Goal: Task Accomplishment & Management: Use online tool/utility

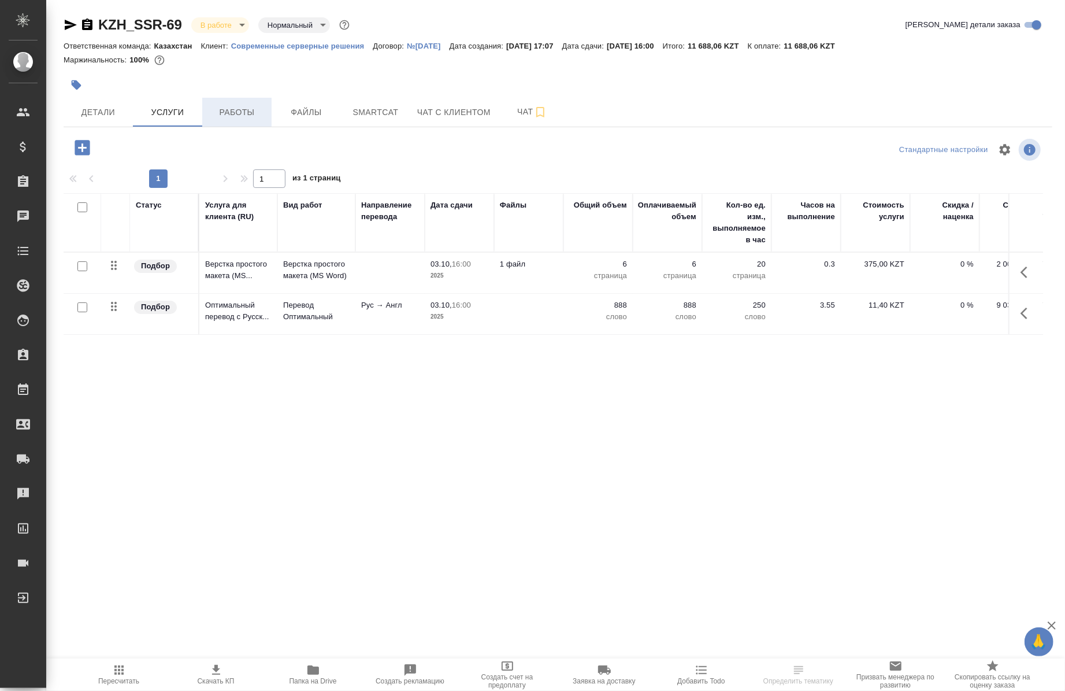
click at [228, 112] on span "Работы" at bounding box center [236, 112] width 55 height 14
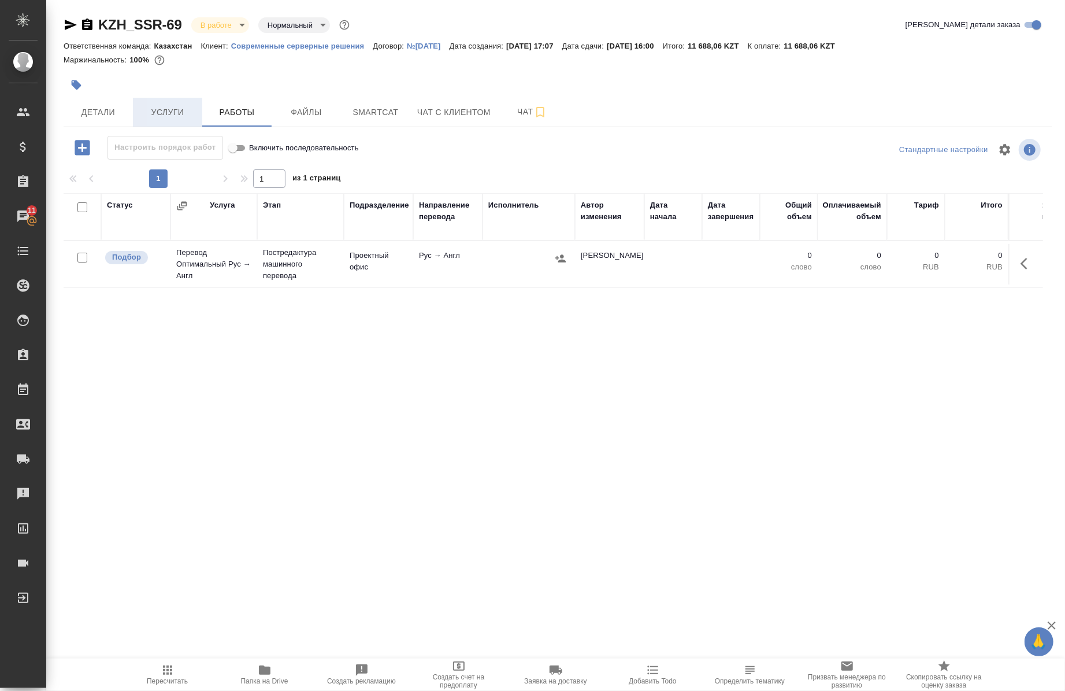
click at [142, 113] on span "Услуги" at bounding box center [167, 112] width 55 height 14
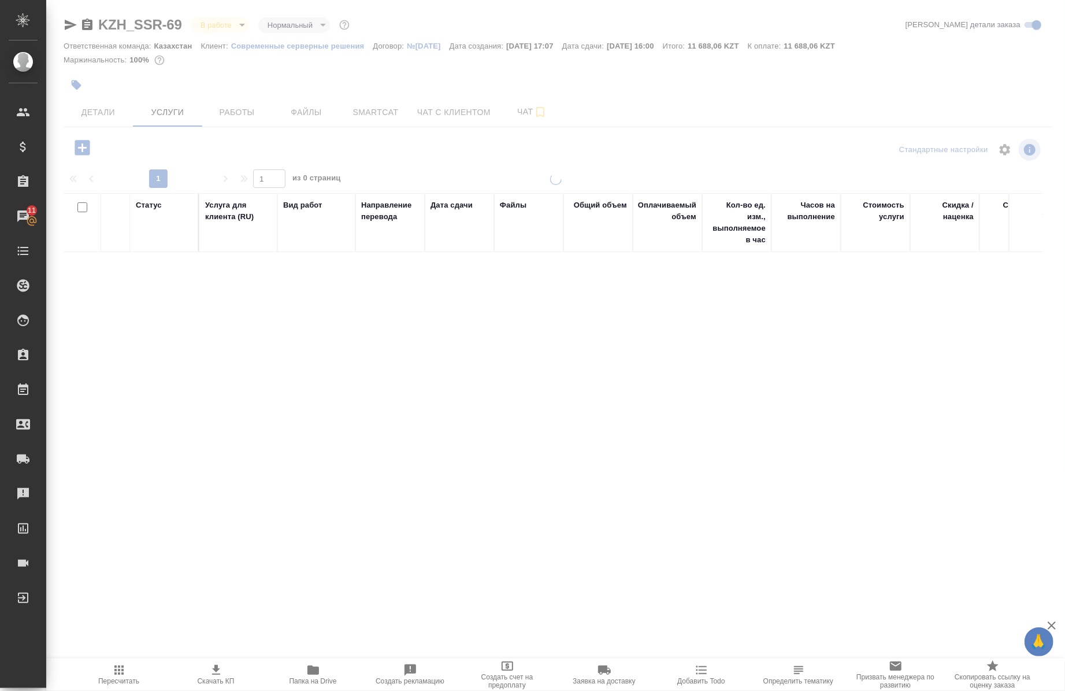
click at [110, 118] on span "Детали" at bounding box center [98, 112] width 55 height 14
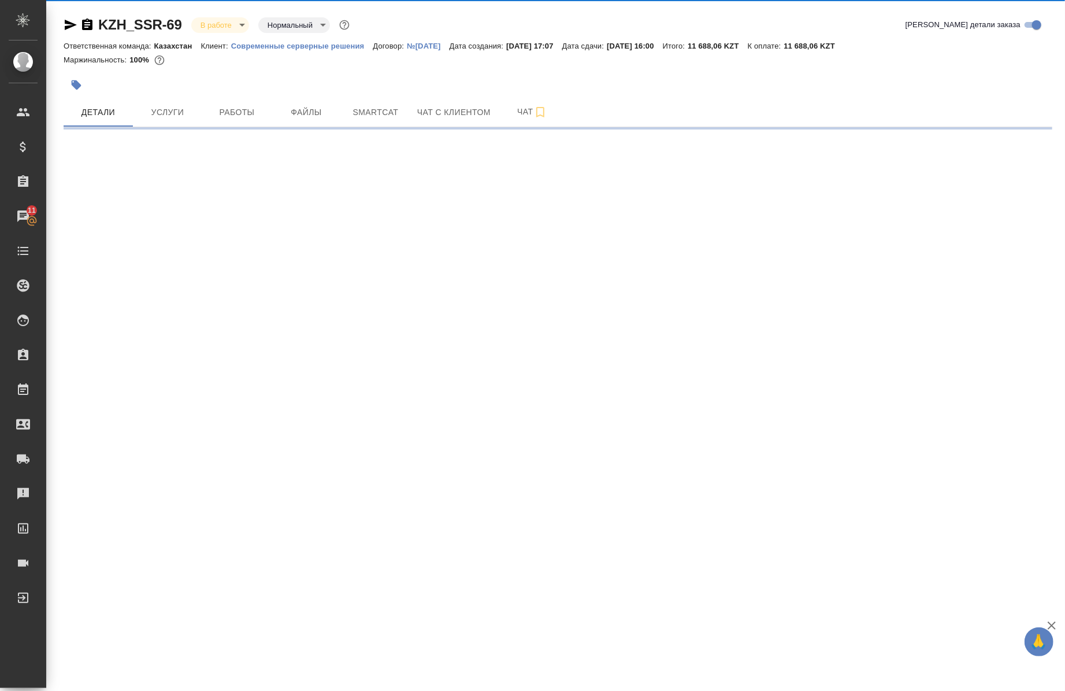
select select "RU"
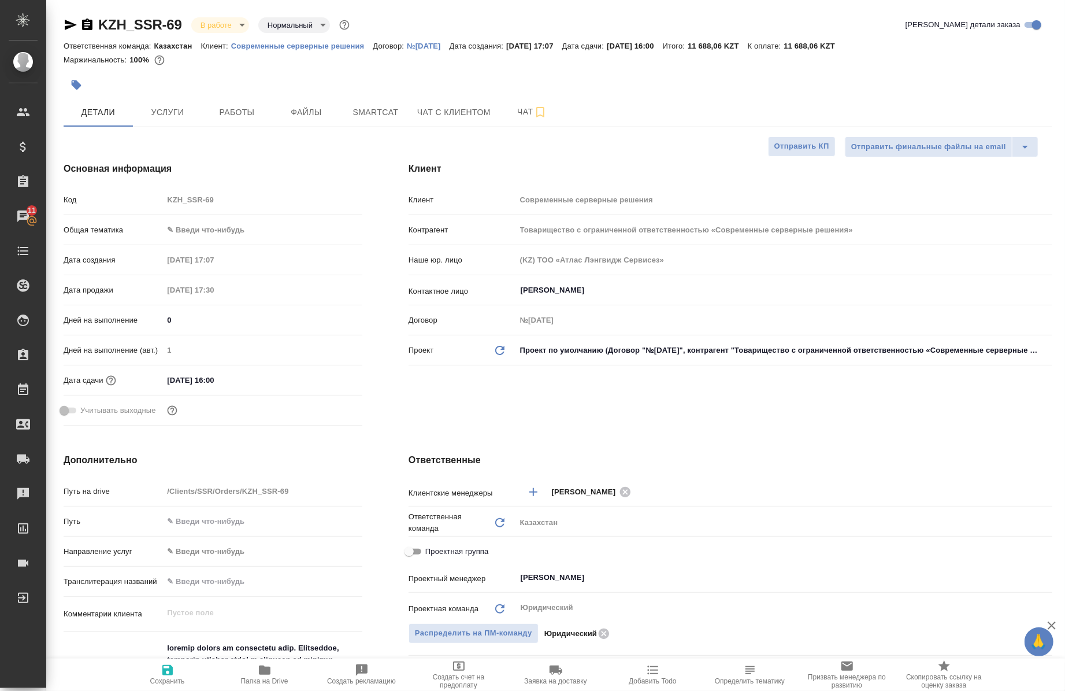
type textarea "x"
click at [186, 224] on body "🙏 .cls-1 fill:#fff; AWATERA Chernova Anna Клиенты Спецификации Заказы 11 Чаты T…" at bounding box center [532, 345] width 1065 height 691
click at [187, 227] on li "ИТ" at bounding box center [260, 230] width 197 height 18
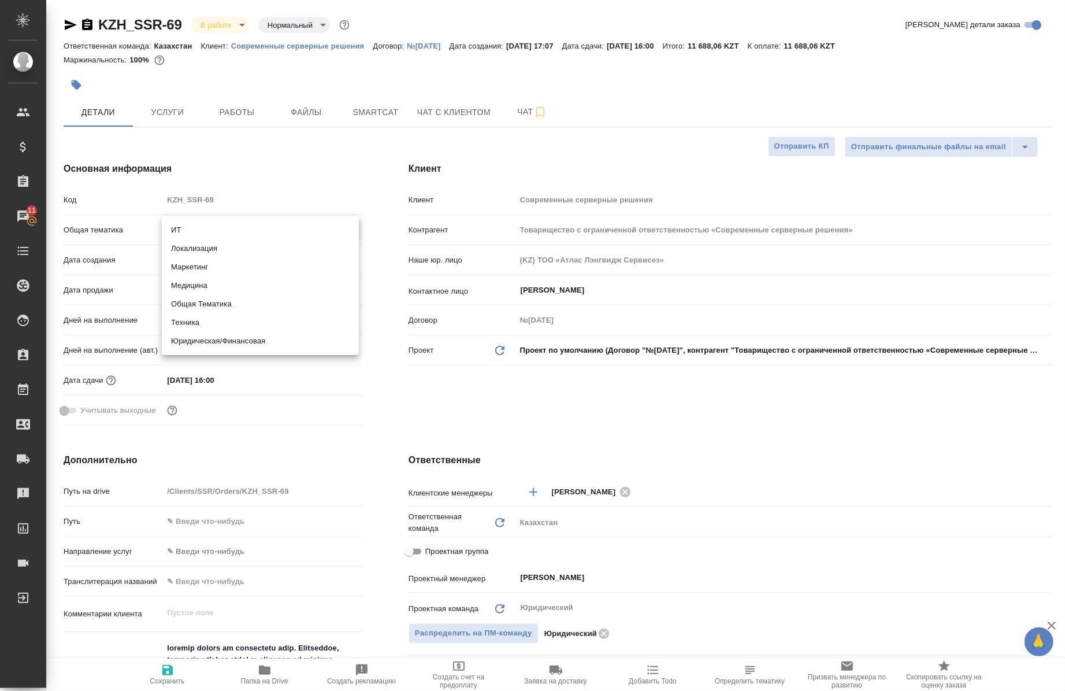
type input "it"
type textarea "x"
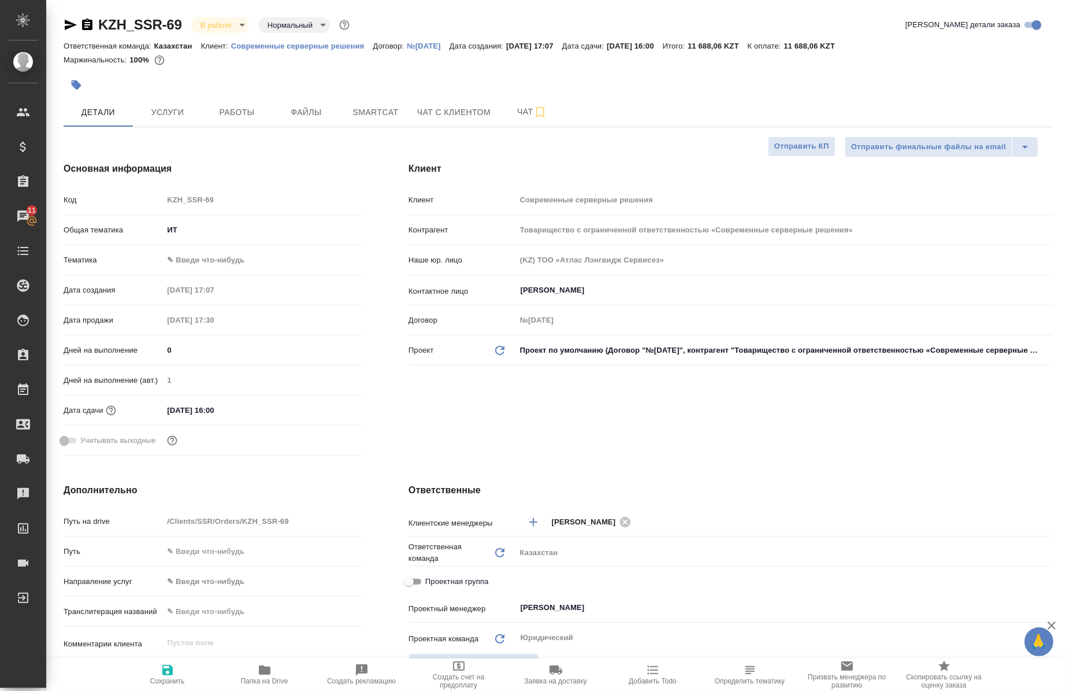
click at [217, 261] on body "🙏 .cls-1 fill:#fff; AWATERA Chernova Anna Клиенты Спецификации Заказы 11 Чаты T…" at bounding box center [532, 345] width 1065 height 691
click at [228, 275] on li "ИТ + маркетинг" at bounding box center [260, 278] width 197 height 18
type textarea "x"
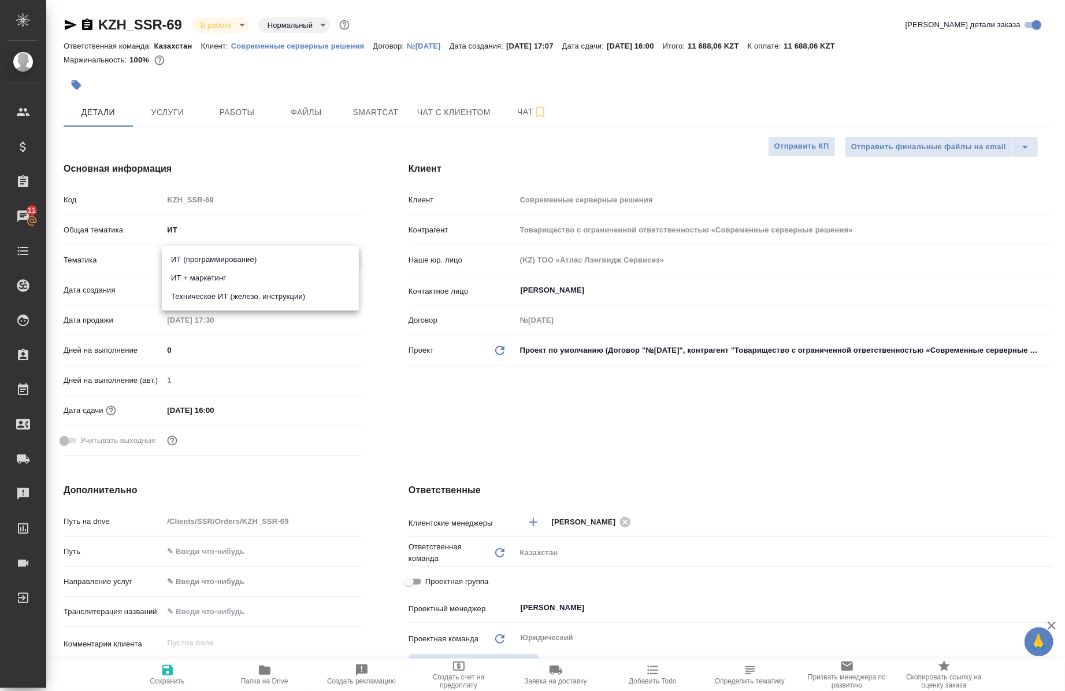
type input "5a8b8b956a9677013d343e51"
click at [181, 663] on span "Сохранить" at bounding box center [167, 674] width 83 height 22
type textarea "x"
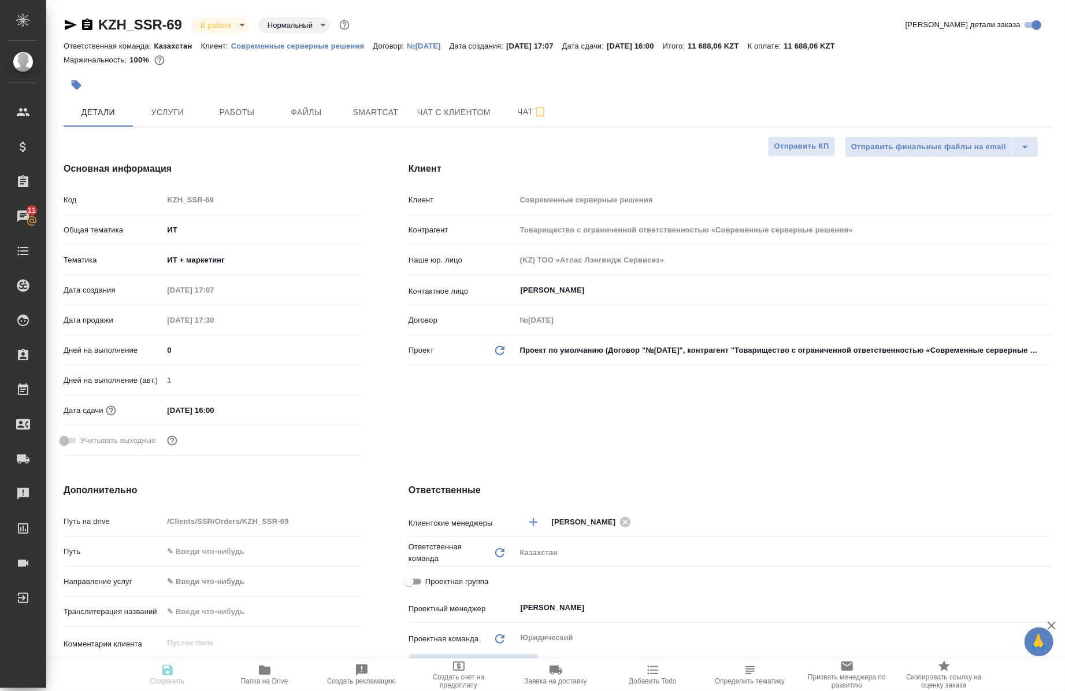
type textarea "x"
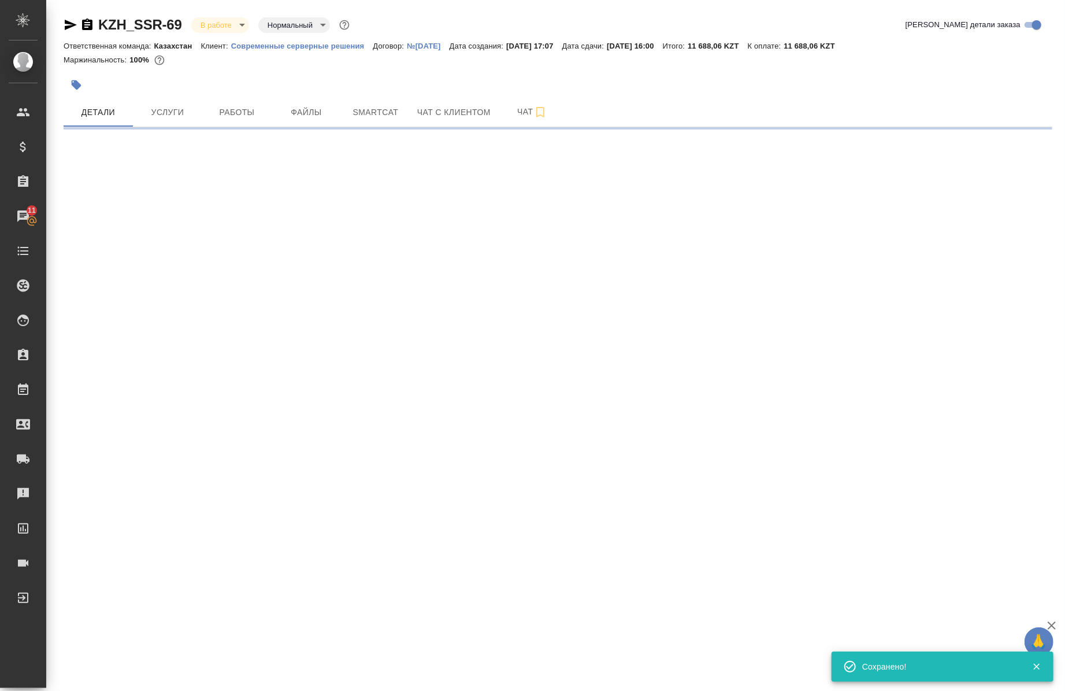
select select "RU"
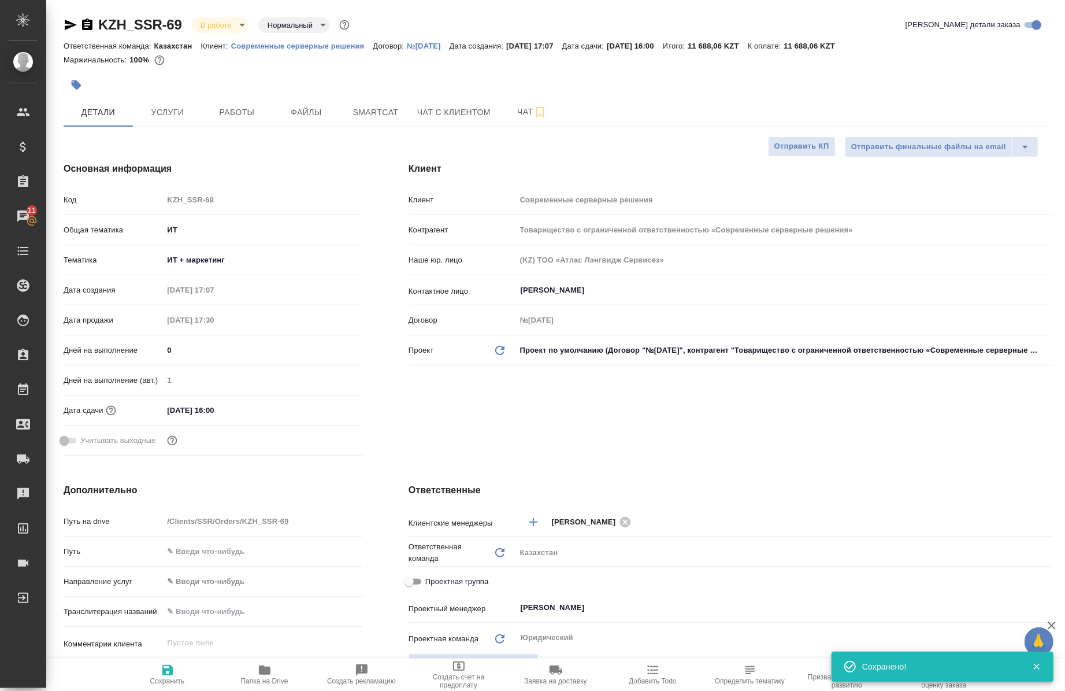
type textarea "x"
click at [235, 116] on span "Работы" at bounding box center [236, 112] width 55 height 14
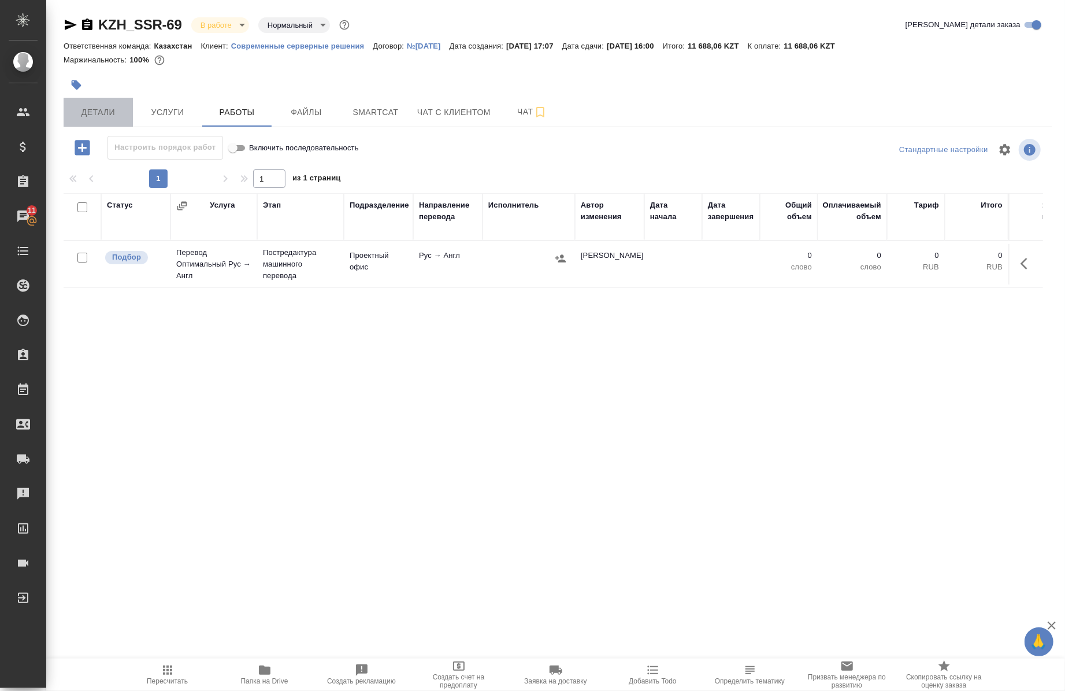
click at [126, 122] on button "Детали" at bounding box center [98, 112] width 69 height 29
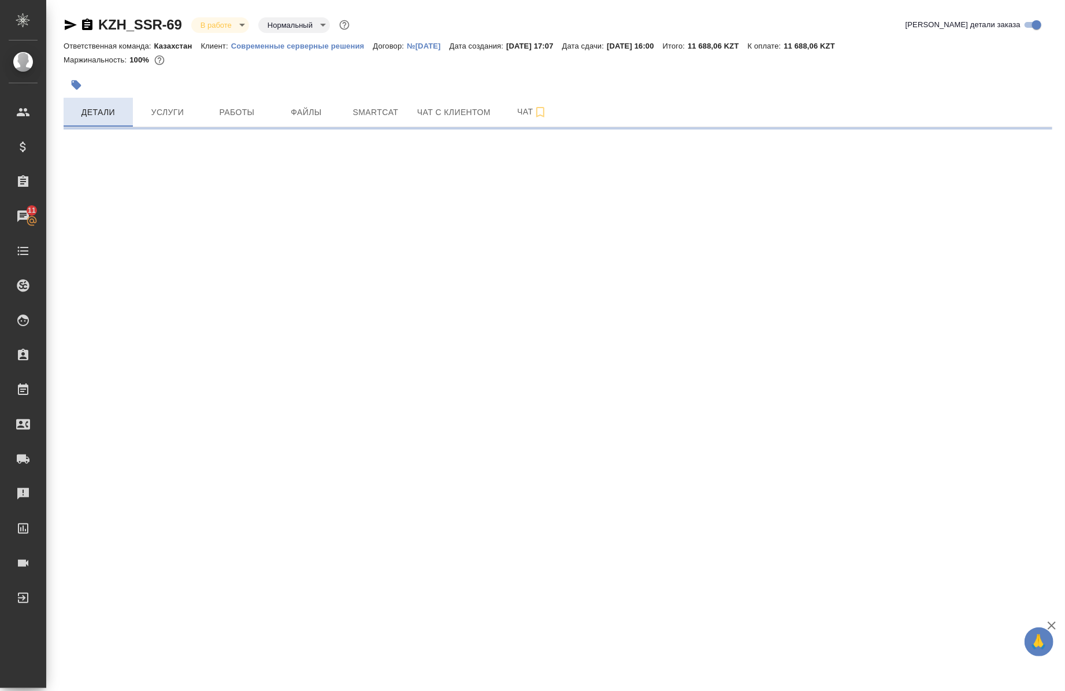
select select "RU"
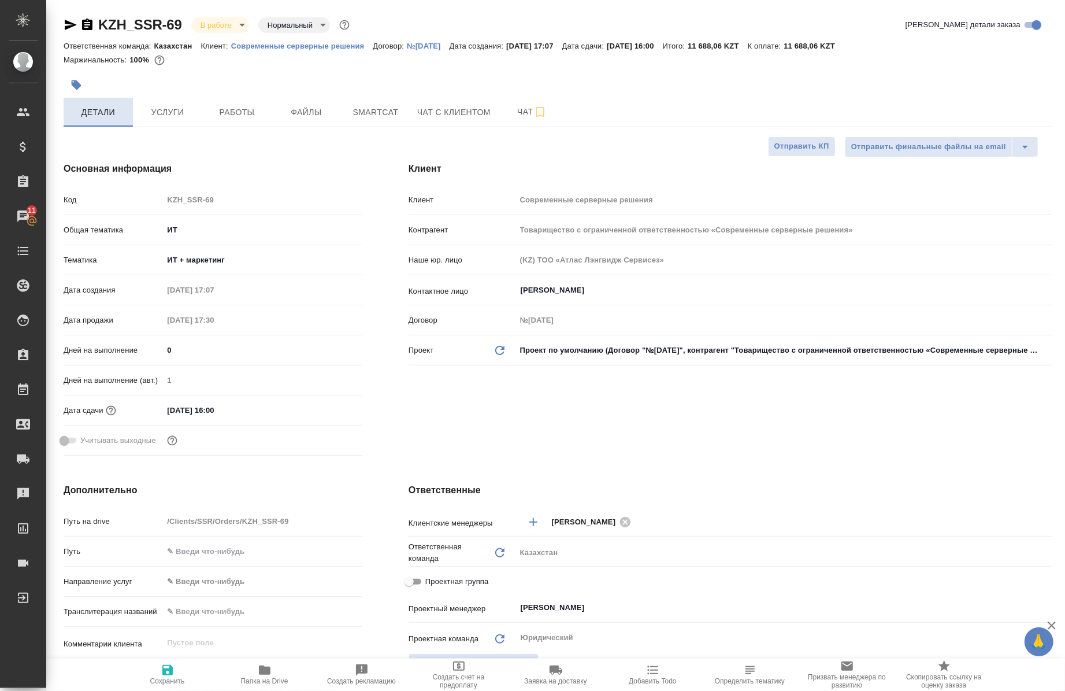
type textarea "x"
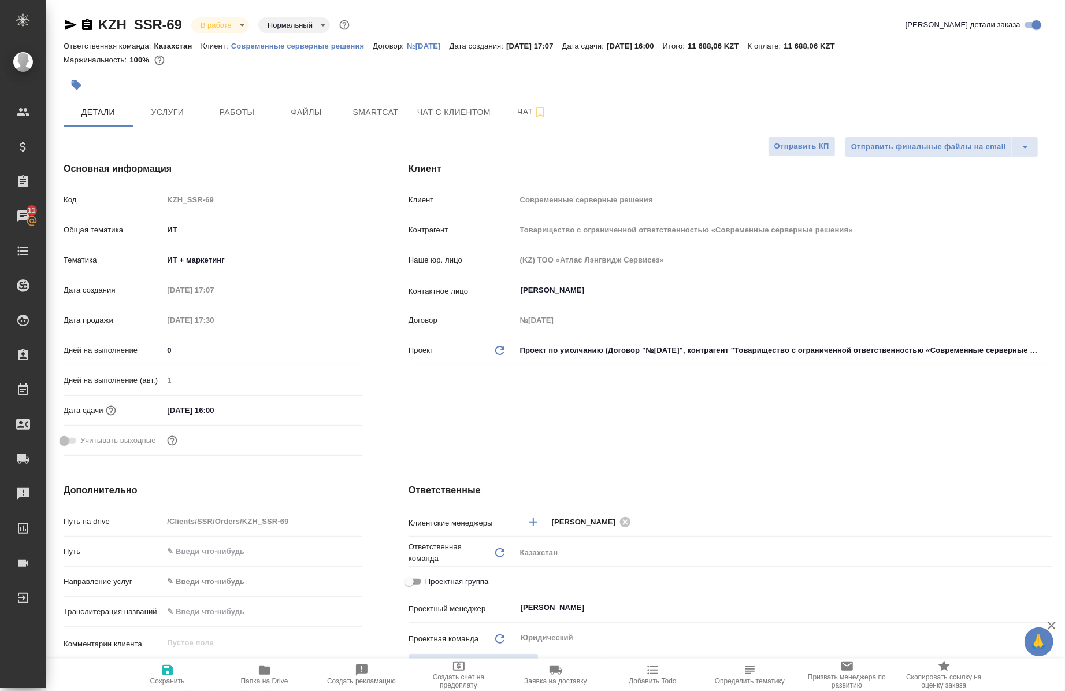
type textarea "x"
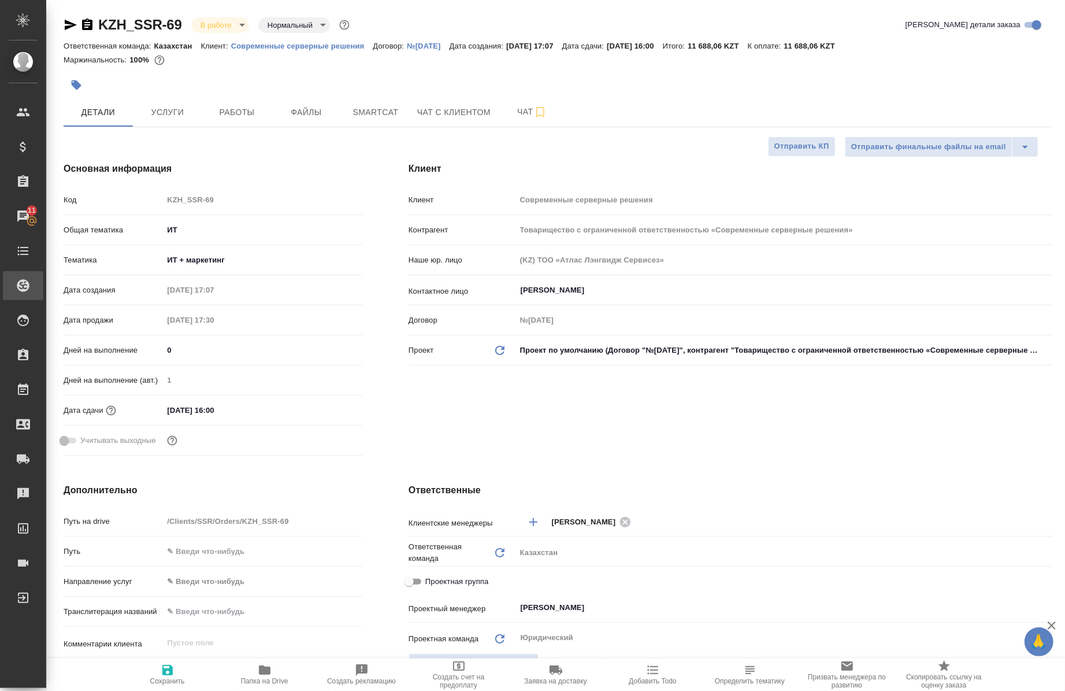
type textarea "x"
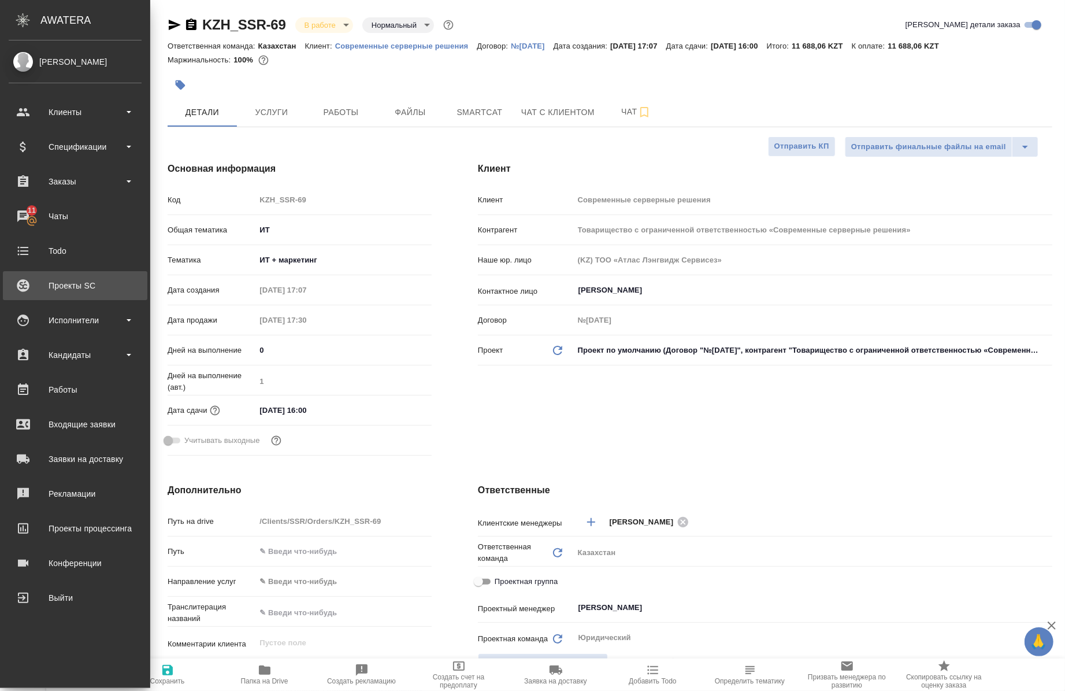
type textarea "x"
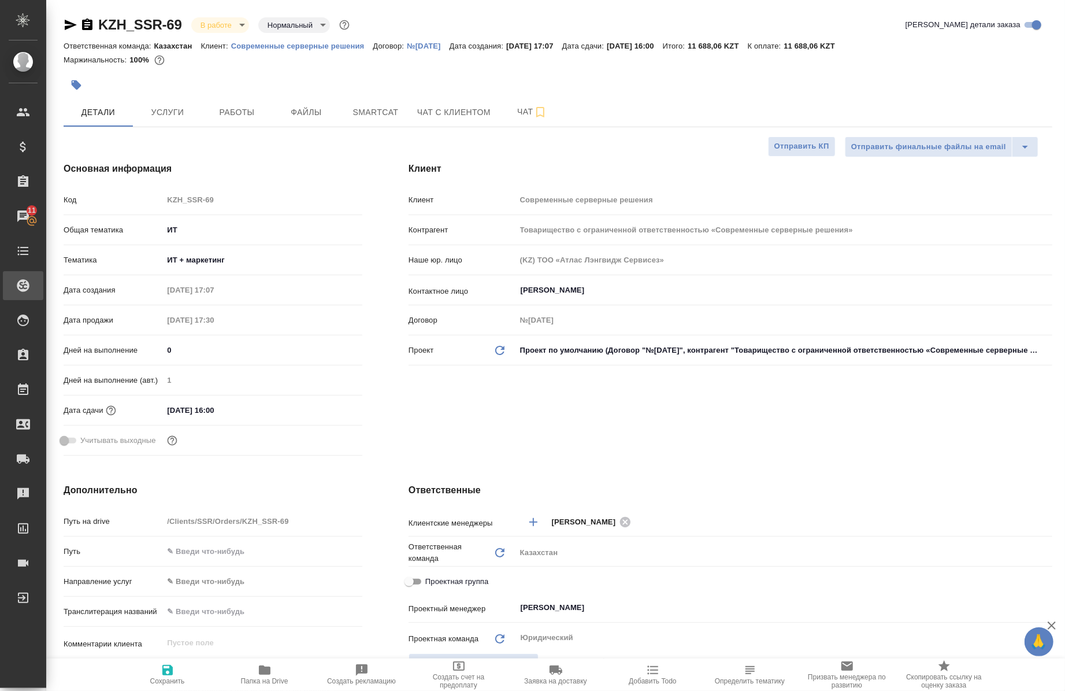
type textarea "x"
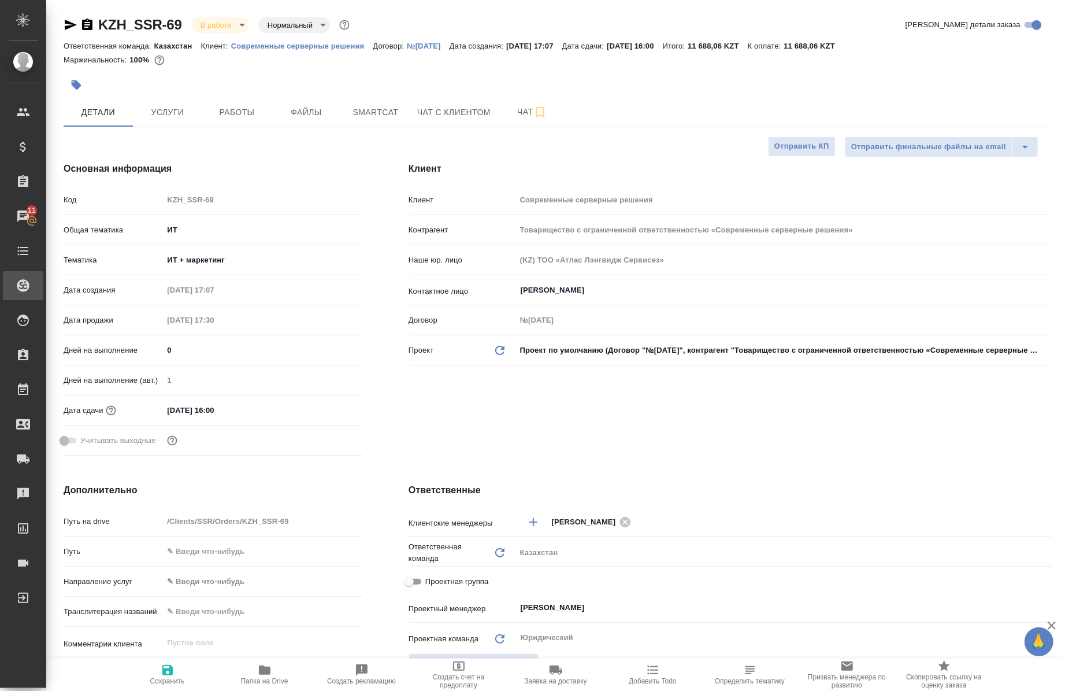
type textarea "x"
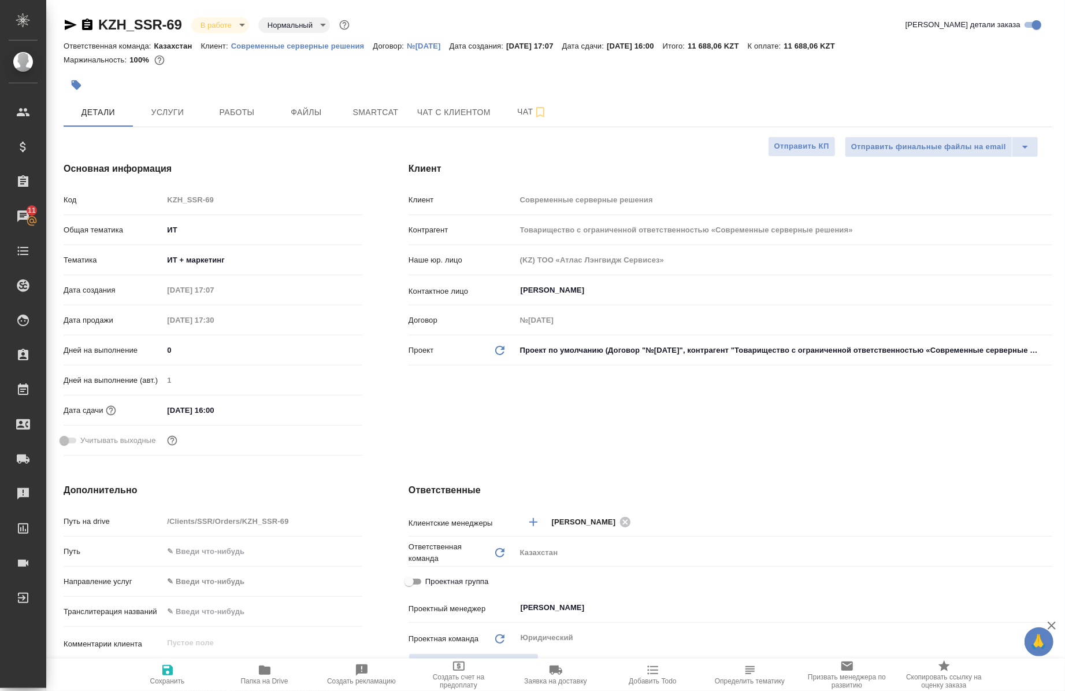
type textarea "x"
click at [194, 105] on span "Услуги" at bounding box center [167, 112] width 55 height 14
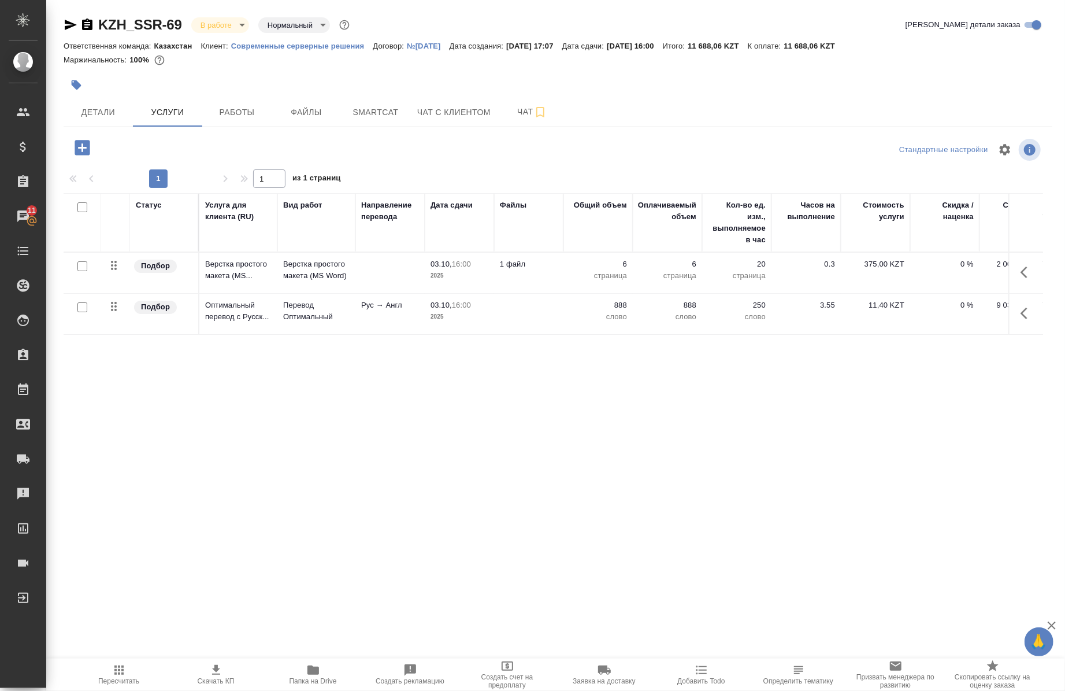
click at [1026, 312] on icon "button" at bounding box center [1028, 313] width 14 height 14
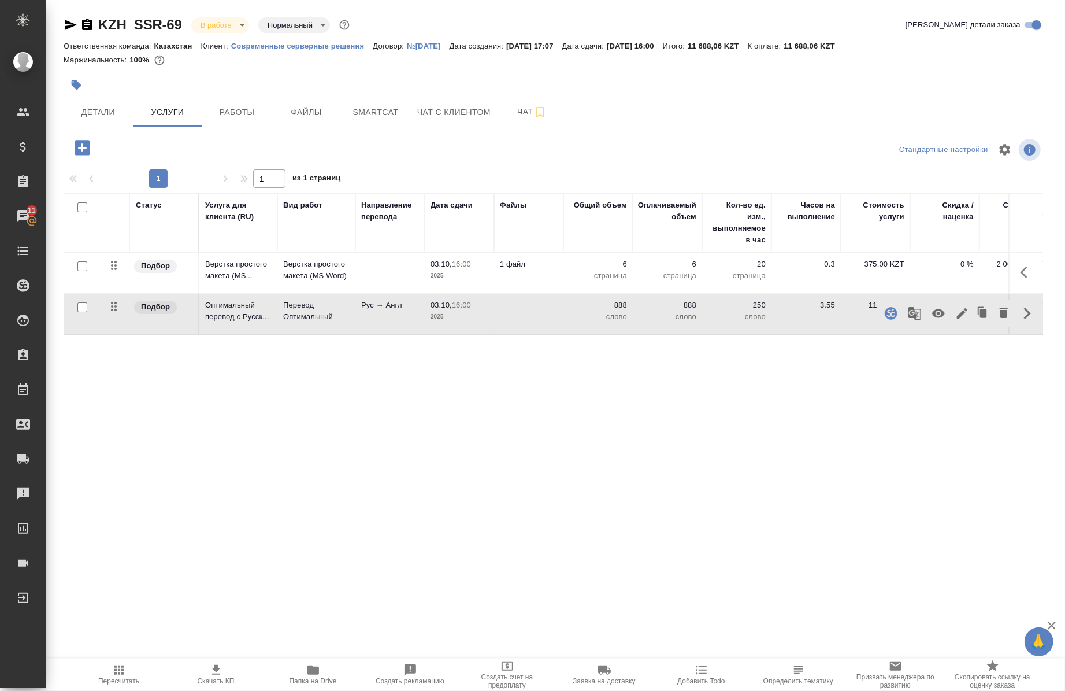
click at [911, 309] on icon "button" at bounding box center [914, 313] width 13 height 13
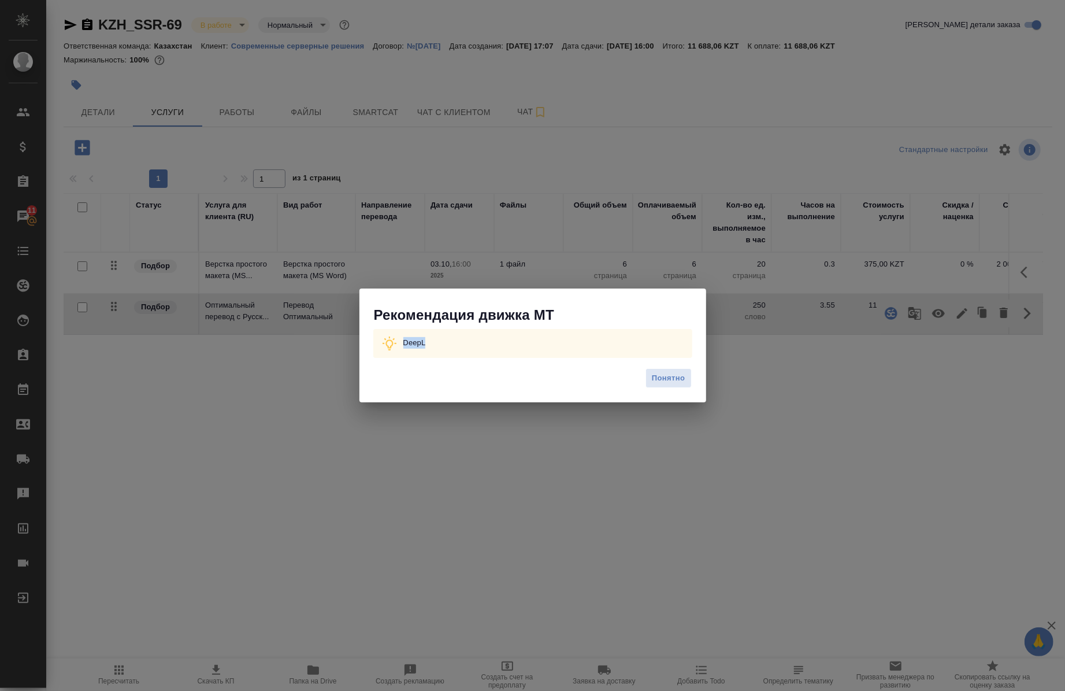
drag, startPoint x: 450, startPoint y: 348, endPoint x: 392, endPoint y: 346, distance: 57.9
click at [392, 346] on div "DeepL" at bounding box center [532, 343] width 319 height 29
copy p "DeepL"
click at [659, 376] on span "Понятно" at bounding box center [668, 378] width 33 height 13
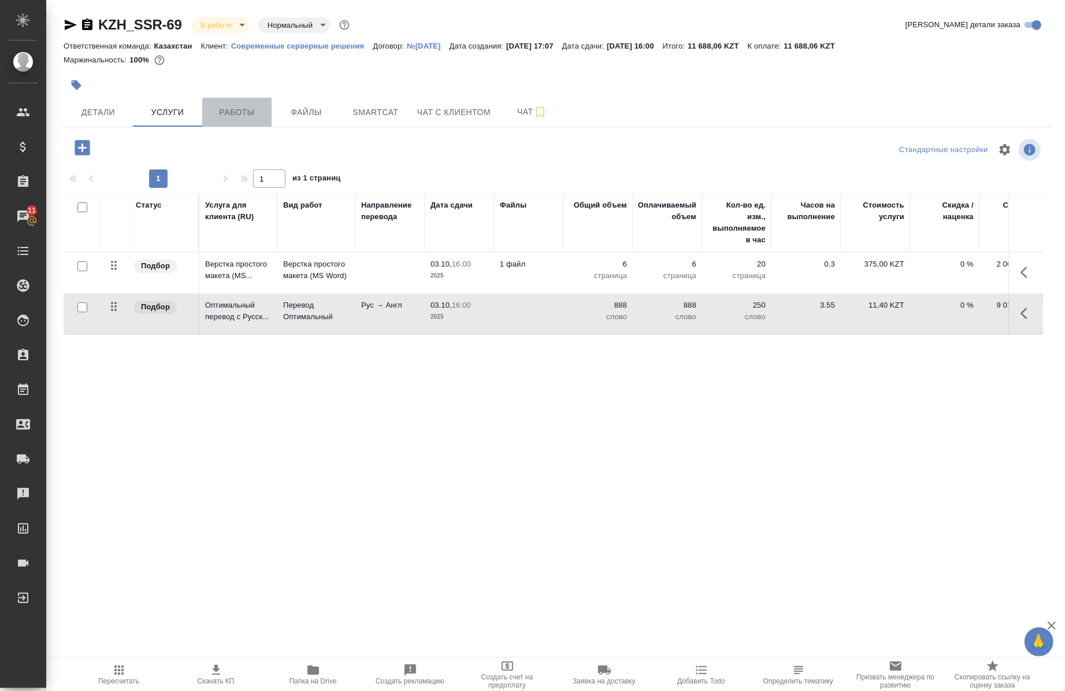
click at [216, 106] on span "Работы" at bounding box center [236, 112] width 55 height 14
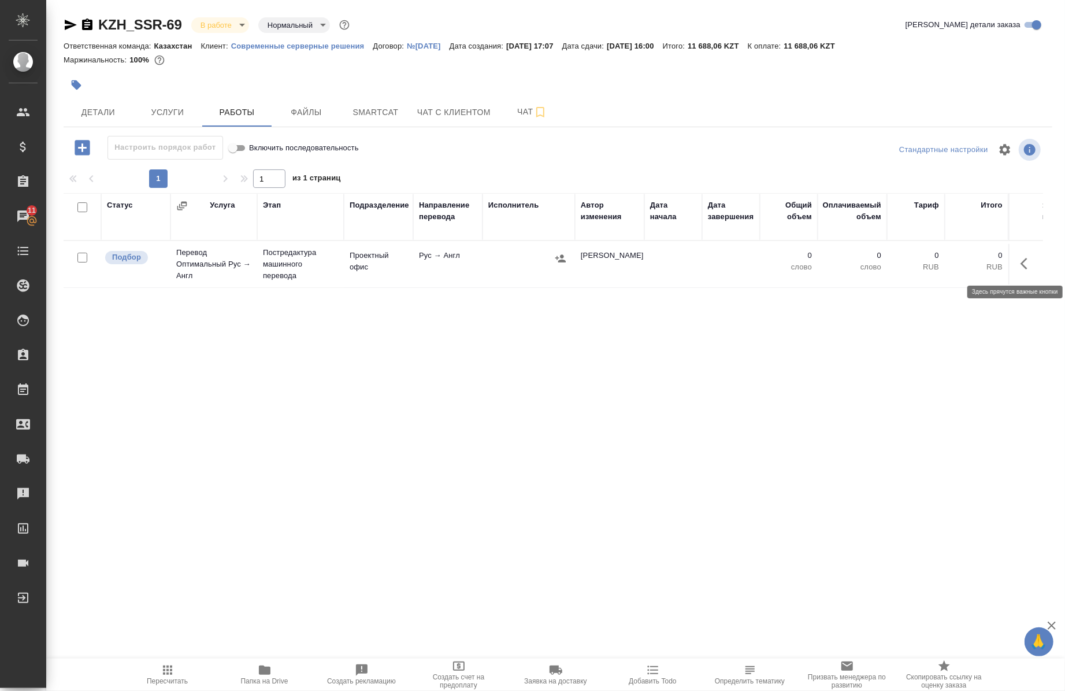
click at [1014, 262] on button "button" at bounding box center [1028, 264] width 28 height 28
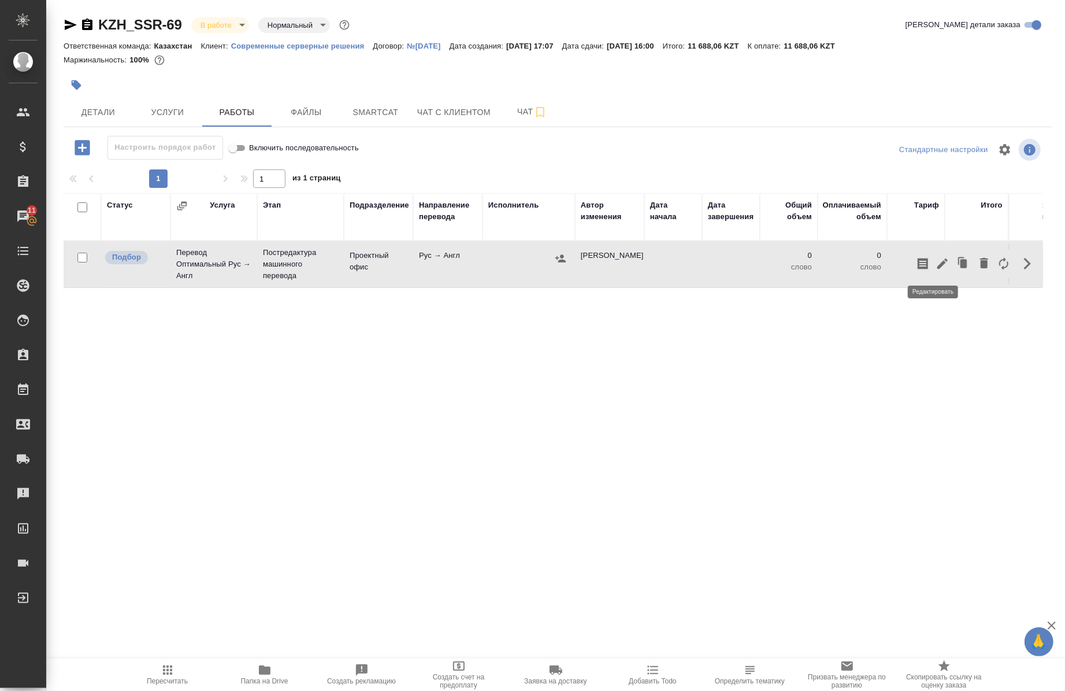
click at [936, 264] on icon "button" at bounding box center [943, 264] width 14 height 14
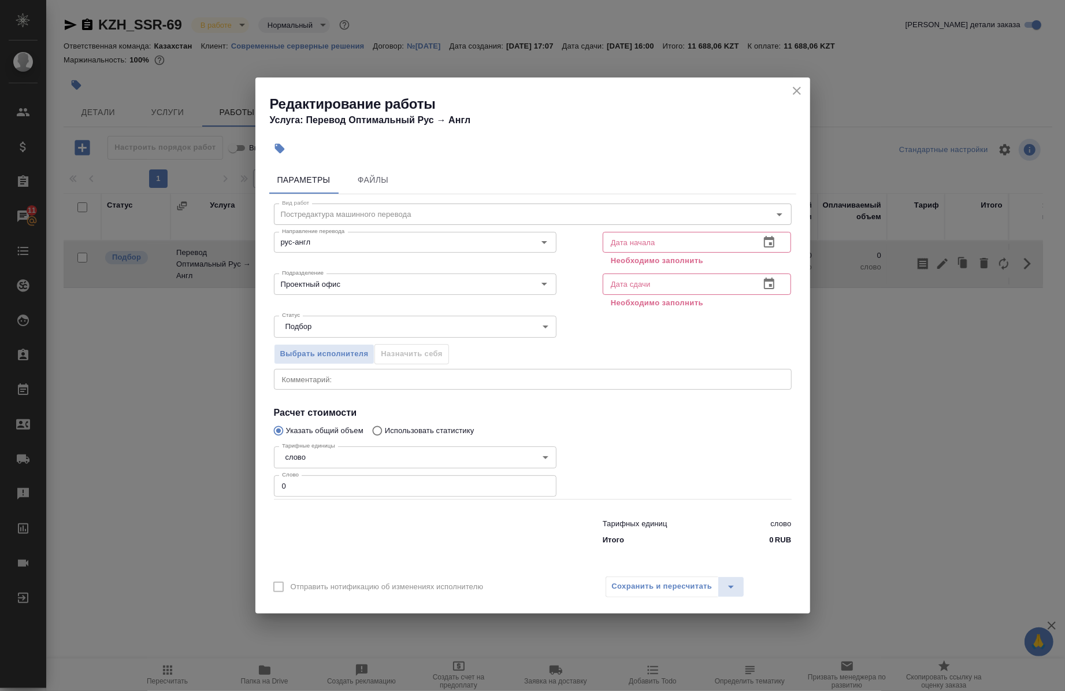
click at [332, 481] on input "0" at bounding box center [415, 485] width 283 height 21
paste input "808.1"
type input "808.1"
click at [796, 90] on icon "close" at bounding box center [797, 91] width 14 height 14
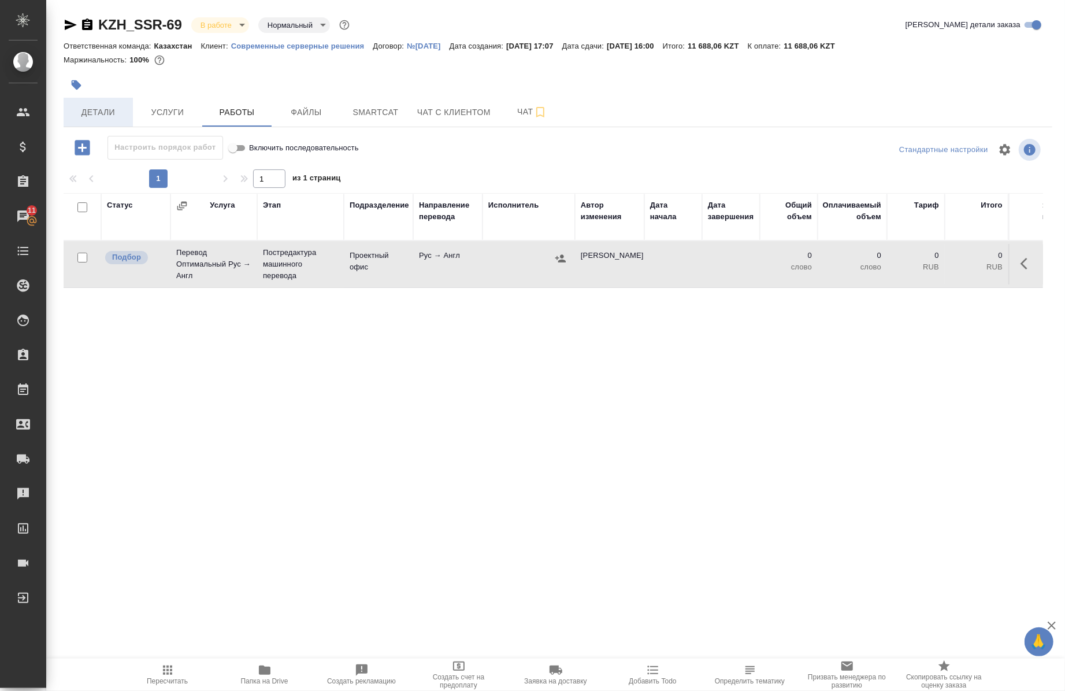
click at [114, 109] on span "Детали" at bounding box center [98, 112] width 55 height 14
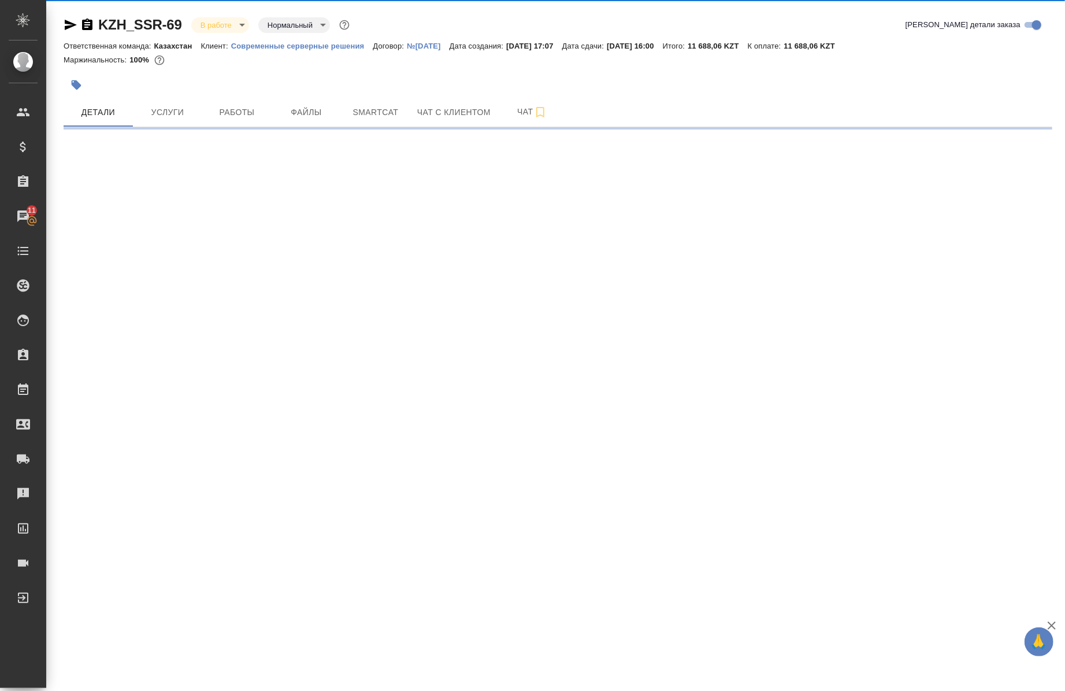
select select "RU"
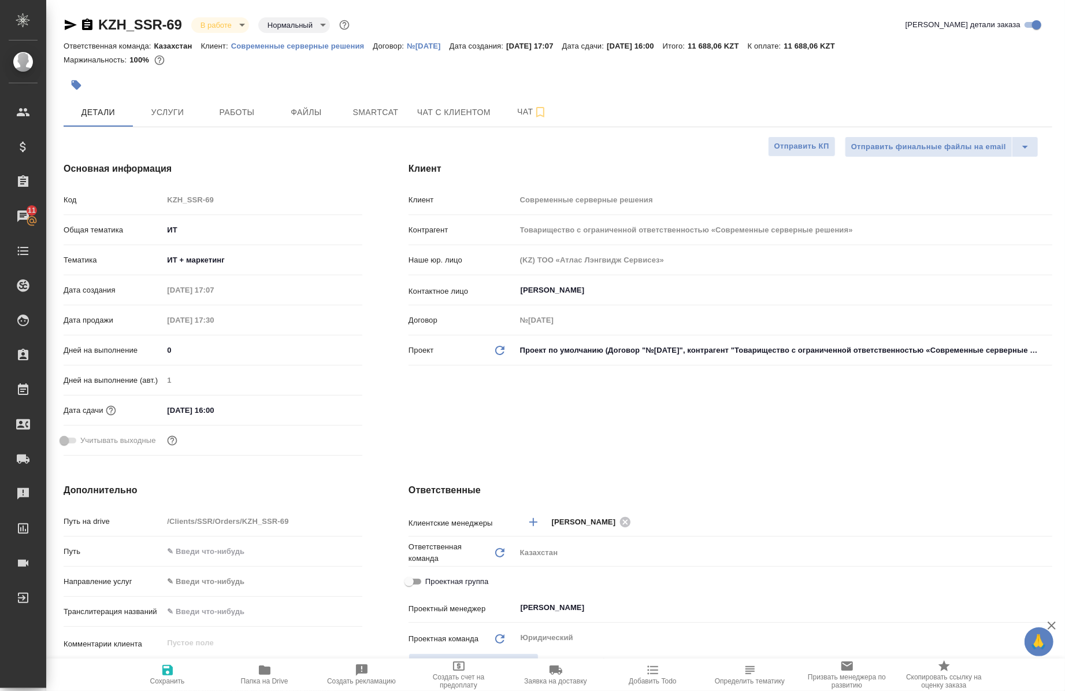
type textarea "x"
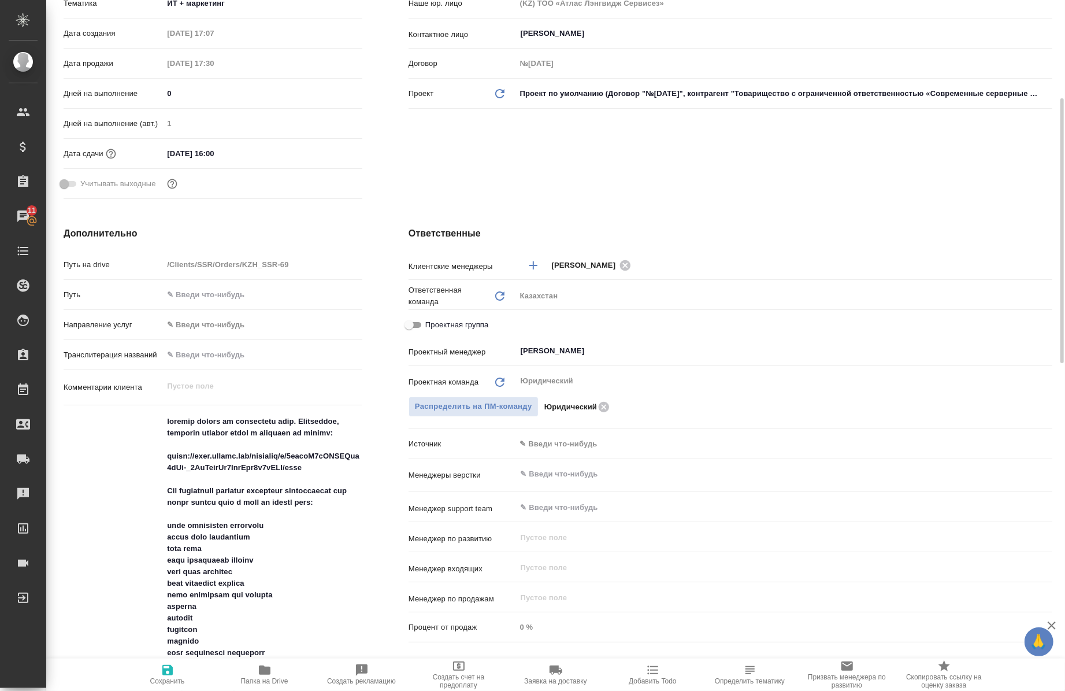
scroll to position [128, 0]
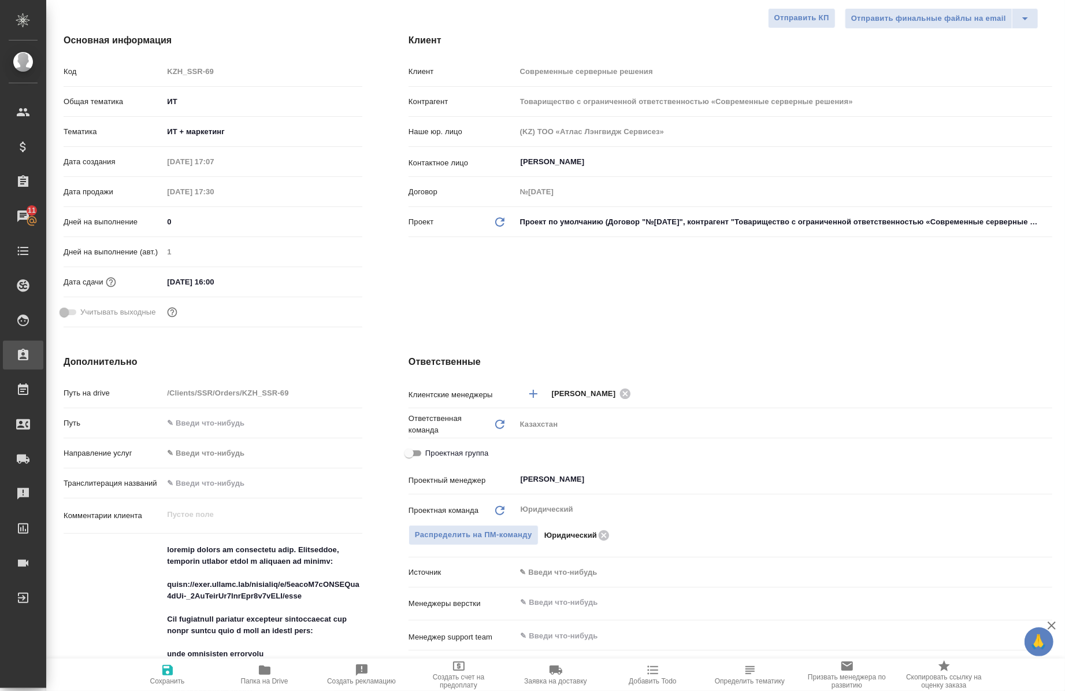
type textarea "x"
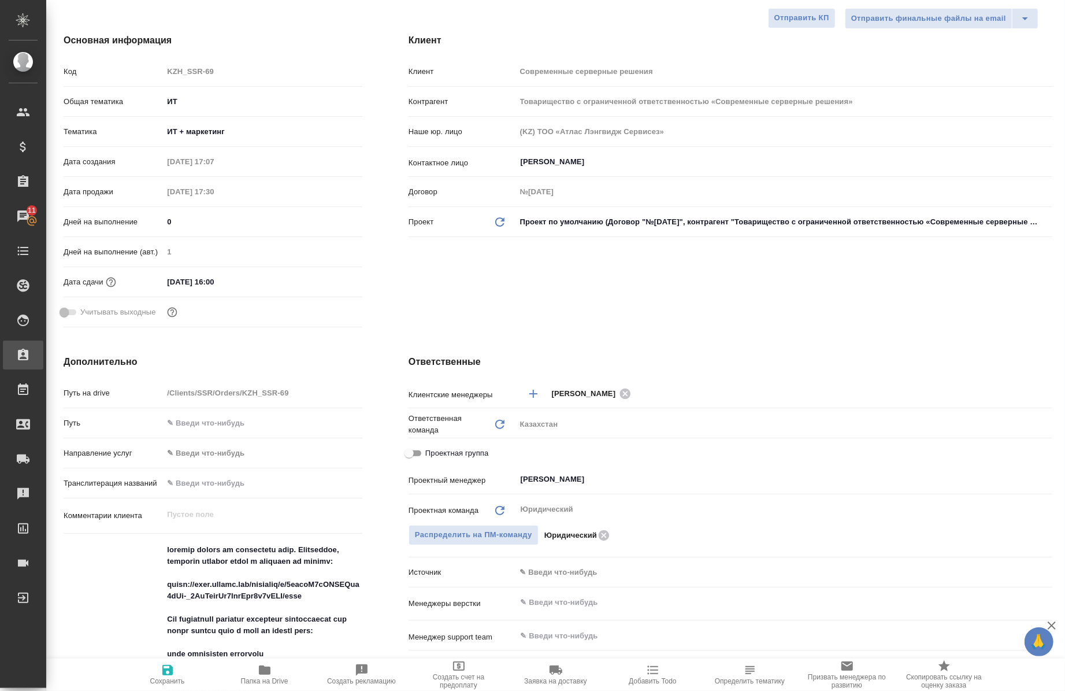
type textarea "x"
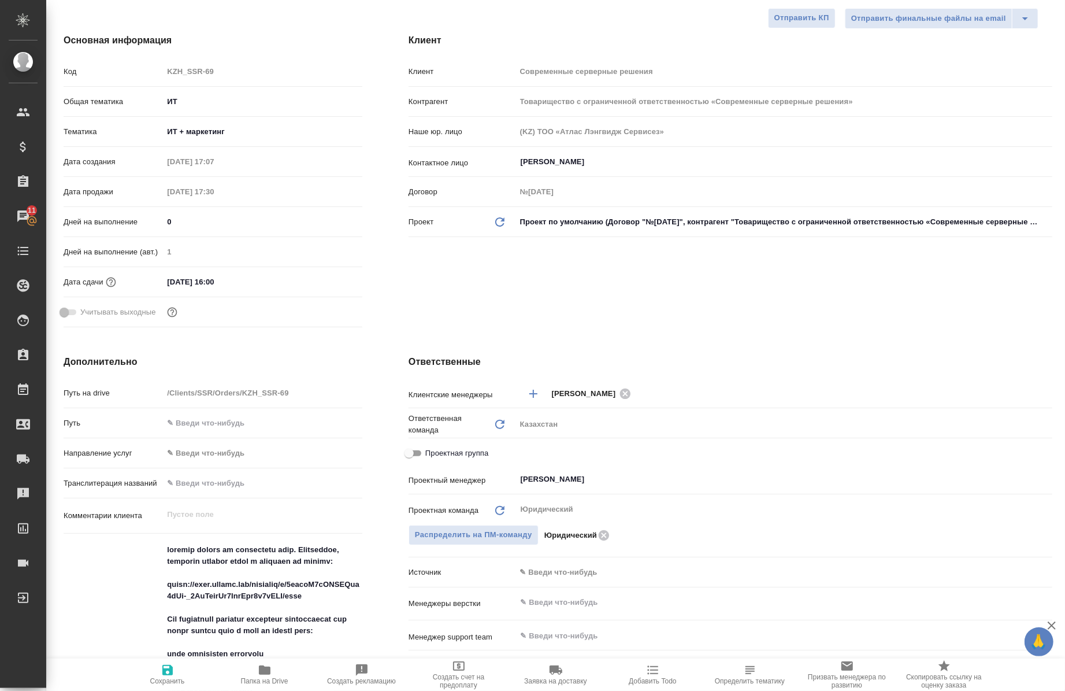
type textarea "x"
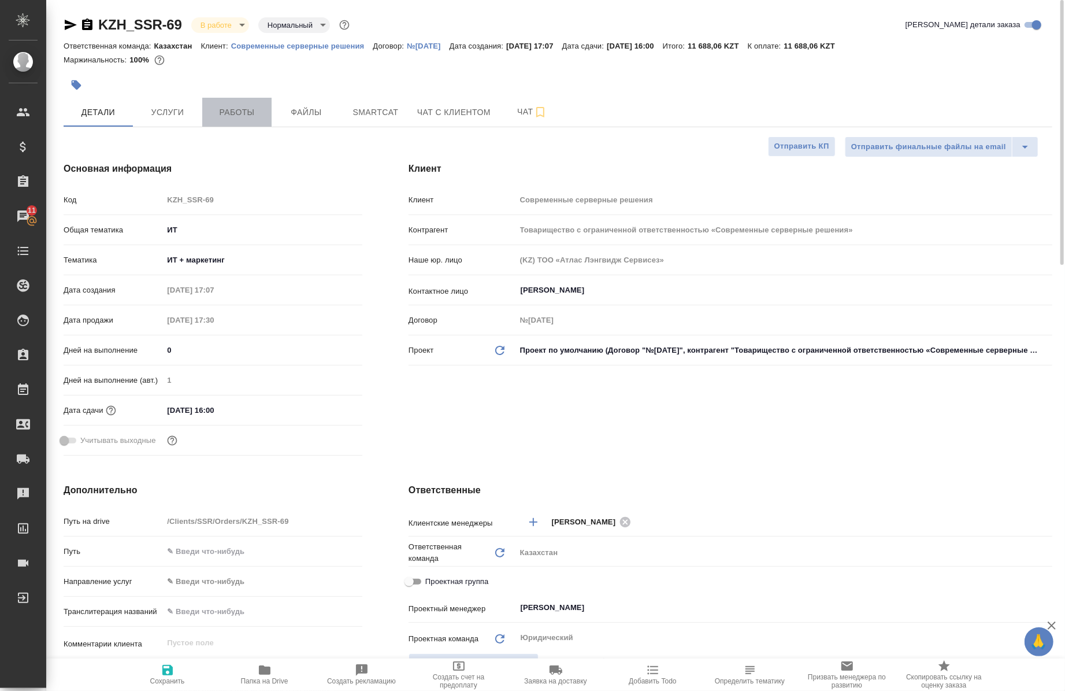
click at [246, 110] on span "Работы" at bounding box center [236, 112] width 55 height 14
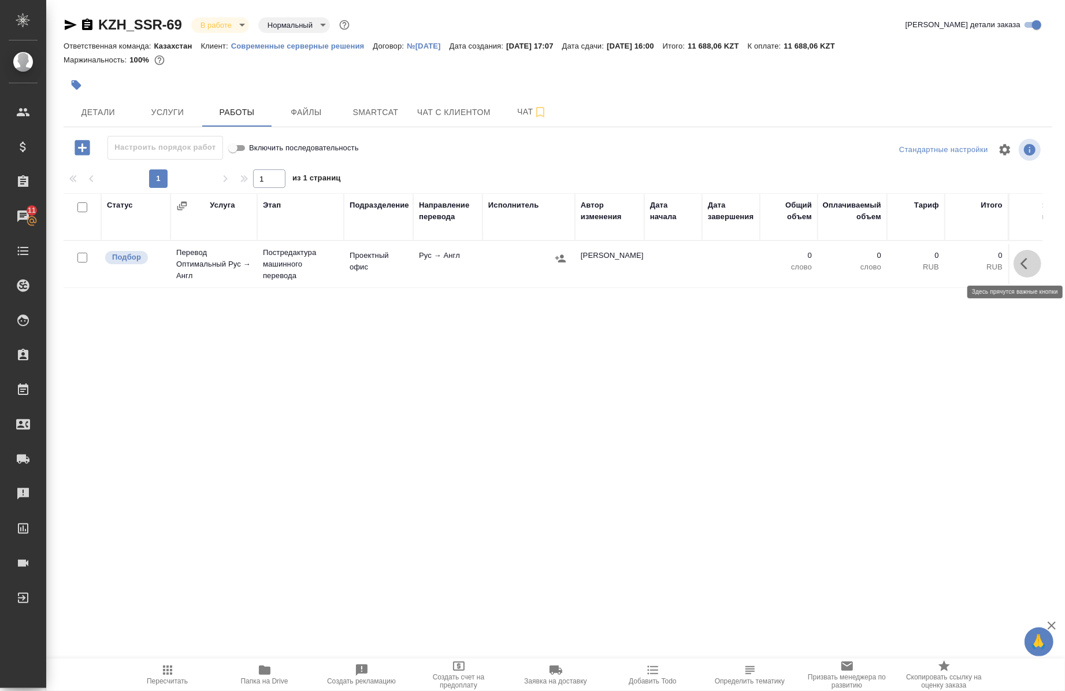
click at [1014, 264] on button "button" at bounding box center [1028, 264] width 28 height 28
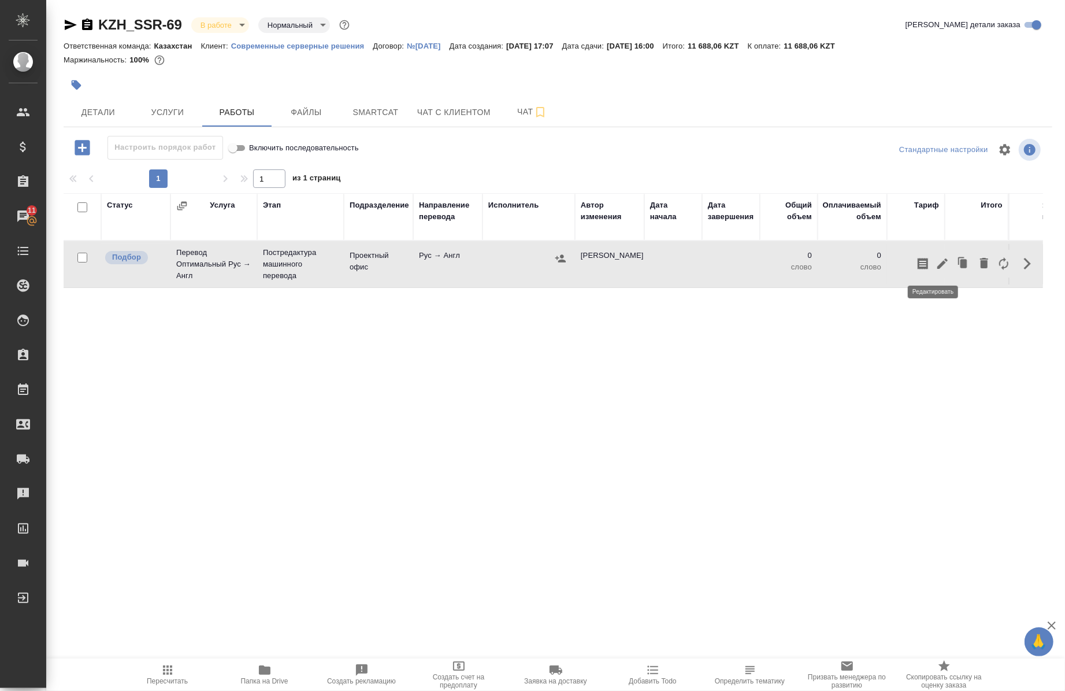
click at [937, 261] on icon "button" at bounding box center [942, 263] width 10 height 10
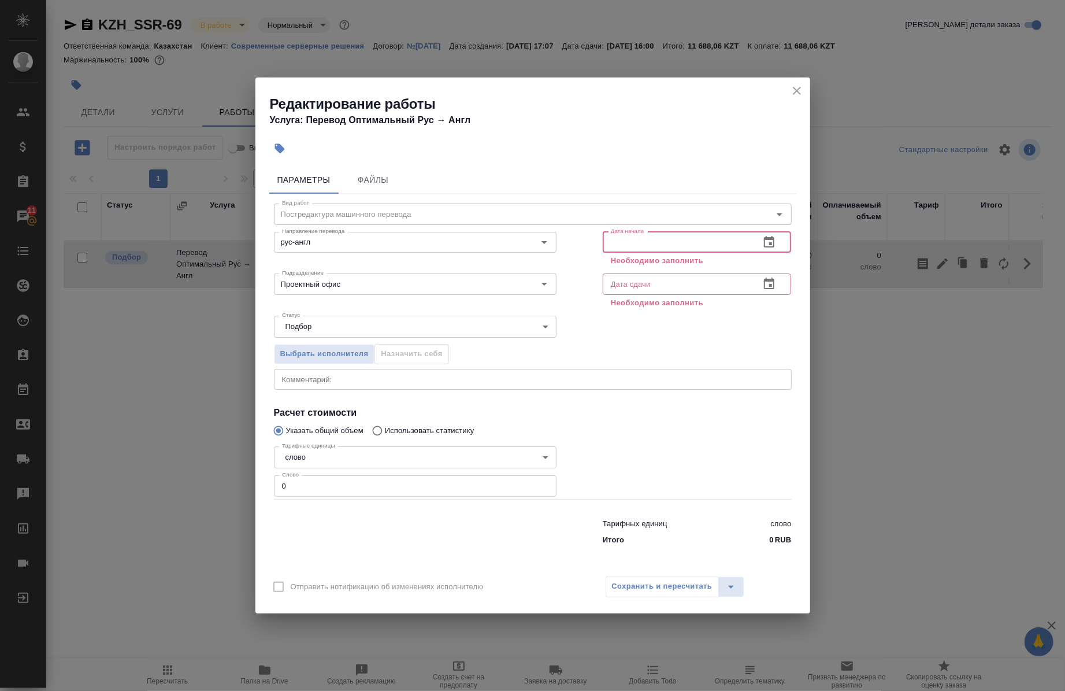
click at [631, 239] on input "text" at bounding box center [677, 242] width 149 height 21
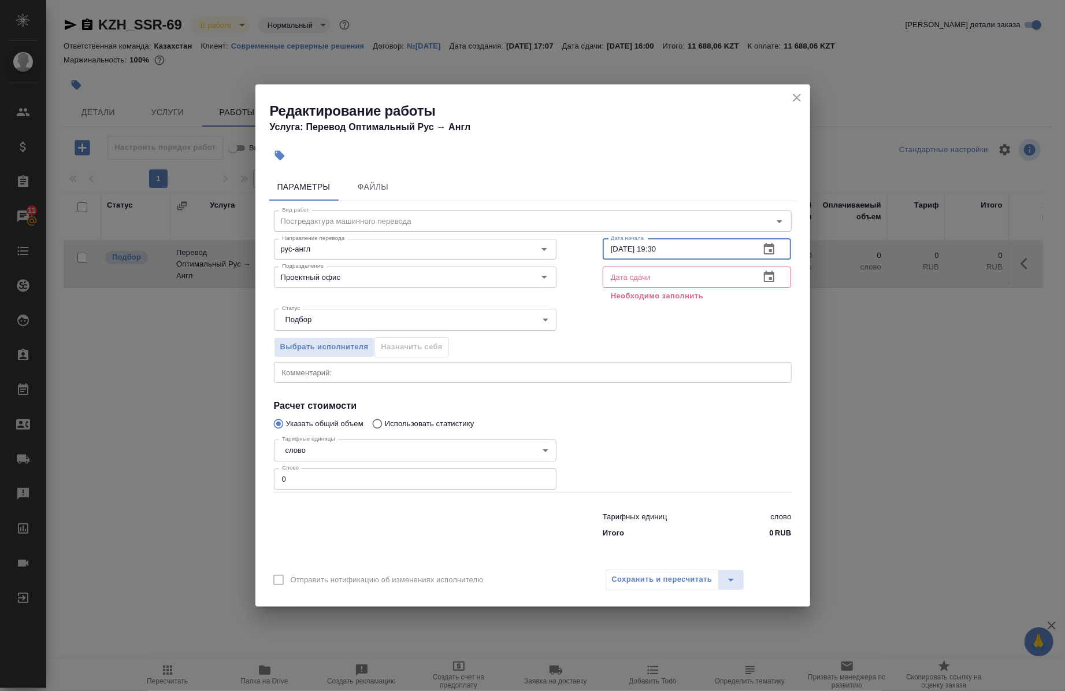
type input "02.10.2025 19:30"
drag, startPoint x: 637, startPoint y: 284, endPoint x: 629, endPoint y: 275, distance: 12.7
click at [637, 283] on input "text" at bounding box center [677, 276] width 149 height 21
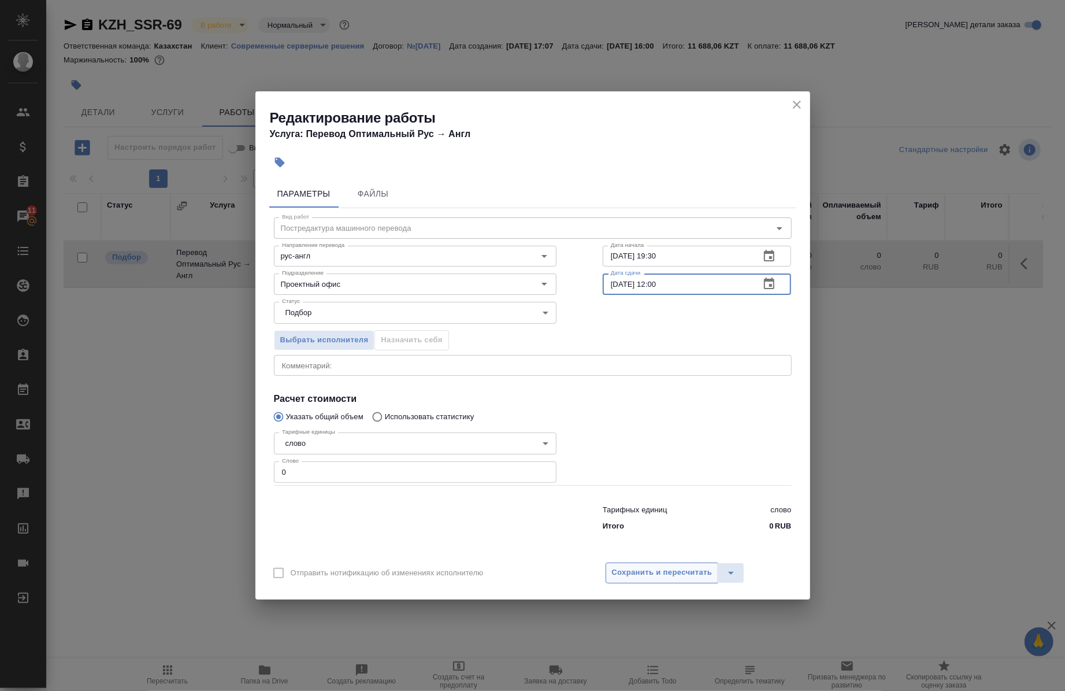
type input "03.10.2025 12:00"
click at [641, 569] on span "Сохранить и пересчитать" at bounding box center [662, 572] width 101 height 13
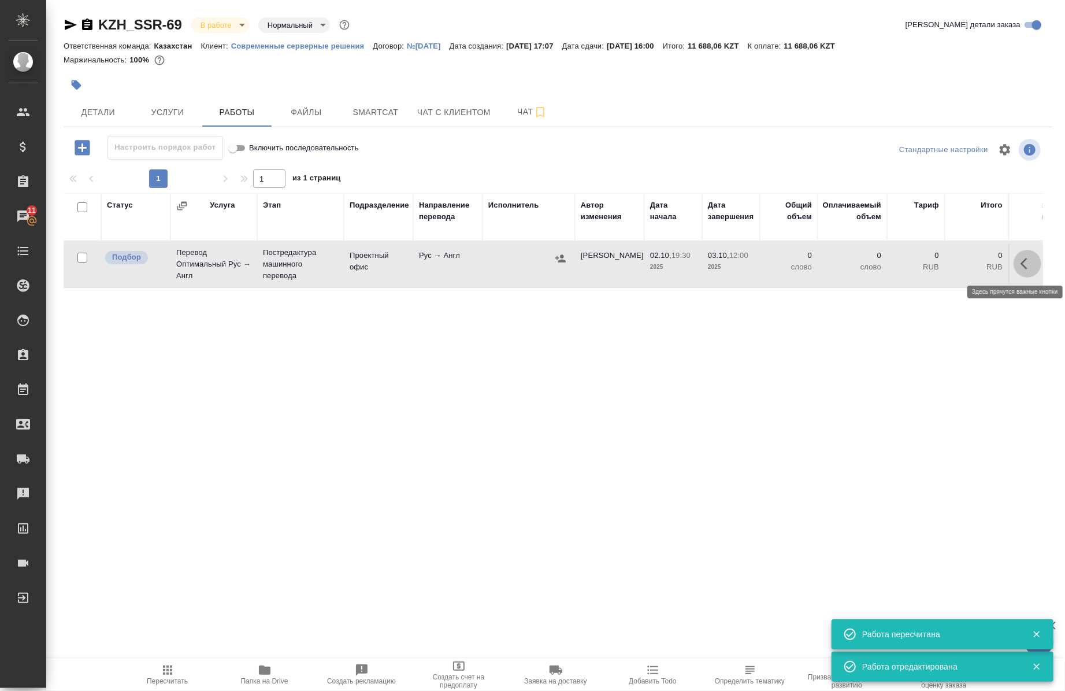
click at [1025, 272] on button "button" at bounding box center [1028, 264] width 28 height 28
click at [933, 272] on button "button" at bounding box center [943, 264] width 20 height 28
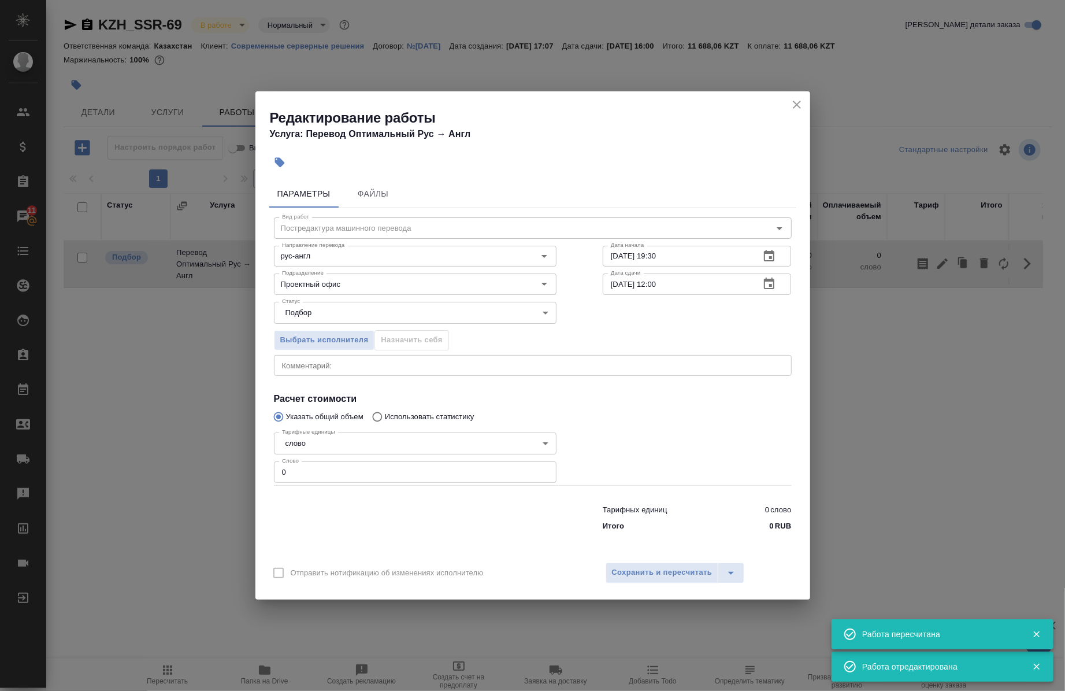
click at [317, 465] on input "0" at bounding box center [415, 471] width 283 height 21
paste input "808.1"
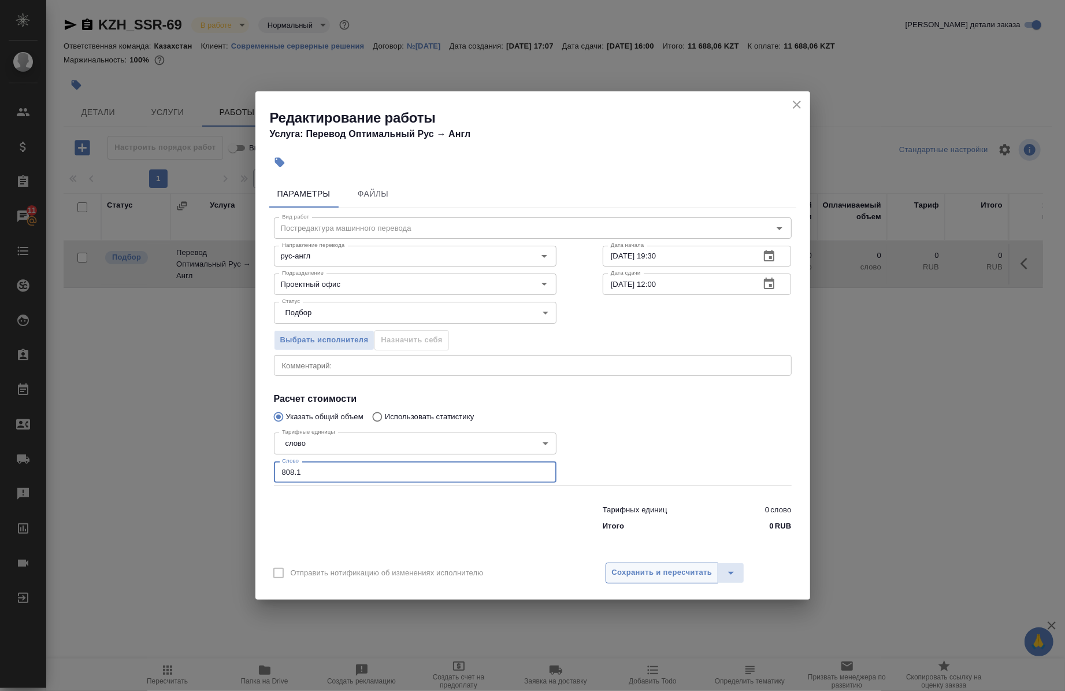
type input "808.1"
click at [622, 570] on span "Сохранить и пересчитать" at bounding box center [662, 572] width 101 height 13
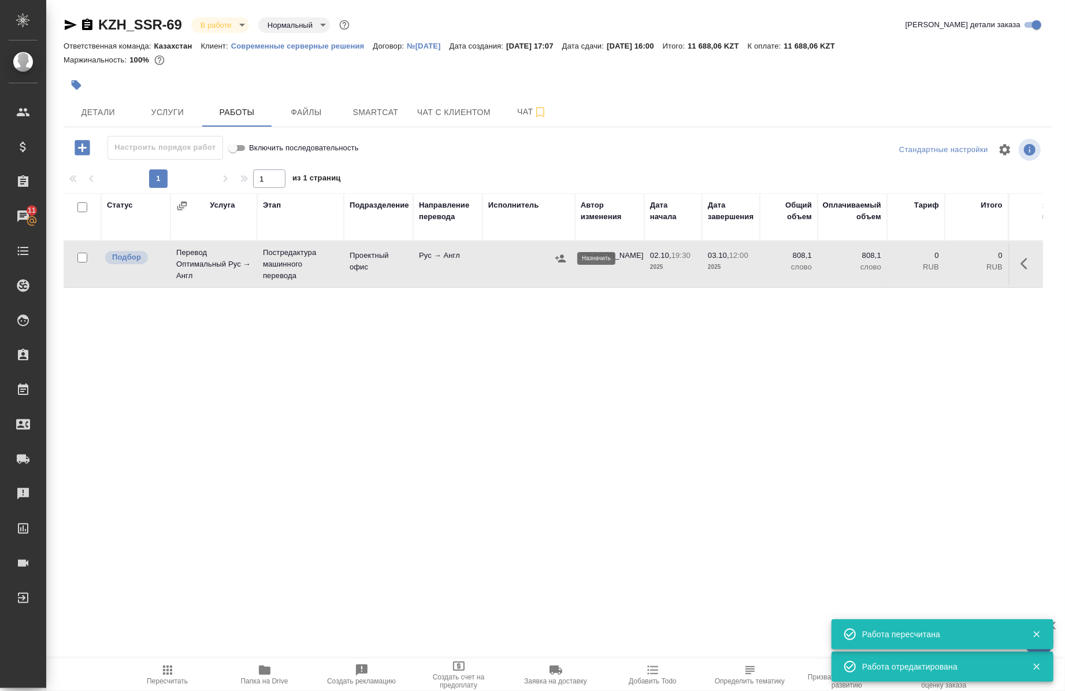
click at [561, 257] on icon "button" at bounding box center [560, 258] width 10 height 8
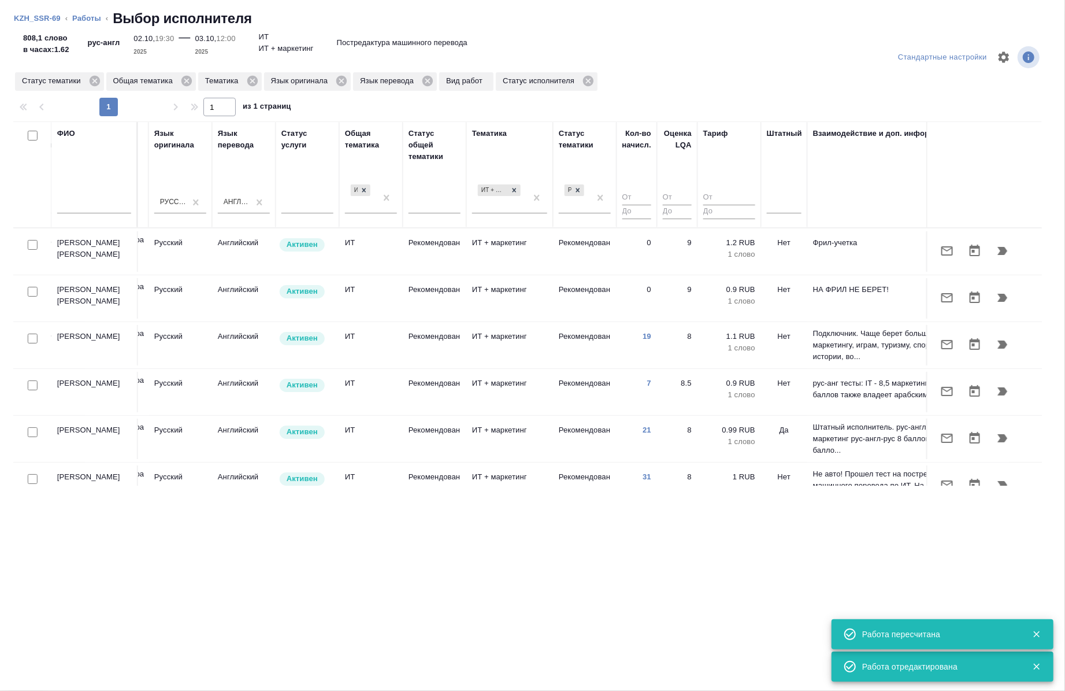
scroll to position [0, 660]
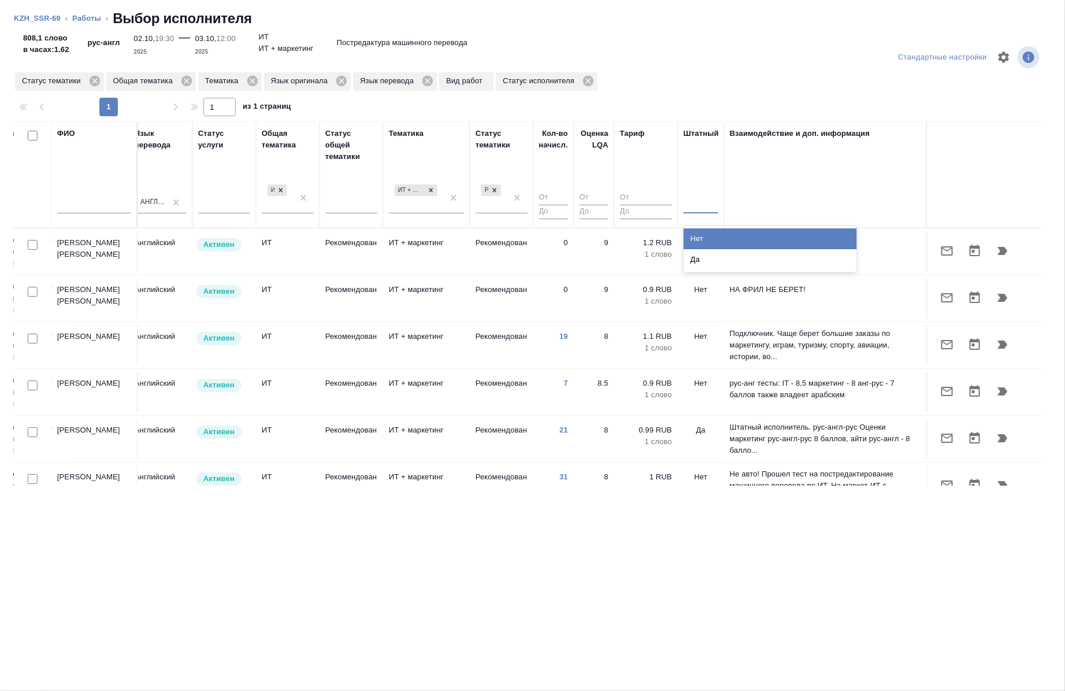
click at [690, 206] on div at bounding box center [701, 202] width 35 height 17
click at [685, 240] on div "Нет" at bounding box center [770, 238] width 173 height 21
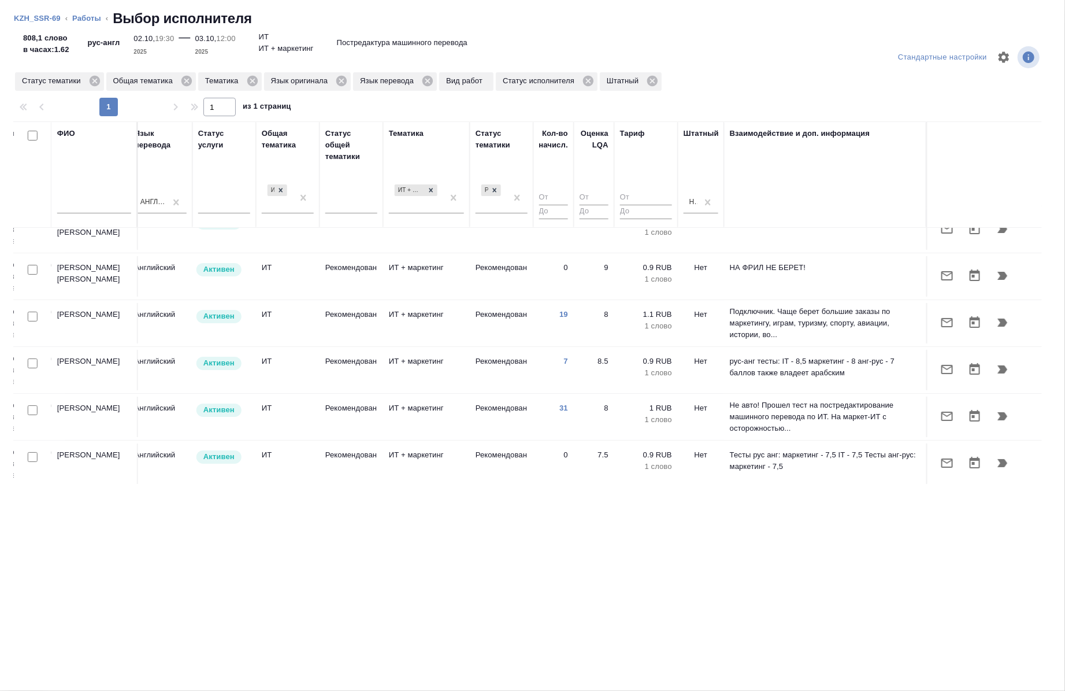
scroll to position [0, 655]
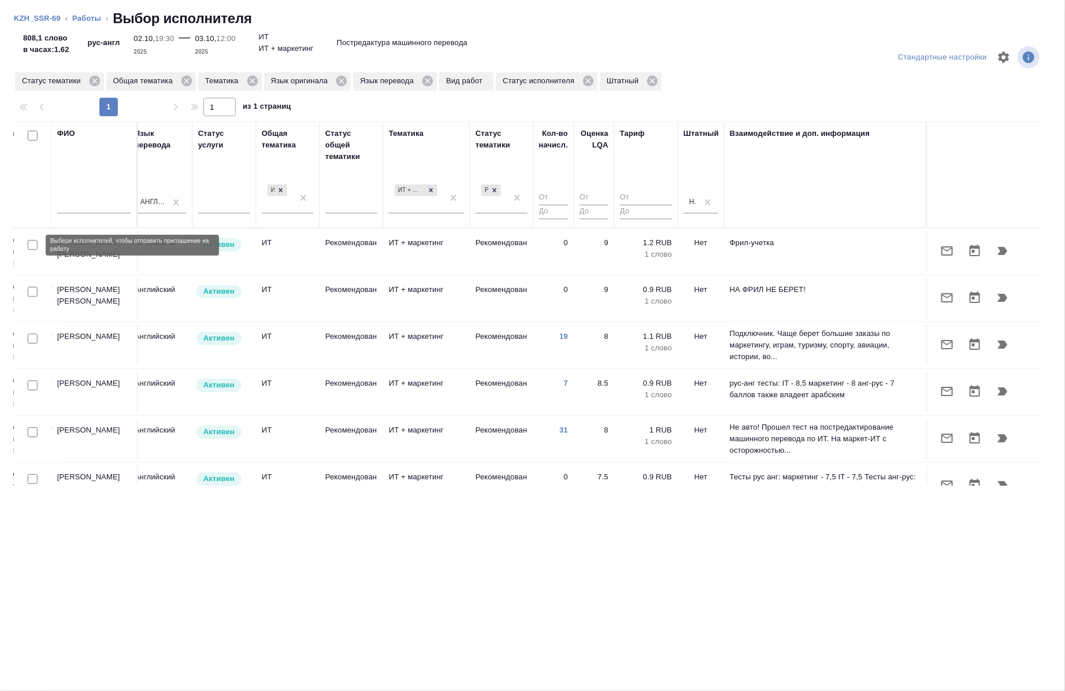
click at [35, 245] on input "checkbox" at bounding box center [33, 245] width 10 height 10
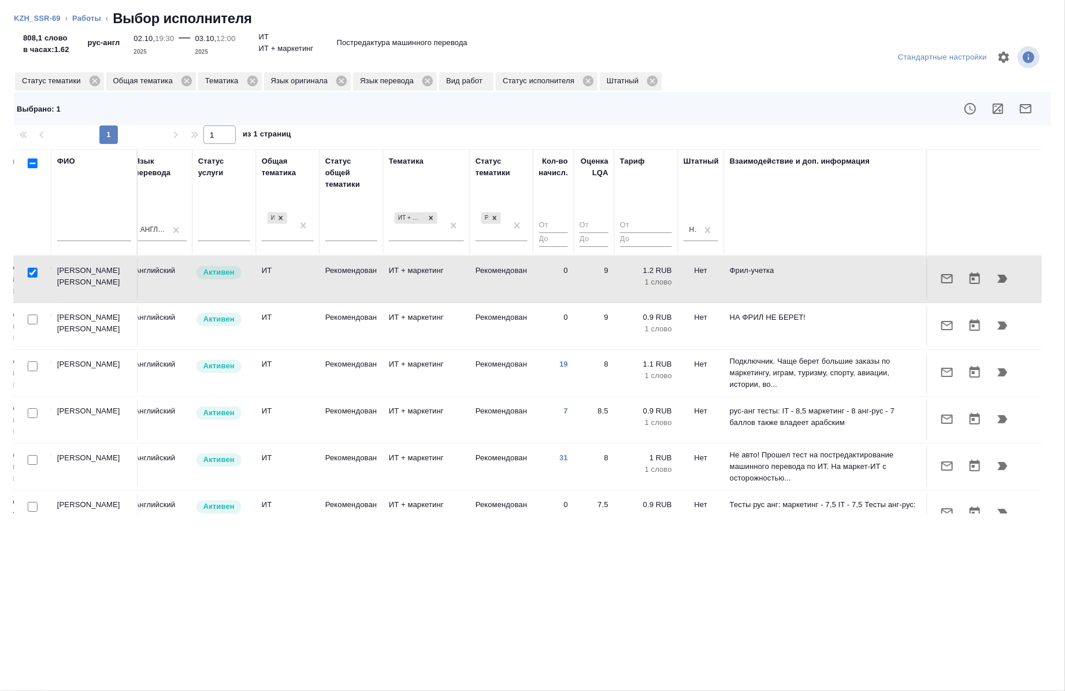
click at [31, 276] on input "checkbox" at bounding box center [33, 273] width 10 height 10
checkbox input "false"
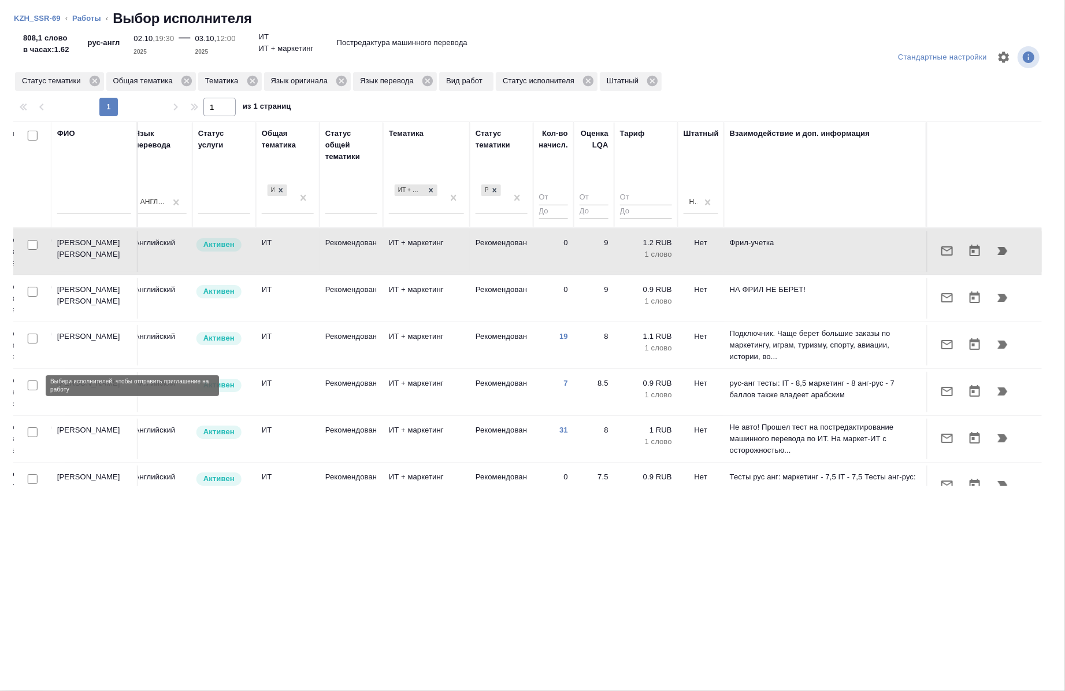
click at [35, 384] on input "checkbox" at bounding box center [33, 385] width 10 height 10
checkbox input "true"
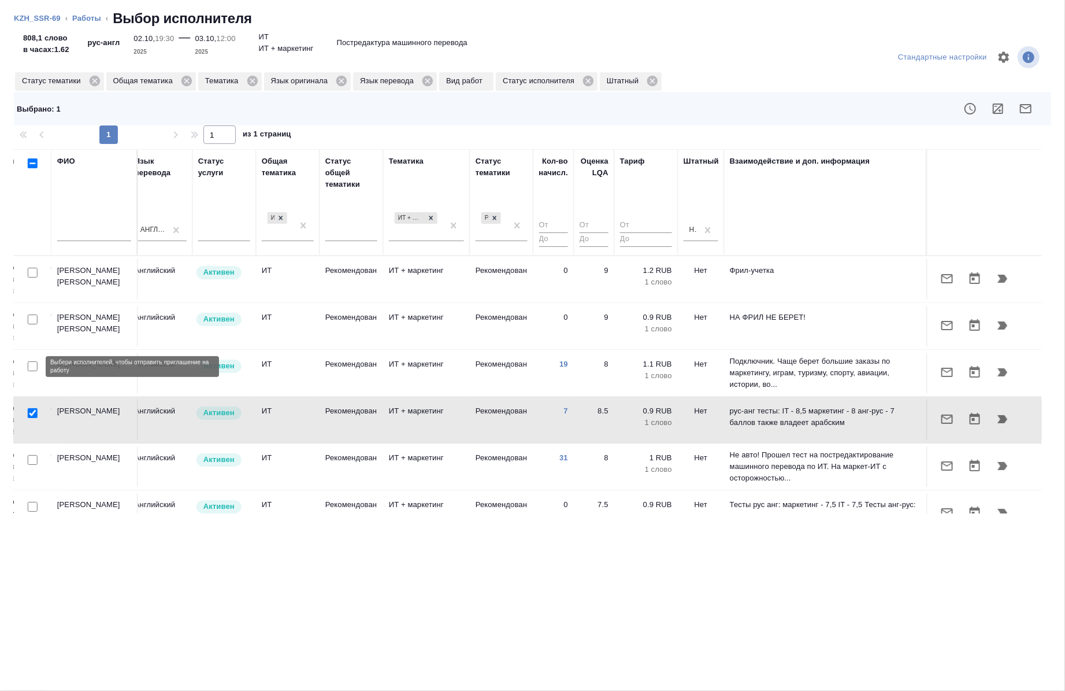
click at [29, 362] on input "checkbox" at bounding box center [33, 366] width 10 height 10
checkbox input "true"
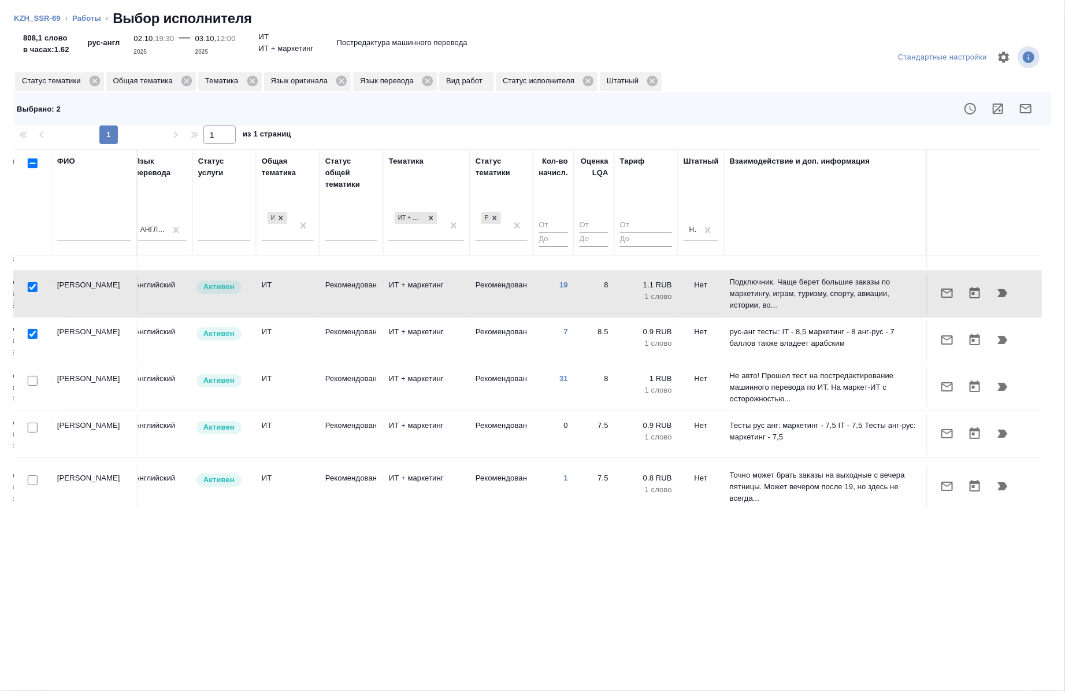
scroll to position [81, 655]
click at [32, 475] on input "checkbox" at bounding box center [33, 478] width 10 height 10
checkbox input "true"
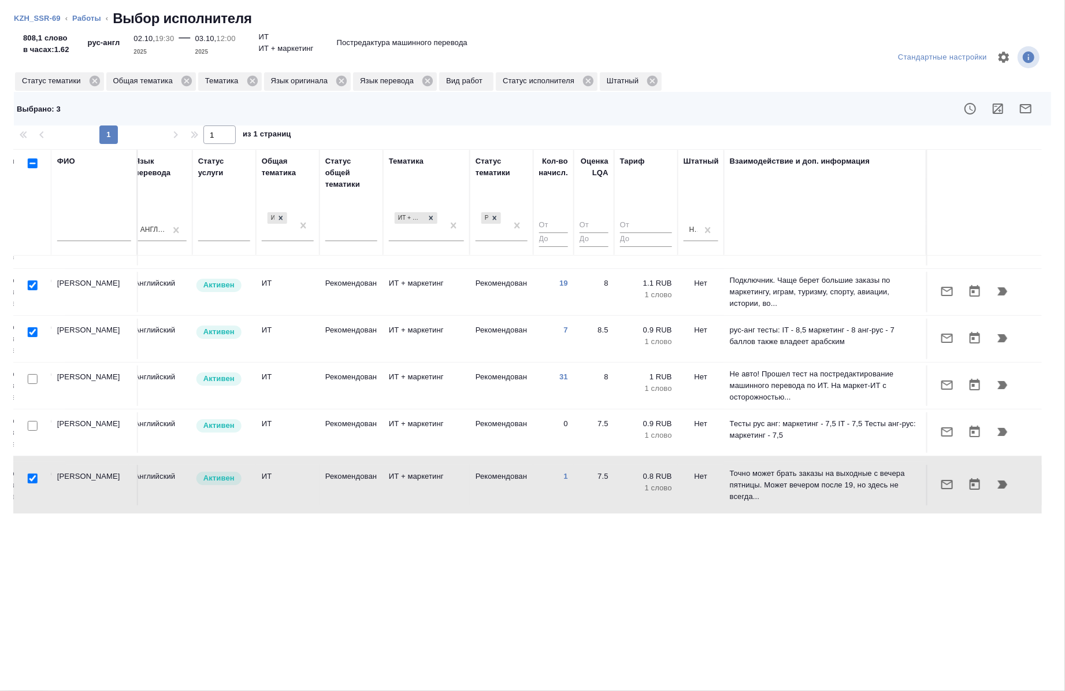
click at [27, 379] on div at bounding box center [33, 379] width 26 height 16
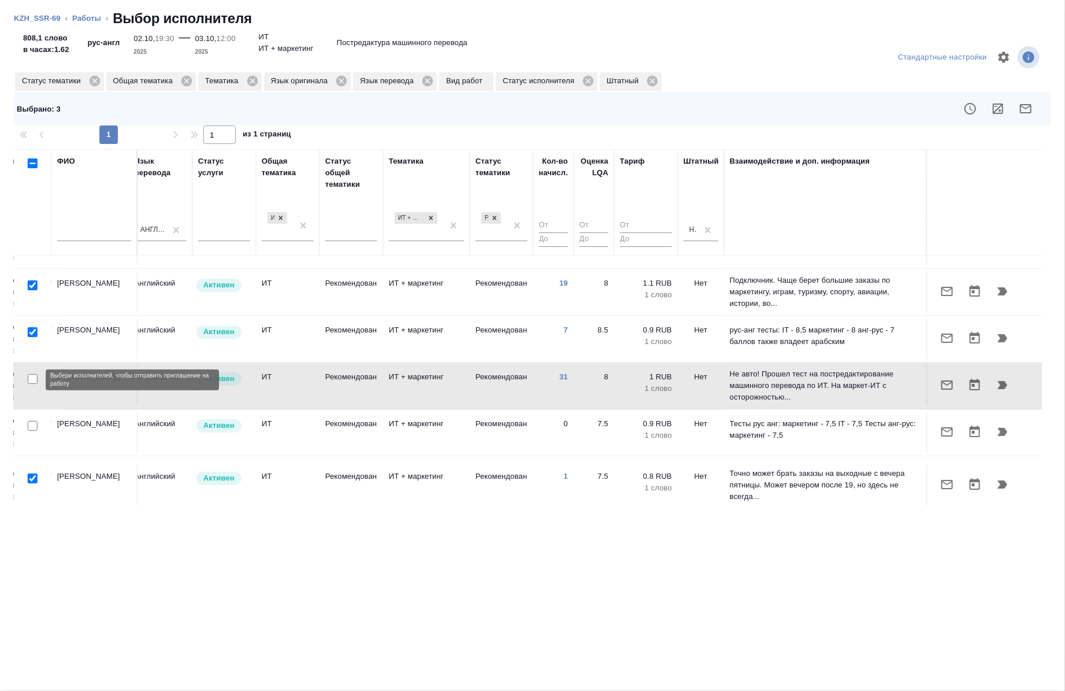
click at [32, 381] on input "checkbox" at bounding box center [33, 379] width 10 height 10
checkbox input "true"
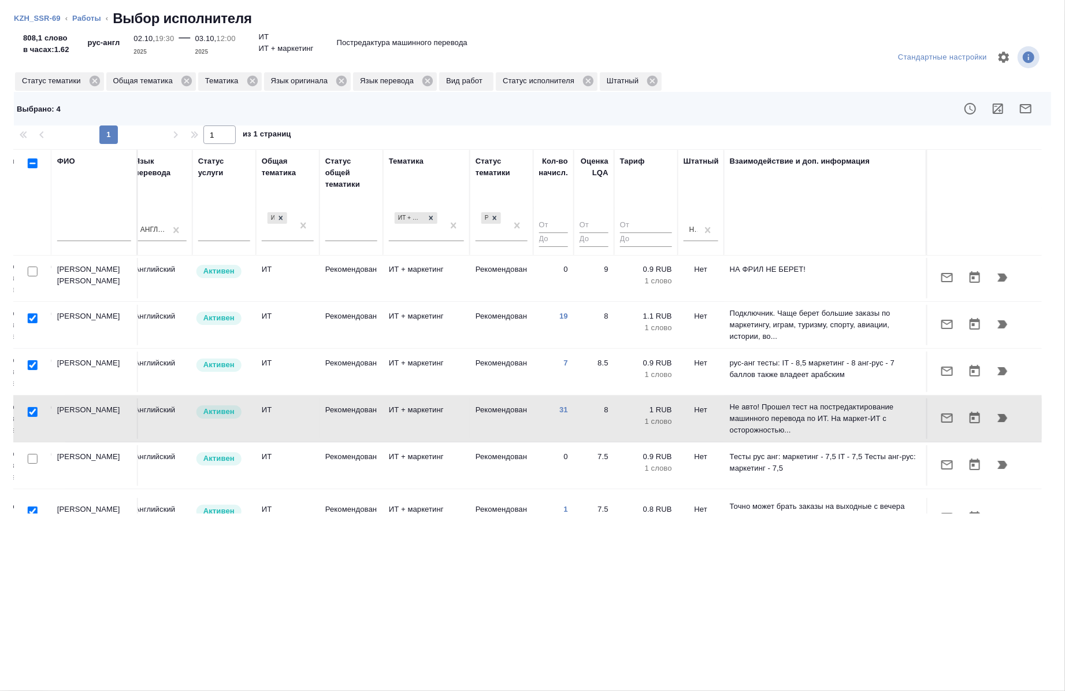
scroll to position [0, 655]
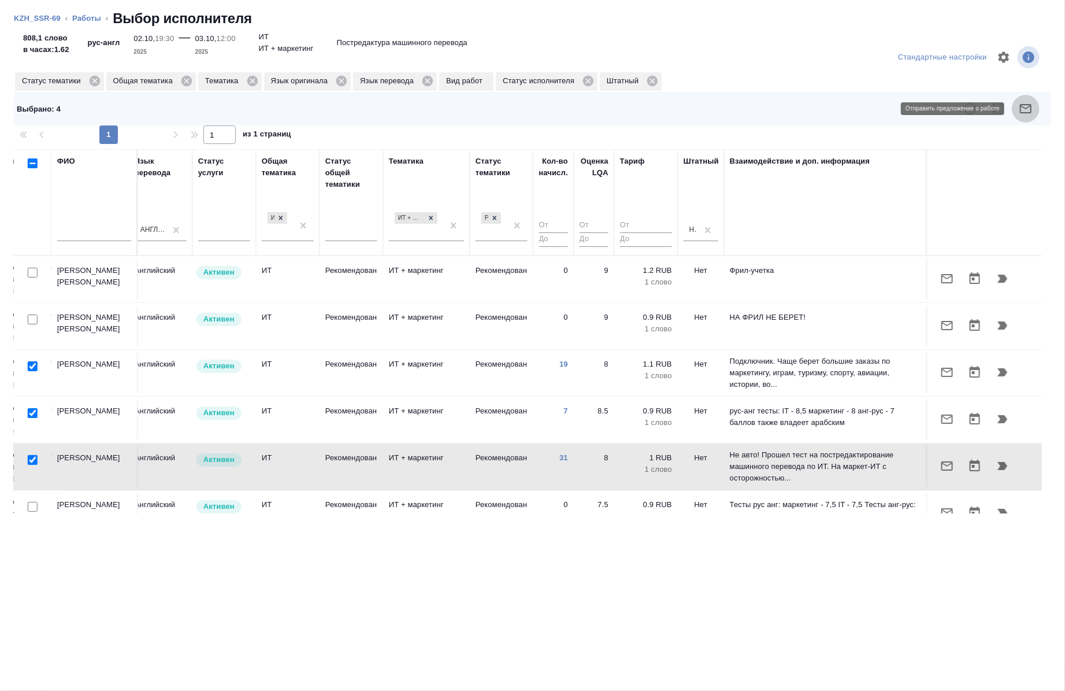
click at [1026, 111] on icon "button" at bounding box center [1026, 109] width 14 height 14
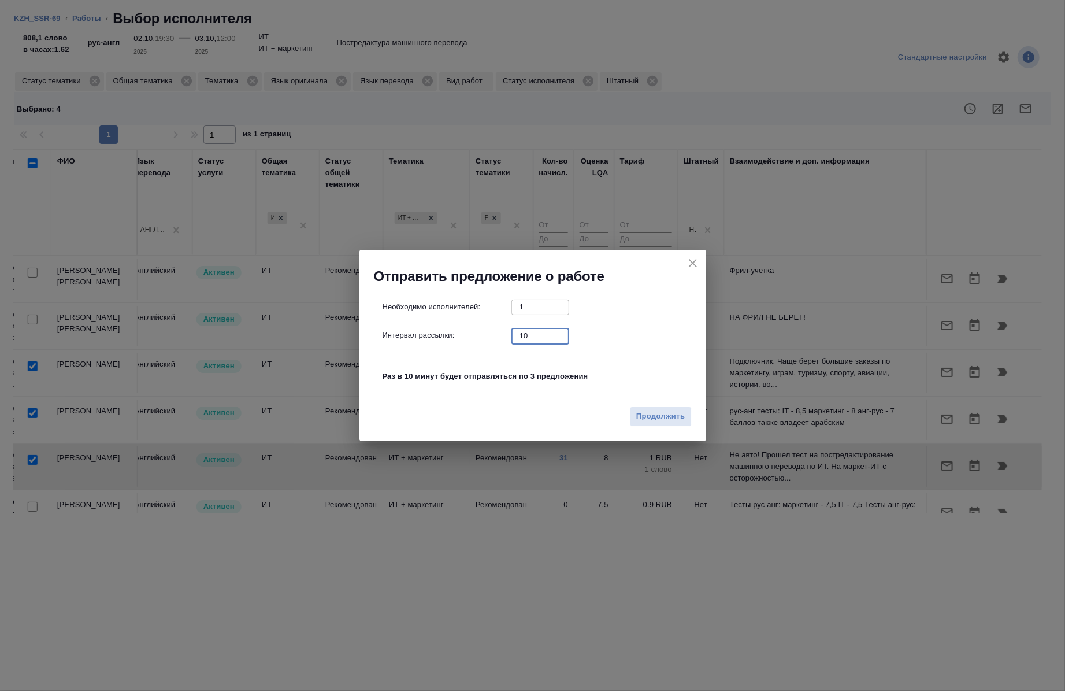
click at [522, 337] on input "10" at bounding box center [540, 335] width 58 height 14
type input "0"
drag, startPoint x: 663, startPoint y: 429, endPoint x: 655, endPoint y: 424, distance: 9.6
click at [658, 425] on div "Продолжить" at bounding box center [532, 420] width 347 height 40
click at [655, 424] on button "Продолжить" at bounding box center [660, 416] width 61 height 20
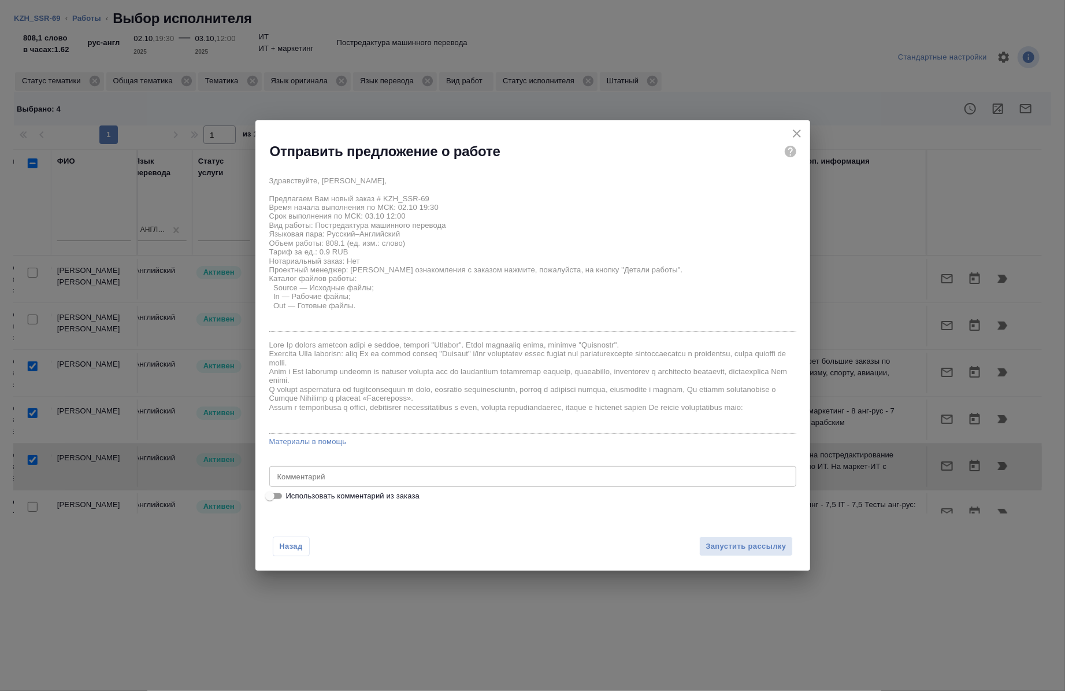
click at [309, 492] on span "Использовать комментарий из заказа" at bounding box center [352, 496] width 133 height 12
click at [291, 492] on input "Использовать комментарий из заказа" at bounding box center [270, 496] width 42 height 14
checkbox input "true"
type textarea "loremip dolors am consectetu adip. Elitseddoe, temporin utlabor etdol m aliquae…"
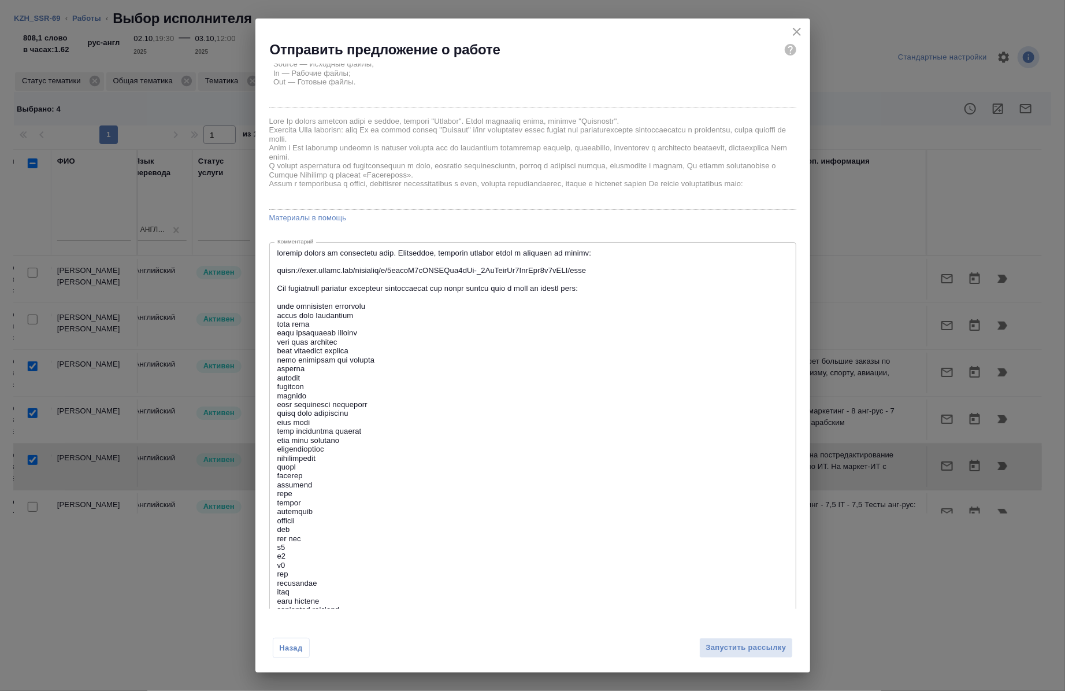
scroll to position [192, 0]
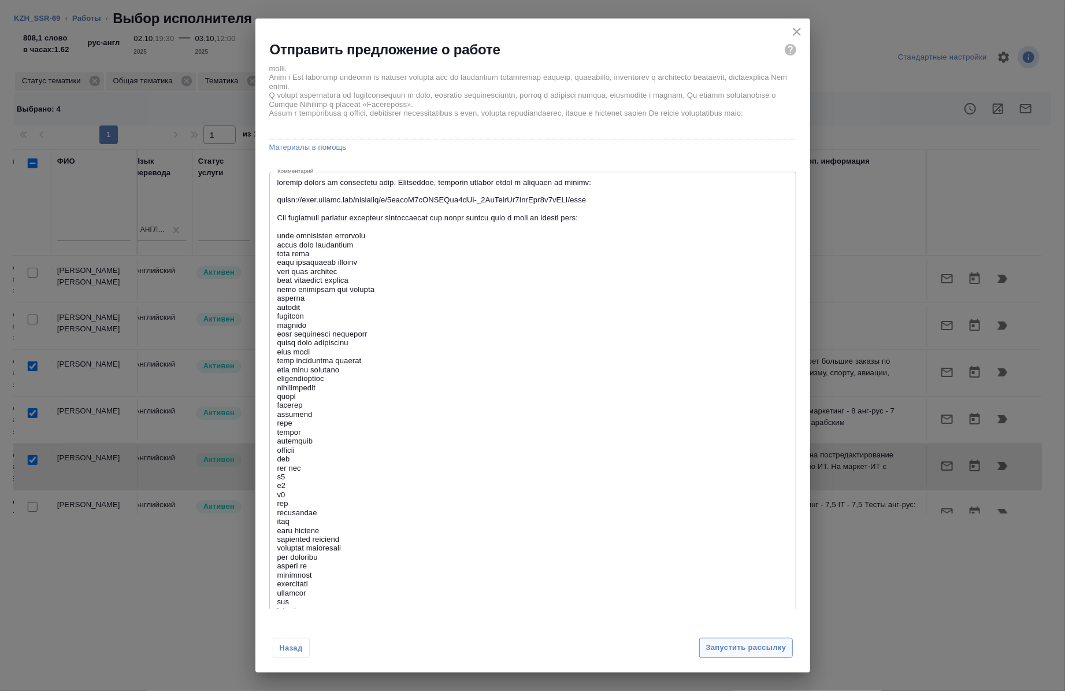
click at [744, 654] on span "Запустить рассылку" at bounding box center [746, 647] width 80 height 13
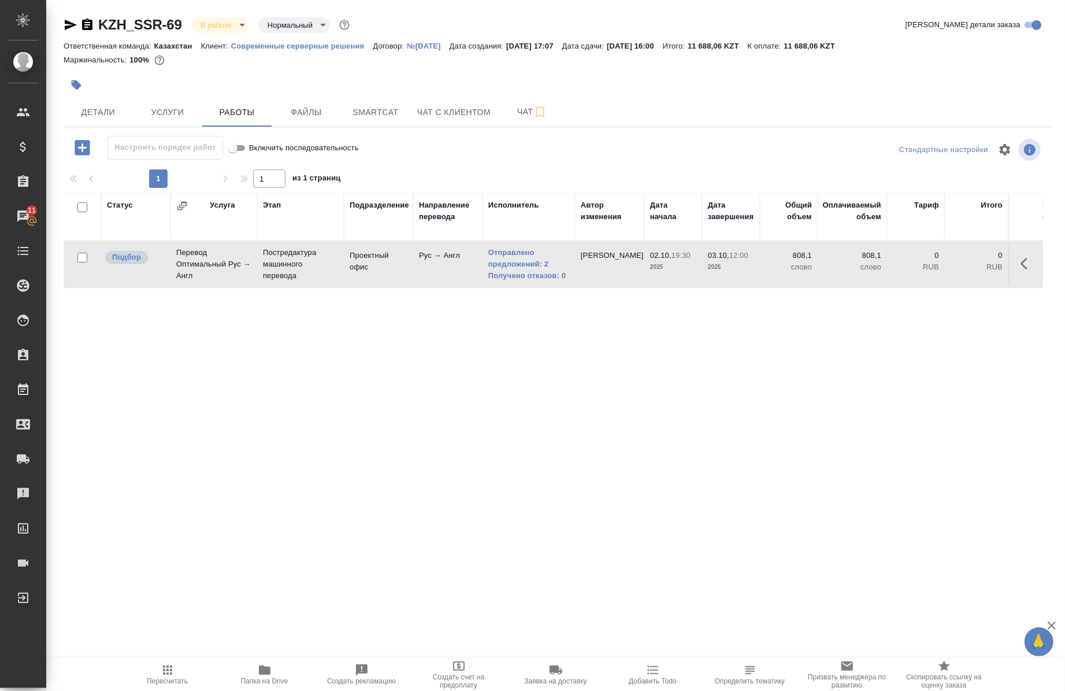
click at [160, 550] on div "Статус Услуга Этап Подразделение Направление перевода Исполнитель Автор изменен…" at bounding box center [554, 482] width 980 height 578
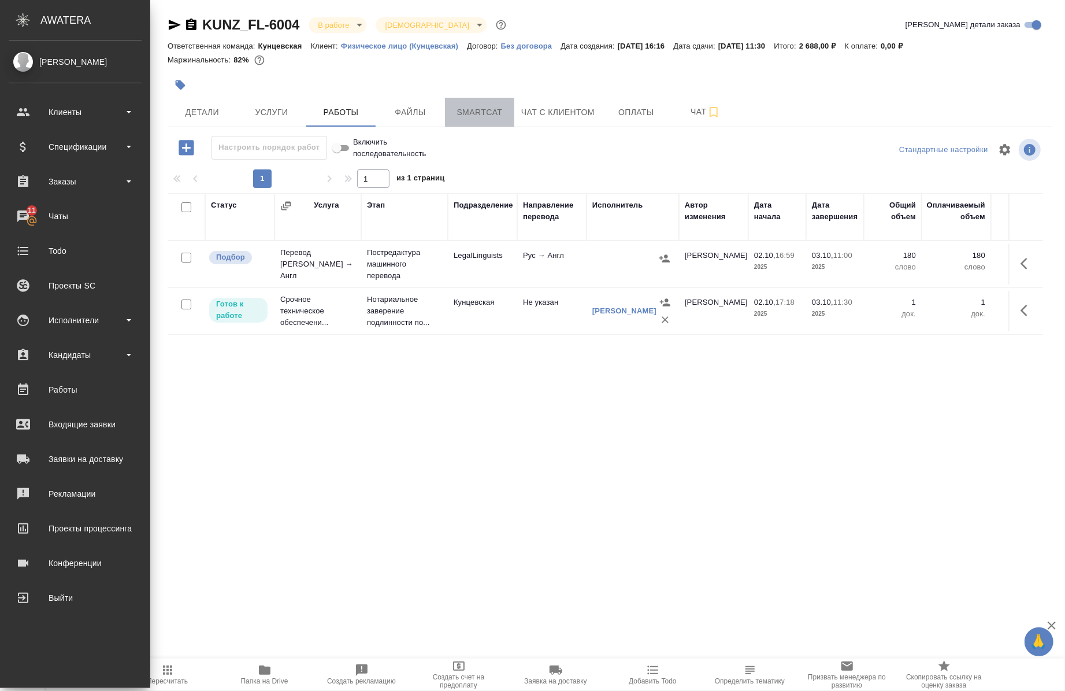
click at [477, 107] on span "Smartcat" at bounding box center [479, 112] width 55 height 14
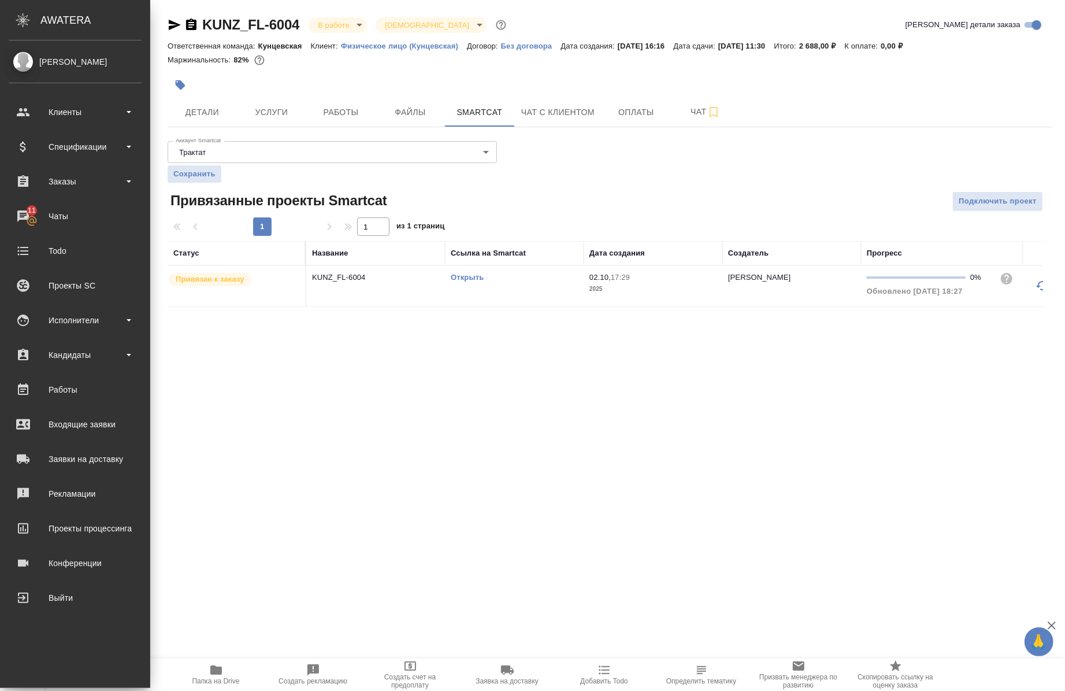
click at [469, 276] on link "Открыть" at bounding box center [467, 277] width 33 height 9
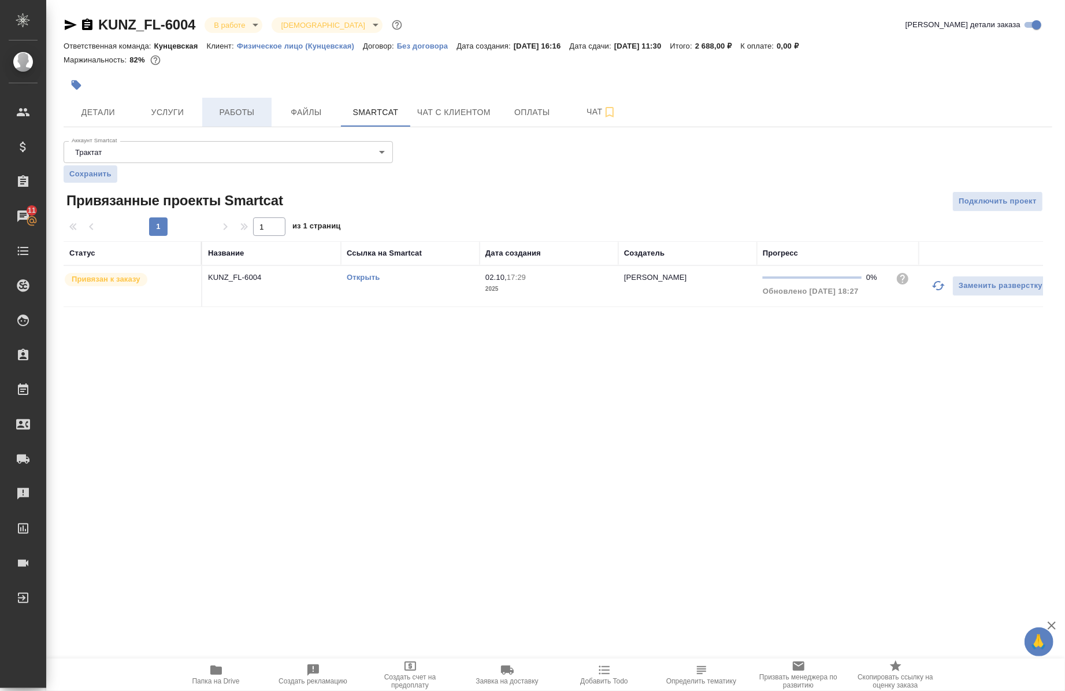
click at [235, 102] on button "Работы" at bounding box center [236, 112] width 69 height 29
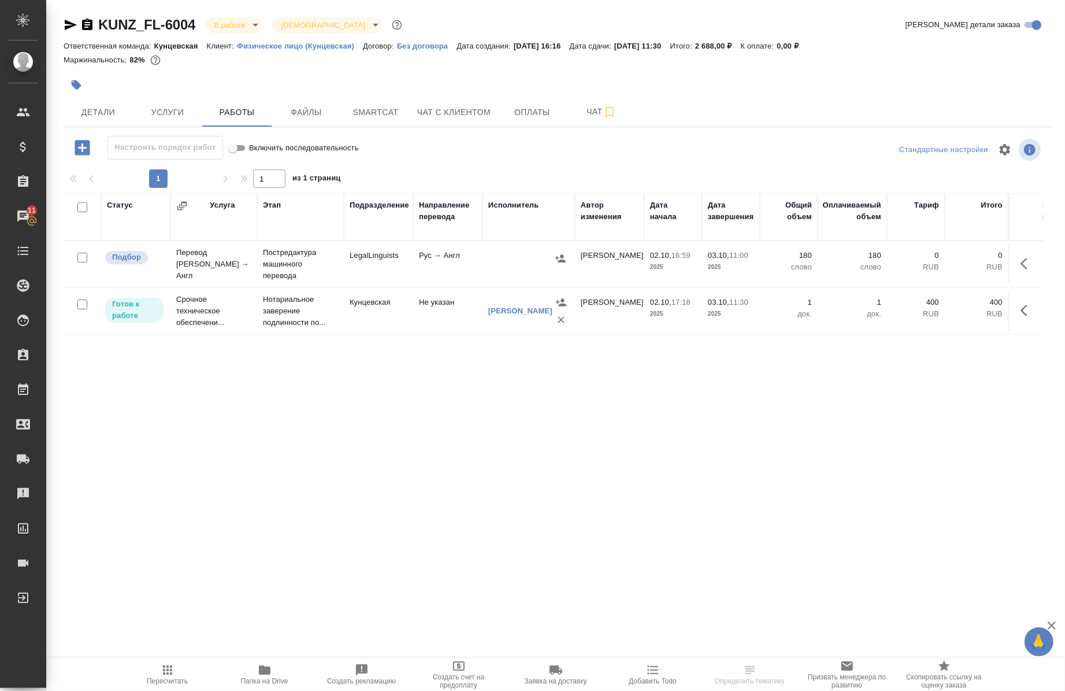
click at [562, 255] on icon "button" at bounding box center [560, 258] width 10 height 8
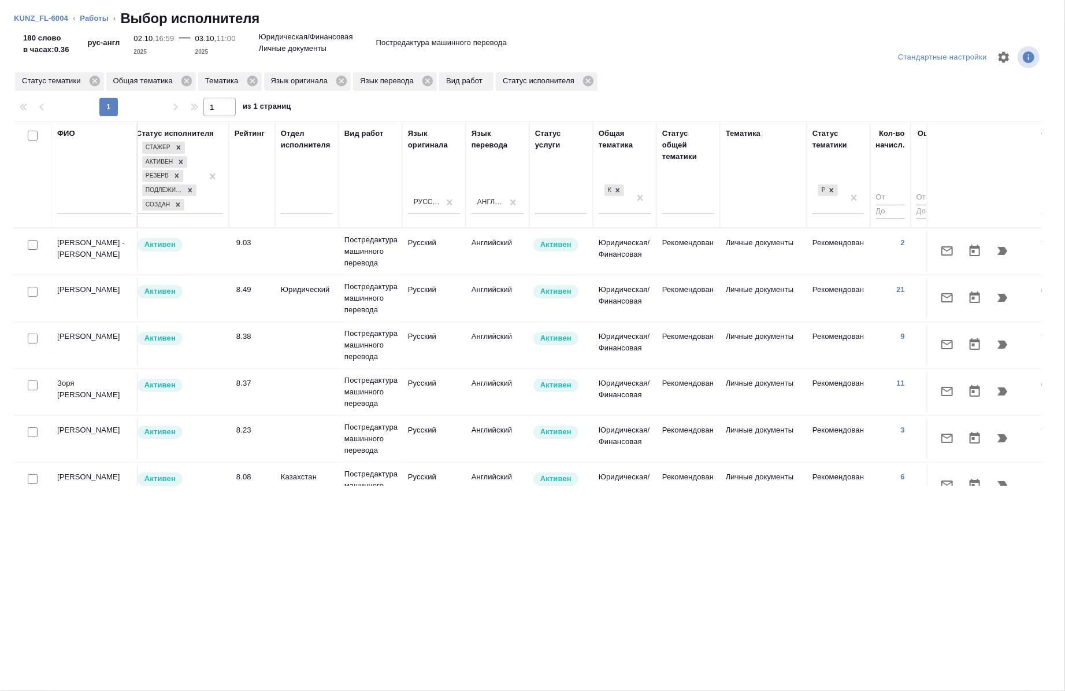
scroll to position [0, 559]
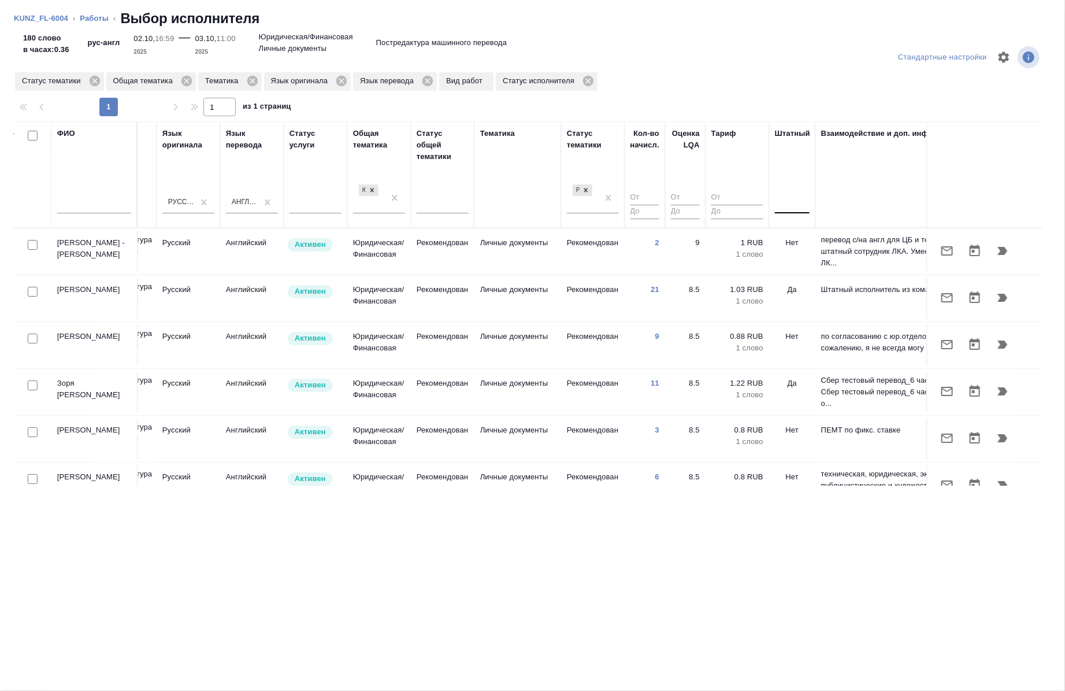
click at [787, 194] on div at bounding box center [792, 202] width 35 height 17
click at [783, 229] on div "Нет" at bounding box center [861, 238] width 173 height 21
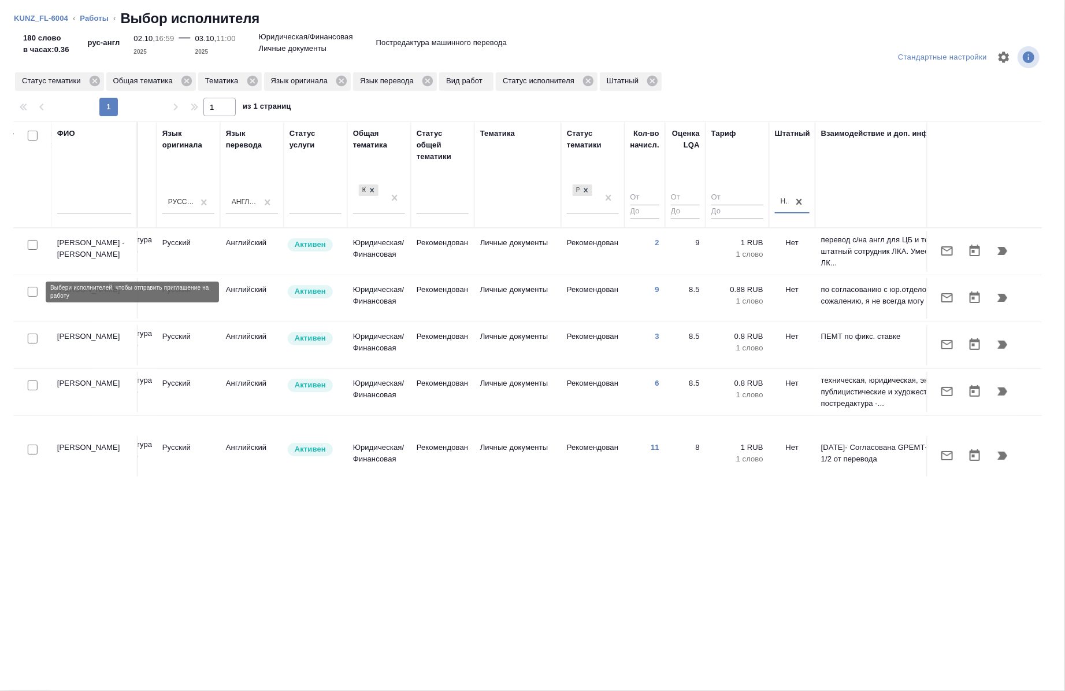
click at [32, 291] on input "checkbox" at bounding box center [33, 292] width 10 height 10
checkbox input "true"
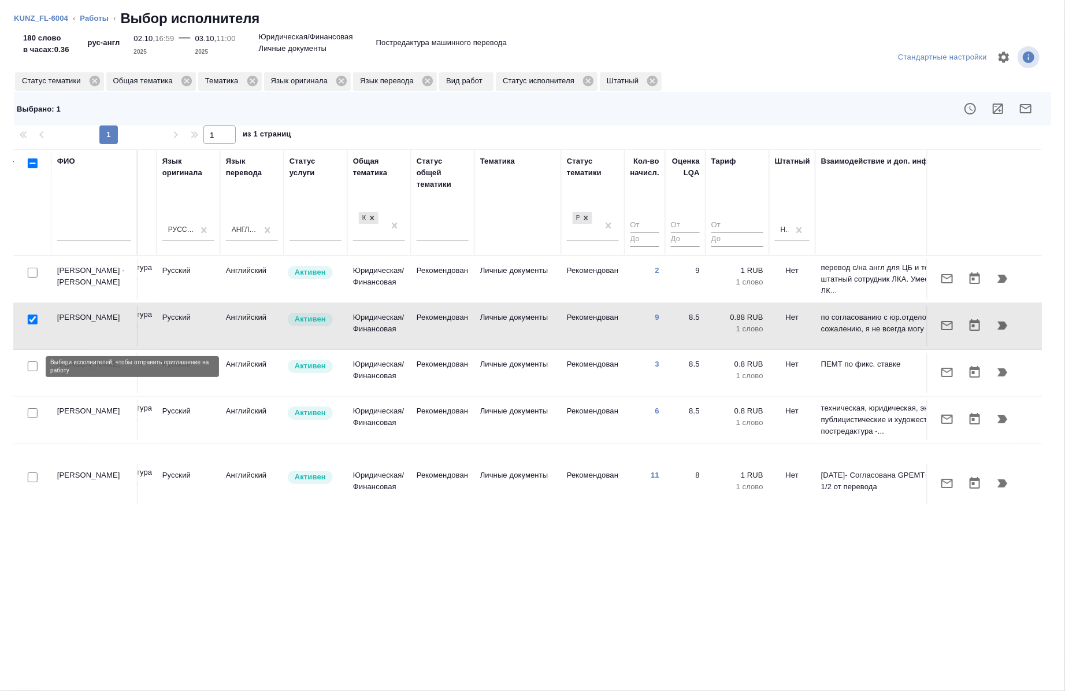
click at [31, 369] on input "checkbox" at bounding box center [33, 366] width 10 height 10
checkbox input "true"
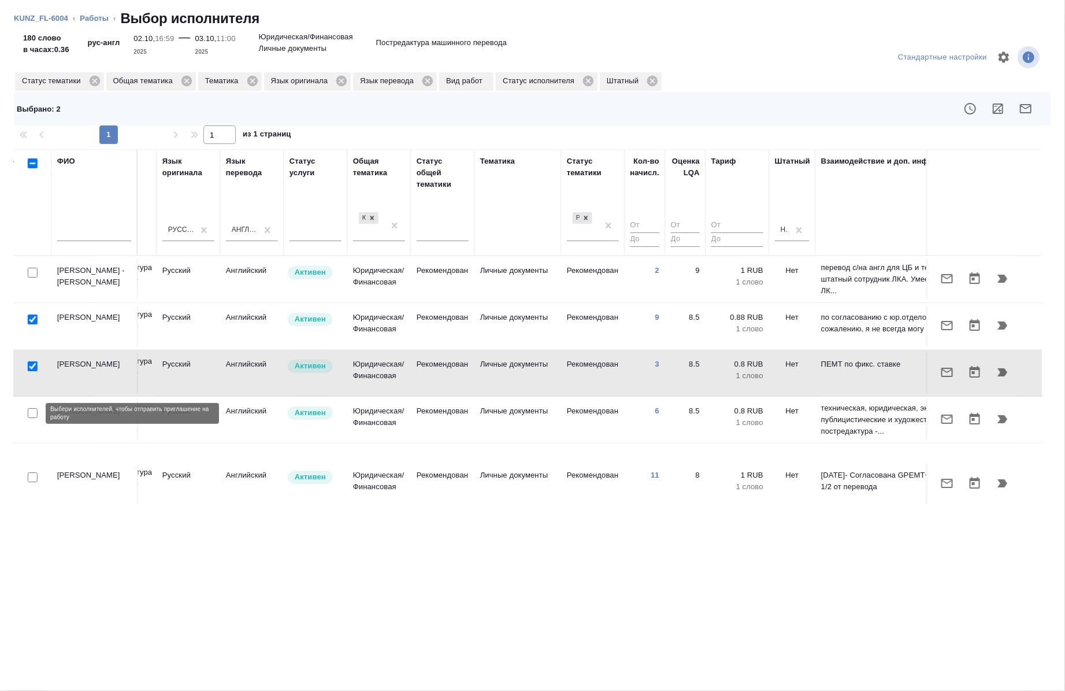
click at [33, 416] on input "checkbox" at bounding box center [33, 413] width 10 height 10
checkbox input "true"
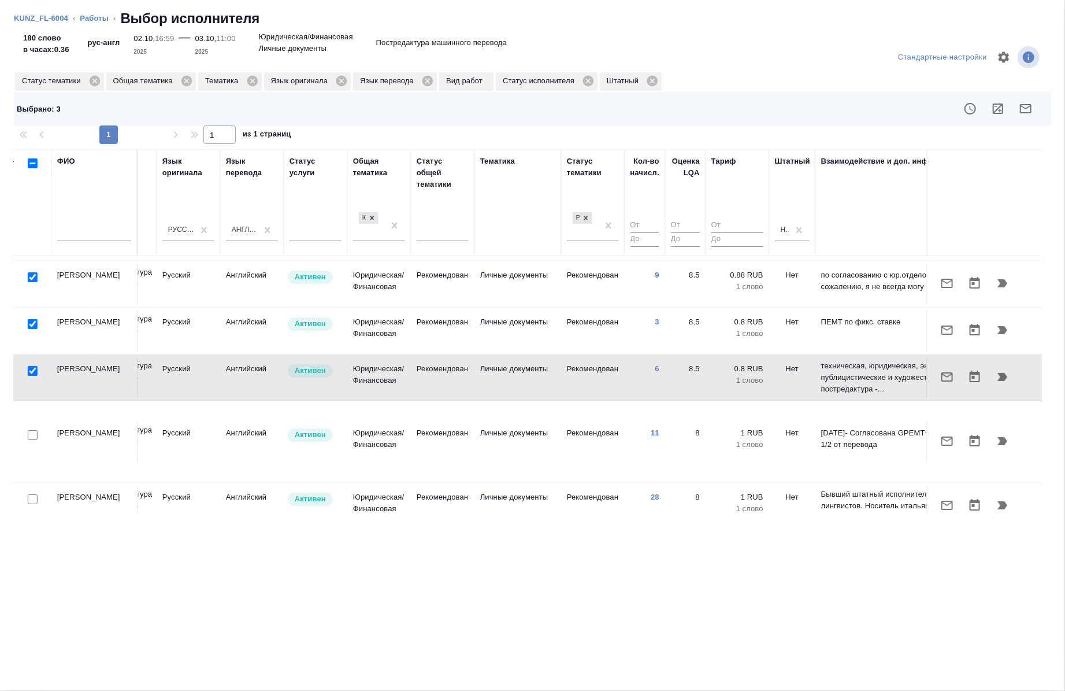
scroll to position [64, 559]
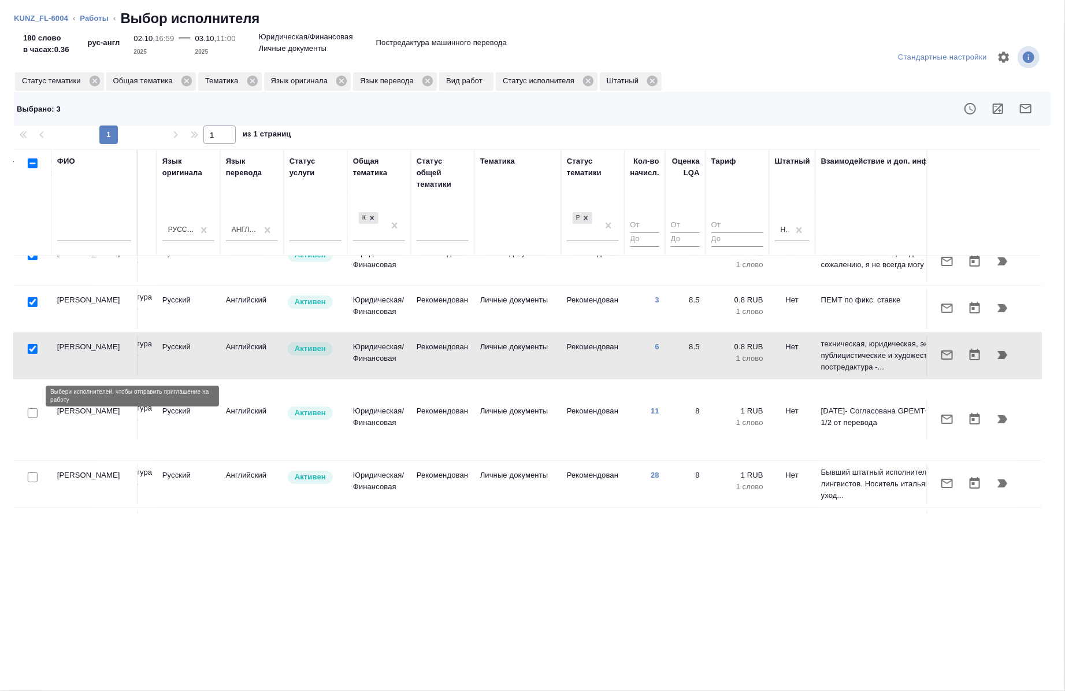
click at [31, 408] on input "checkbox" at bounding box center [33, 413] width 10 height 10
checkbox input "true"
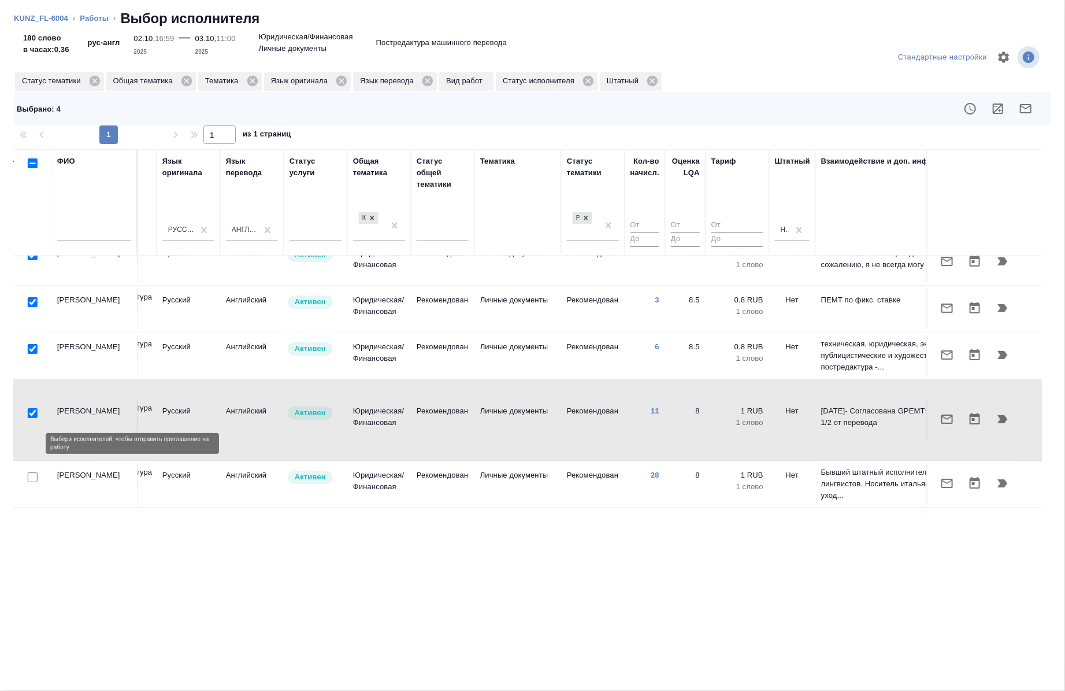
click at [31, 472] on input "checkbox" at bounding box center [33, 477] width 10 height 10
checkbox input "true"
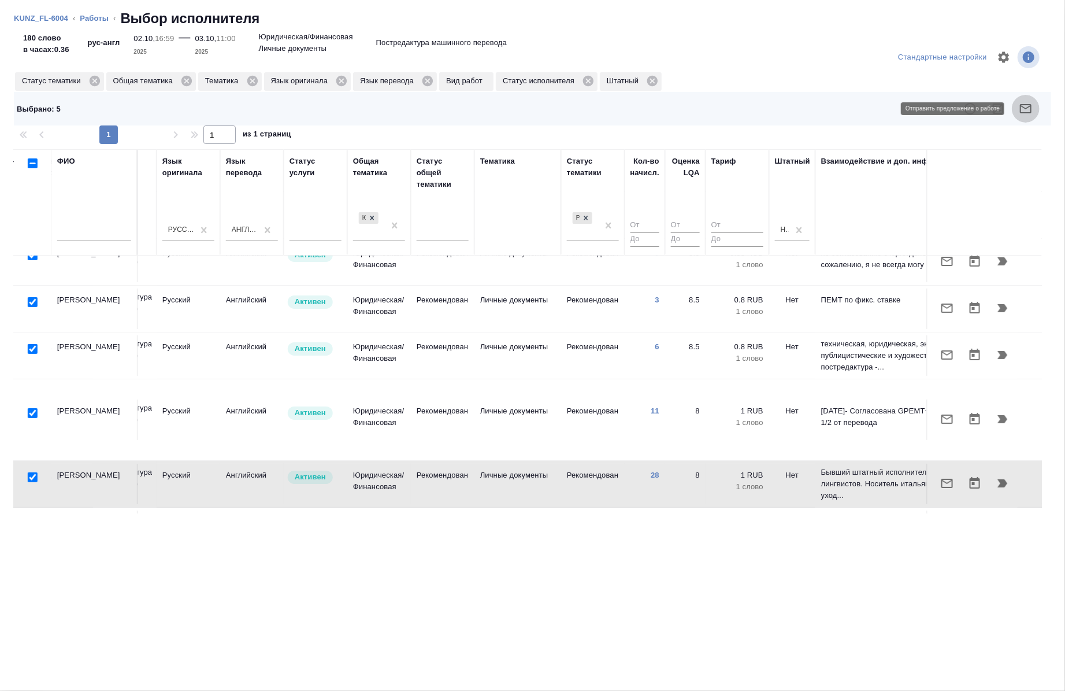
click at [1018, 104] on button "button" at bounding box center [1026, 109] width 28 height 28
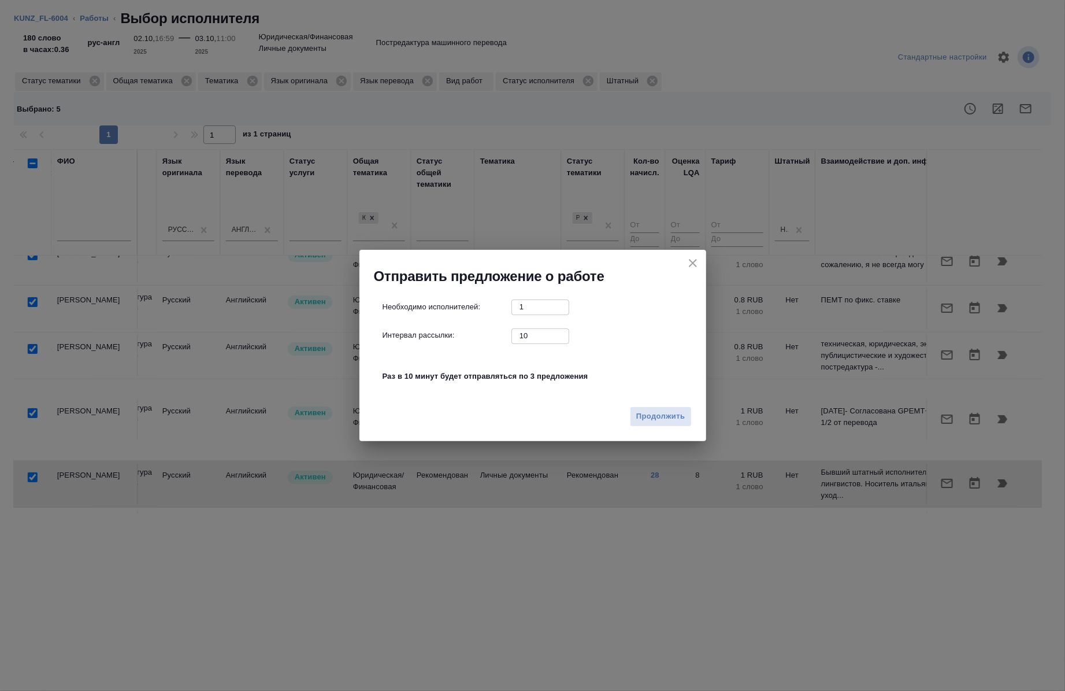
click at [537, 343] on div "Необходимо исполнителей: 1 ​ Интервал рассылки: 10 ​ Раз в 10 минут будет отпра…" at bounding box center [538, 347] width 310 height 97
click at [530, 336] on input "10" at bounding box center [540, 335] width 58 height 14
type input "0"
click at [648, 405] on div "Продолжить" at bounding box center [532, 420] width 347 height 40
click at [648, 414] on span "Продолжить" at bounding box center [660, 416] width 49 height 13
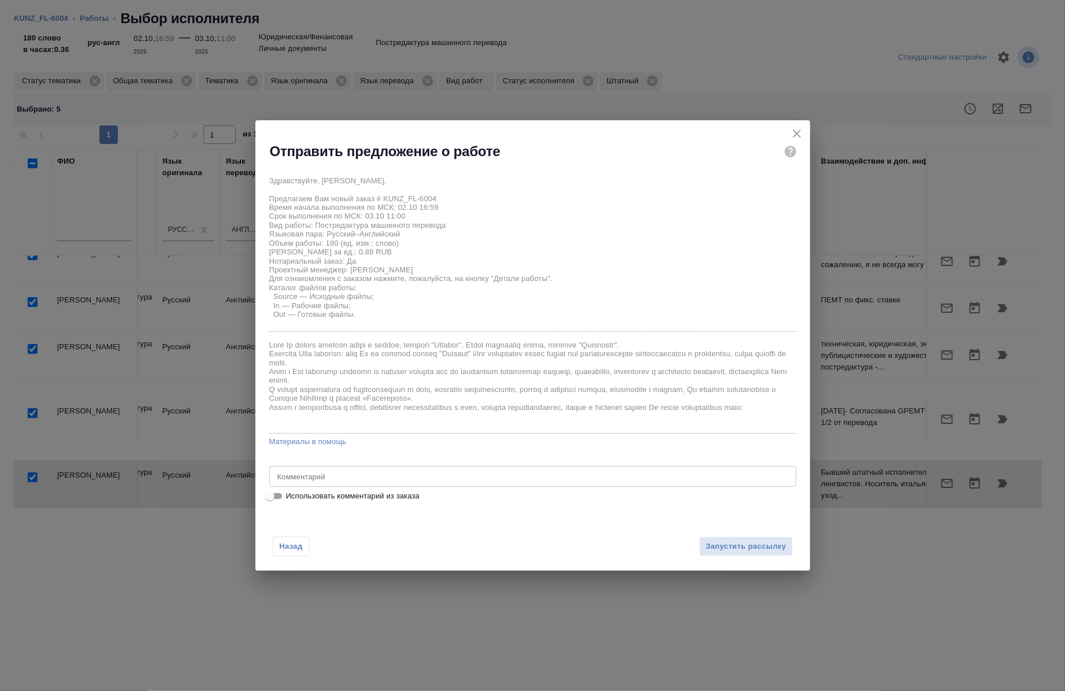
click at [304, 494] on span "Использовать комментарий из заказа" at bounding box center [352, 496] width 133 height 12
click at [291, 494] on input "Использовать комментарий из заказа" at bounding box center [270, 496] width 42 height 14
checkbox input "true"
type textarea "рус-англ, под нот, на утро для Дубая"
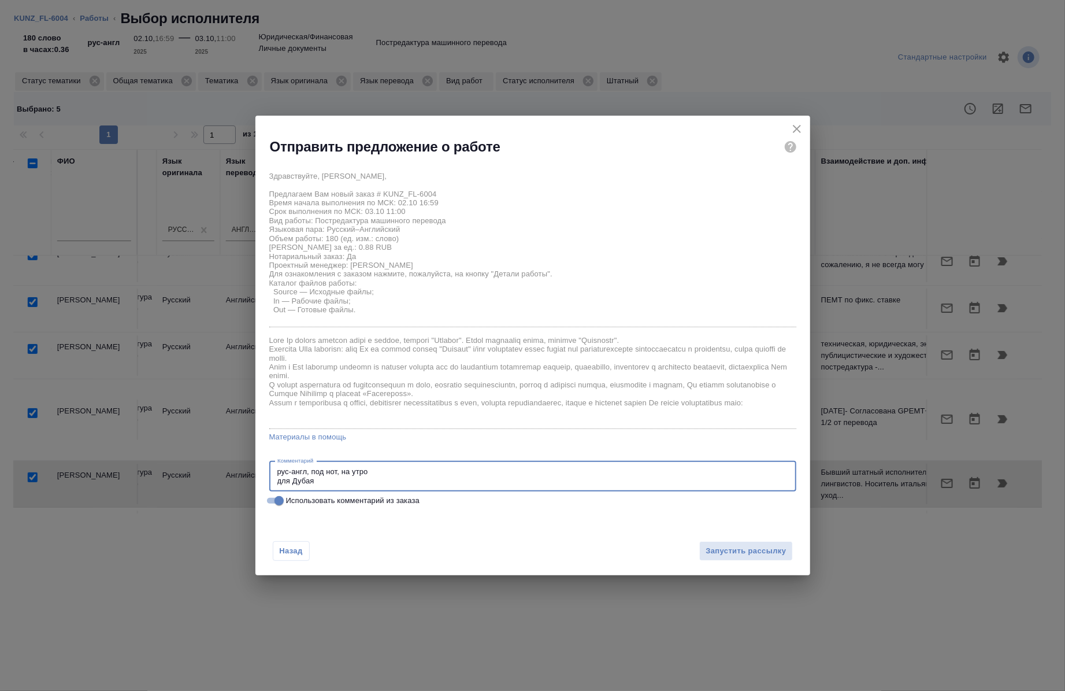
drag, startPoint x: 291, startPoint y: 477, endPoint x: 264, endPoint y: 466, distance: 29.6
click at [264, 466] on div "Здравствуйте, Дарья, Предлагаем Вам новый заказ # KUNZ_FL-6004 Время начала вып…" at bounding box center [532, 336] width 555 height 351
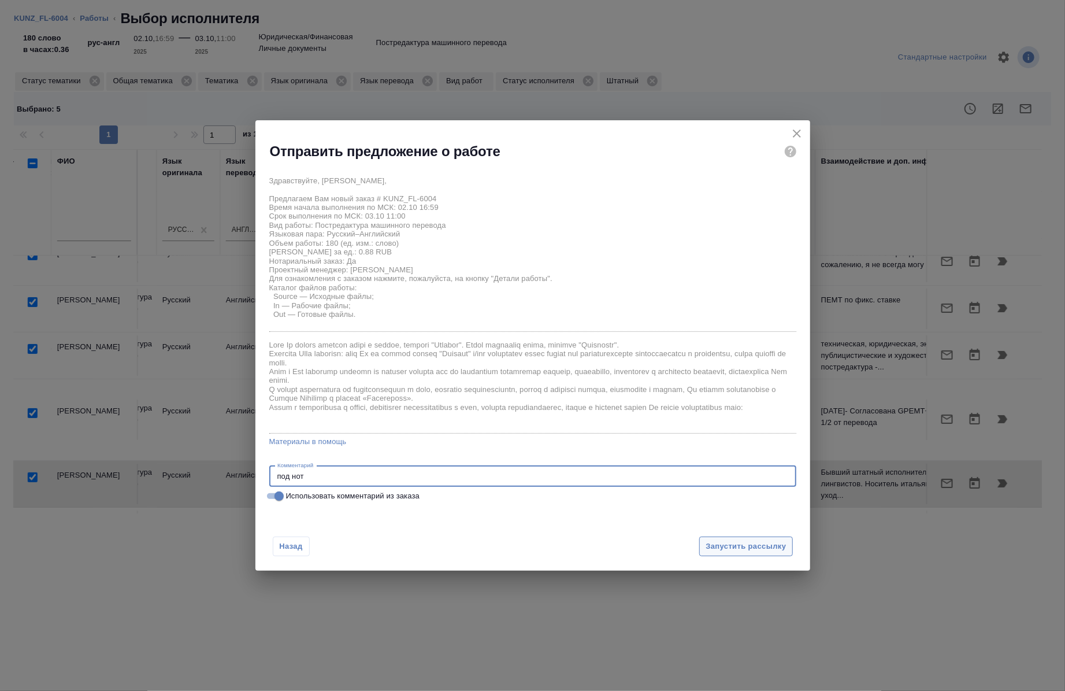
type textarea "под нот"
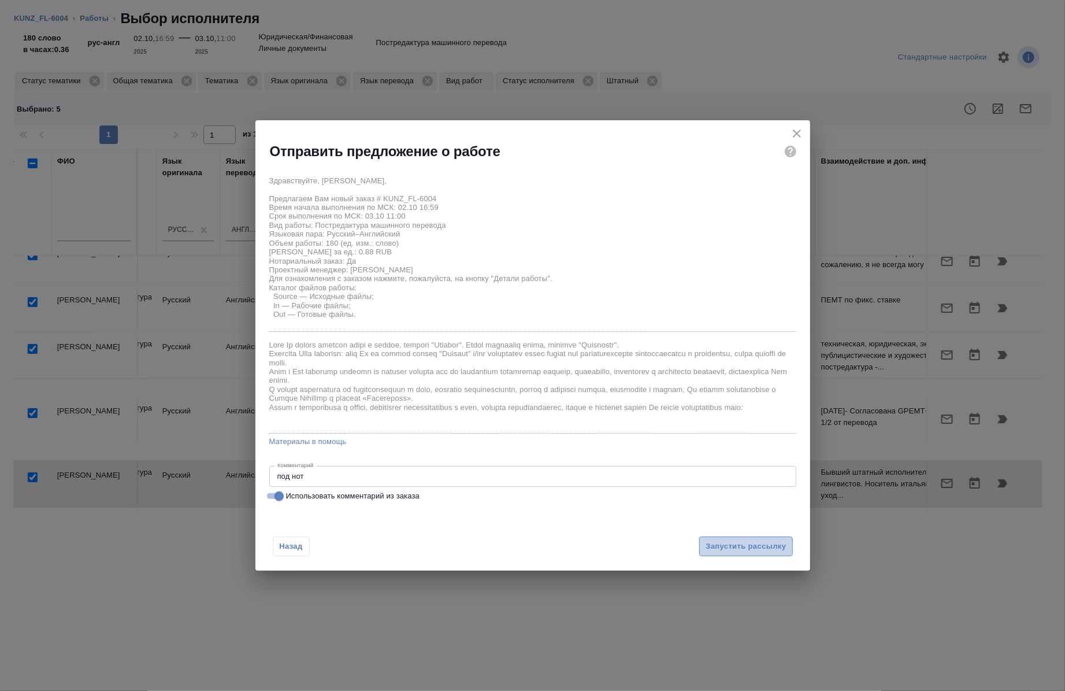
click at [733, 538] on button "Запустить рассылку" at bounding box center [745, 546] width 93 height 20
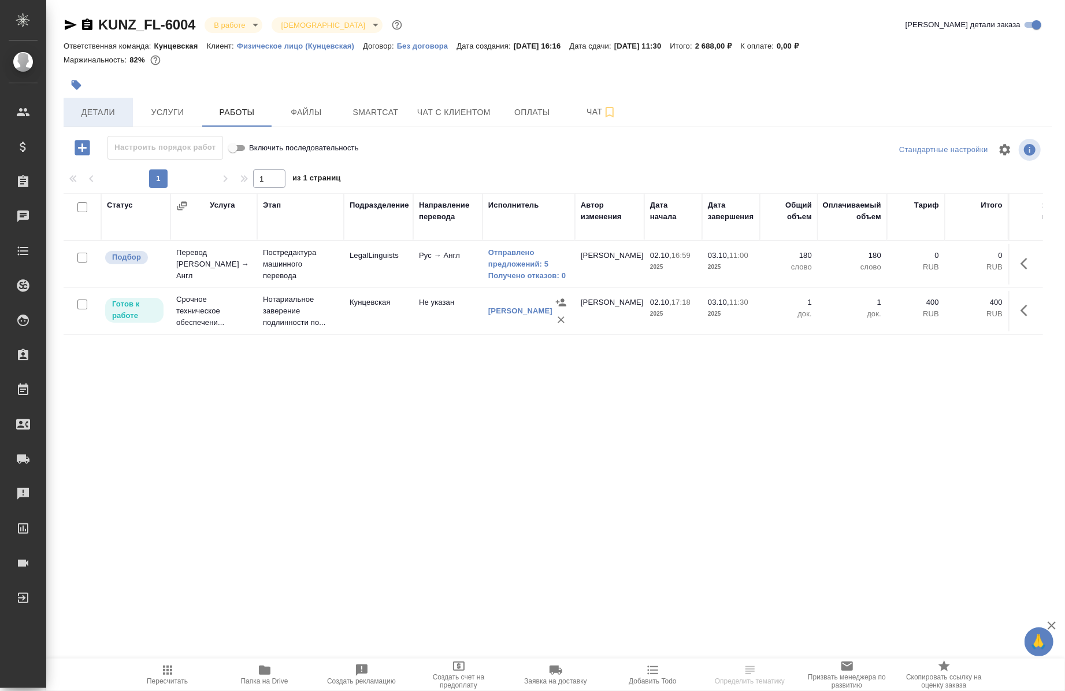
click at [76, 118] on span "Детали" at bounding box center [98, 112] width 55 height 14
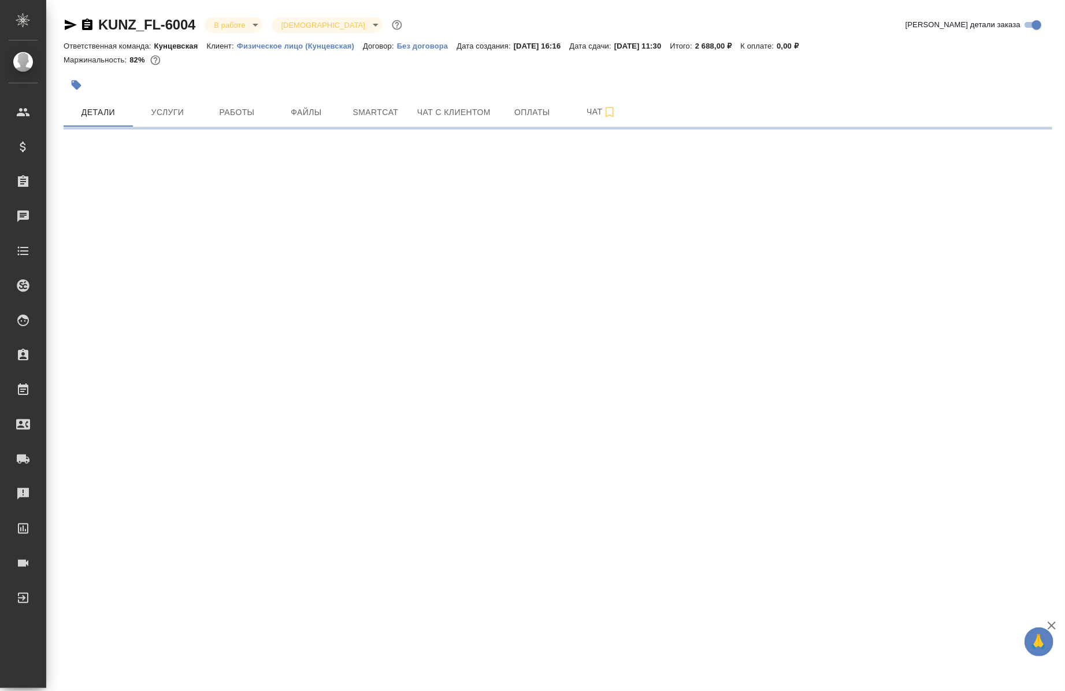
select select "RU"
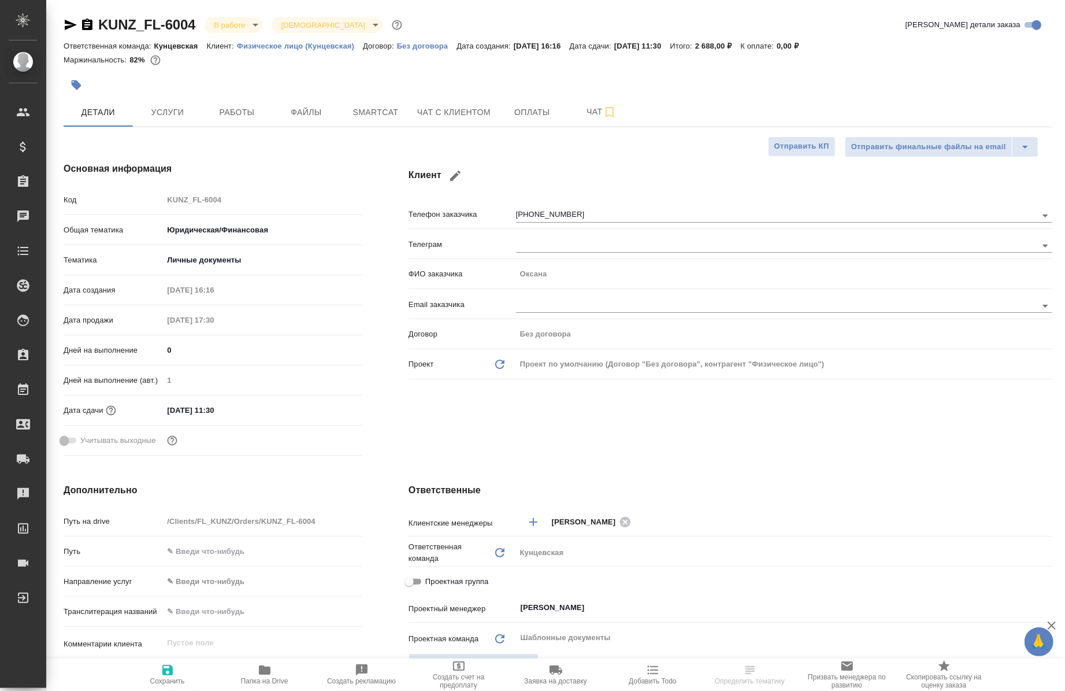
type textarea "x"
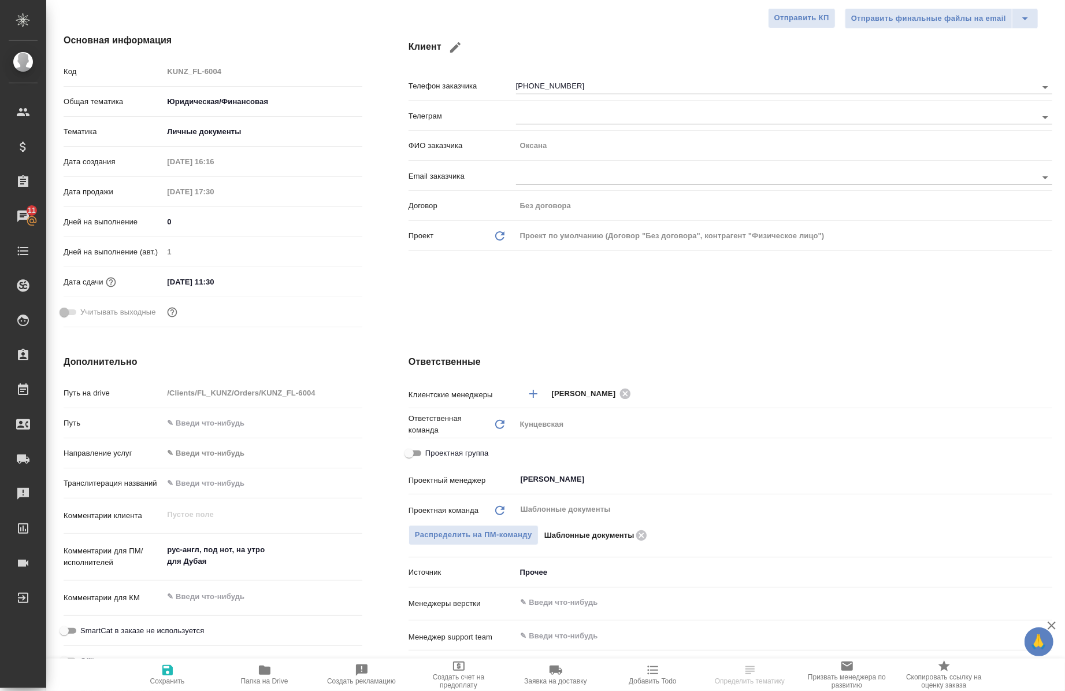
click at [470, 452] on span "Проектная группа" at bounding box center [456, 453] width 63 height 12
click at [430, 452] on input "Проектная группа" at bounding box center [409, 453] width 42 height 14
checkbox input "true"
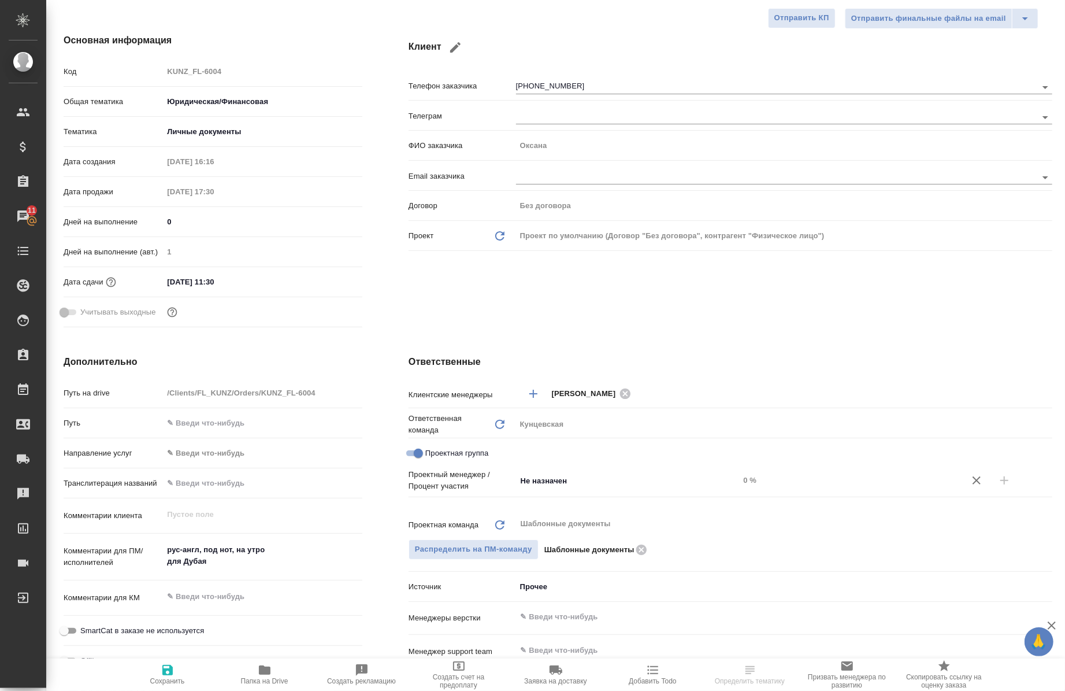
type textarea "x"
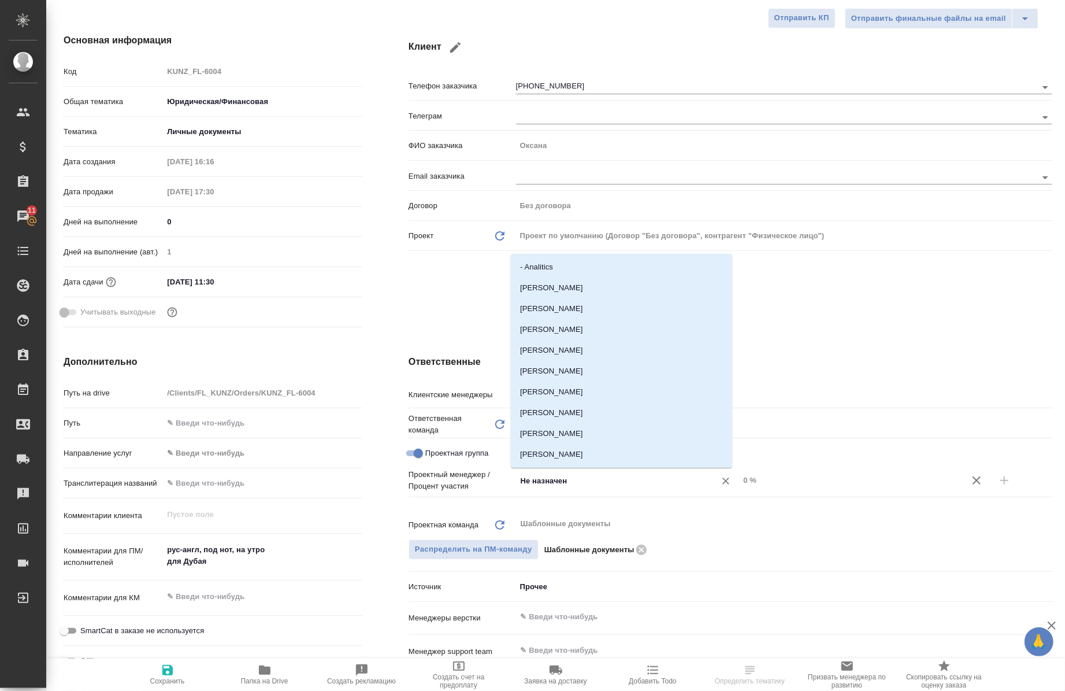
click at [558, 477] on input "Не назначен" at bounding box center [609, 480] width 178 height 14
type input "тара"
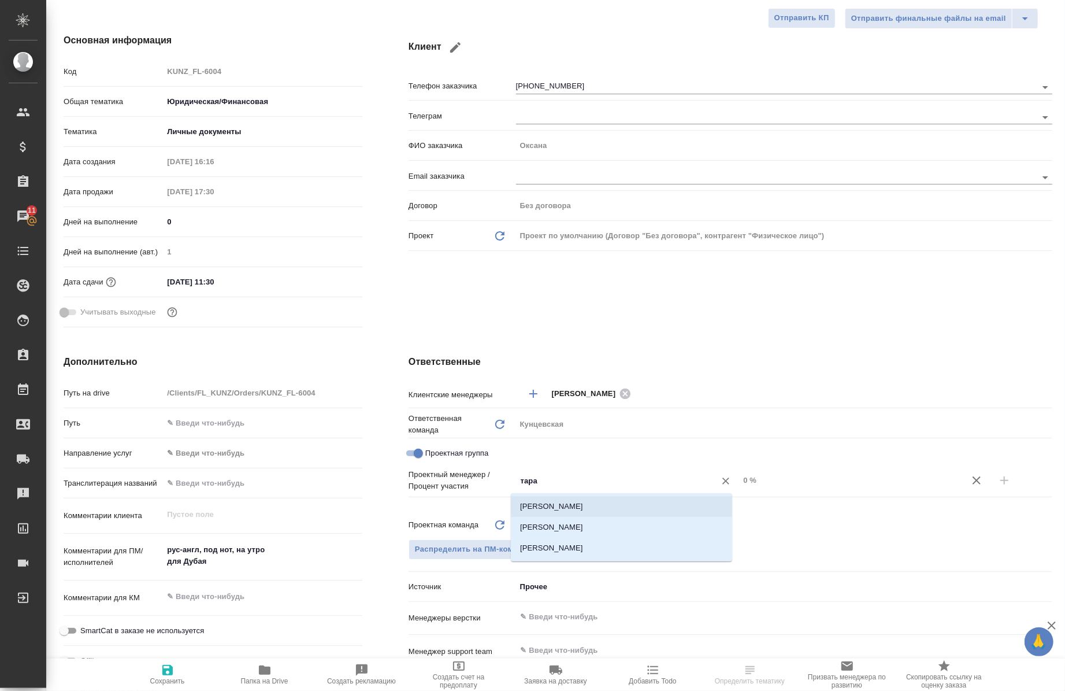
click at [581, 498] on li "Тарабановская Анастасия" at bounding box center [621, 506] width 221 height 21
type textarea "x"
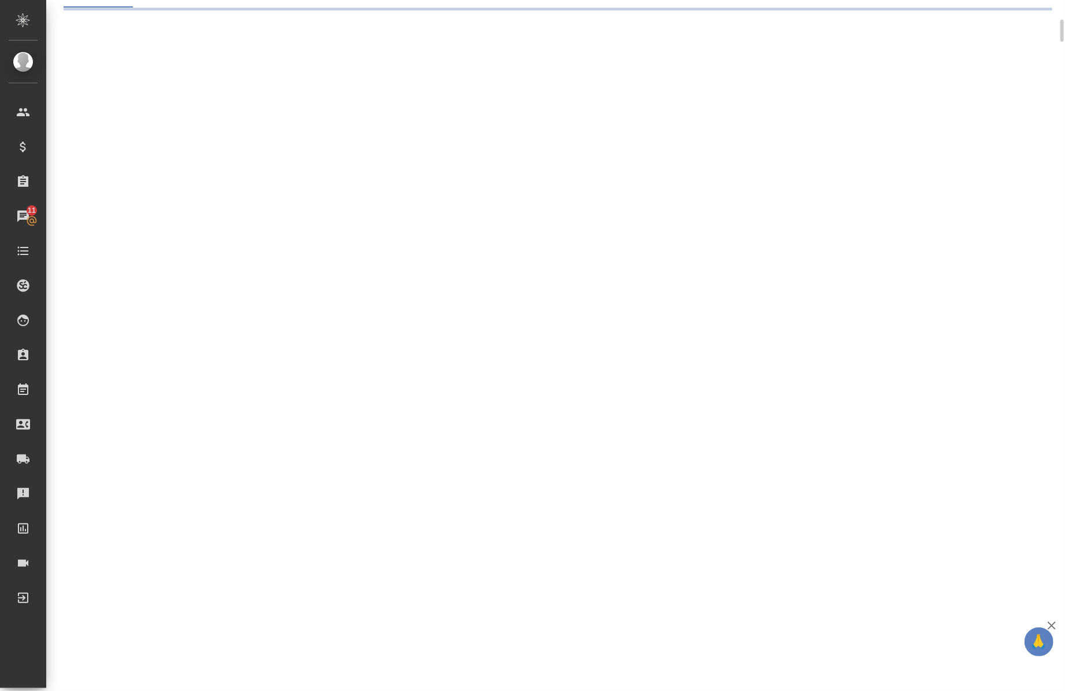
scroll to position [119, 0]
select select "RU"
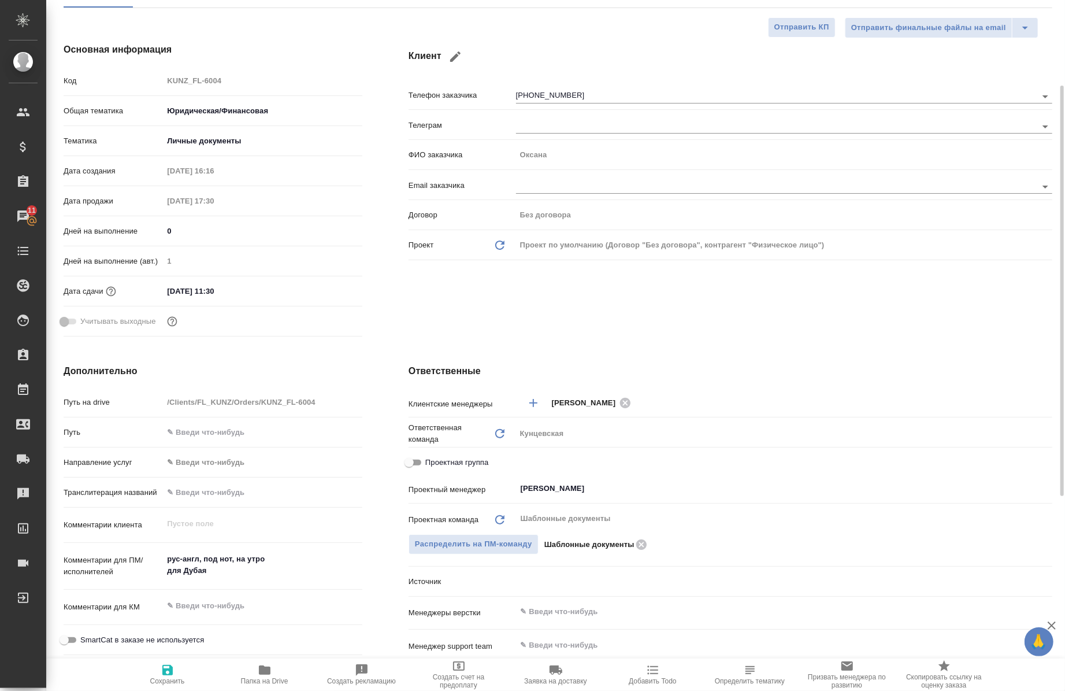
scroll to position [128, 0]
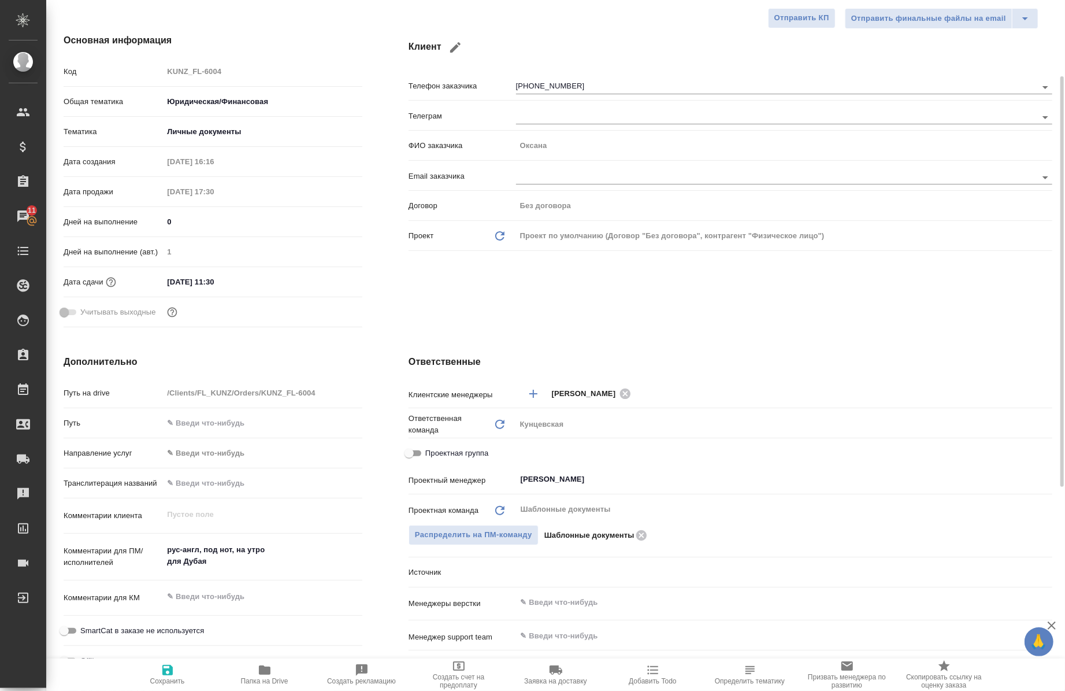
type textarea "x"
click at [463, 450] on span "Проектная группа" at bounding box center [456, 453] width 63 height 12
click at [430, 450] on input "Проектная группа" at bounding box center [409, 453] width 42 height 14
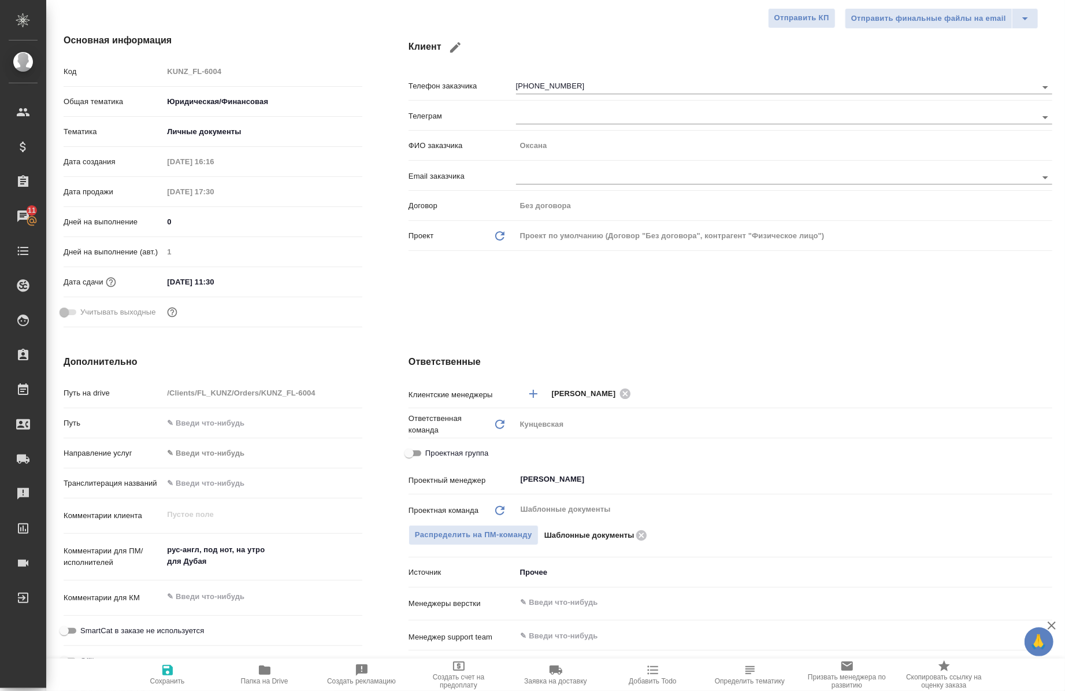
checkbox input "true"
type textarea "x"
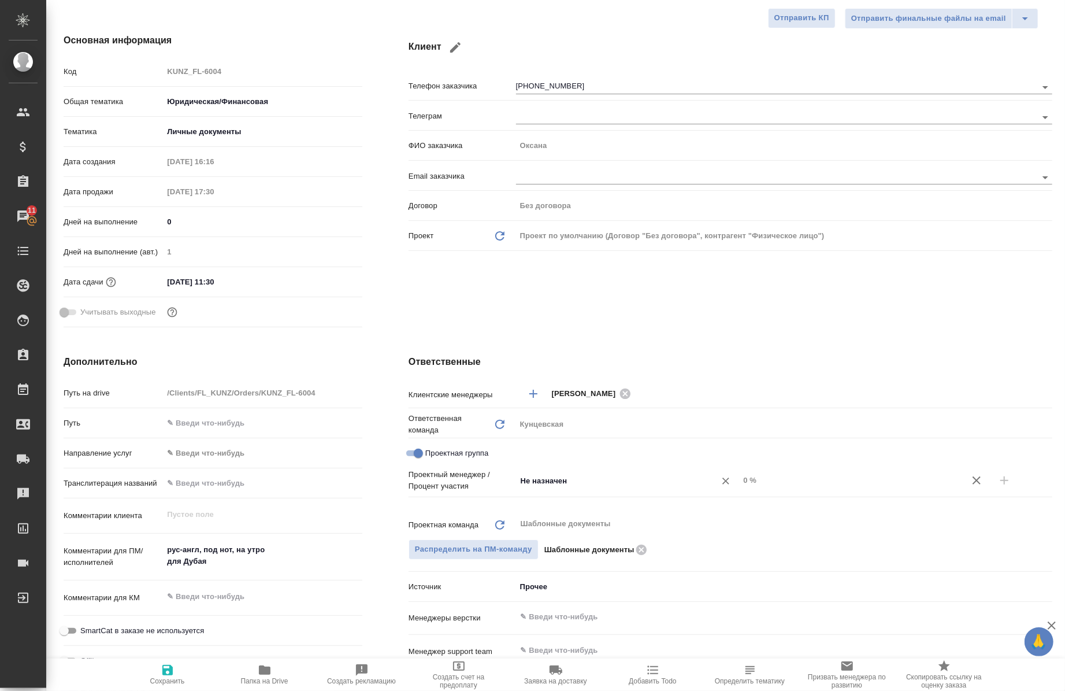
click at [573, 480] on input "Не назначен" at bounding box center [609, 480] width 178 height 14
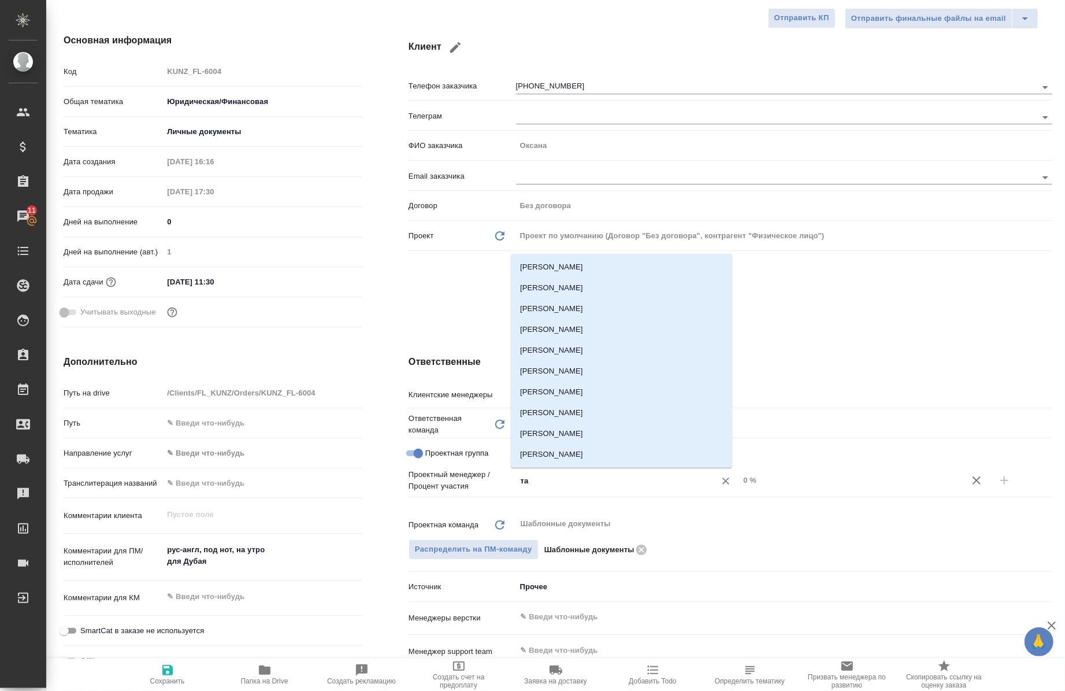
type input "тар"
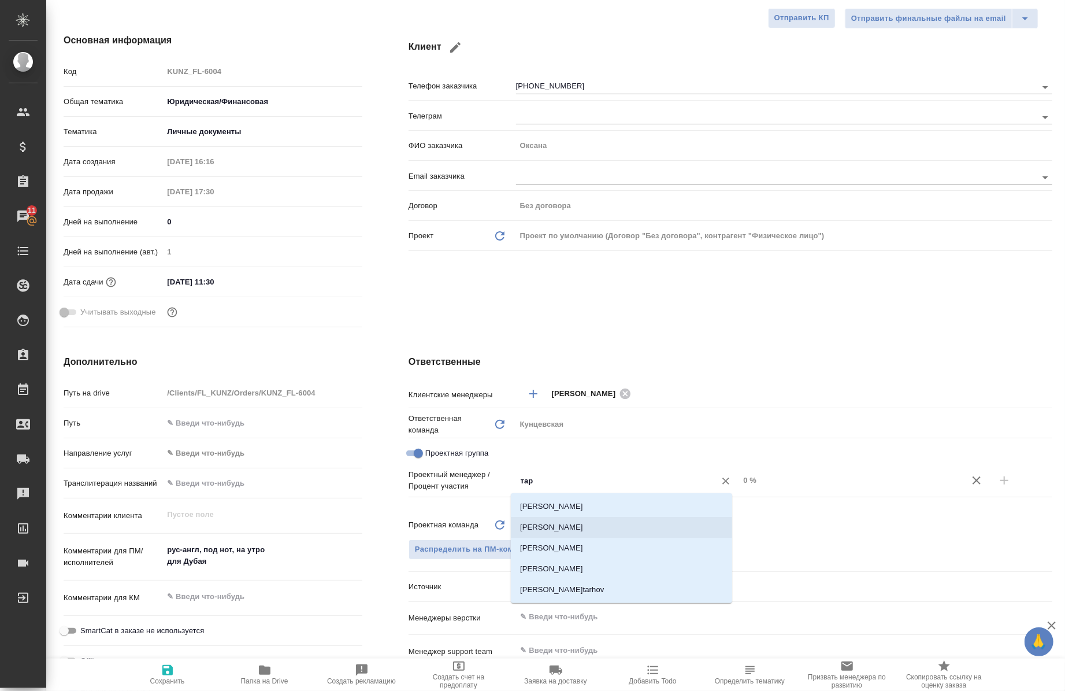
click at [667, 535] on li "Тарабановская Анастасия" at bounding box center [621, 527] width 221 height 21
type textarea "x"
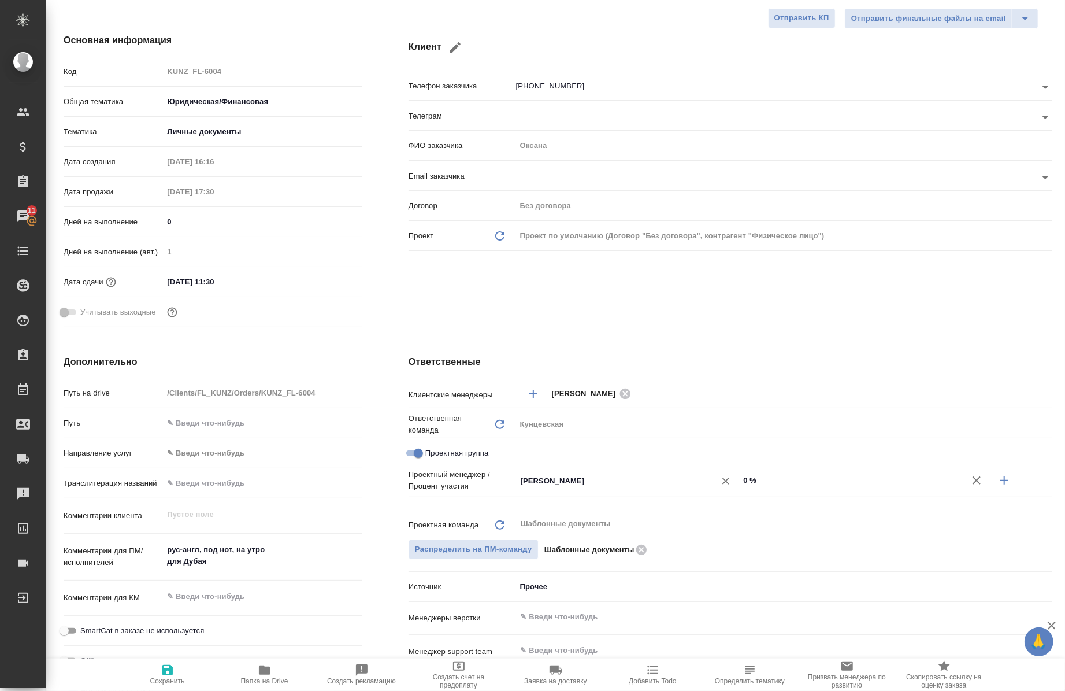
click at [729, 490] on div "Тарабановская Анастасия ​" at bounding box center [628, 480] width 224 height 21
click at [740, 480] on input "0 %" at bounding box center [851, 480] width 222 height 17
type textarea "x"
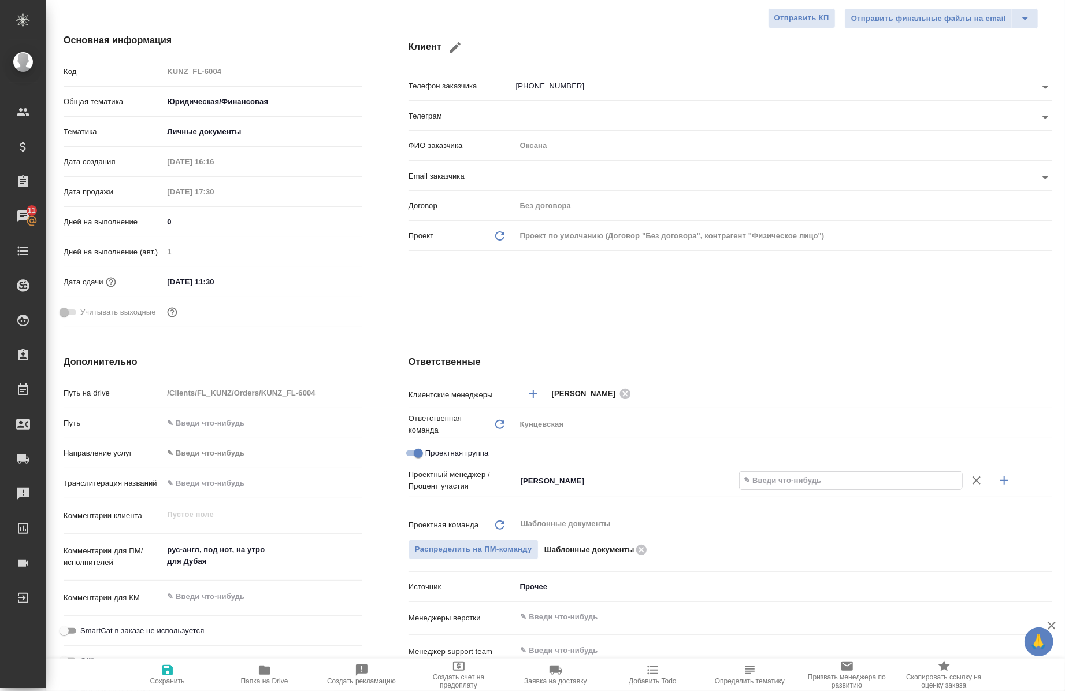
type textarea "x"
type input "80 %"
type textarea "x"
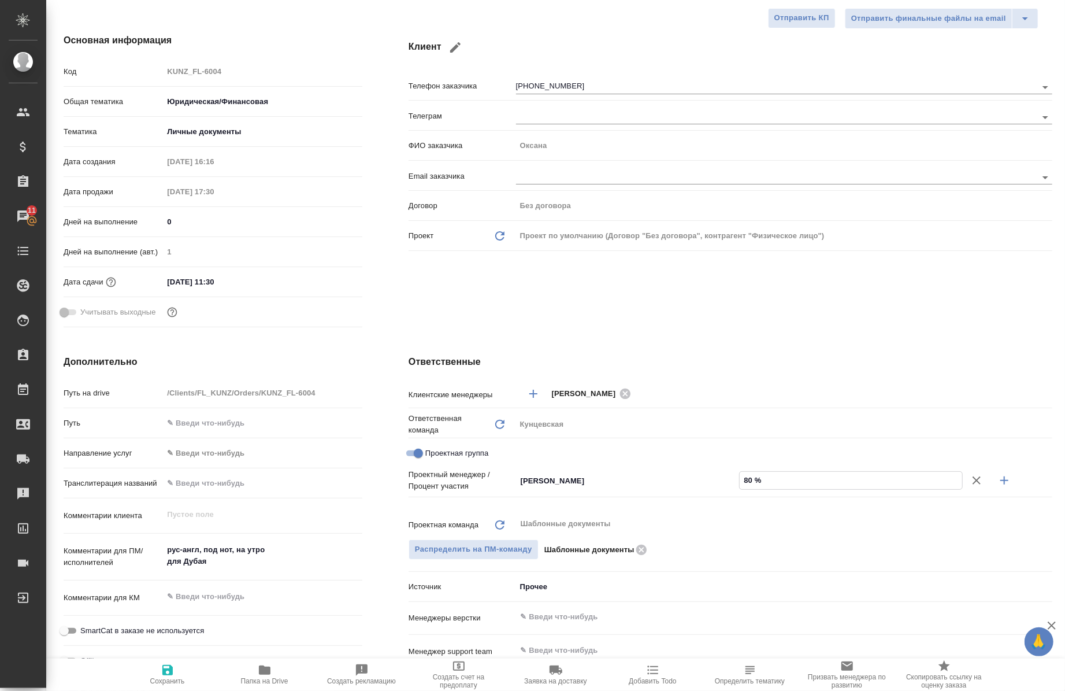
type textarea "x"
type input "80 %"
click at [1009, 486] on div at bounding box center [1008, 480] width 90 height 28
click at [1002, 484] on icon "button" at bounding box center [1004, 480] width 14 height 14
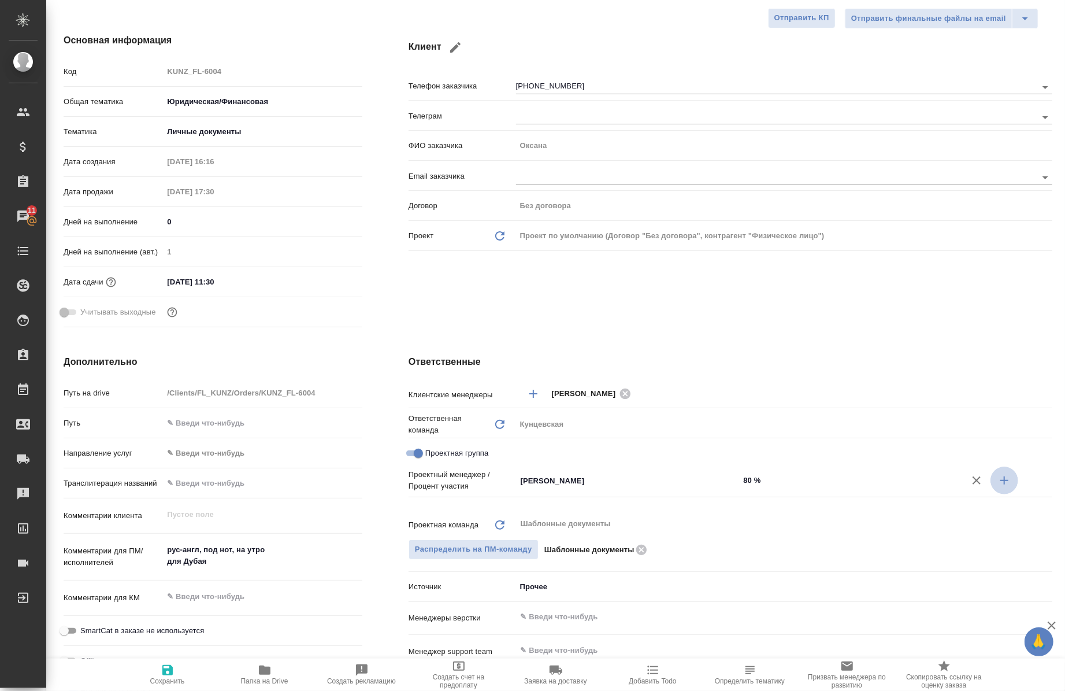
type textarea "x"
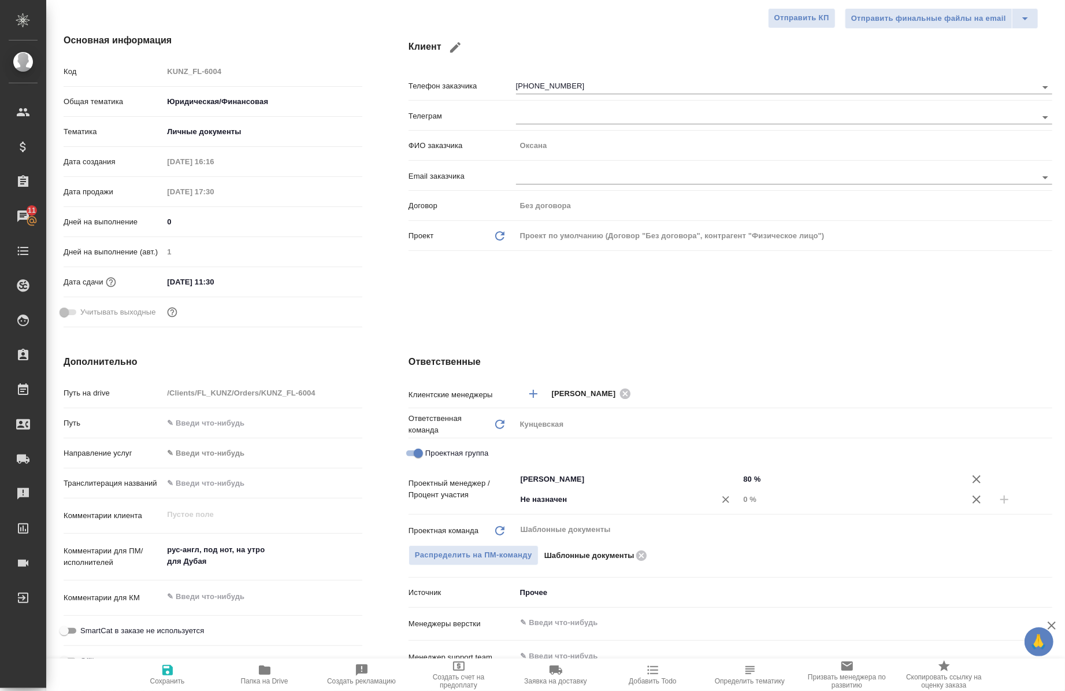
click at [611, 507] on div "Не назначен ​" at bounding box center [628, 499] width 224 height 21
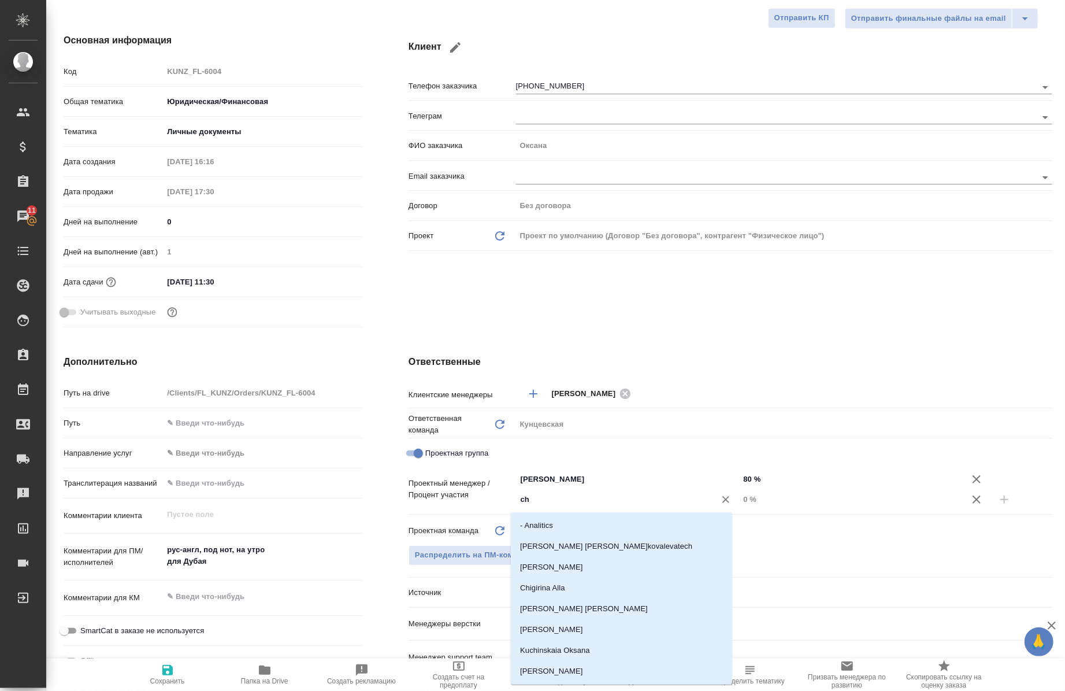
type input "che"
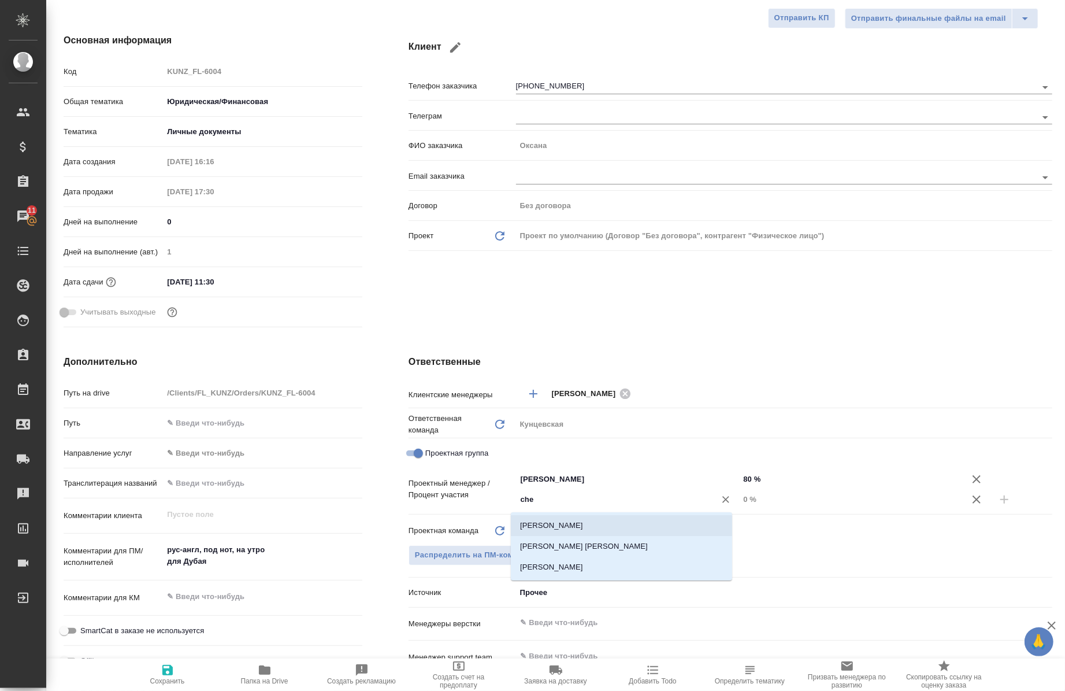
click at [593, 522] on li "[PERSON_NAME]" at bounding box center [621, 525] width 221 height 21
type textarea "x"
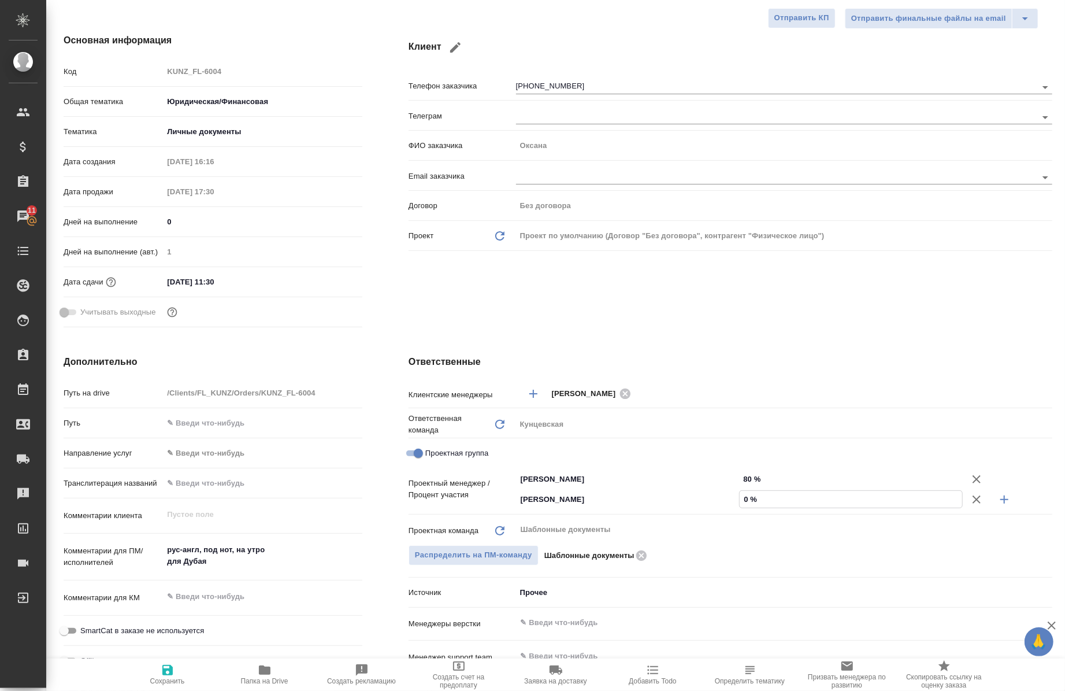
click at [740, 499] on input "0 %" at bounding box center [851, 499] width 222 height 17
type input "20 %"
type textarea "x"
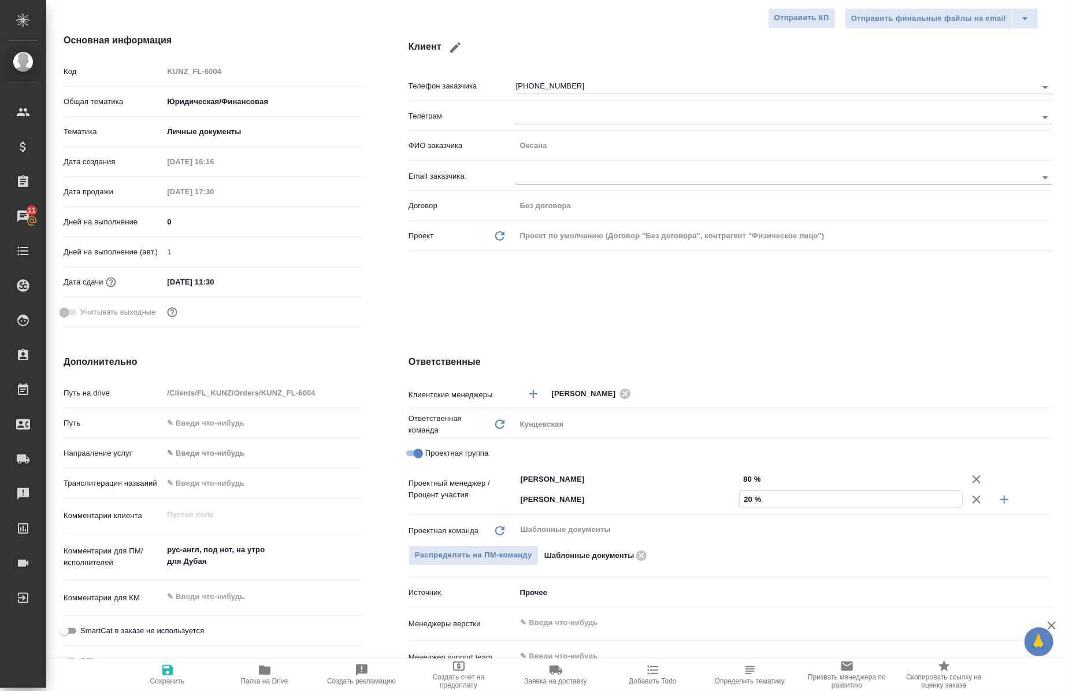
type input "20 %"
click at [159, 677] on span "Сохранить" at bounding box center [167, 681] width 35 height 8
type textarea "x"
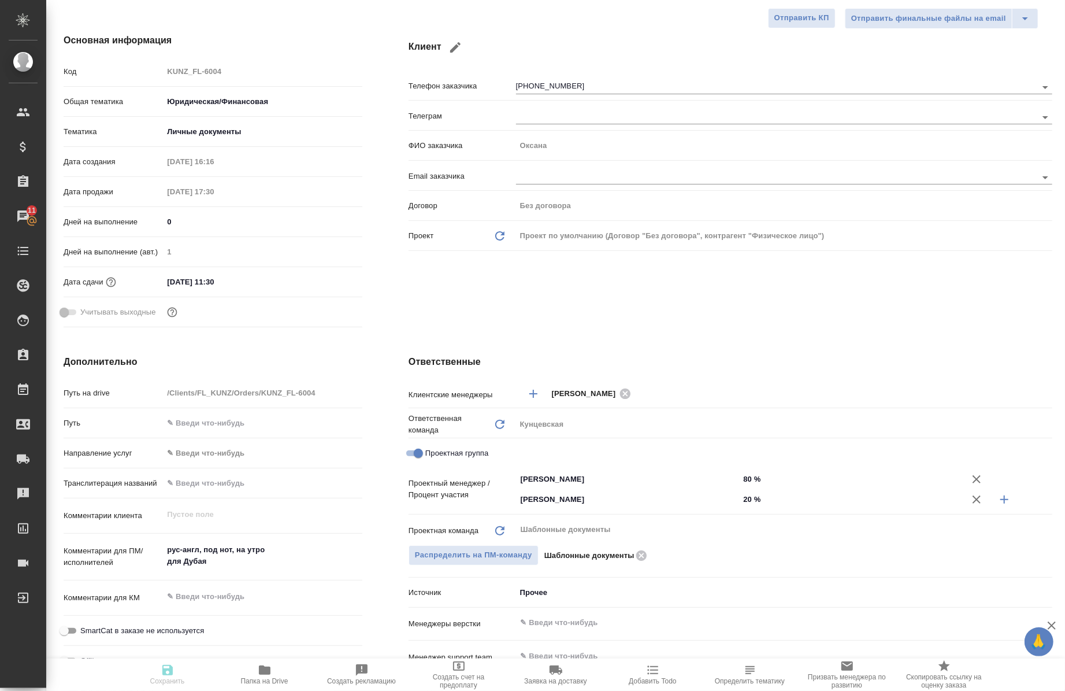
type textarea "x"
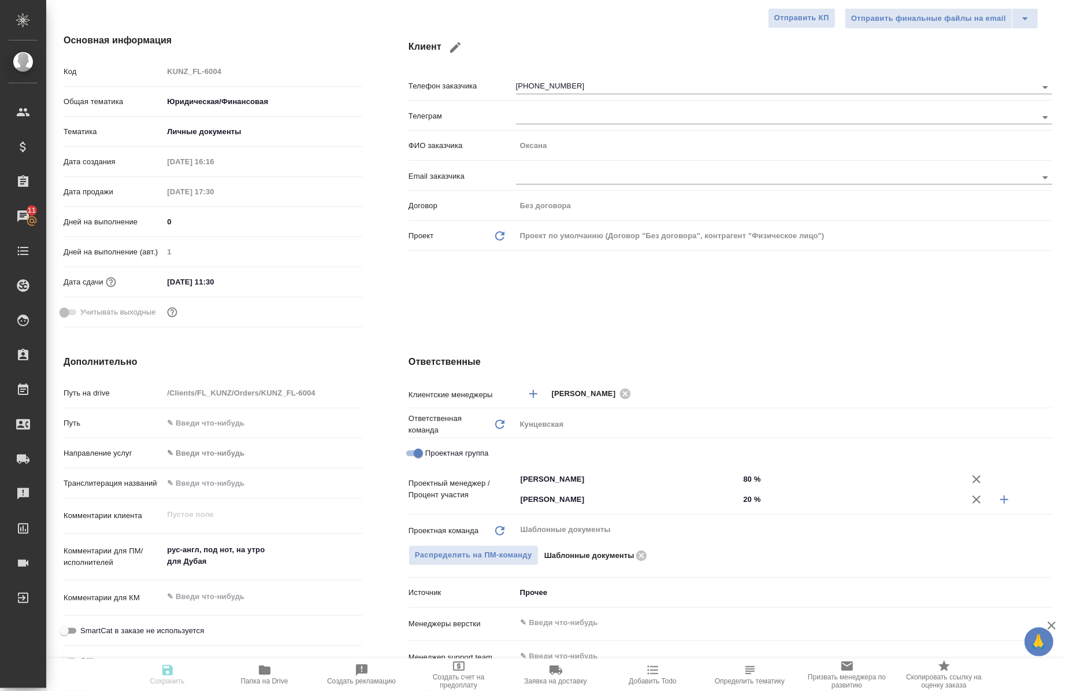
type textarea "x"
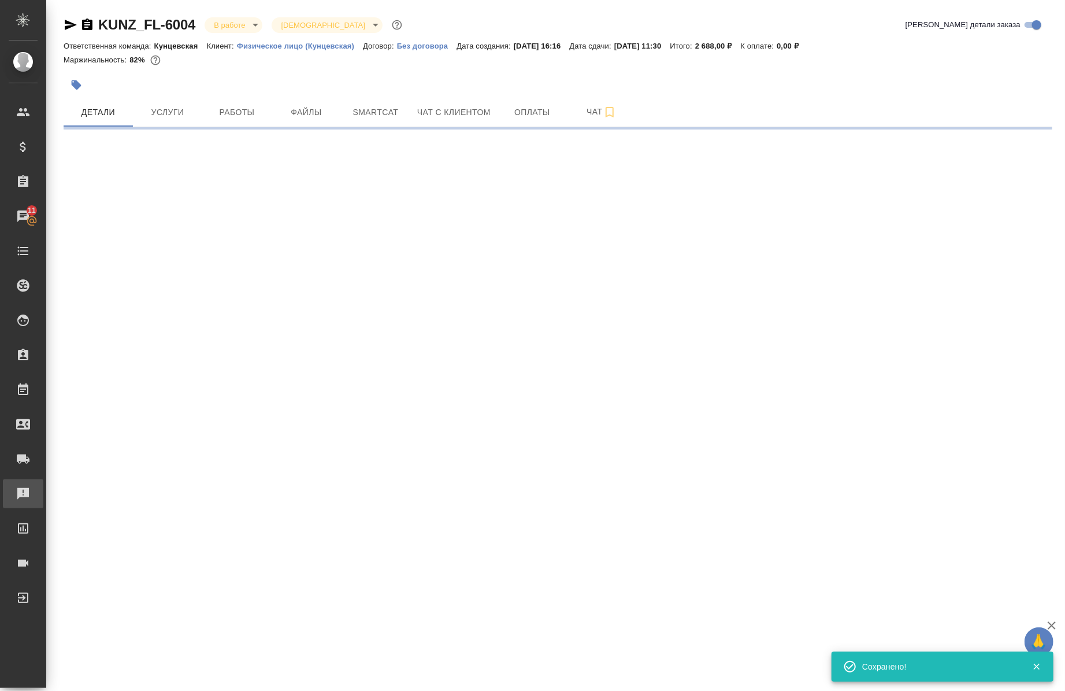
scroll to position [0, 0]
select select "RU"
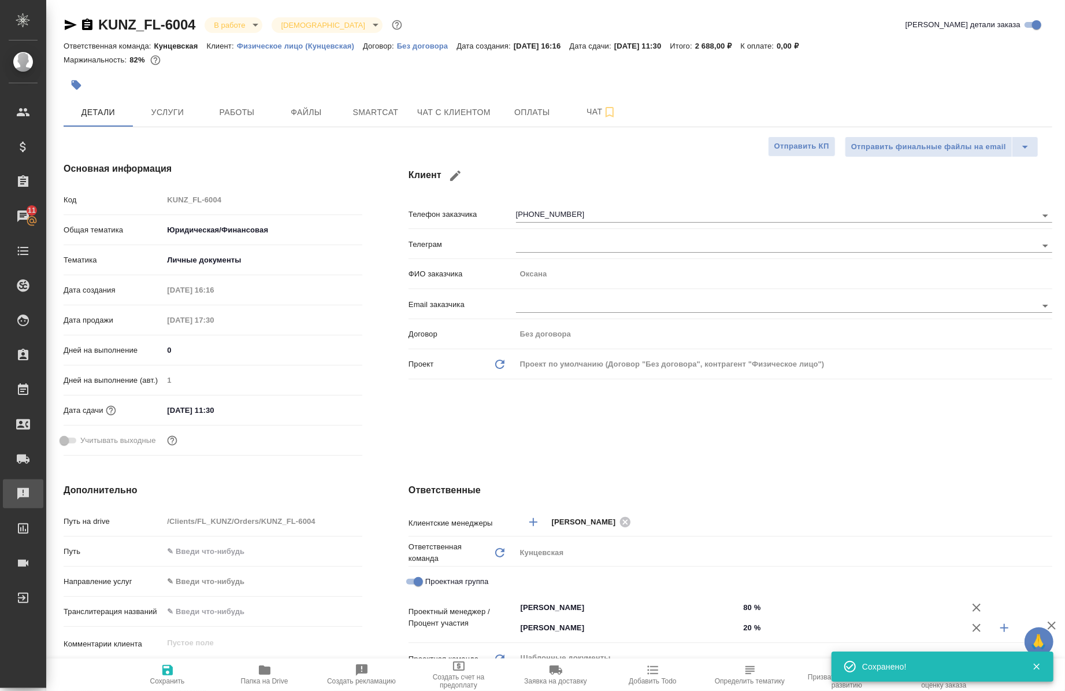
type textarea "x"
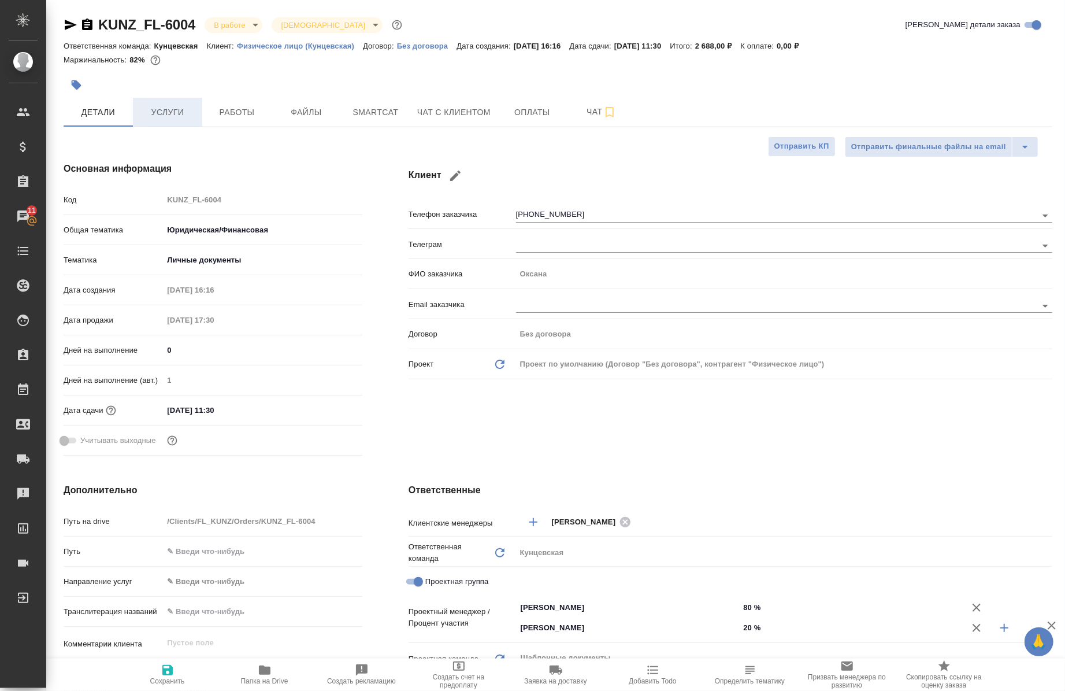
type textarea "x"
click at [242, 113] on span "Работы" at bounding box center [236, 112] width 55 height 14
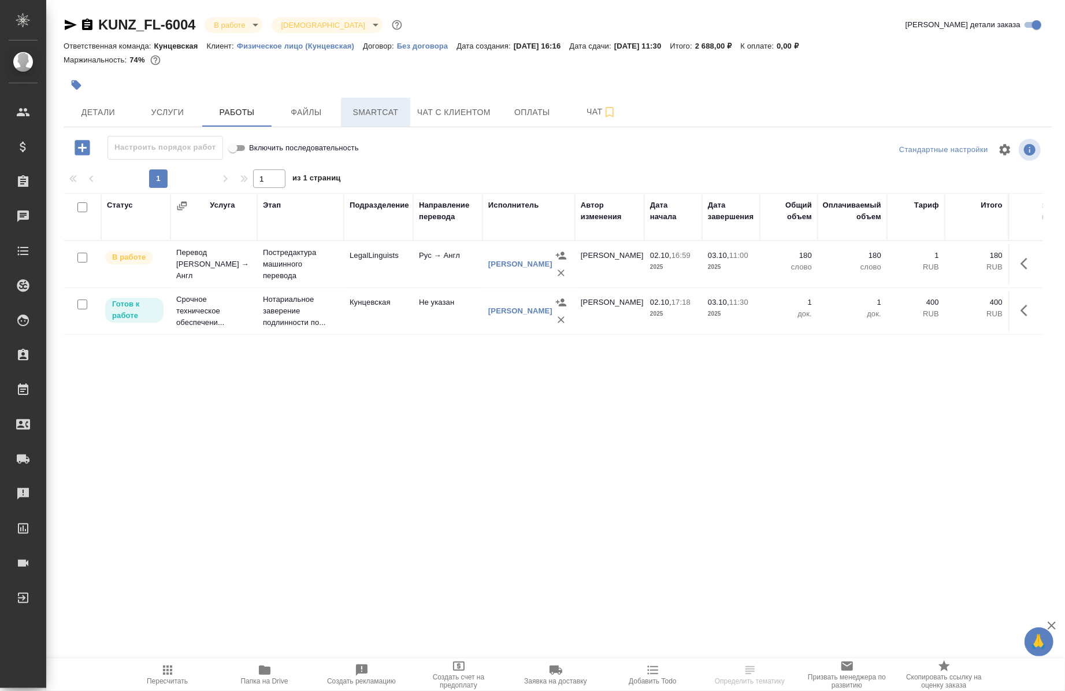
click at [359, 106] on span "Smartcat" at bounding box center [375, 112] width 55 height 14
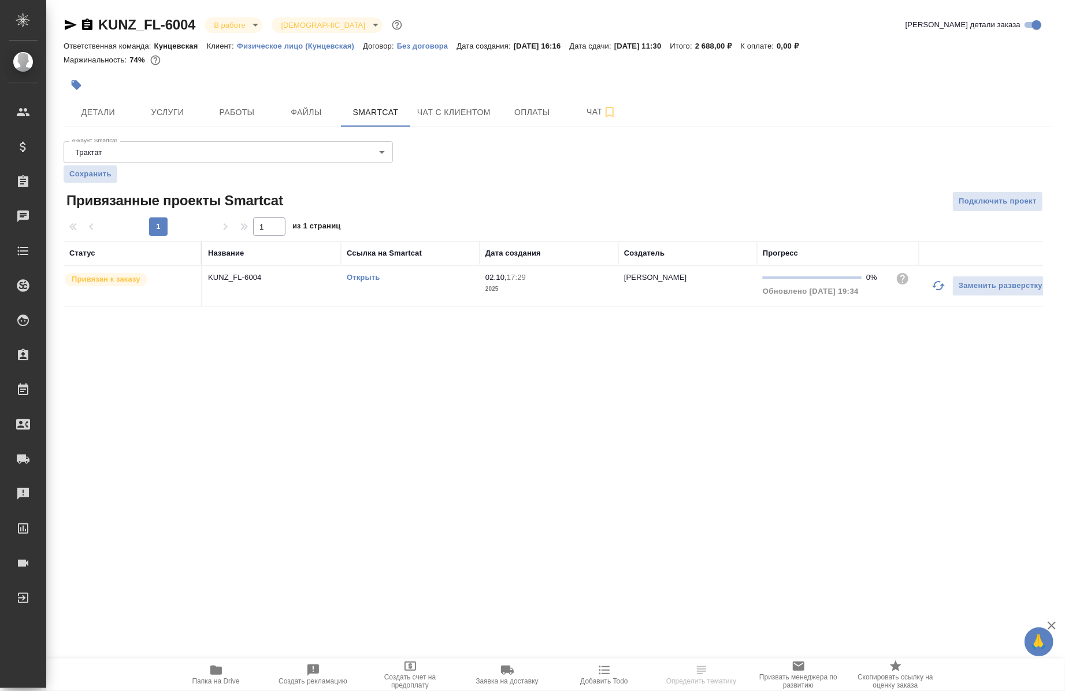
click at [362, 279] on link "Открыть" at bounding box center [363, 277] width 33 height 9
click at [327, 517] on div ".cls-1 fill:#fff; AWATERA [PERSON_NAME] Спецификации Заказы 11 Чаты Todo Проект…" at bounding box center [532, 345] width 1065 height 691
click at [214, 118] on span "Работы" at bounding box center [236, 112] width 55 height 14
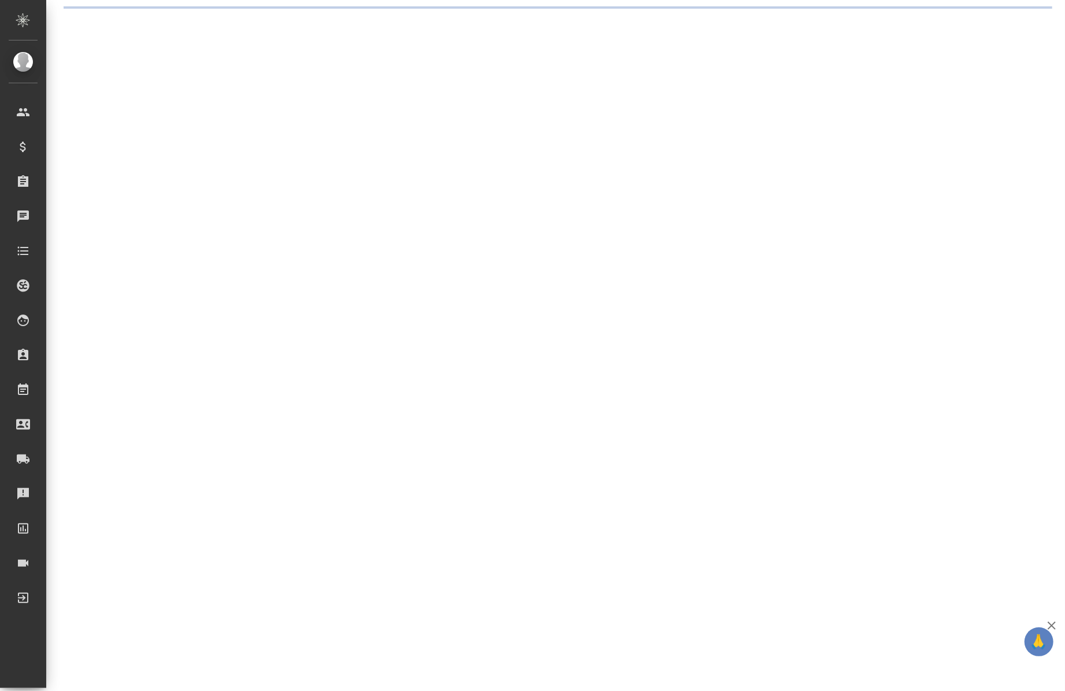
select select "RU"
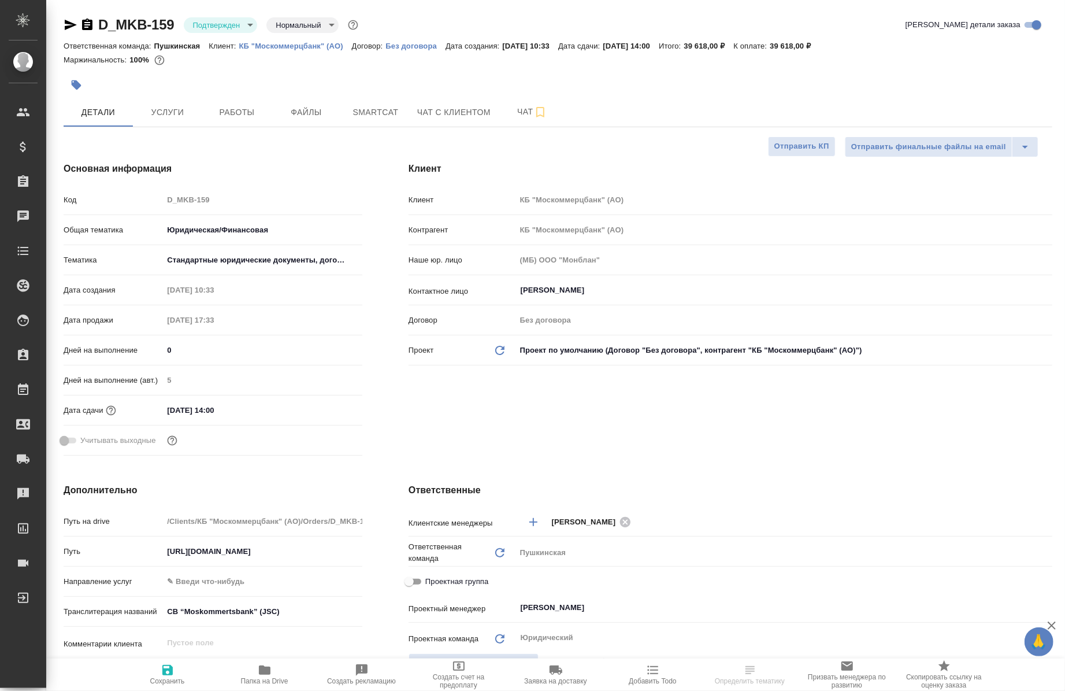
type textarea "x"
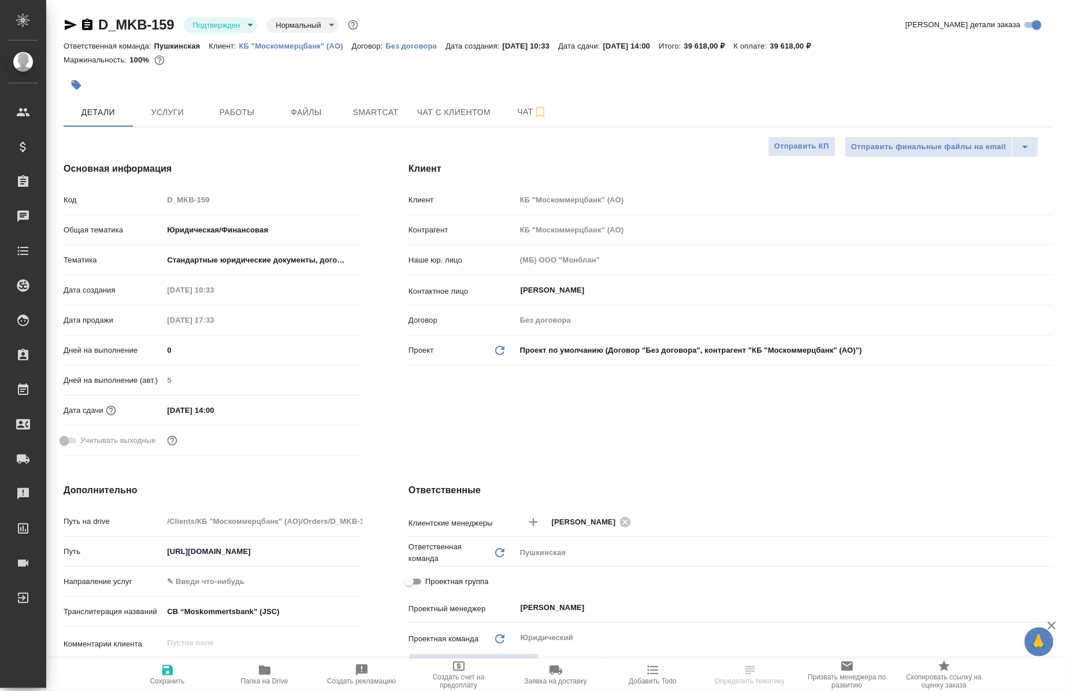
type textarea "x"
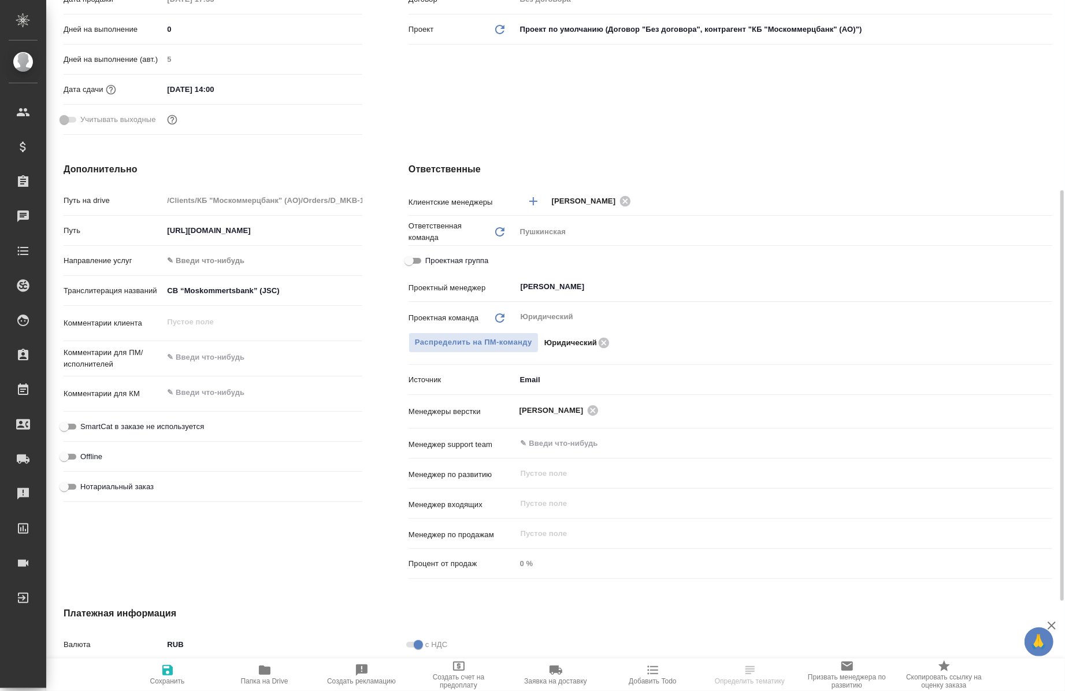
scroll to position [473, 0]
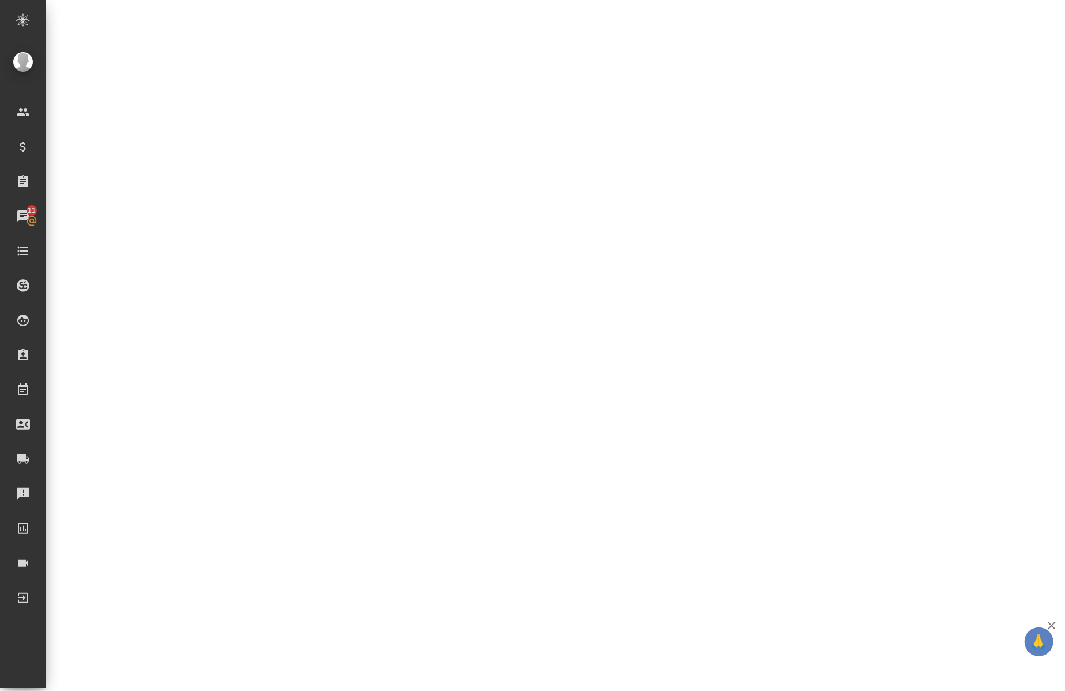
select select "RU"
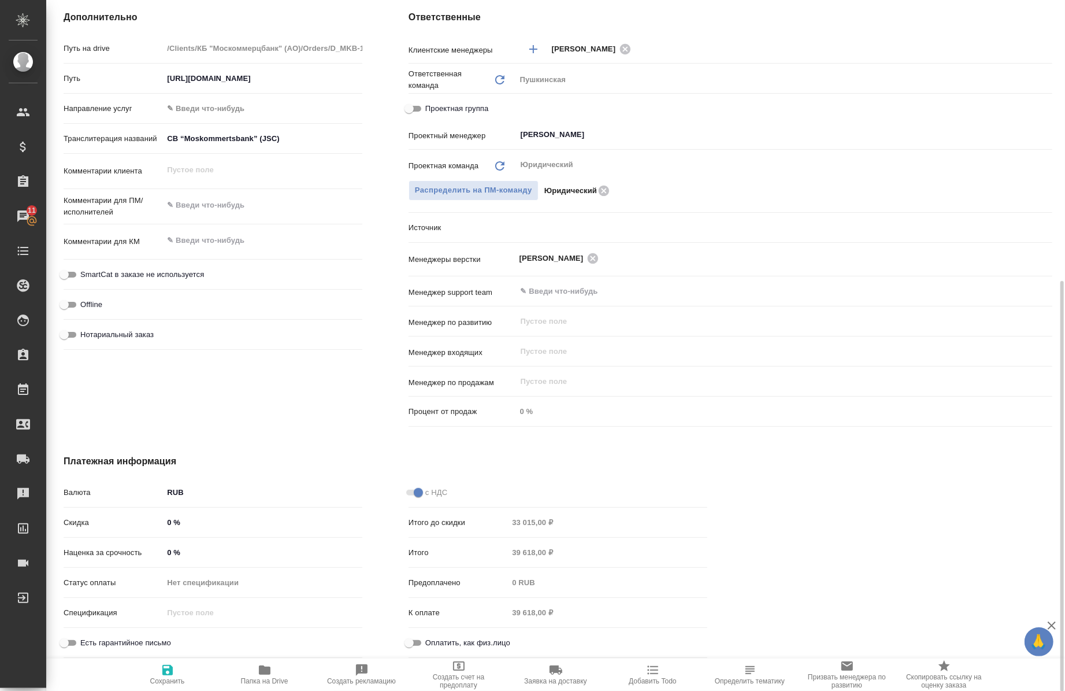
type textarea "x"
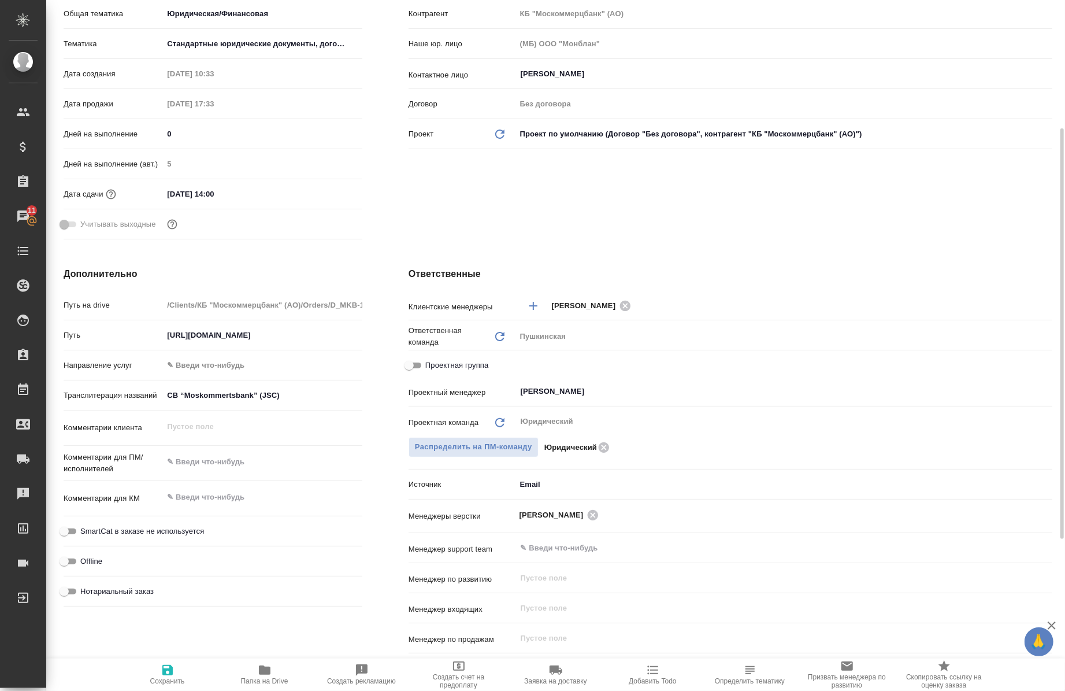
scroll to position [0, 0]
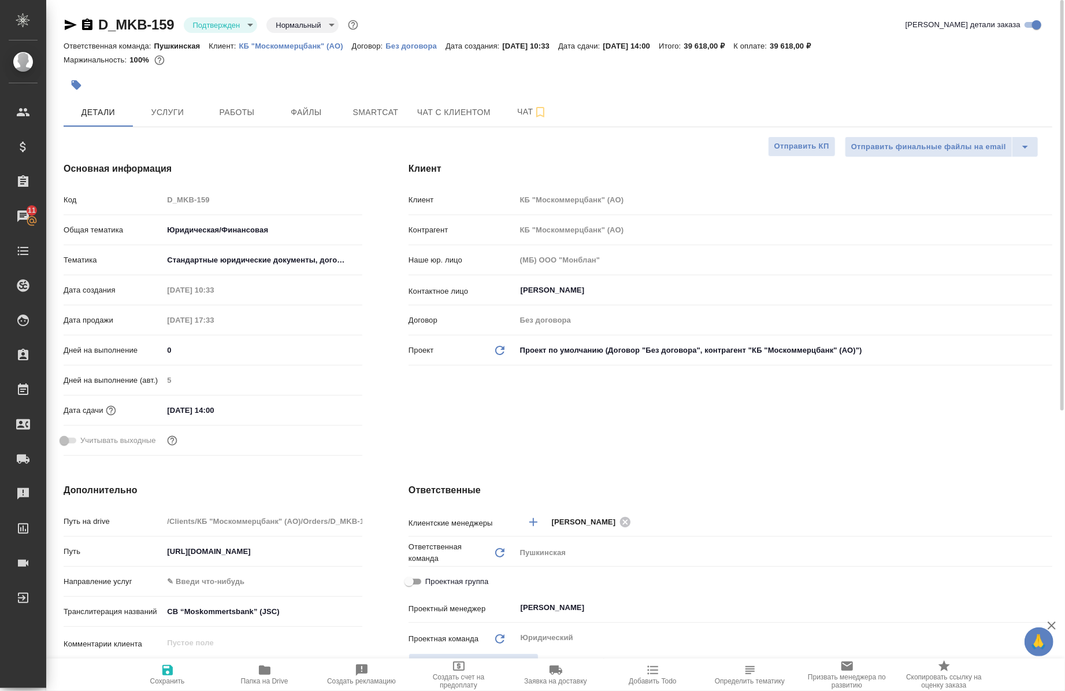
click at [215, 32] on div "D_MKB-159 Подтвержден confirmed Нормальный normal" at bounding box center [212, 25] width 297 height 18
click at [216, 32] on body "🙏 .cls-1 fill:#fff; AWATERA Chernova Anna Клиенты Спецификации Заказы 11 Чаты T…" at bounding box center [532, 345] width 1065 height 691
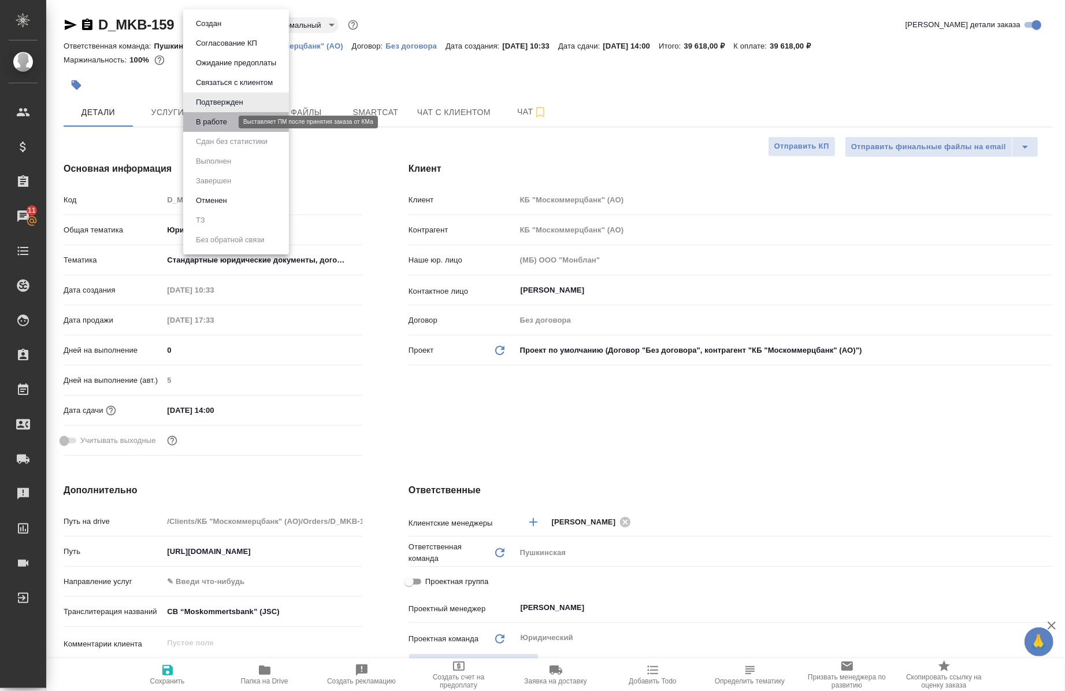
click at [224, 124] on button "В работе" at bounding box center [211, 122] width 38 height 13
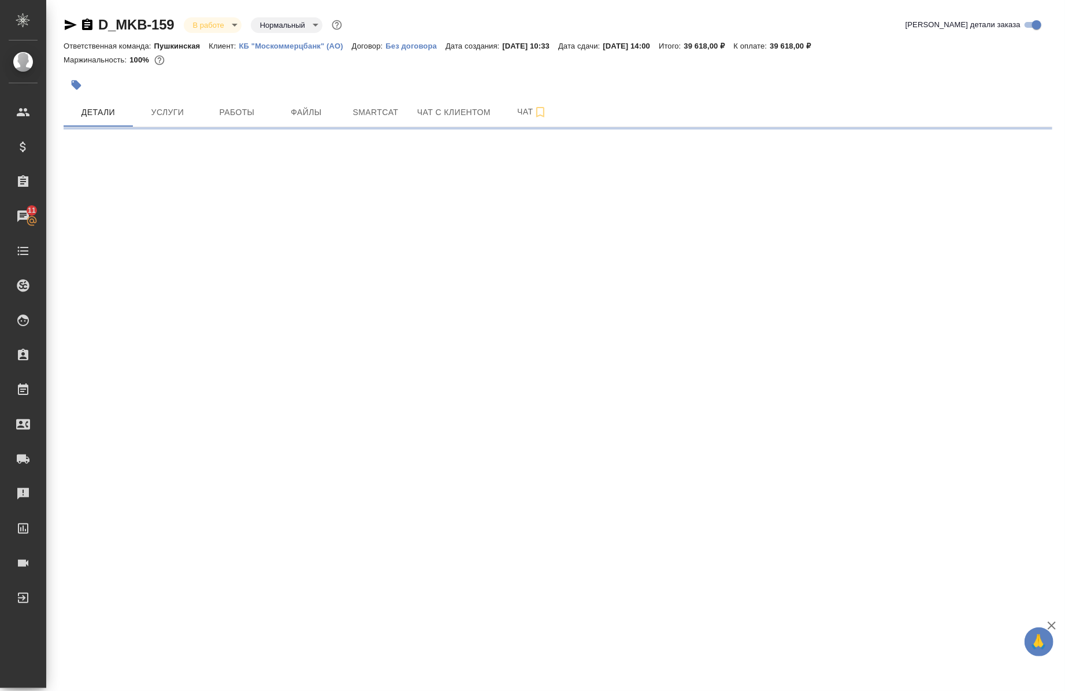
select select "RU"
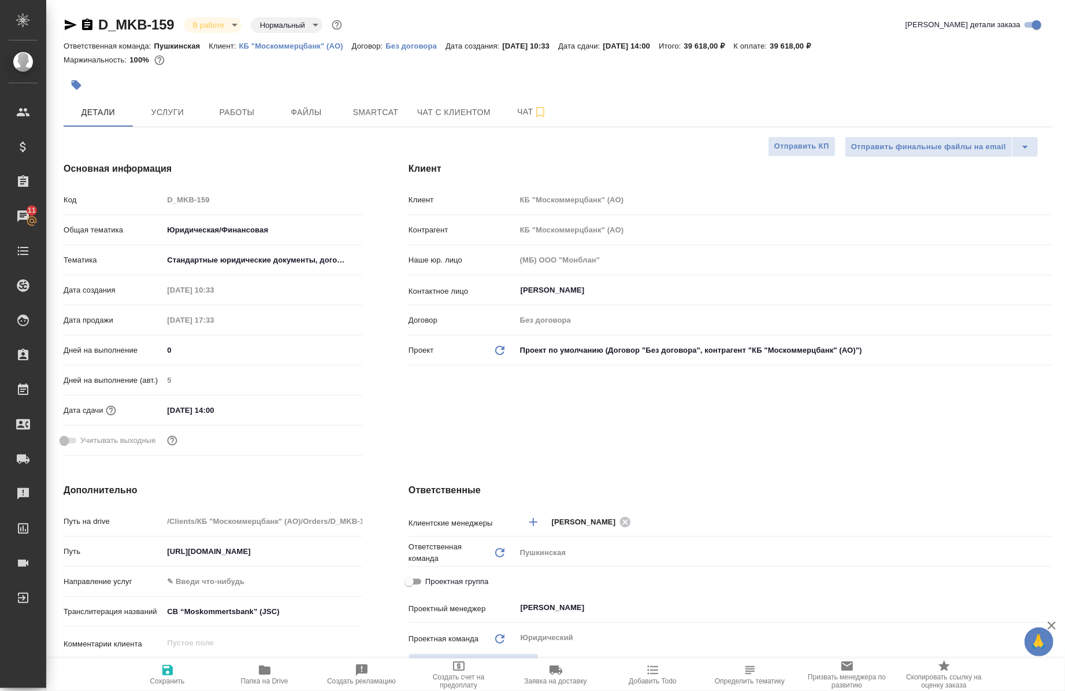
type textarea "x"
click at [164, 678] on span "Сохранить" at bounding box center [167, 681] width 35 height 8
type textarea "x"
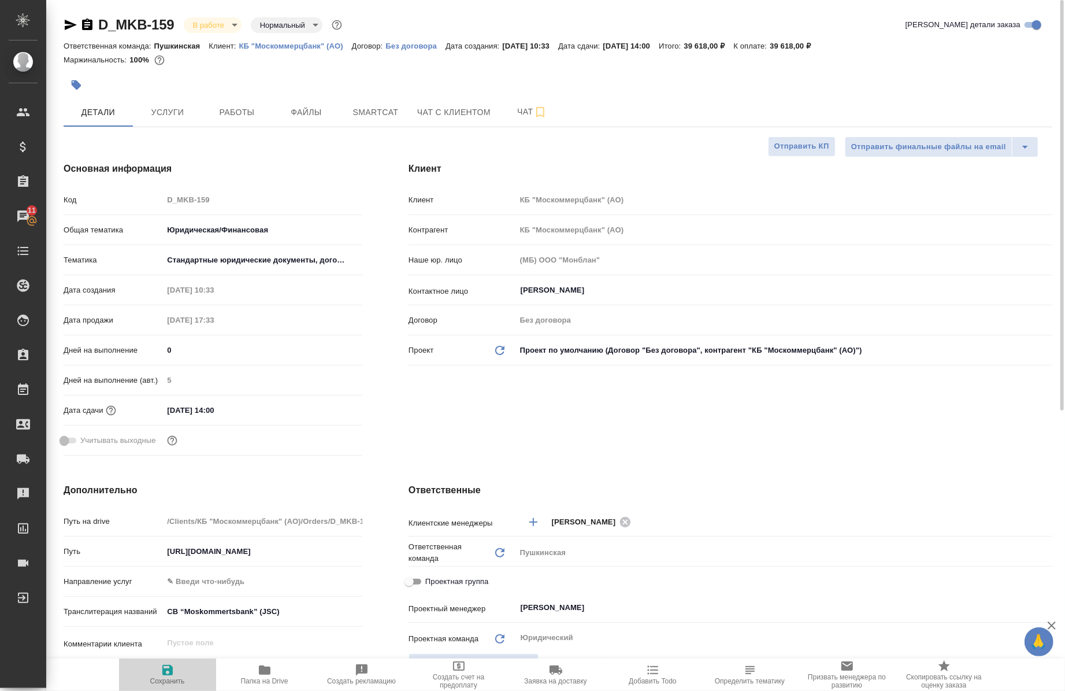
type textarea "x"
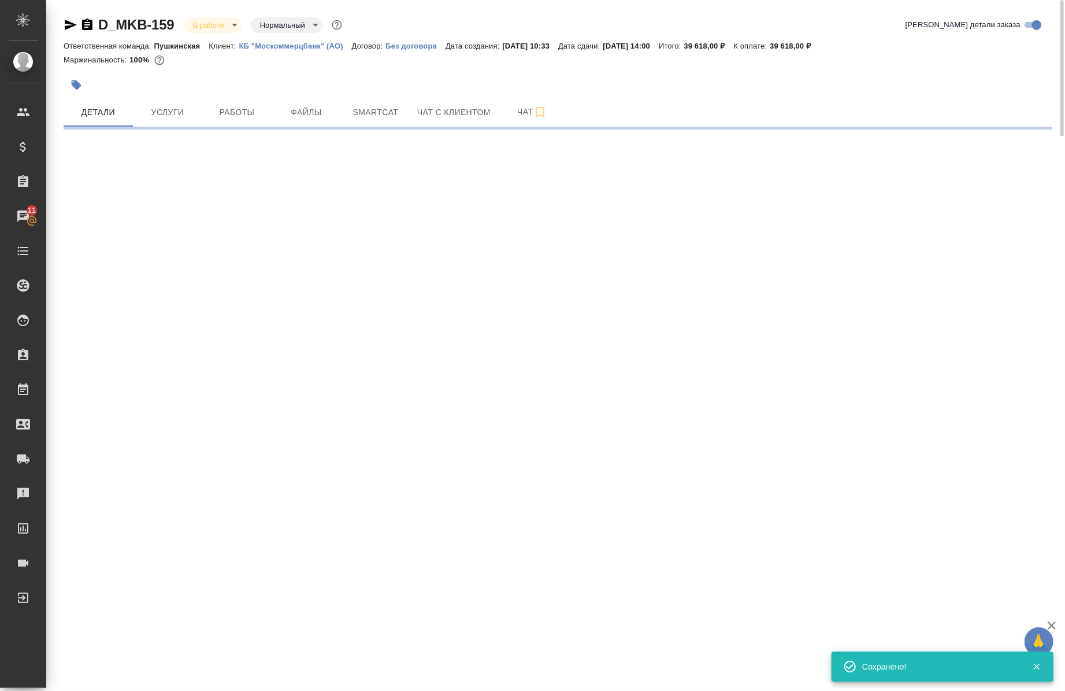
select select "RU"
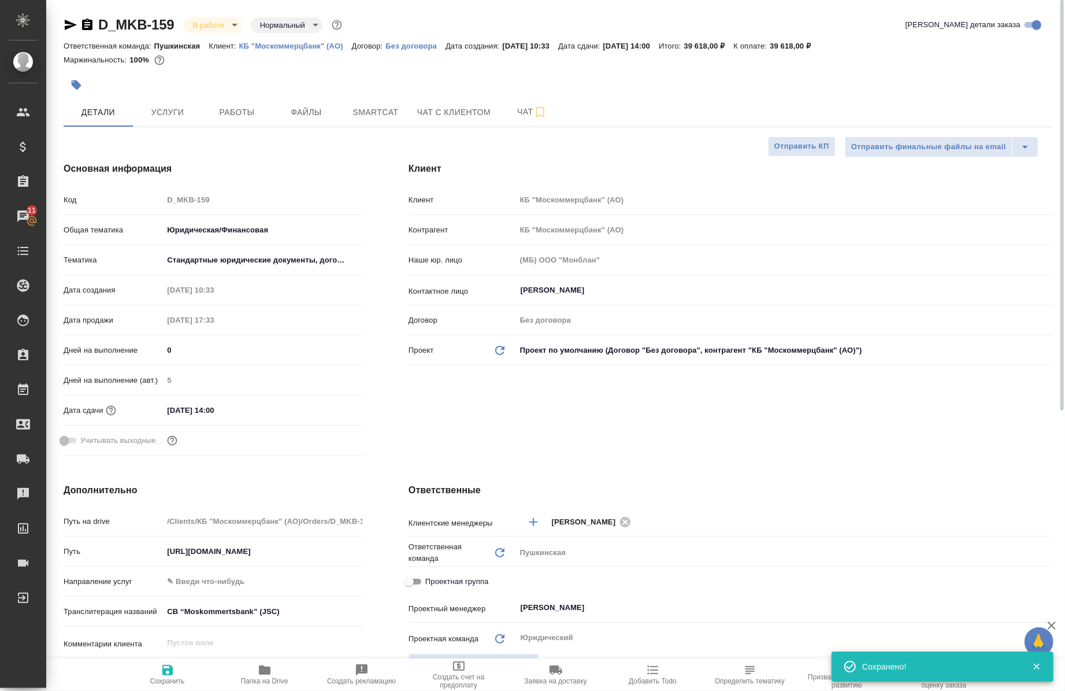
type textarea "x"
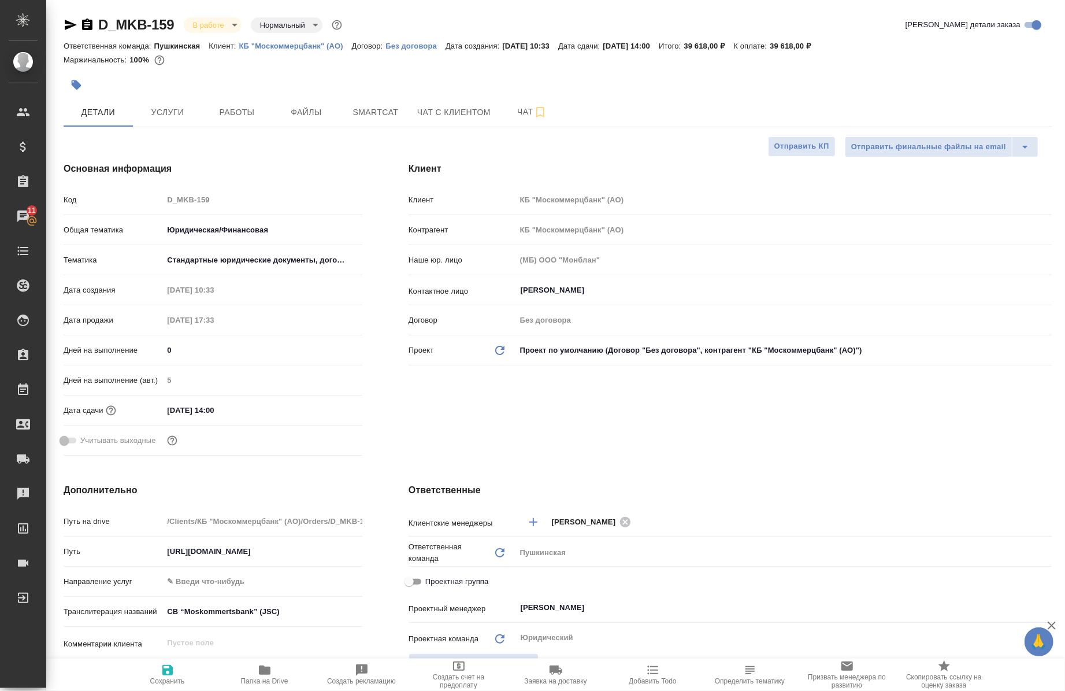
type textarea "x"
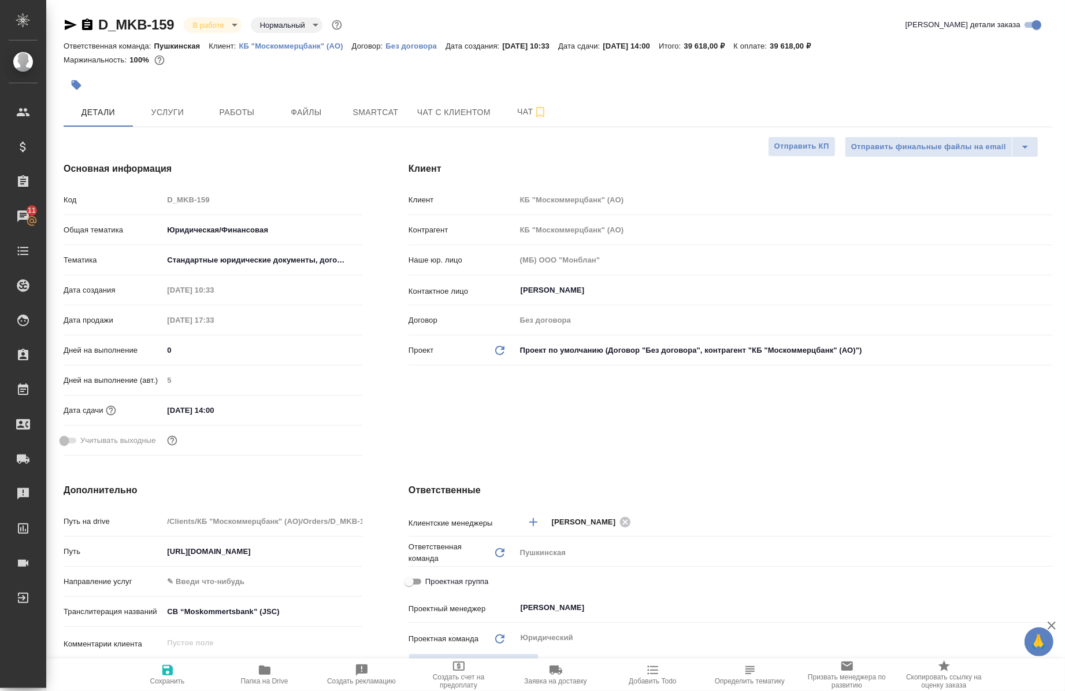
type textarea "x"
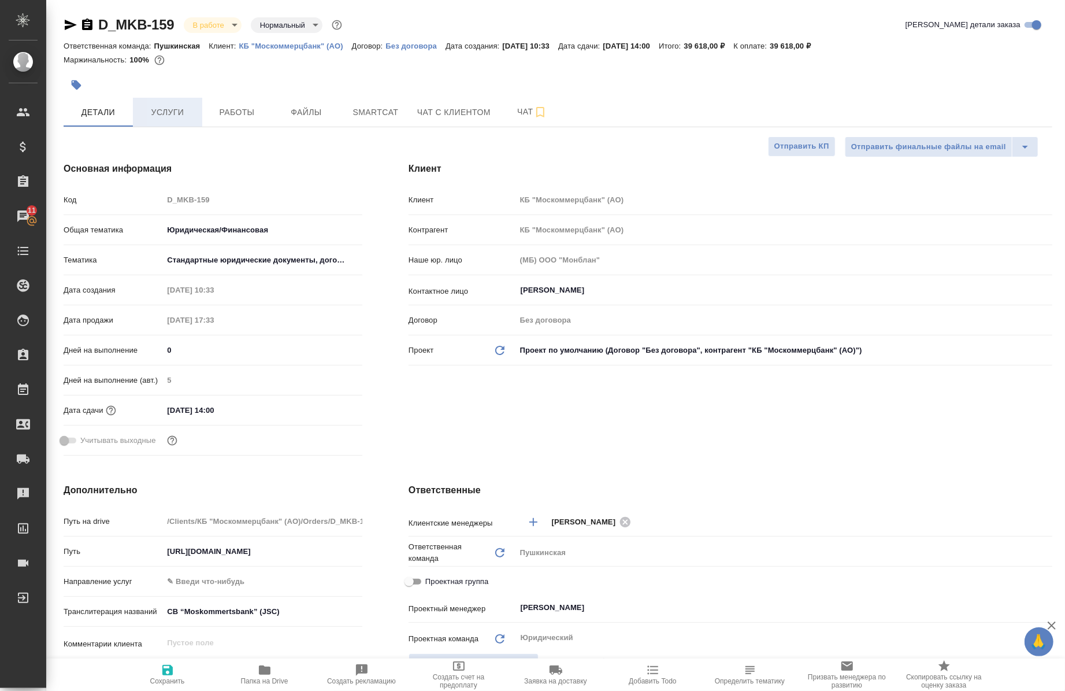
type textarea "x"
click at [239, 112] on span "Работы" at bounding box center [236, 112] width 55 height 14
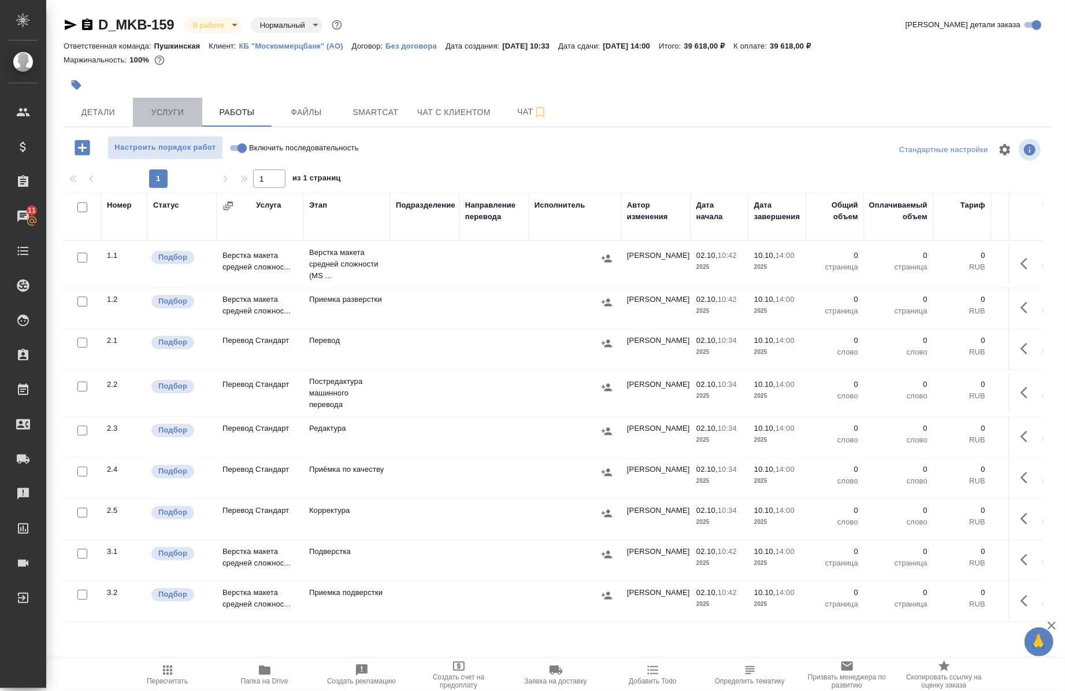
click at [180, 126] on button "Услуги" at bounding box center [167, 112] width 69 height 29
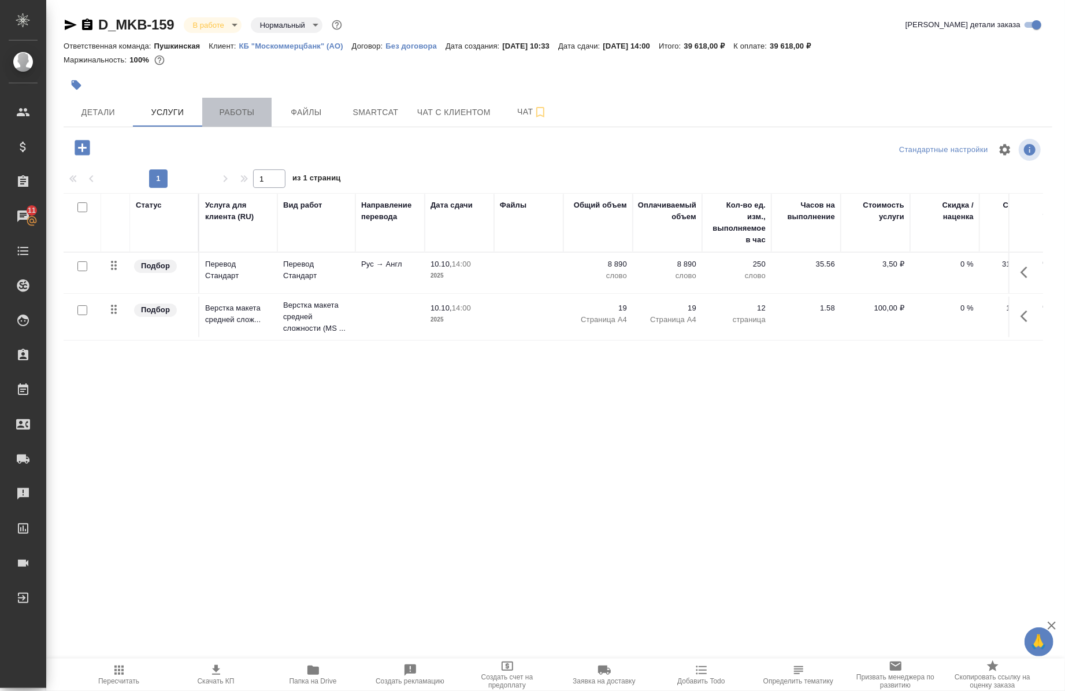
click at [216, 118] on span "Работы" at bounding box center [236, 112] width 55 height 14
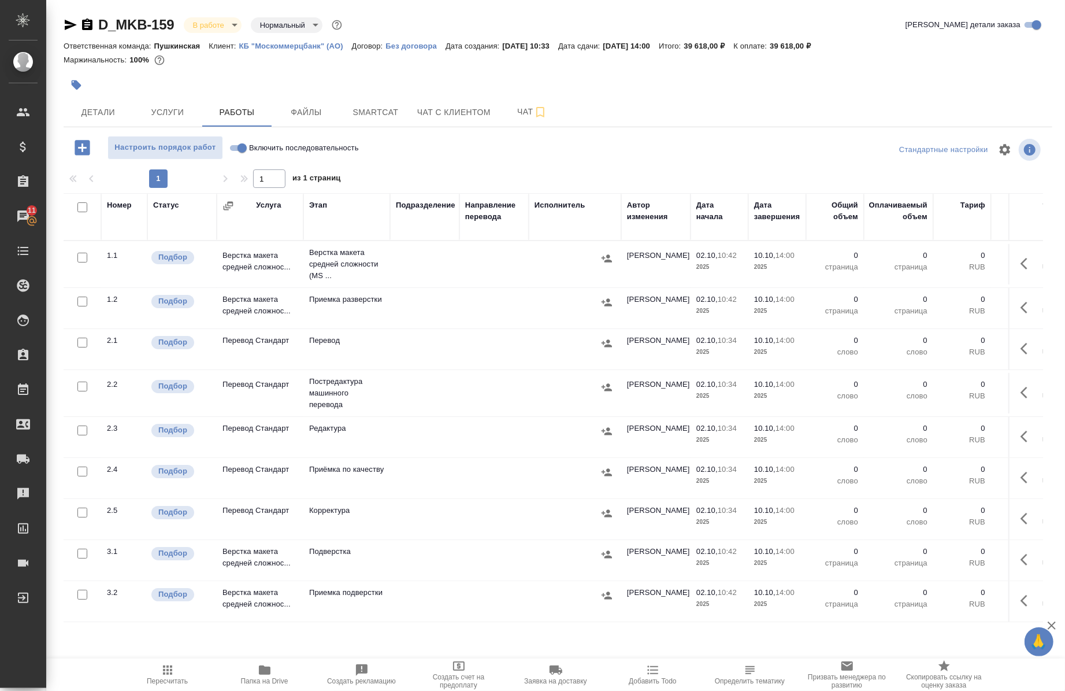
click at [272, 671] on span "Папка на Drive" at bounding box center [264, 674] width 83 height 22
click at [243, 142] on input "Включить последовательность" at bounding box center [242, 148] width 42 height 14
checkbox input "true"
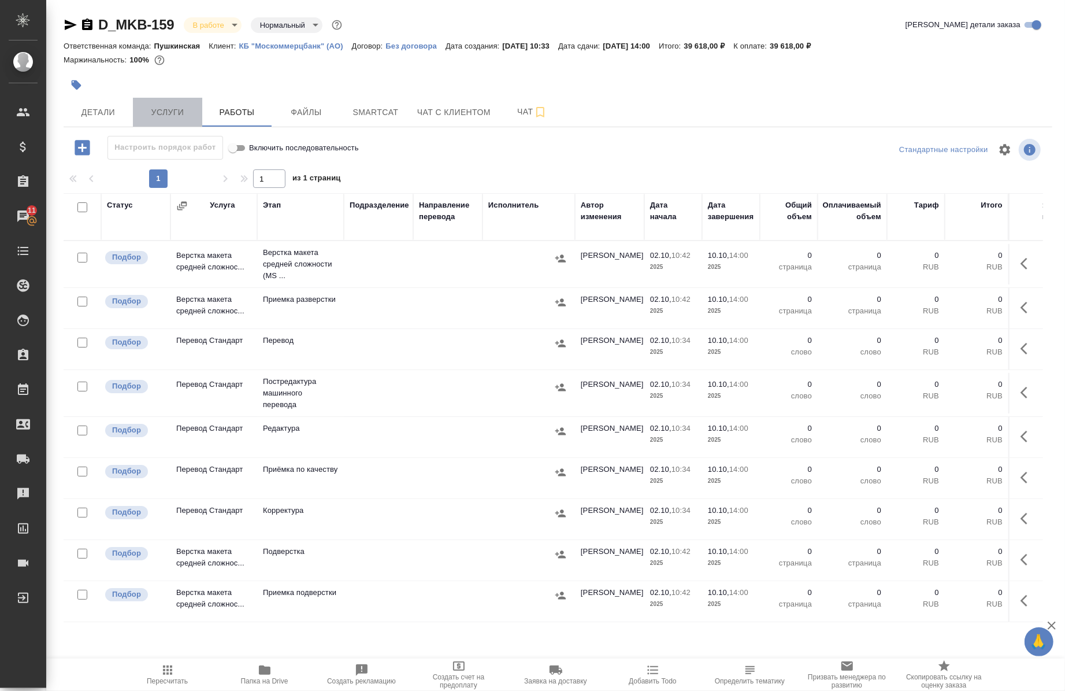
click at [189, 114] on span "Услуги" at bounding box center [167, 112] width 55 height 14
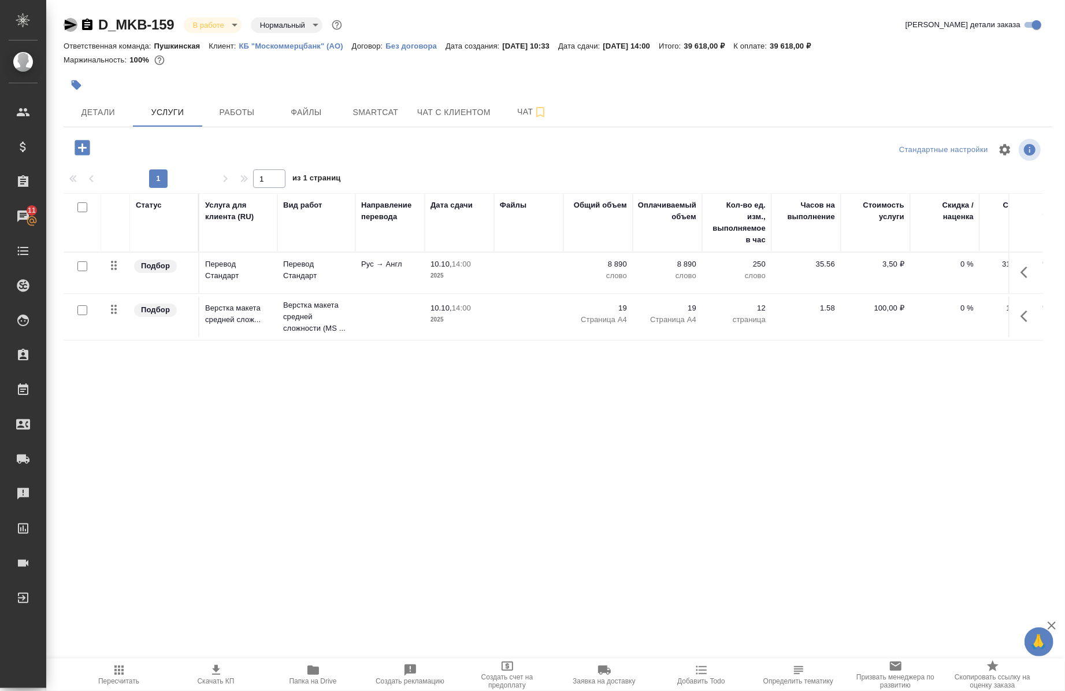
click at [69, 27] on icon "button" at bounding box center [71, 25] width 12 height 10
click at [251, 113] on span "Работы" at bounding box center [236, 112] width 55 height 14
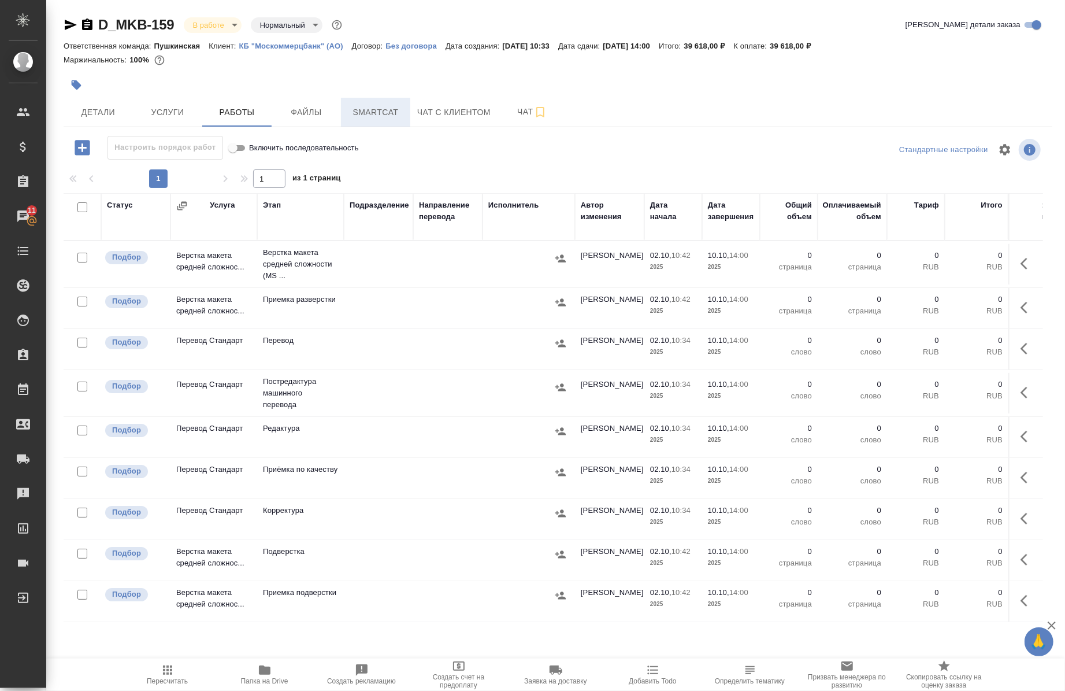
click at [353, 106] on span "Smartcat" at bounding box center [375, 112] width 55 height 14
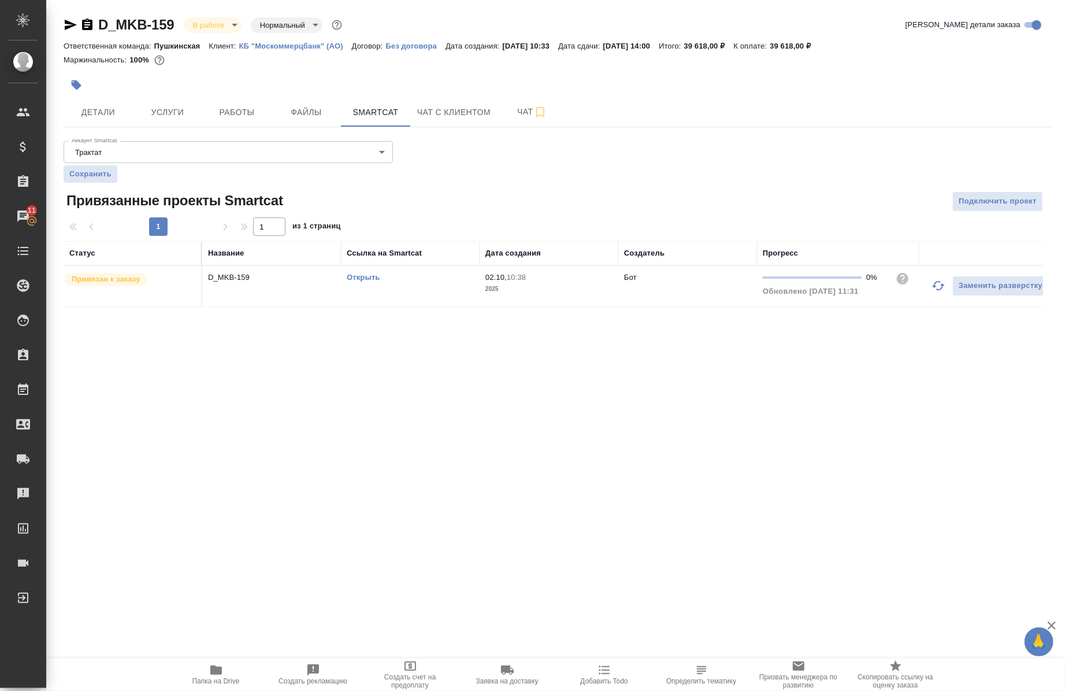
click at [365, 272] on div "Открыть" at bounding box center [410, 278] width 127 height 12
click at [218, 678] on span "Папка на Drive" at bounding box center [215, 681] width 47 height 8
click at [192, 123] on button "Услуги" at bounding box center [167, 112] width 69 height 29
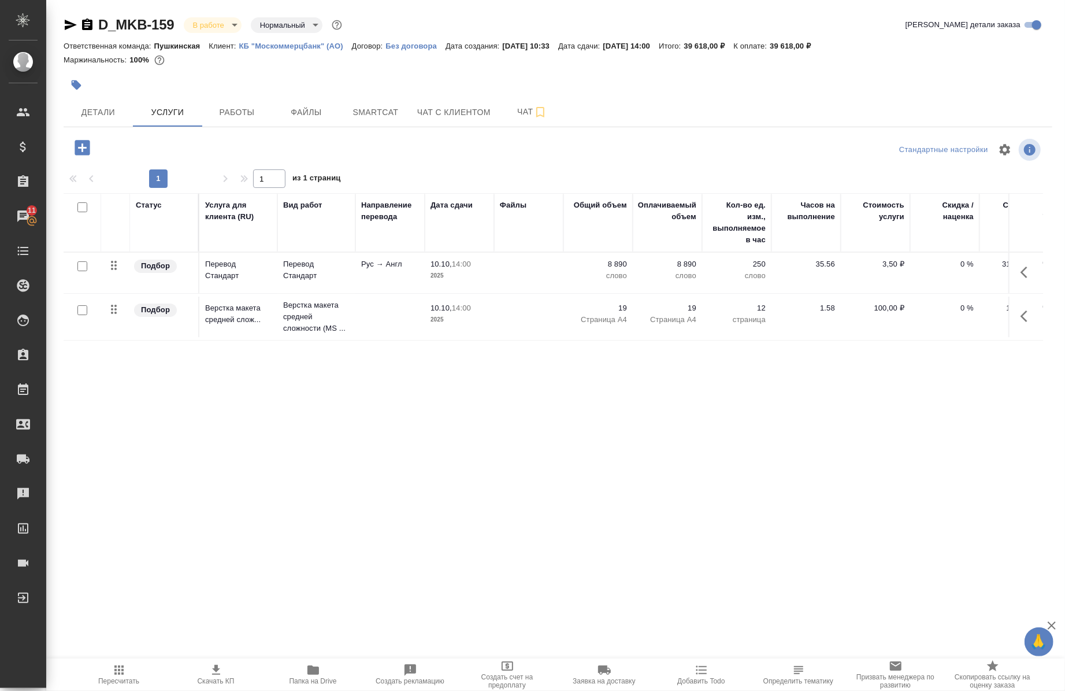
click at [1021, 264] on button "button" at bounding box center [1028, 272] width 28 height 28
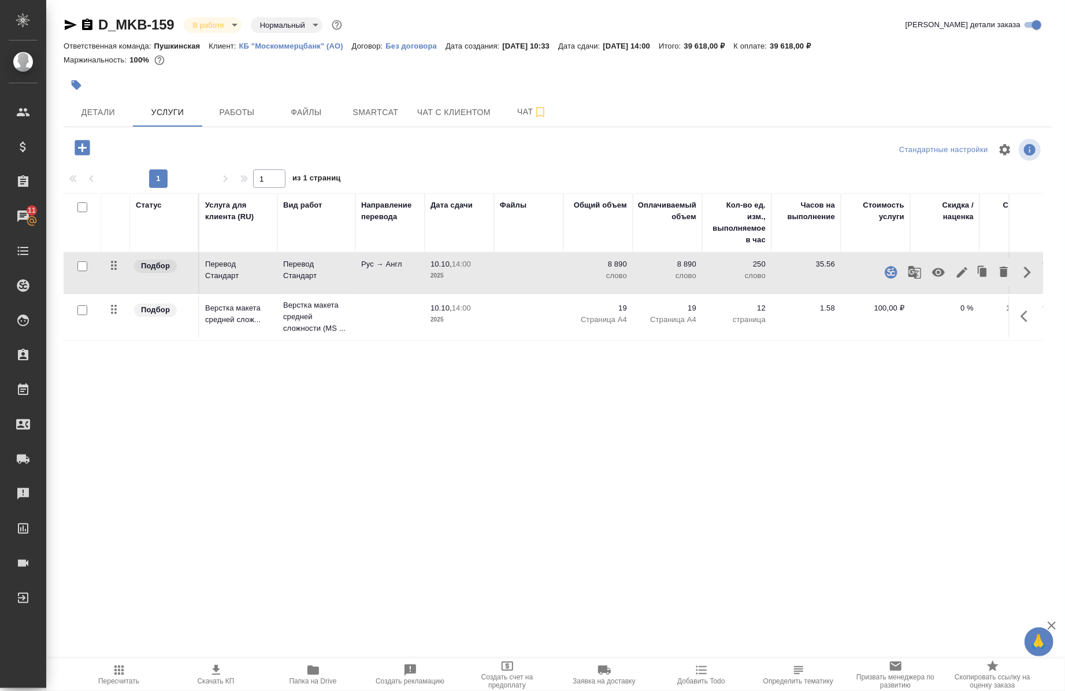
click at [918, 265] on icon "button" at bounding box center [915, 272] width 14 height 14
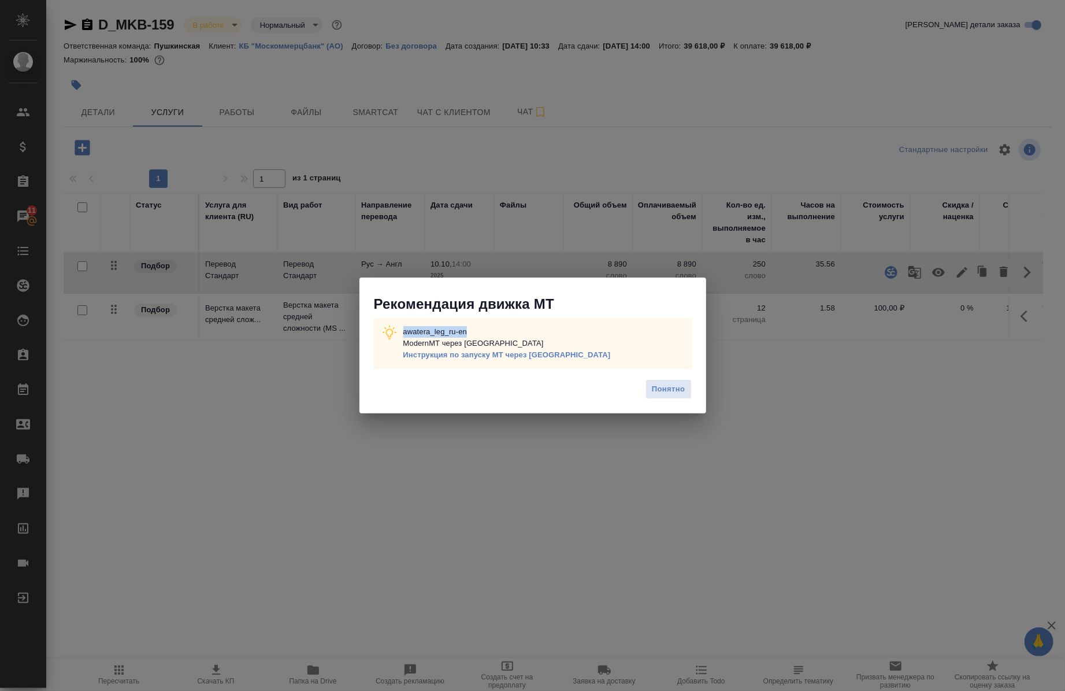
drag, startPoint x: 489, startPoint y: 324, endPoint x: 403, endPoint y: 331, distance: 86.4
click at [403, 331] on p "awatera_leg_ru-en ModernMT через Теру Инструкция по запуску МТ через Теру" at bounding box center [506, 343] width 207 height 35
copy p "awatera_leg_ru-en"
click at [659, 383] on div "Понятно" at bounding box center [532, 393] width 347 height 40
click at [654, 396] on span "Понятно" at bounding box center [668, 389] width 33 height 13
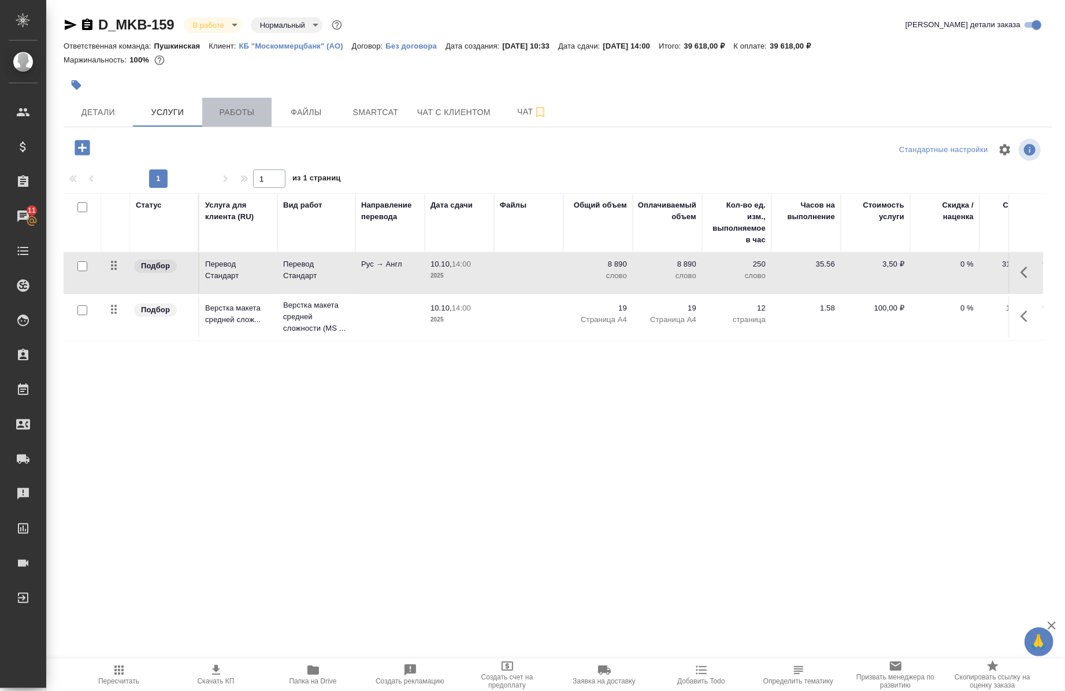
click at [231, 112] on span "Работы" at bounding box center [236, 112] width 55 height 14
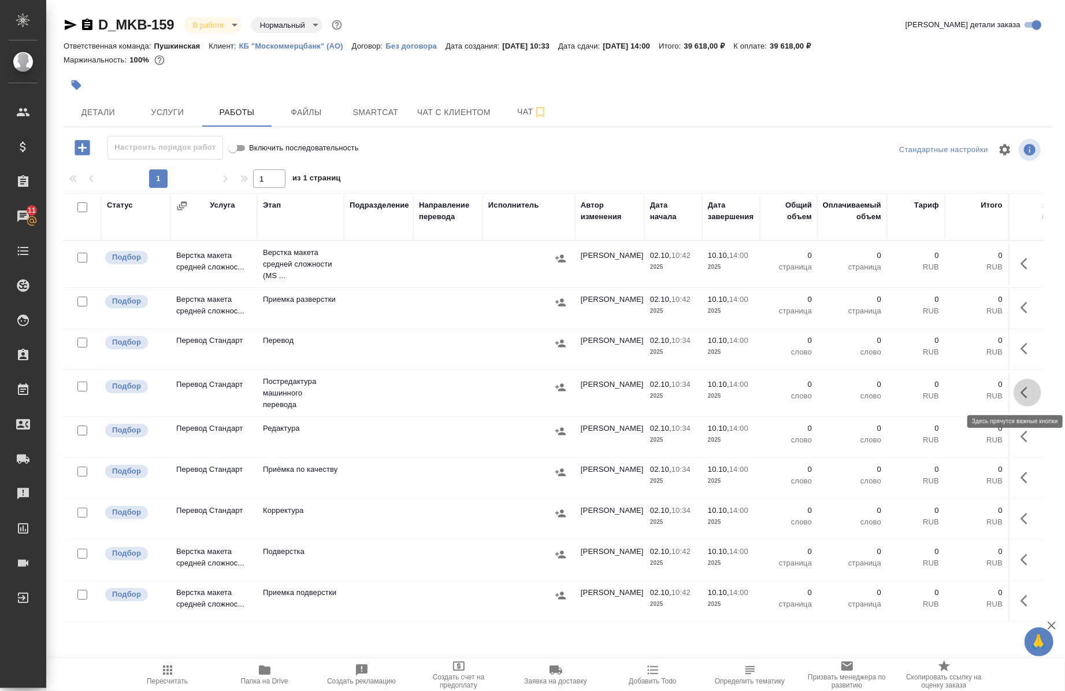
click at [1021, 397] on icon "button" at bounding box center [1028, 392] width 14 height 14
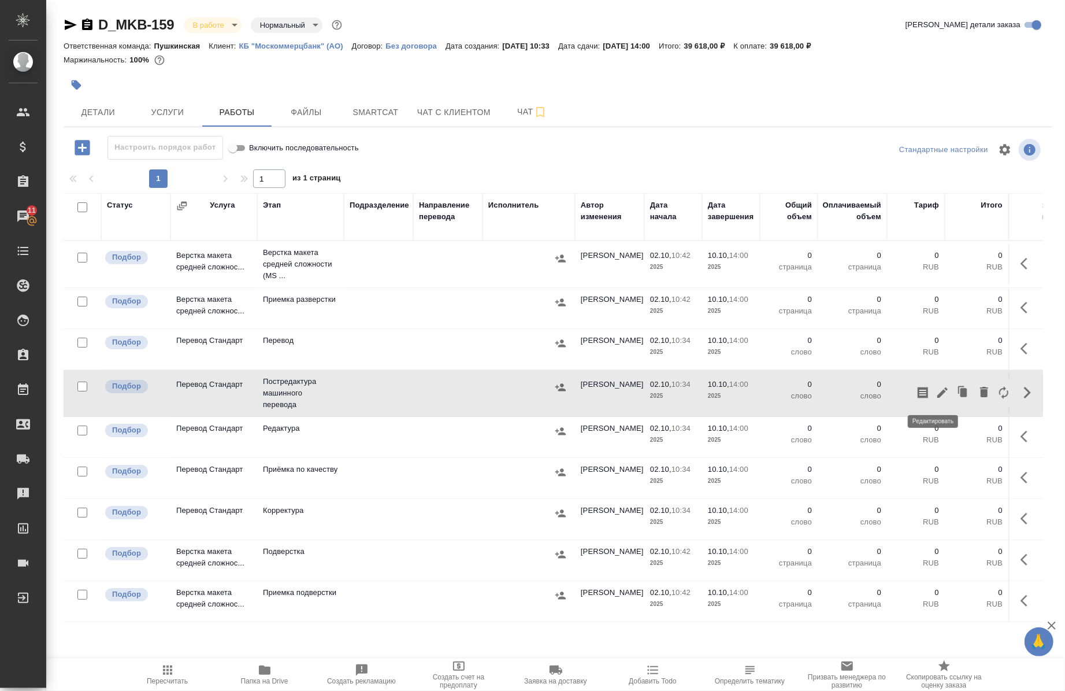
click at [936, 399] on icon "button" at bounding box center [943, 392] width 14 height 14
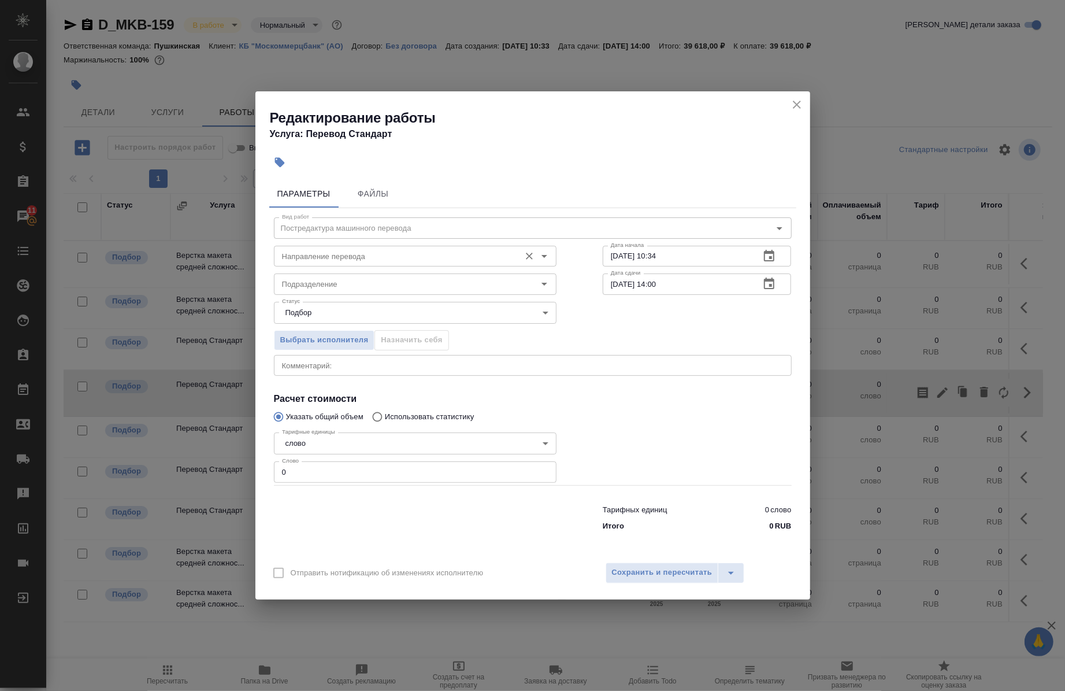
click at [355, 257] on input "Направление перевода" at bounding box center [395, 256] width 237 height 14
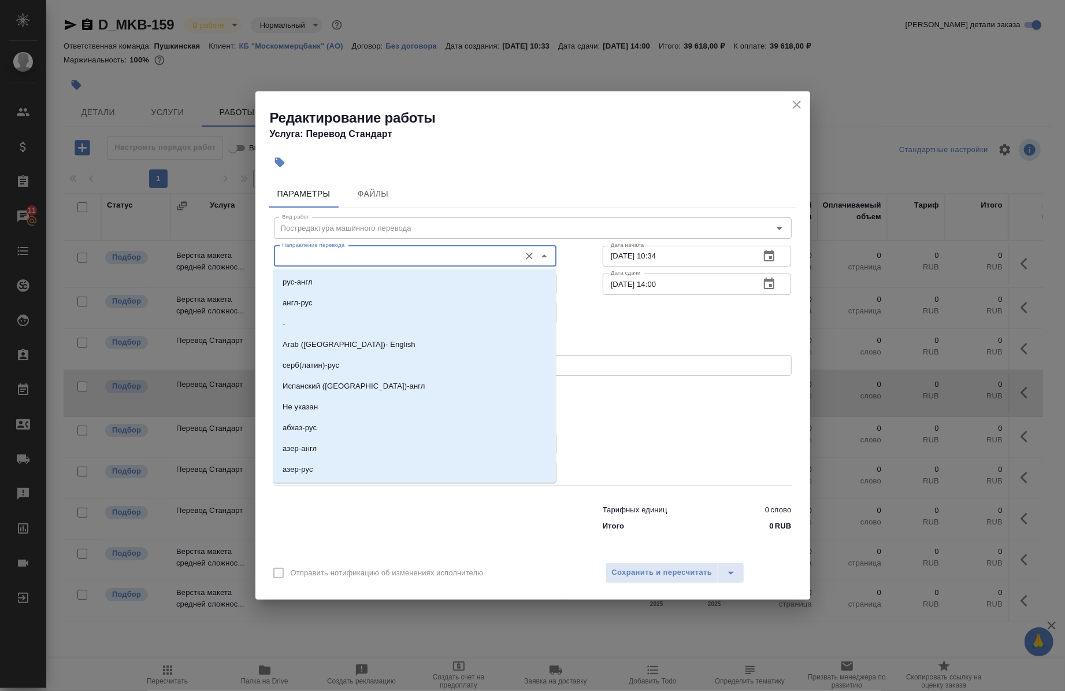
click at [795, 107] on icon "close" at bounding box center [797, 105] width 14 height 14
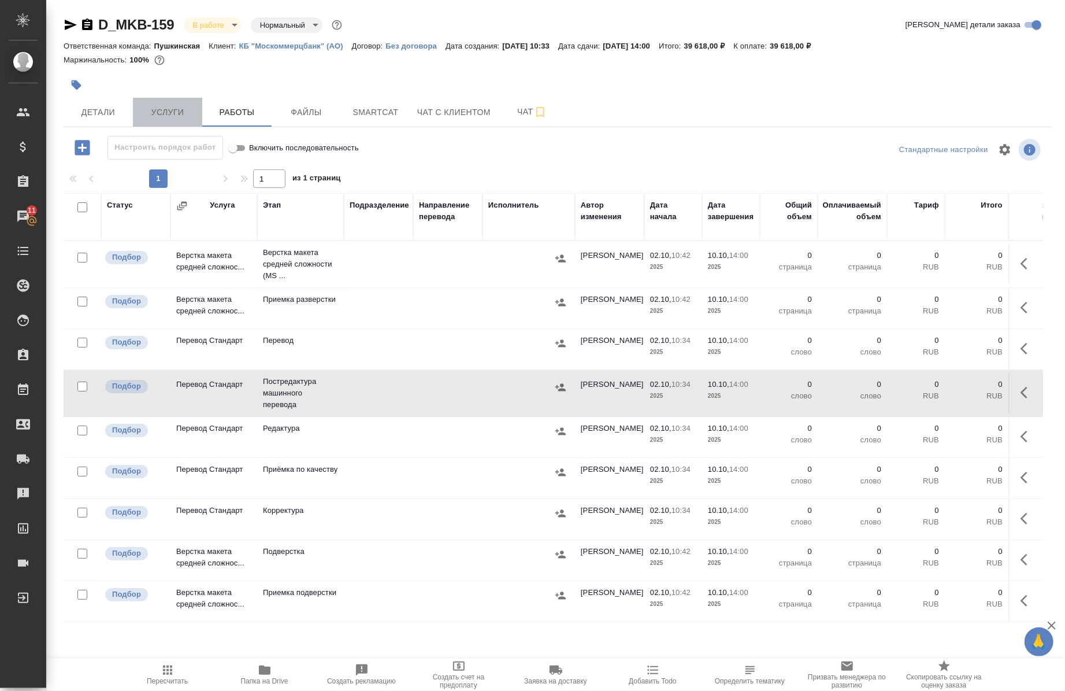
click at [164, 119] on button "Услуги" at bounding box center [167, 112] width 69 height 29
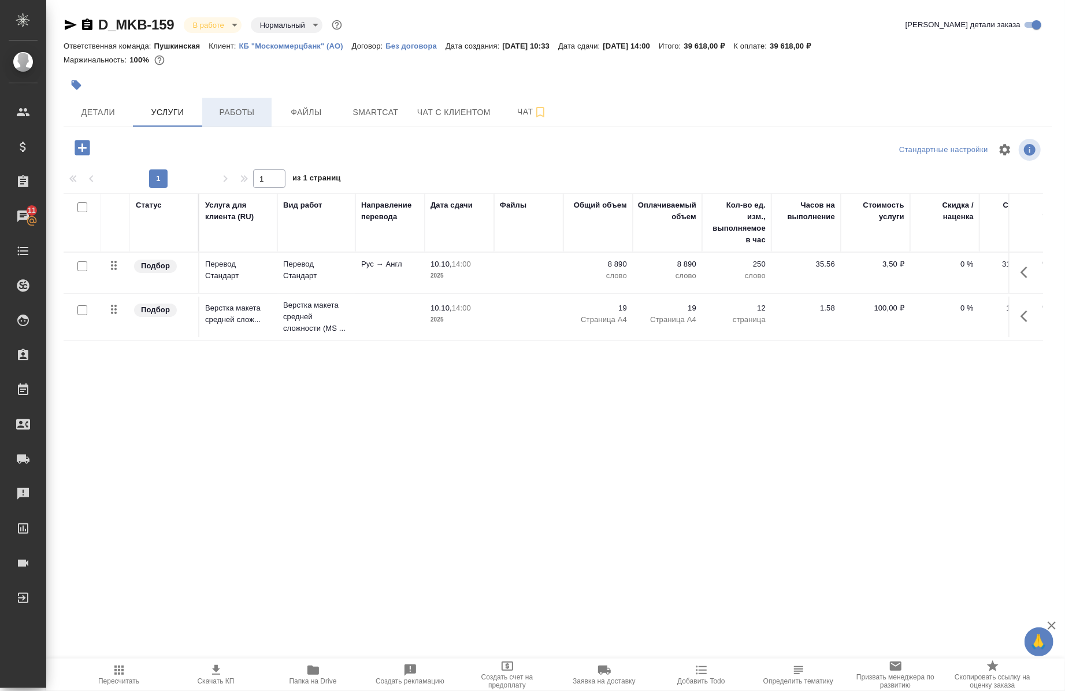
click at [242, 118] on span "Работы" at bounding box center [236, 112] width 55 height 14
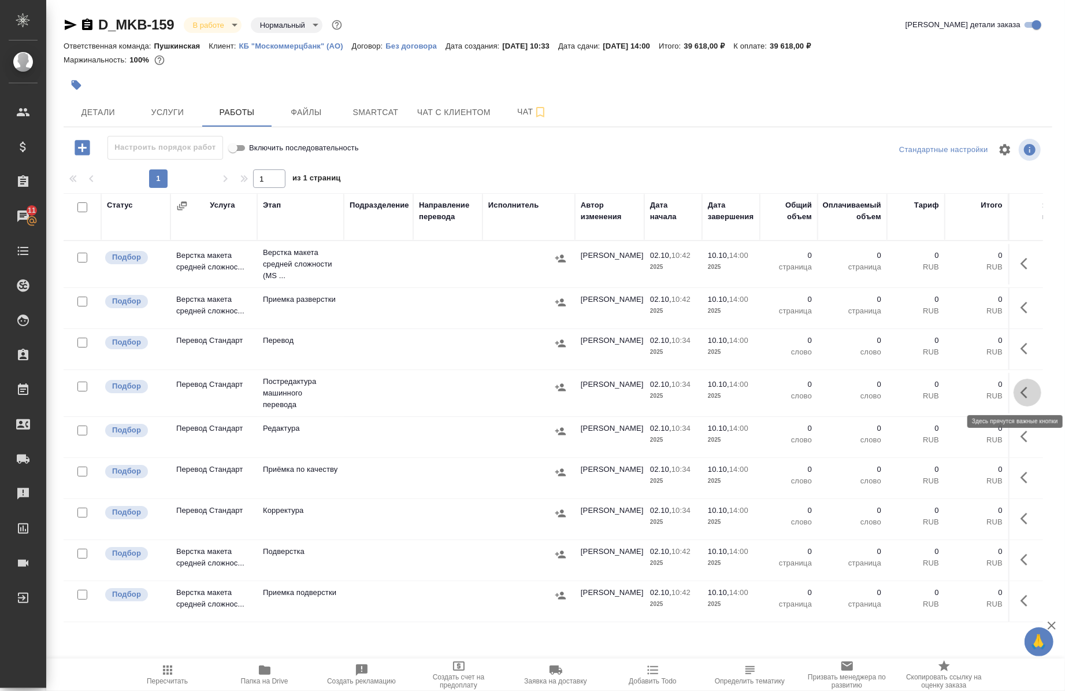
click at [1021, 388] on icon "button" at bounding box center [1028, 392] width 14 height 14
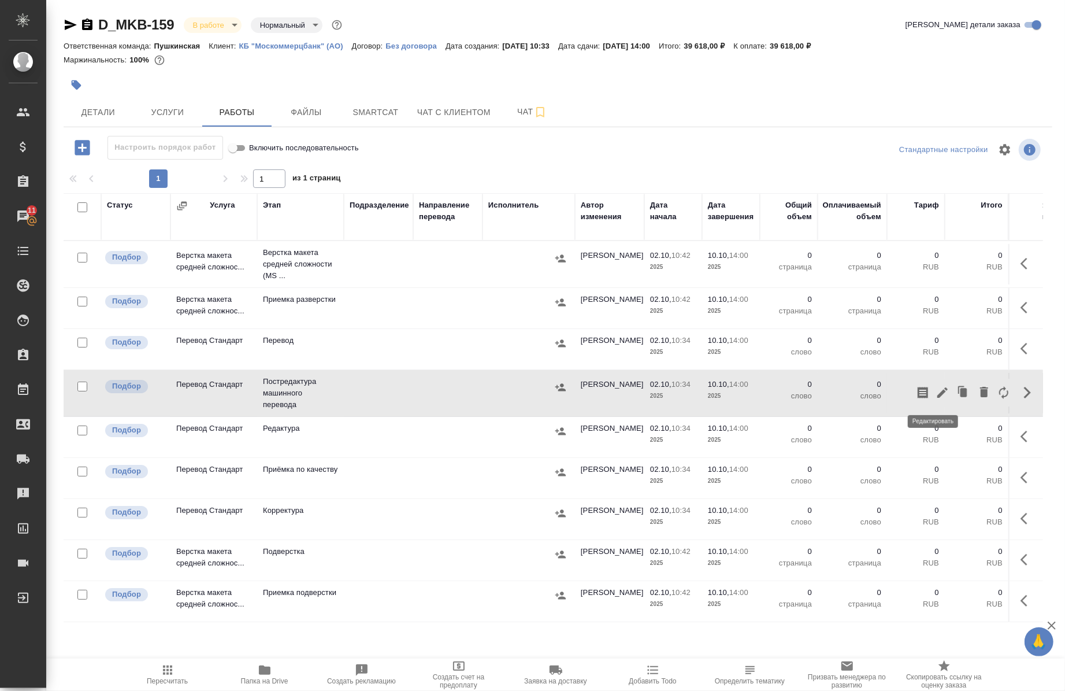
click at [937, 389] on icon "button" at bounding box center [942, 392] width 10 height 10
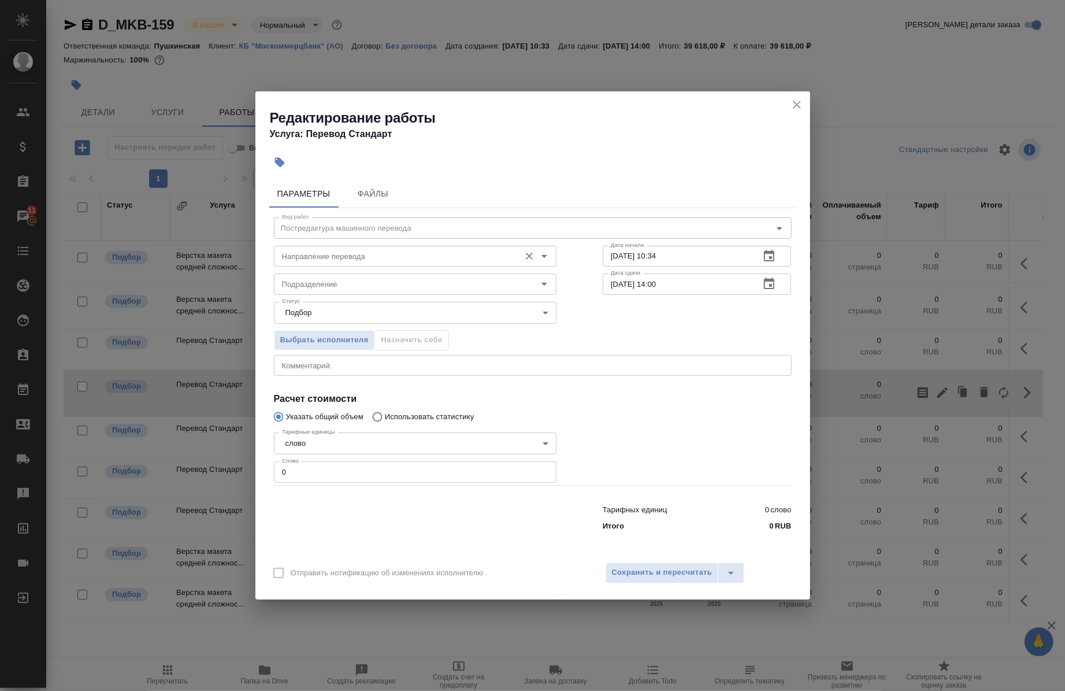
click at [347, 244] on div "Направление перевода Направление перевода" at bounding box center [415, 255] width 283 height 28
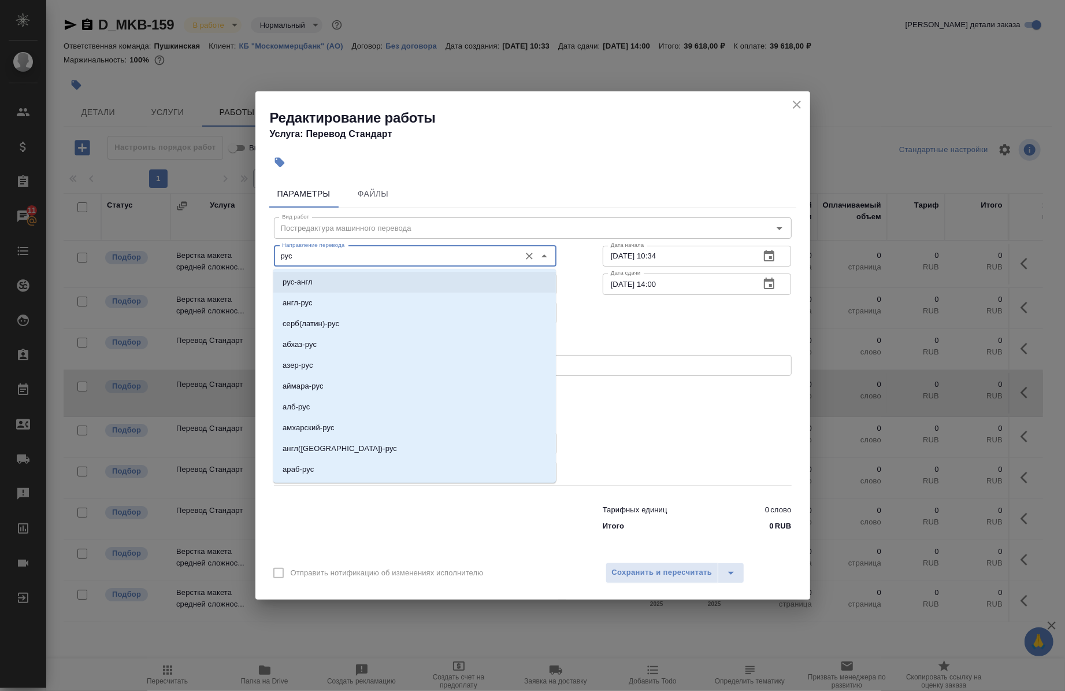
click at [347, 277] on li "рус-англ" at bounding box center [414, 282] width 283 height 21
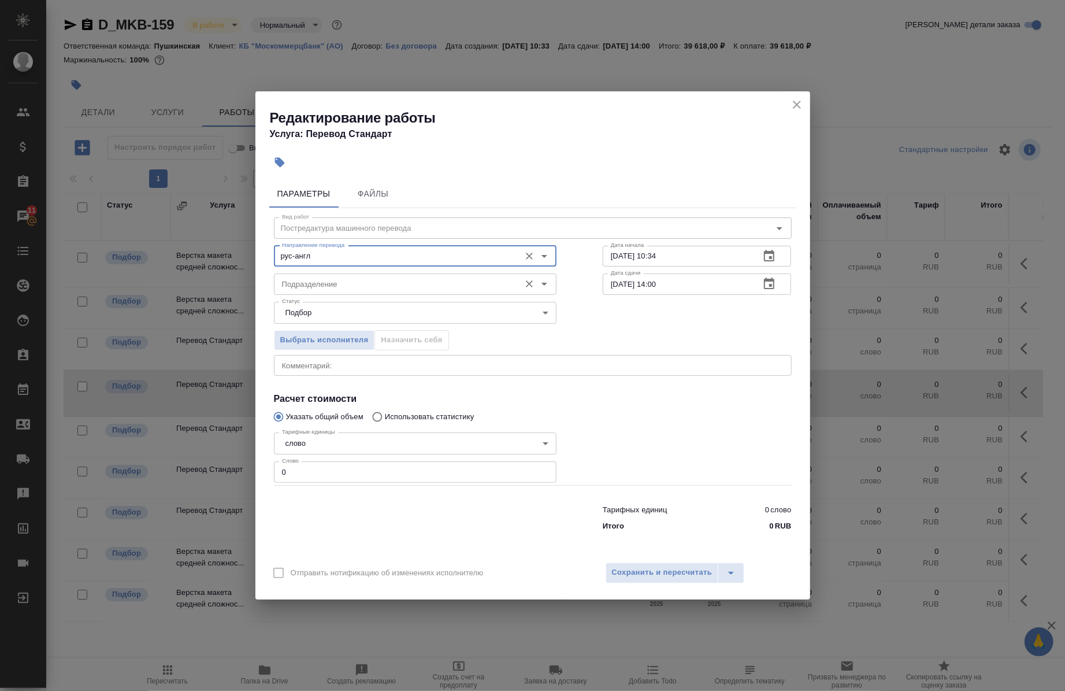
type input "рус-англ"
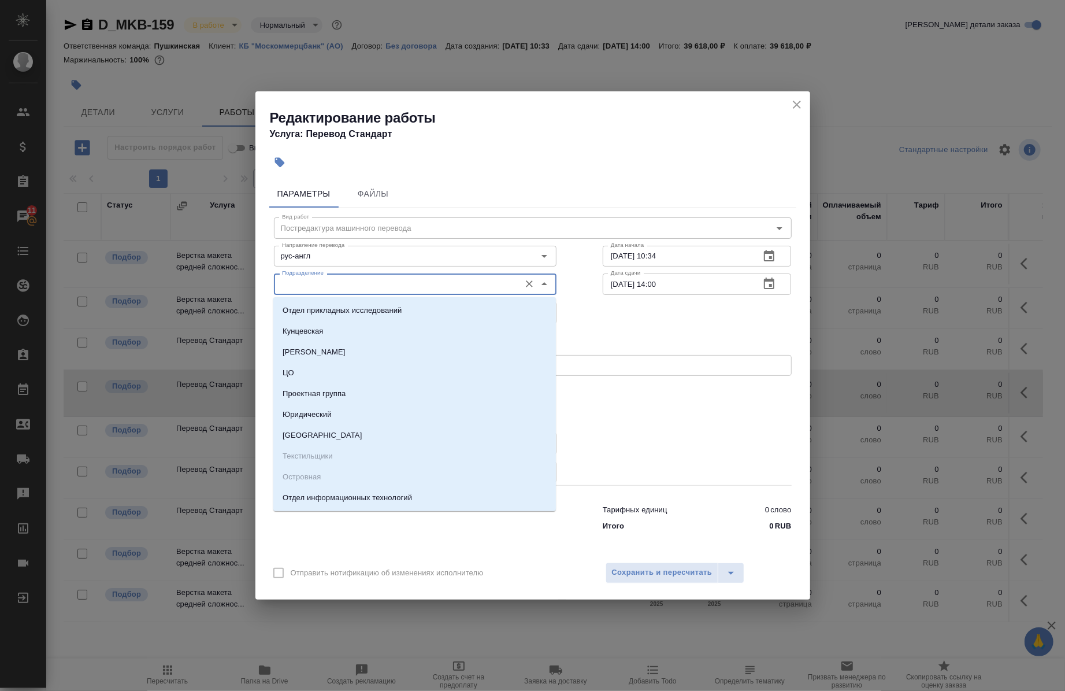
click at [351, 277] on input "Подразделение" at bounding box center [395, 284] width 237 height 14
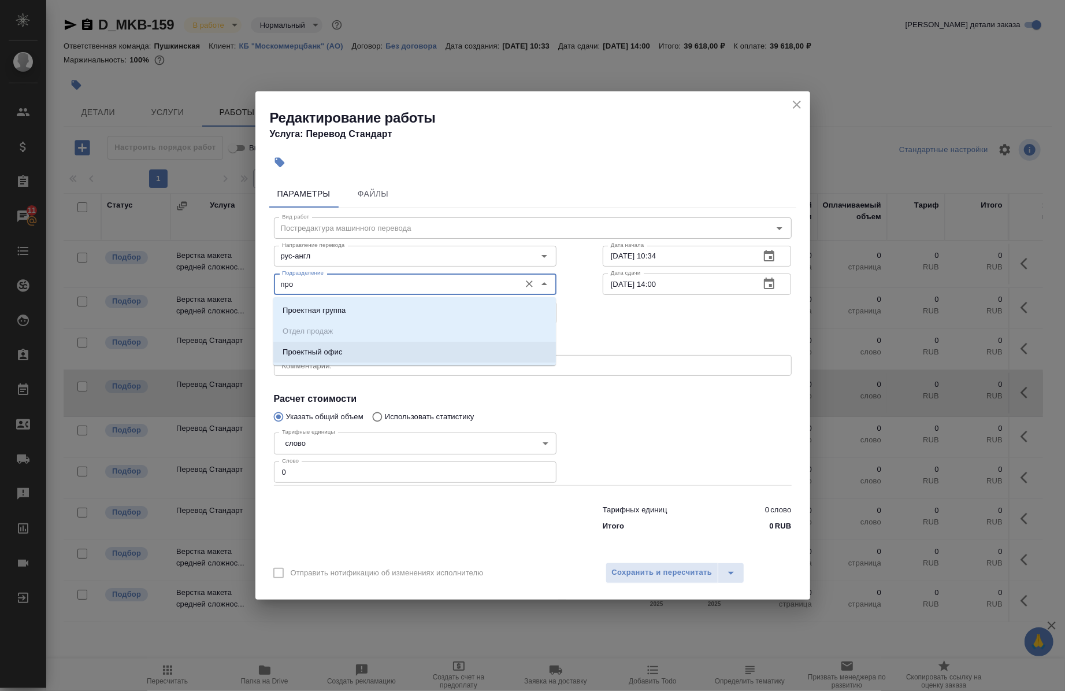
click at [346, 351] on li "Проектный офис" at bounding box center [414, 352] width 283 height 21
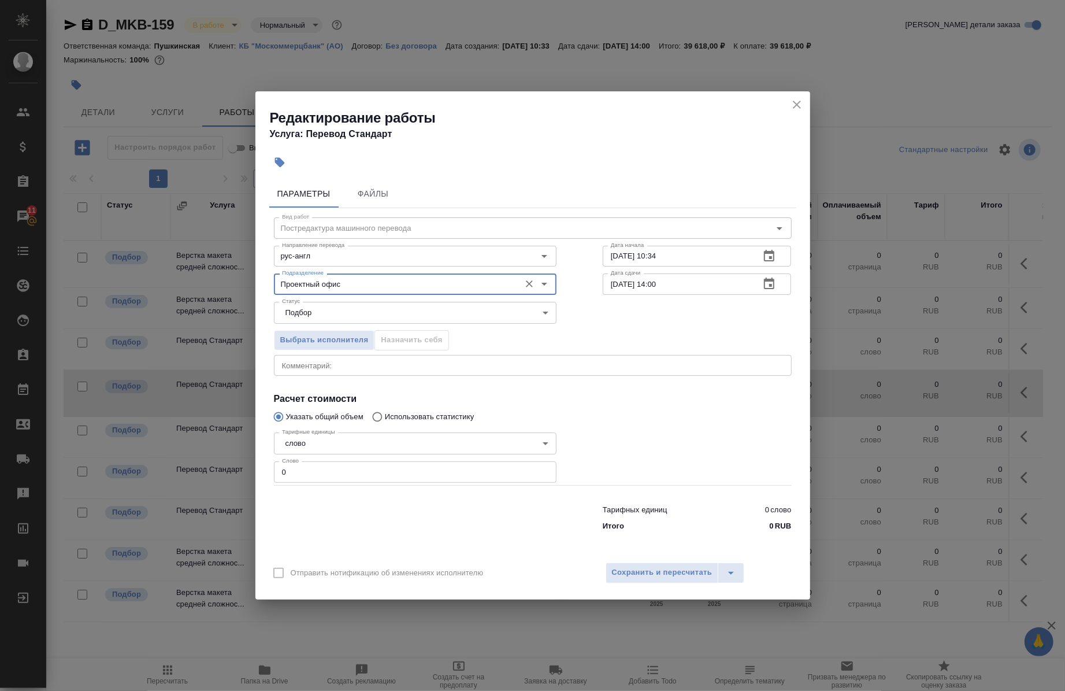
type input "Проектный офис"
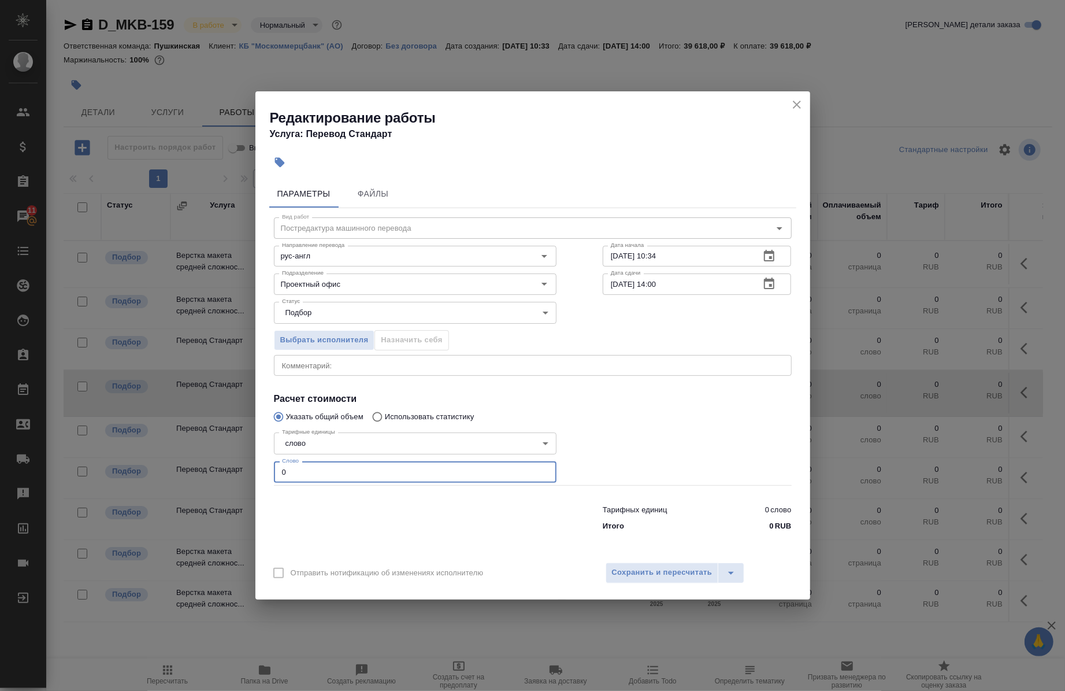
click at [319, 478] on input "0" at bounding box center [415, 471] width 283 height 21
paste input "7468.4"
type input "7468.4"
click at [682, 244] on div "Дата начала 02.10.2025 10:34 Дата начала" at bounding box center [697, 255] width 235 height 74
click at [672, 254] on input "02.10.2025 10:34" at bounding box center [677, 256] width 149 height 21
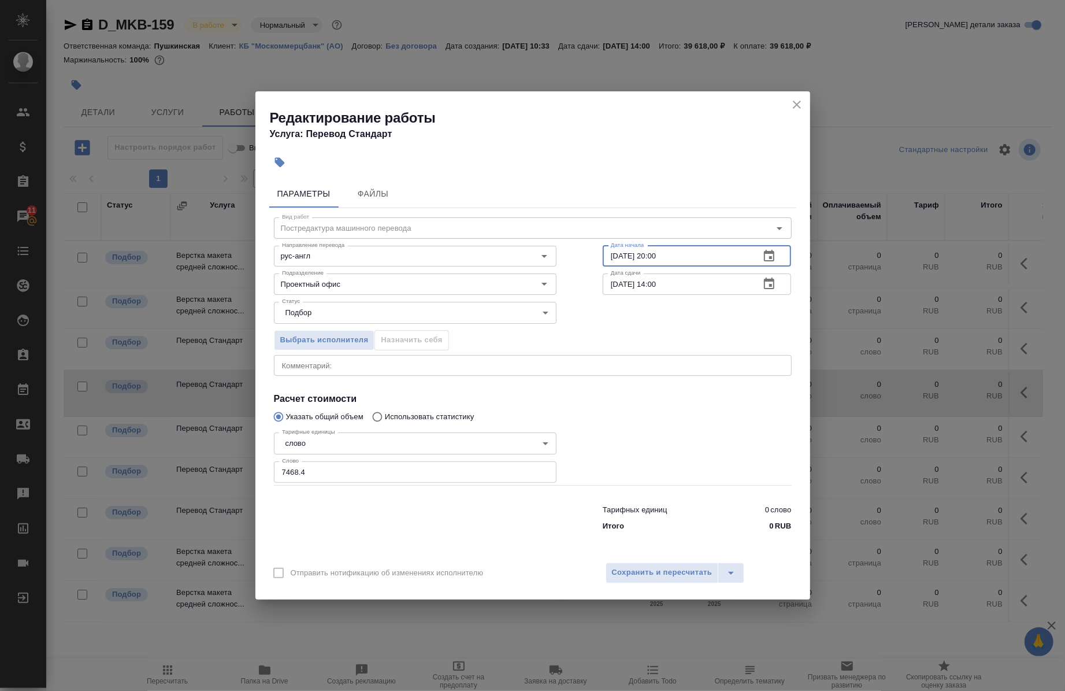
type input "02.10.2025 20:00"
click at [618, 285] on input "10.10.2025 14:00" at bounding box center [677, 283] width 149 height 21
type input "04.10.2025 14:00"
click at [618, 574] on span "Сохранить и пересчитать" at bounding box center [662, 572] width 101 height 13
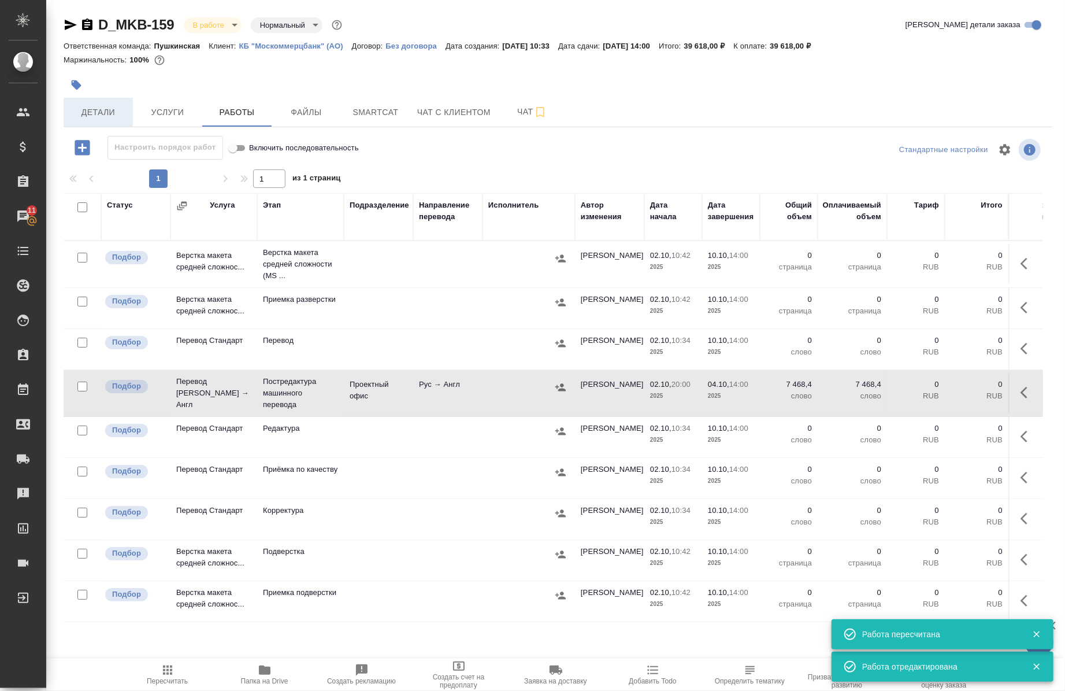
click at [98, 124] on button "Детали" at bounding box center [98, 112] width 69 height 29
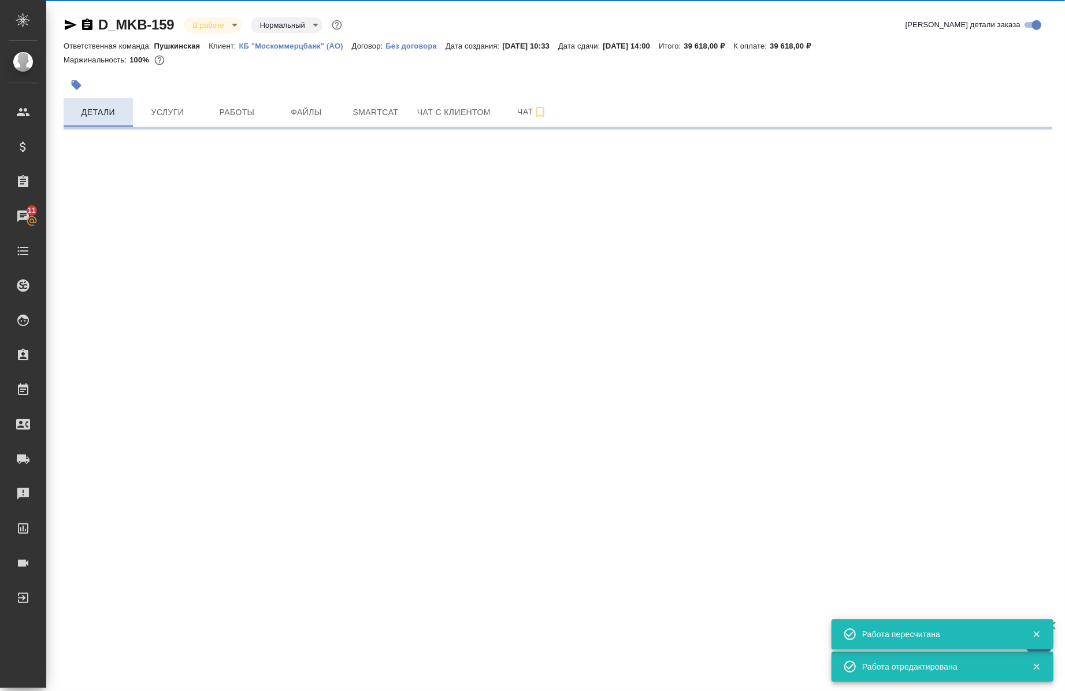
select select "RU"
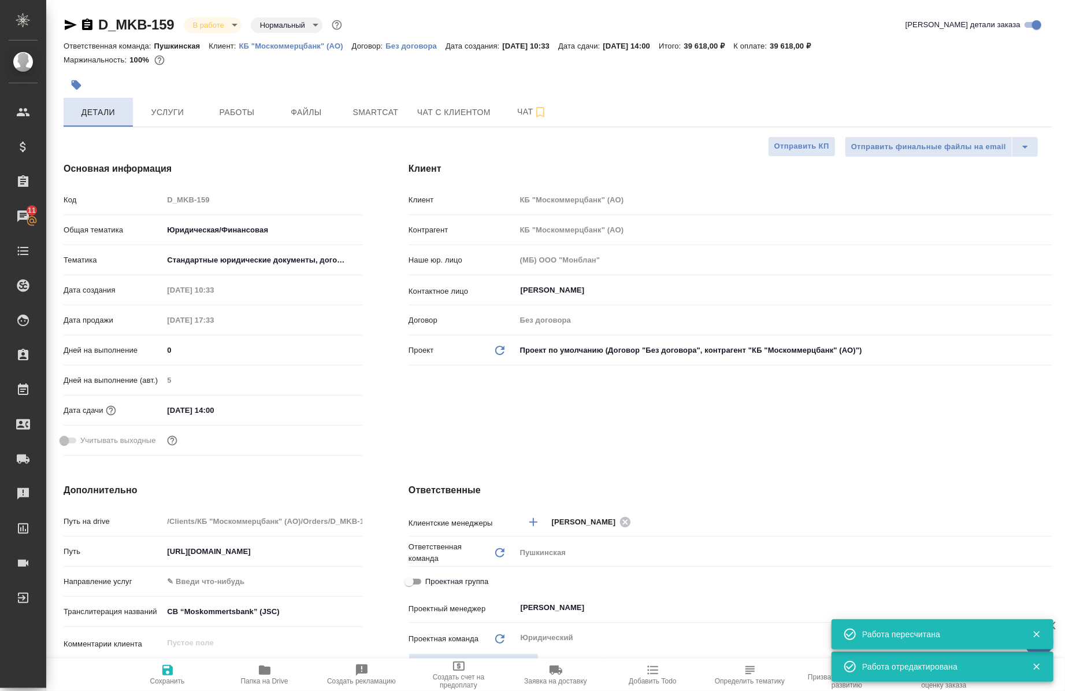
type textarea "x"
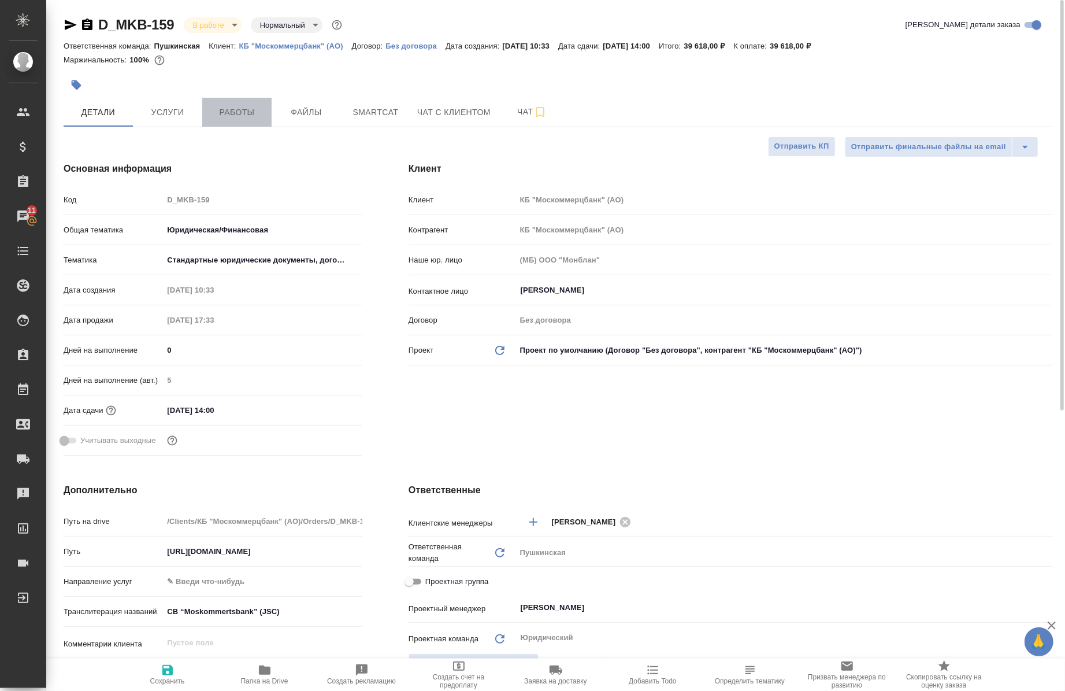
click at [247, 118] on span "Работы" at bounding box center [236, 112] width 55 height 14
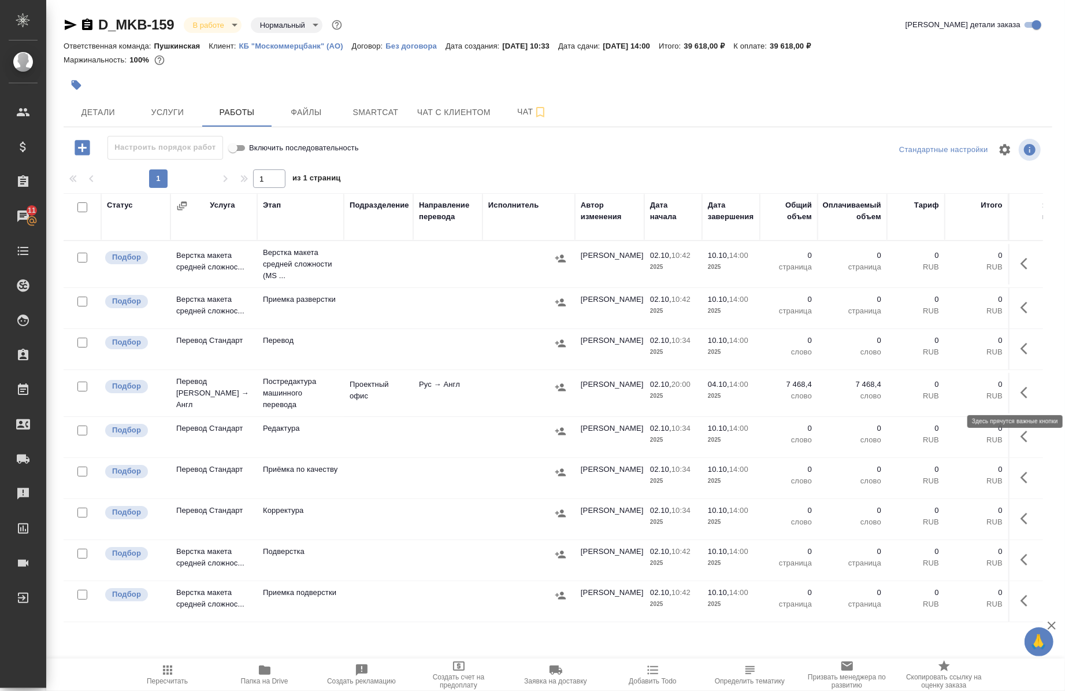
click at [1021, 389] on icon "button" at bounding box center [1024, 393] width 7 height 12
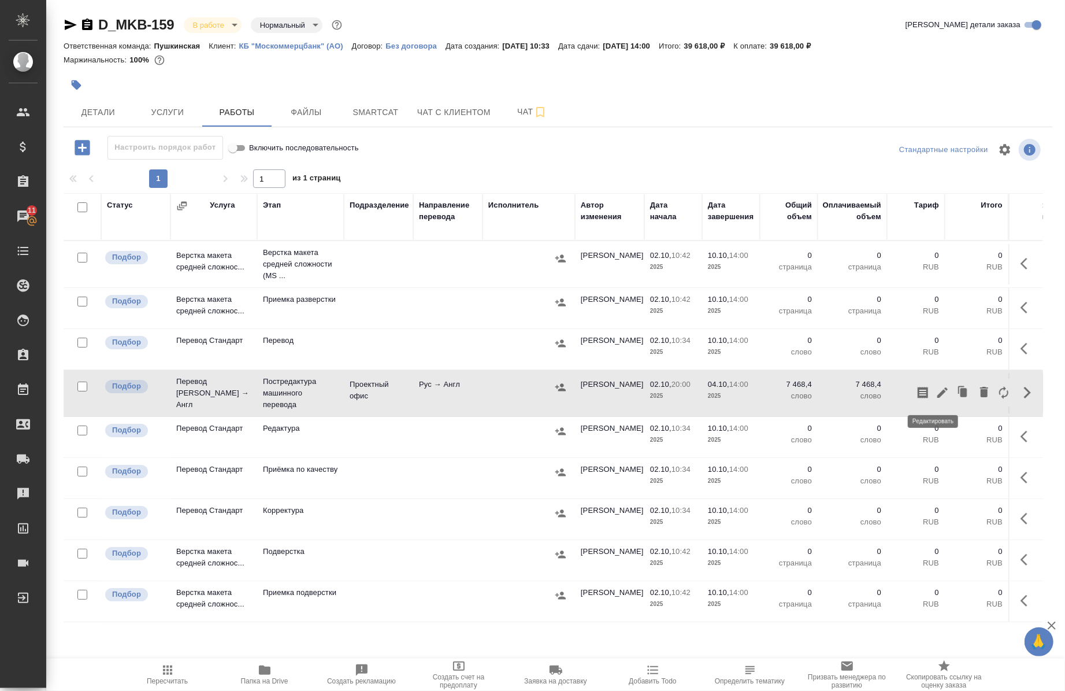
click at [938, 391] on icon "button" at bounding box center [943, 392] width 14 height 14
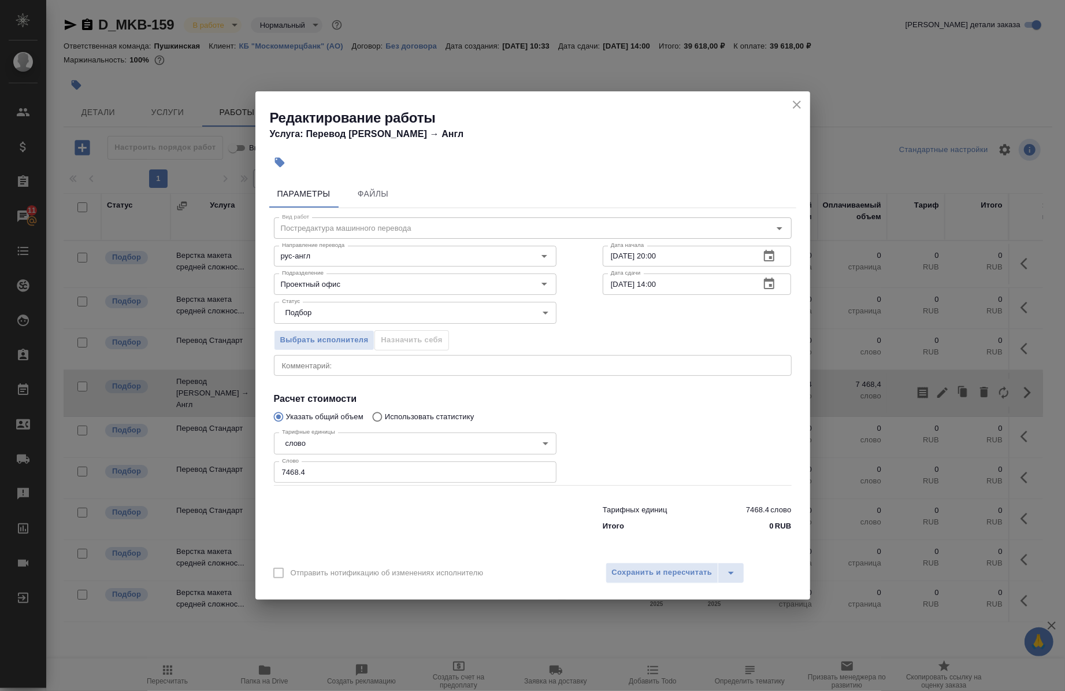
click at [793, 105] on icon "close" at bounding box center [797, 105] width 14 height 14
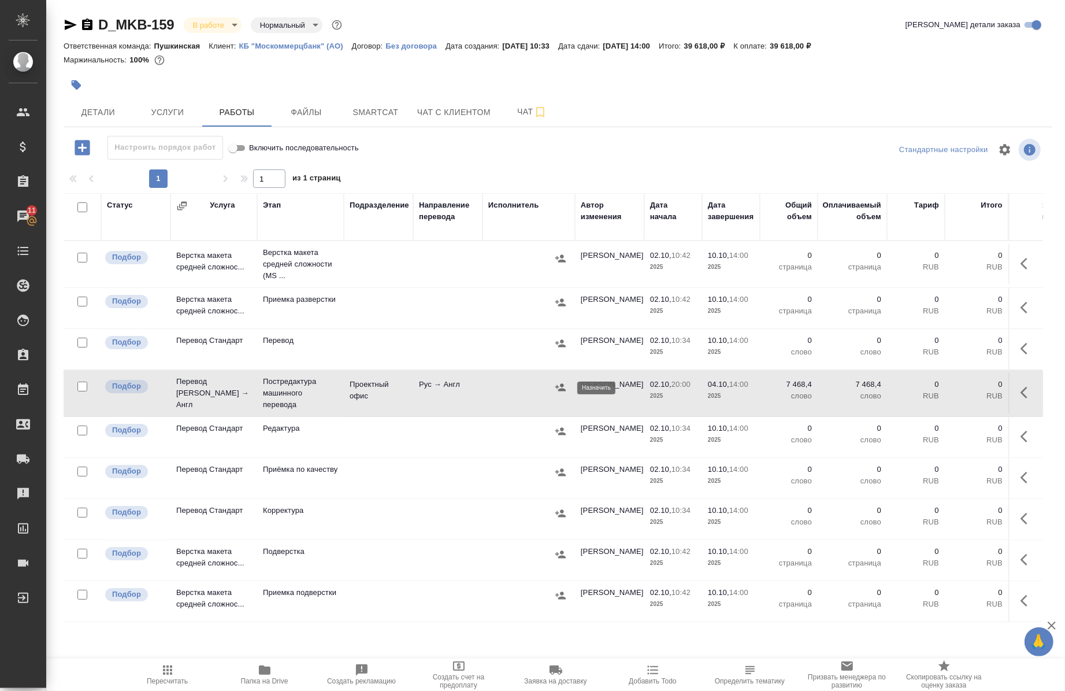
click at [563, 385] on icon "button" at bounding box center [560, 387] width 10 height 8
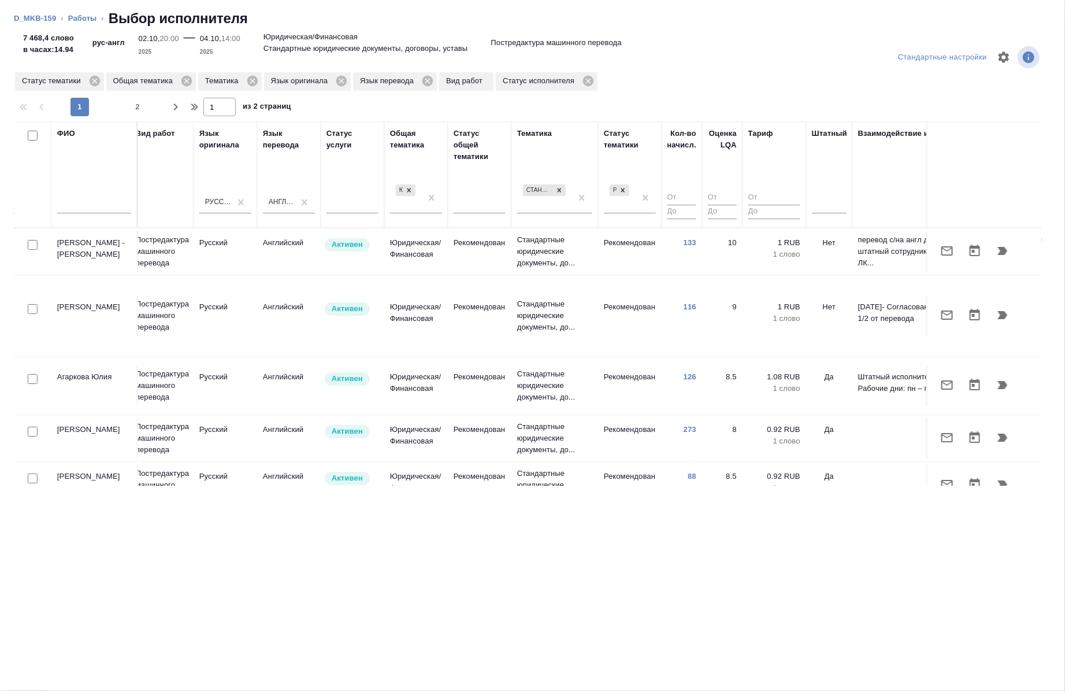
scroll to position [0, 660]
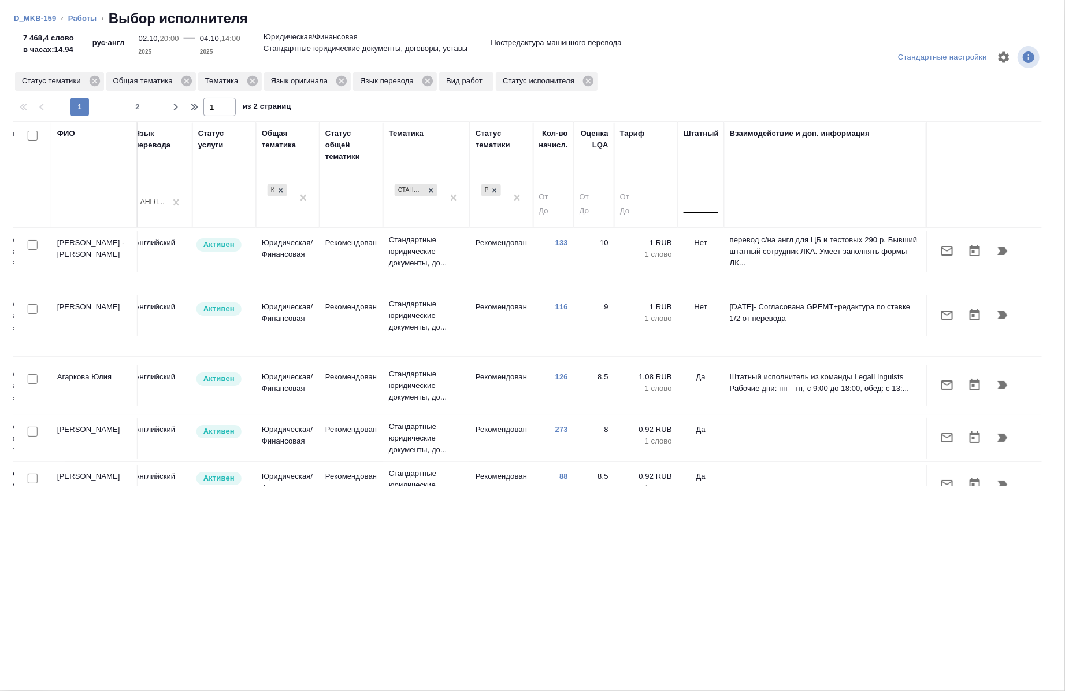
click at [698, 210] on div at bounding box center [701, 202] width 35 height 22
click at [691, 240] on div "Нет" at bounding box center [770, 238] width 173 height 21
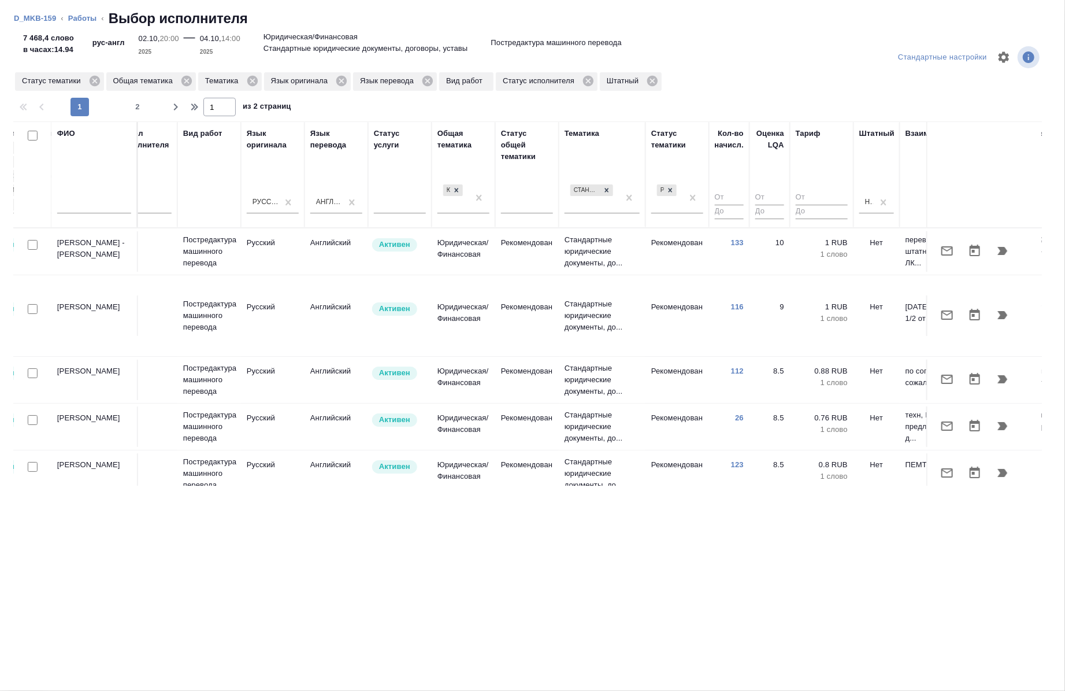
scroll to position [0, 457]
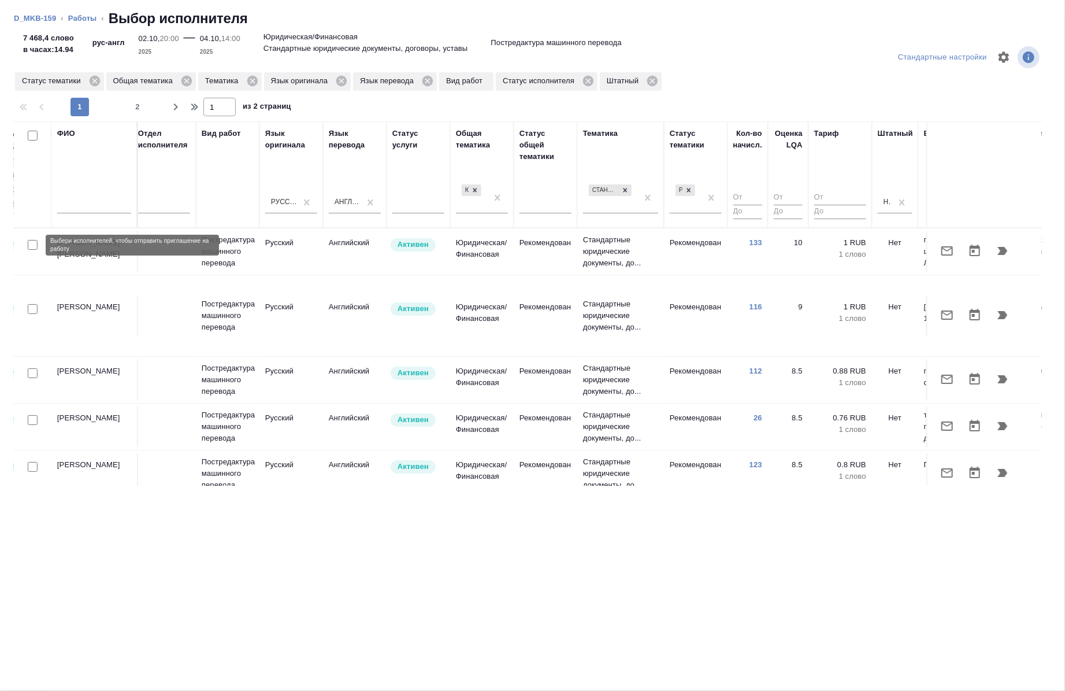
click at [31, 246] on input "checkbox" at bounding box center [33, 245] width 10 height 10
checkbox input "true"
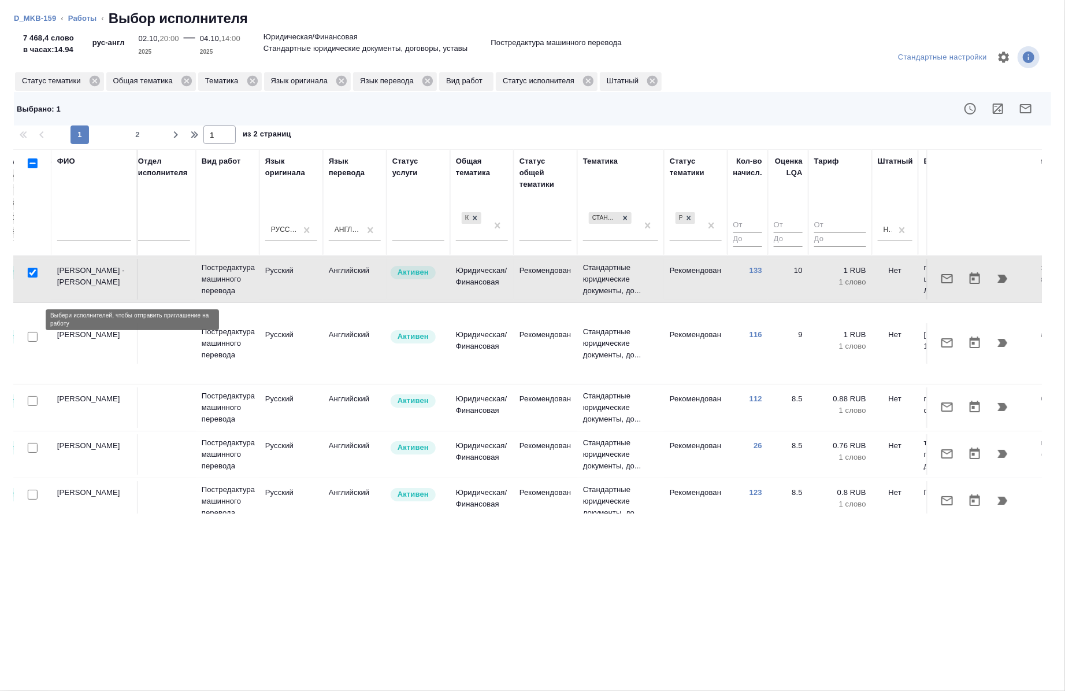
click at [33, 332] on input "checkbox" at bounding box center [33, 337] width 10 height 10
checkbox input "true"
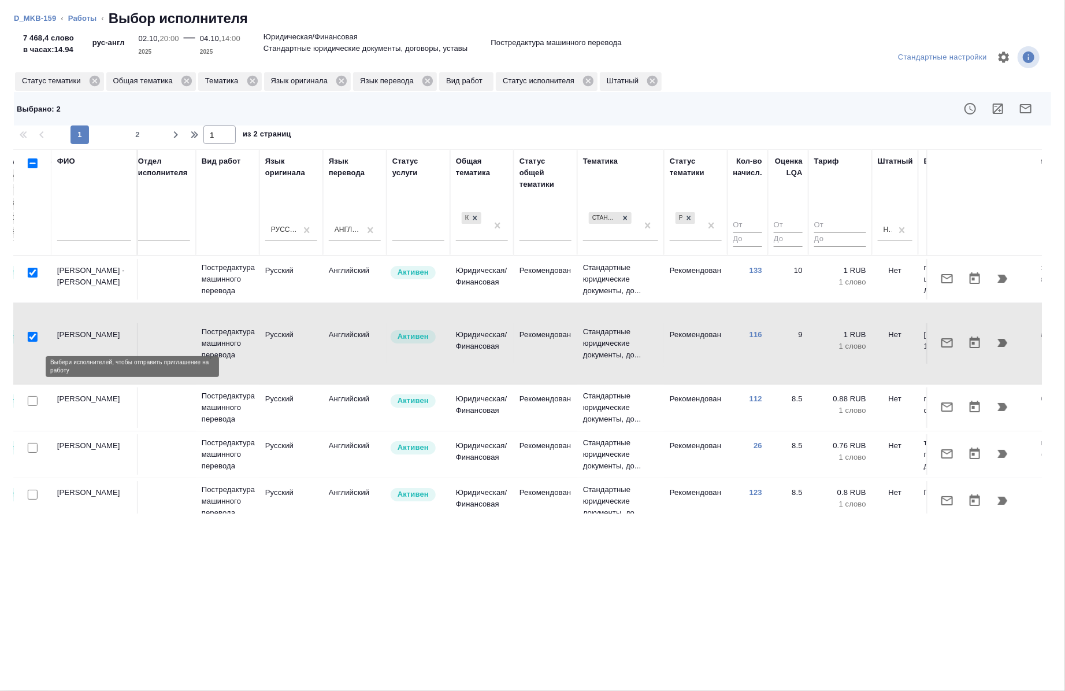
click at [28, 396] on input "checkbox" at bounding box center [33, 401] width 10 height 10
checkbox input "true"
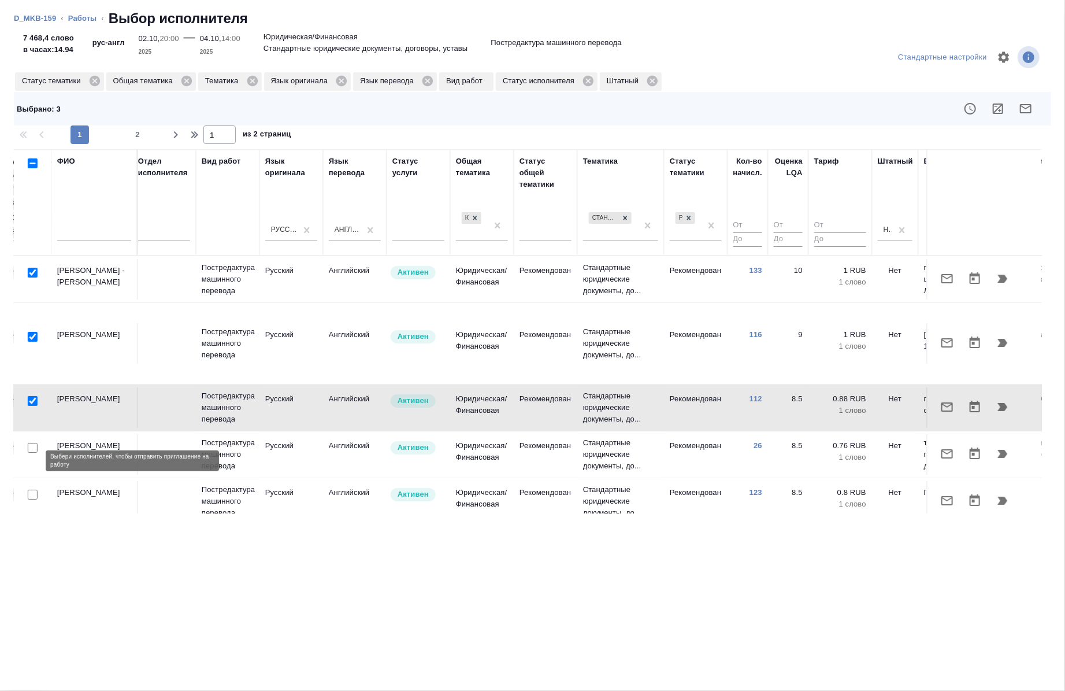
drag, startPoint x: 36, startPoint y: 463, endPoint x: 60, endPoint y: 428, distance: 42.5
click at [36, 489] on input "checkbox" at bounding box center [33, 494] width 10 height 10
checkbox input "true"
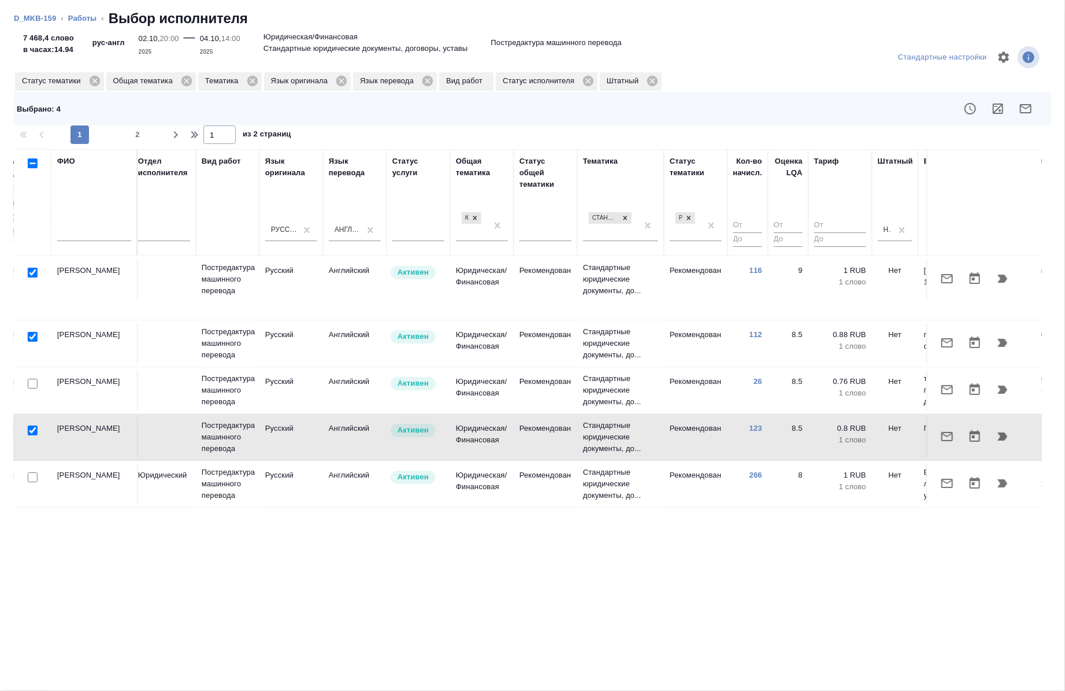
scroll to position [128, 457]
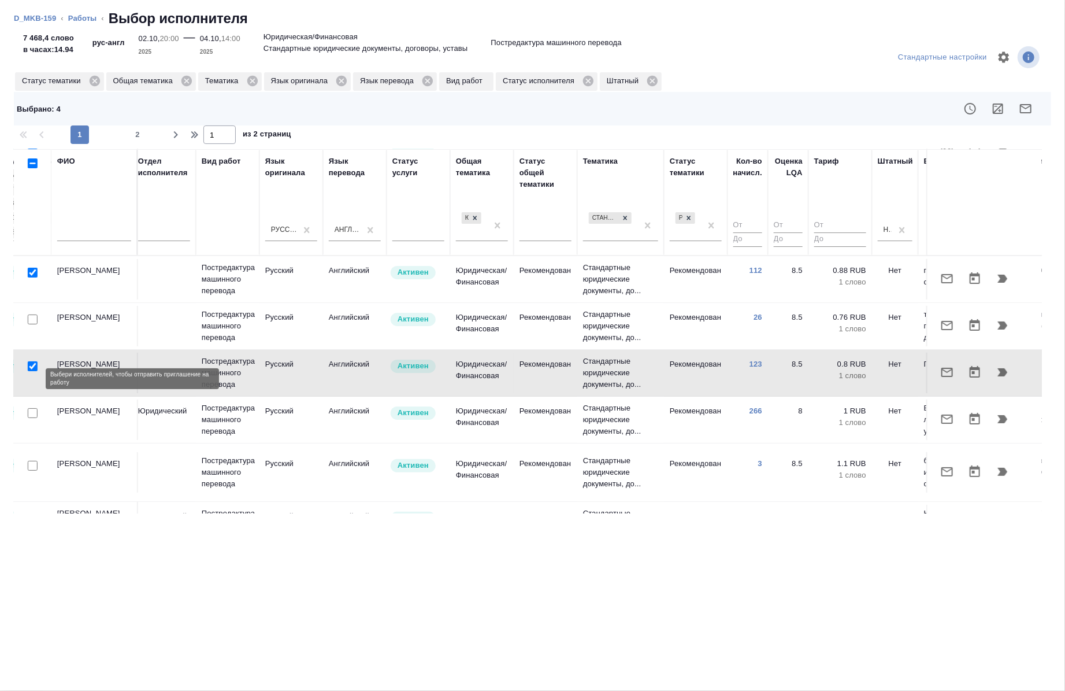
click at [31, 408] on input "checkbox" at bounding box center [33, 413] width 10 height 10
checkbox input "true"
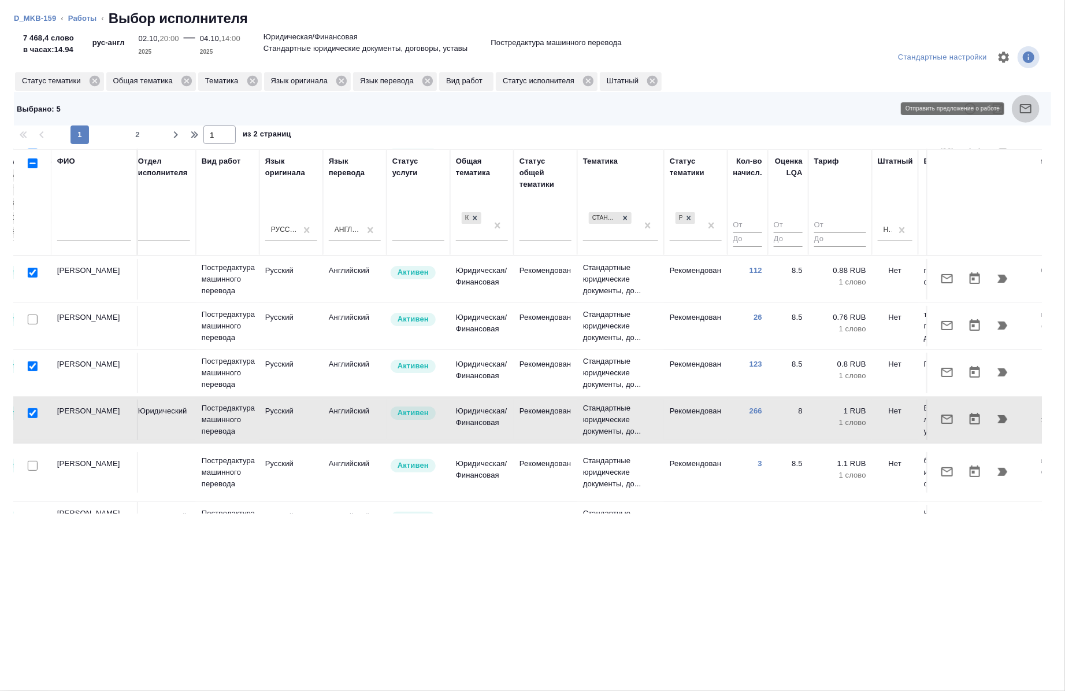
click at [1026, 108] on icon "button" at bounding box center [1026, 108] width 12 height 9
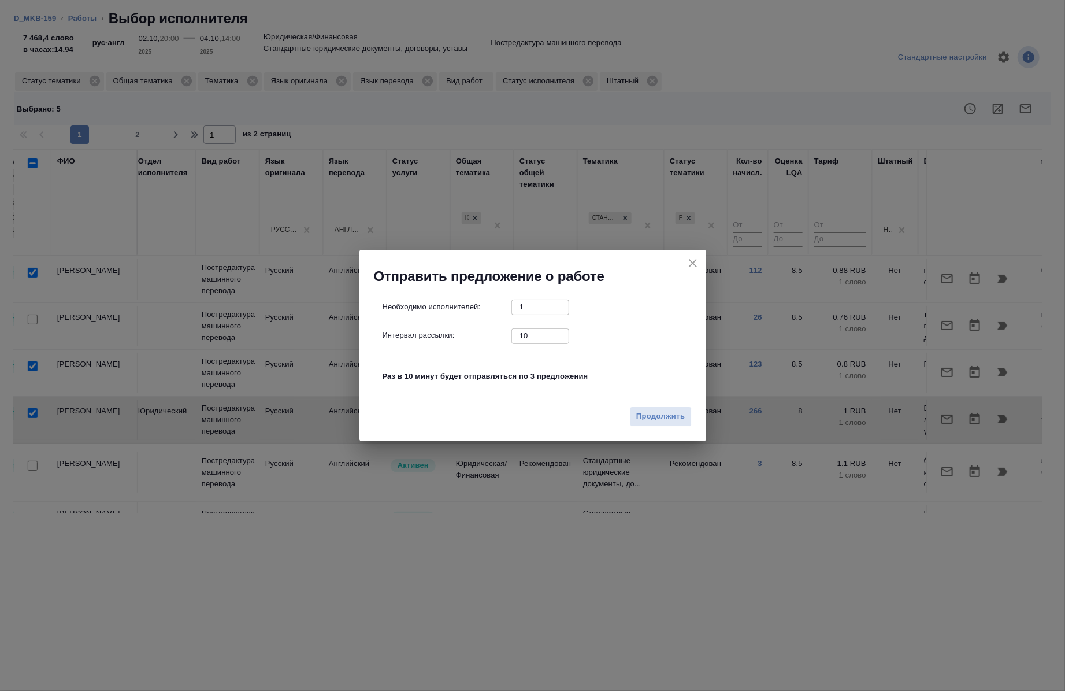
click at [517, 326] on div "Необходимо исполнителей: 1 ​ Интервал рассылки: 10 ​ Раз в 10 минут будет отпра…" at bounding box center [538, 347] width 310 height 97
click at [536, 339] on input "10" at bounding box center [540, 335] width 58 height 14
type input "0"
click at [672, 418] on span "Продолжить" at bounding box center [660, 416] width 49 height 13
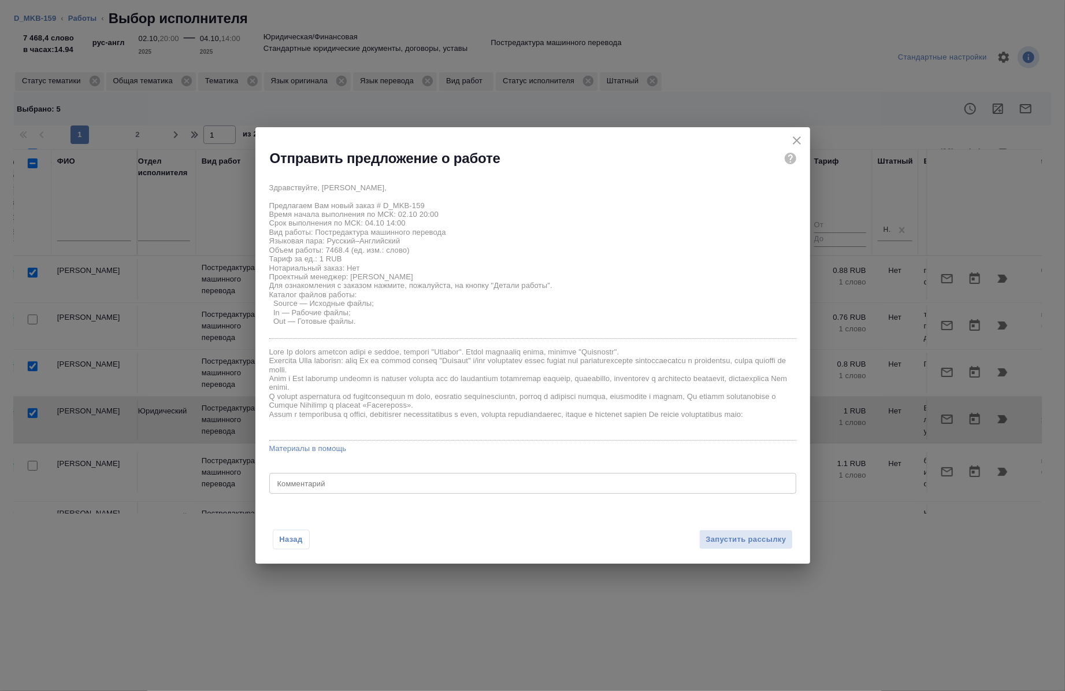
drag, startPoint x: 329, startPoint y: 488, endPoint x: 614, endPoint y: 539, distance: 288.7
click at [329, 488] on div "x Комментарий" at bounding box center [532, 483] width 527 height 21
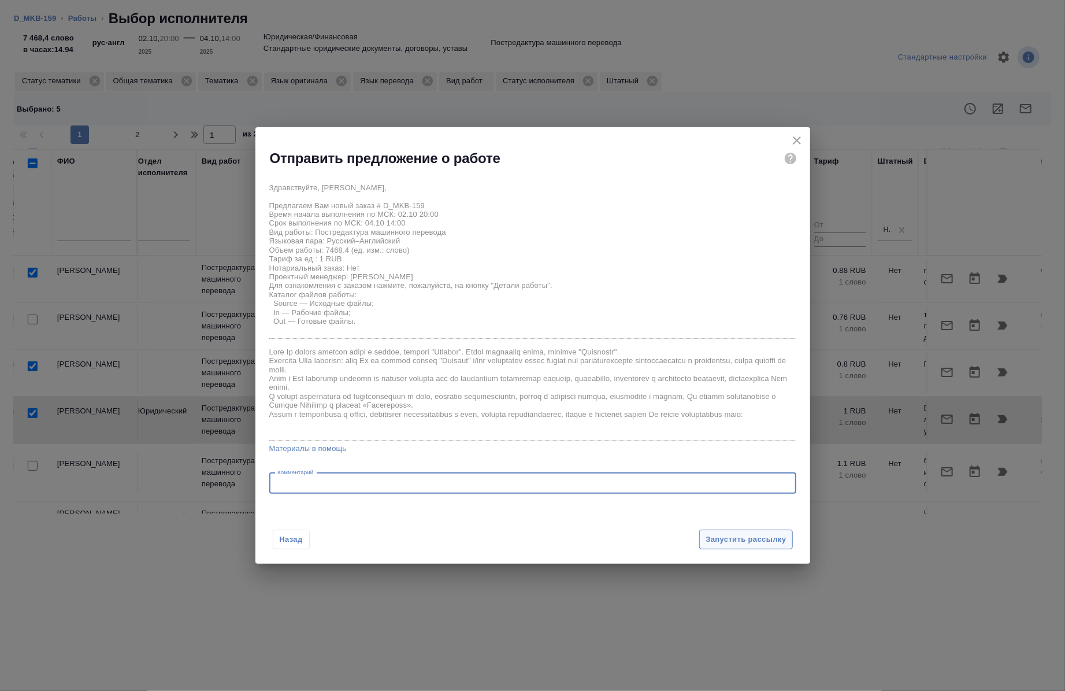
click at [704, 536] on button "Запустить рассылку" at bounding box center [745, 539] width 93 height 20
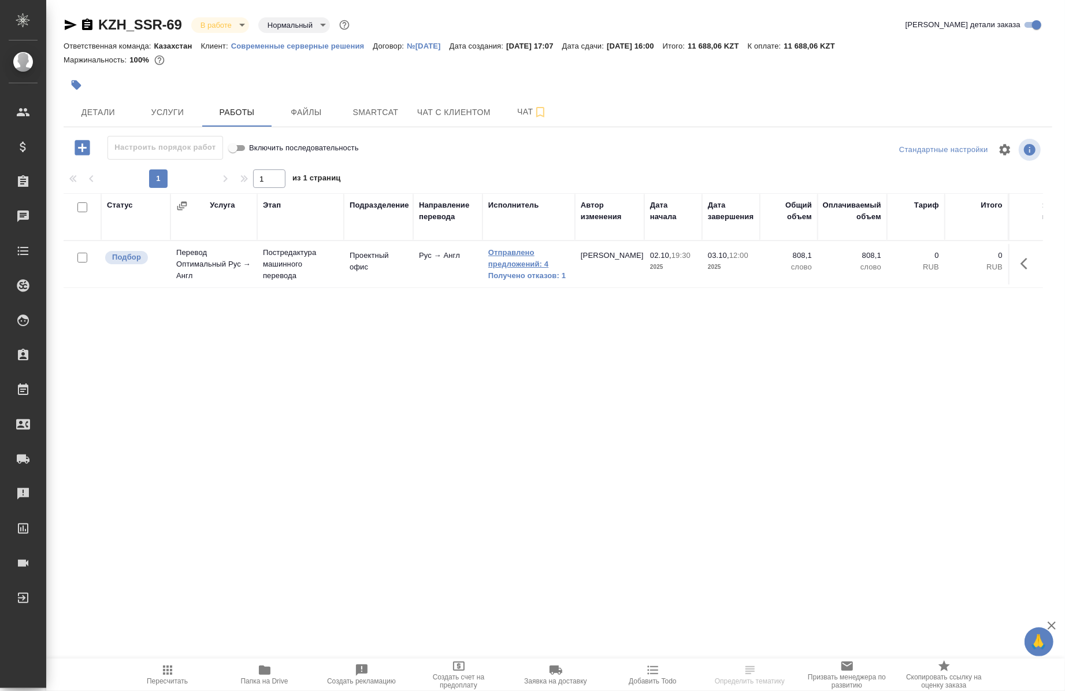
click at [504, 257] on link "Отправлено предложений: 4" at bounding box center [528, 258] width 81 height 23
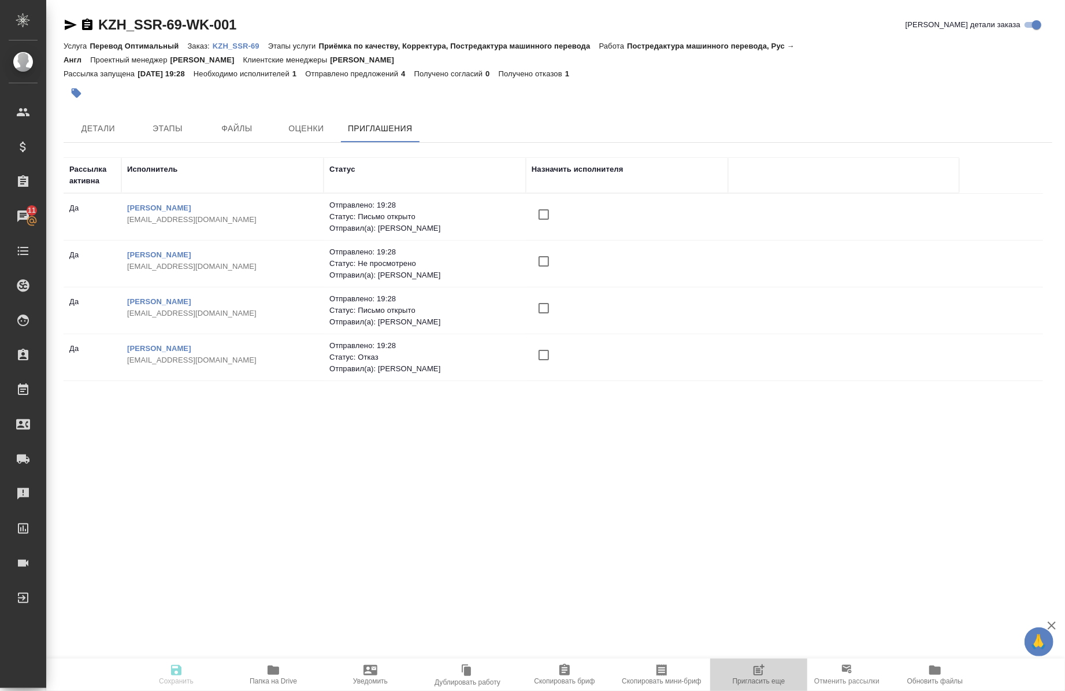
click at [759, 673] on icon "button" at bounding box center [759, 670] width 14 height 14
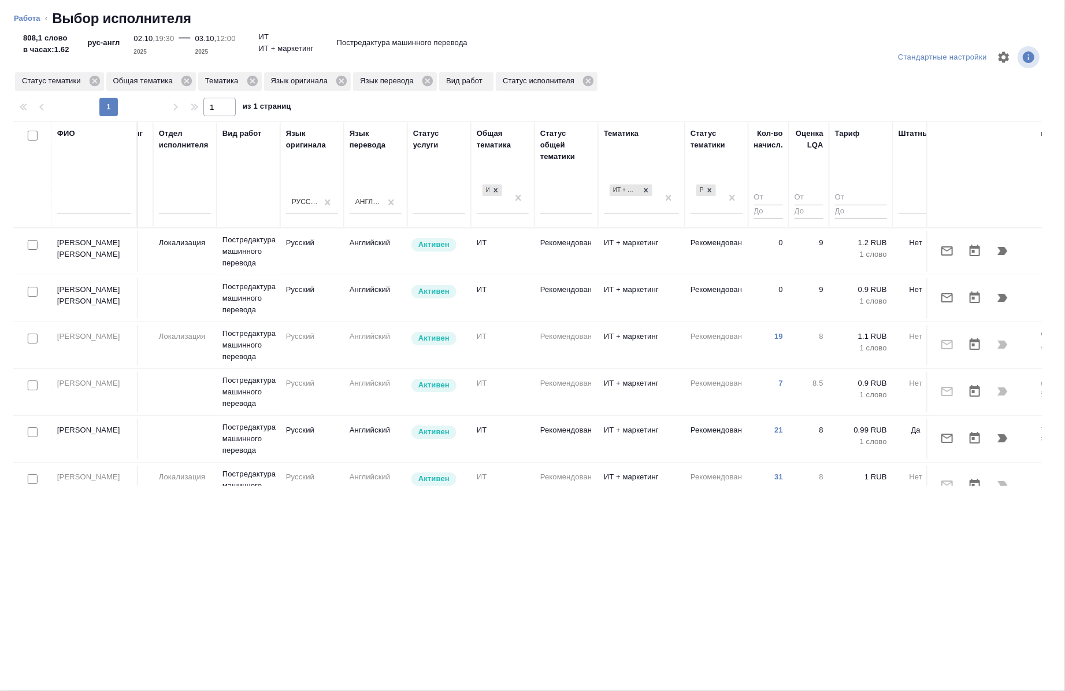
scroll to position [0, 580]
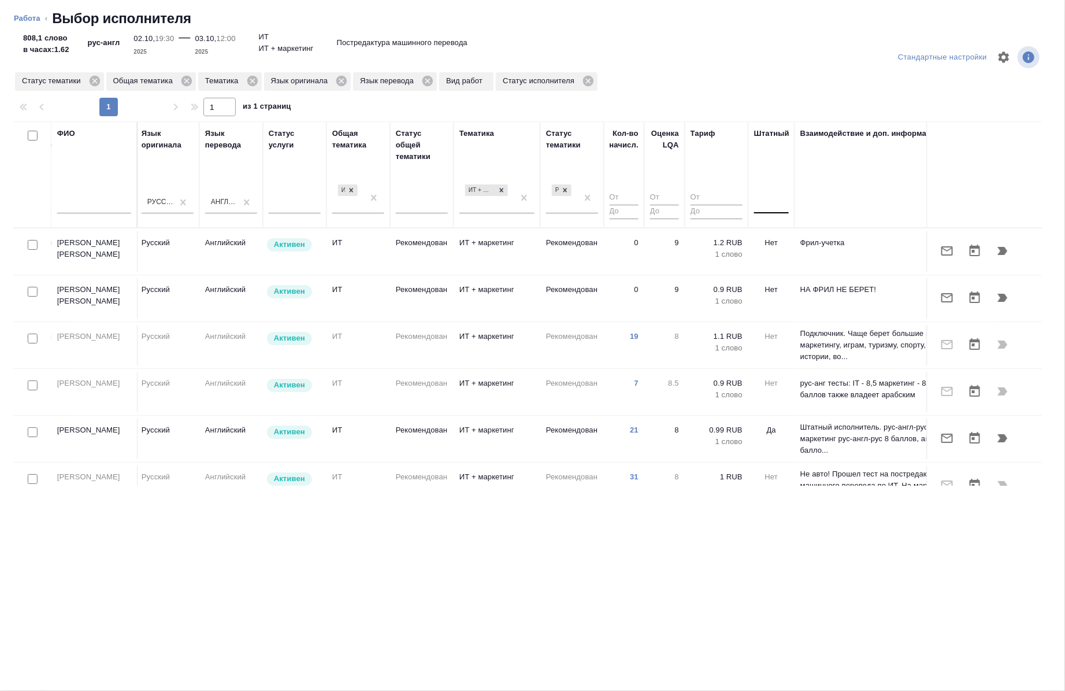
click at [764, 191] on div at bounding box center [771, 202] width 35 height 22
click at [772, 238] on div "Нет" at bounding box center [840, 238] width 173 height 21
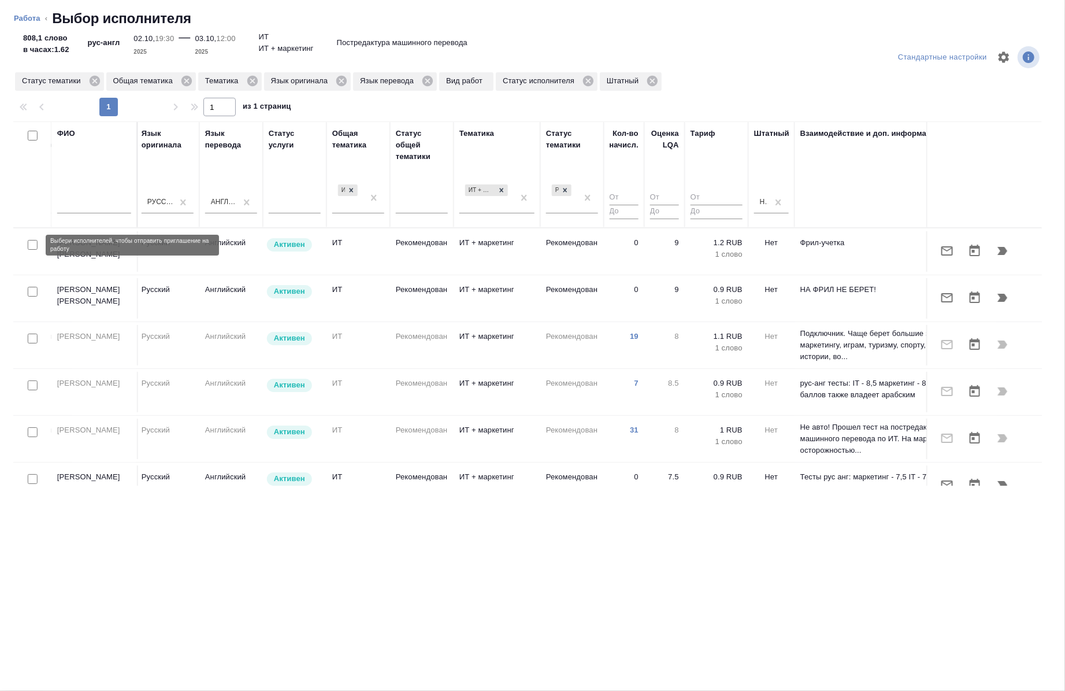
click at [34, 243] on input "checkbox" at bounding box center [33, 245] width 10 height 10
checkbox input "true"
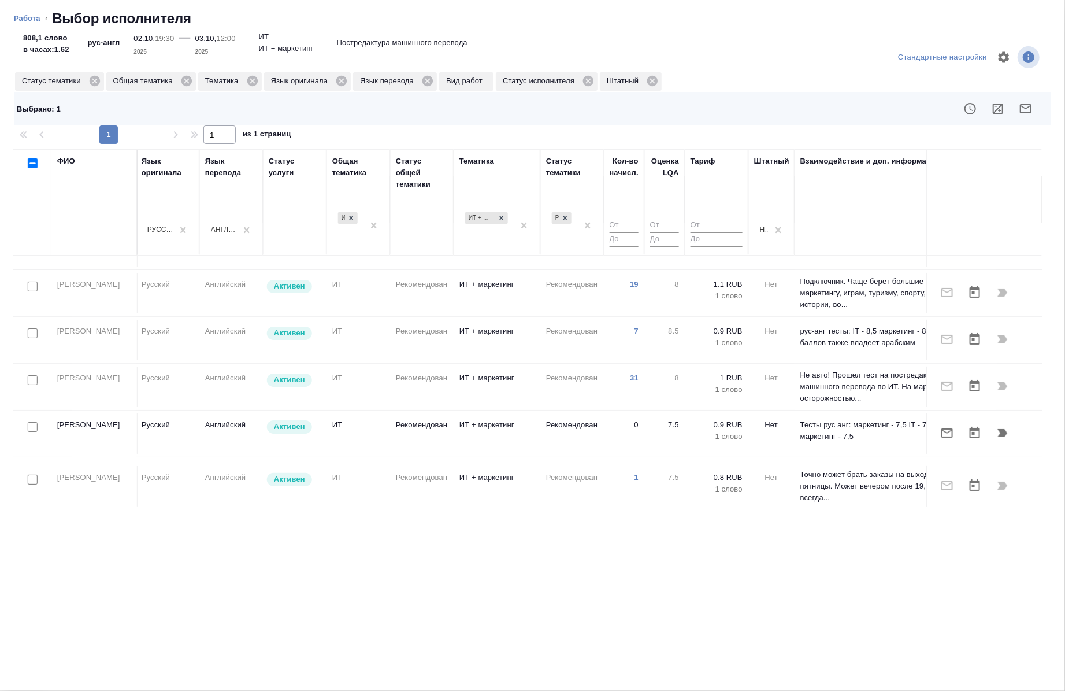
scroll to position [81, 580]
click at [32, 425] on input "checkbox" at bounding box center [33, 426] width 10 height 10
checkbox input "true"
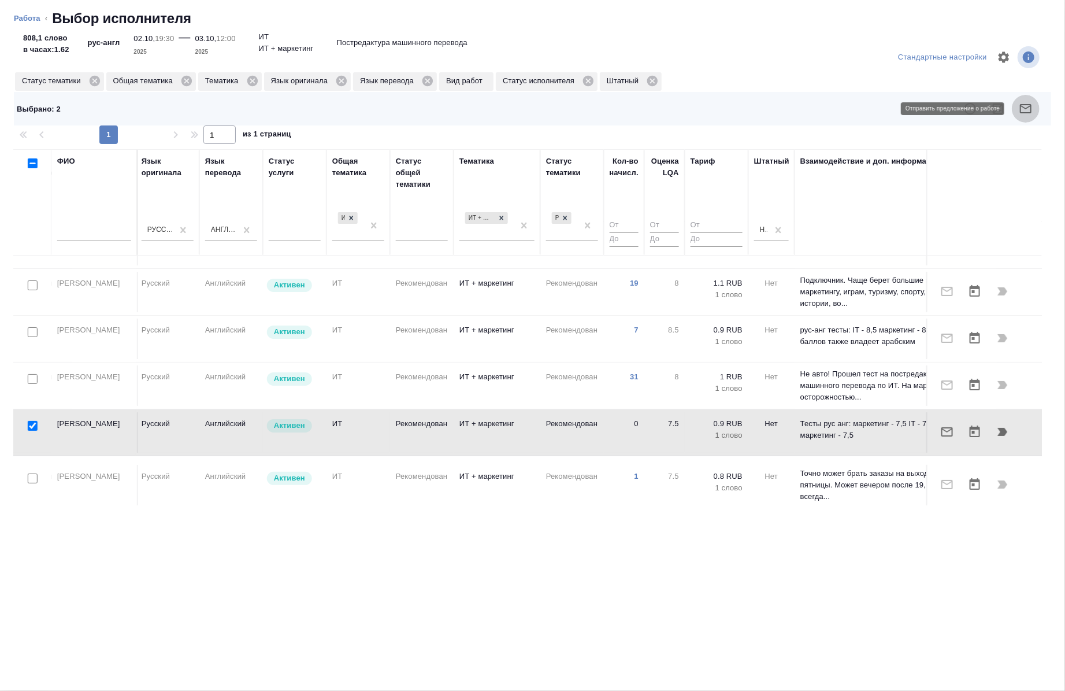
click at [1027, 106] on icon "button" at bounding box center [1026, 109] width 14 height 14
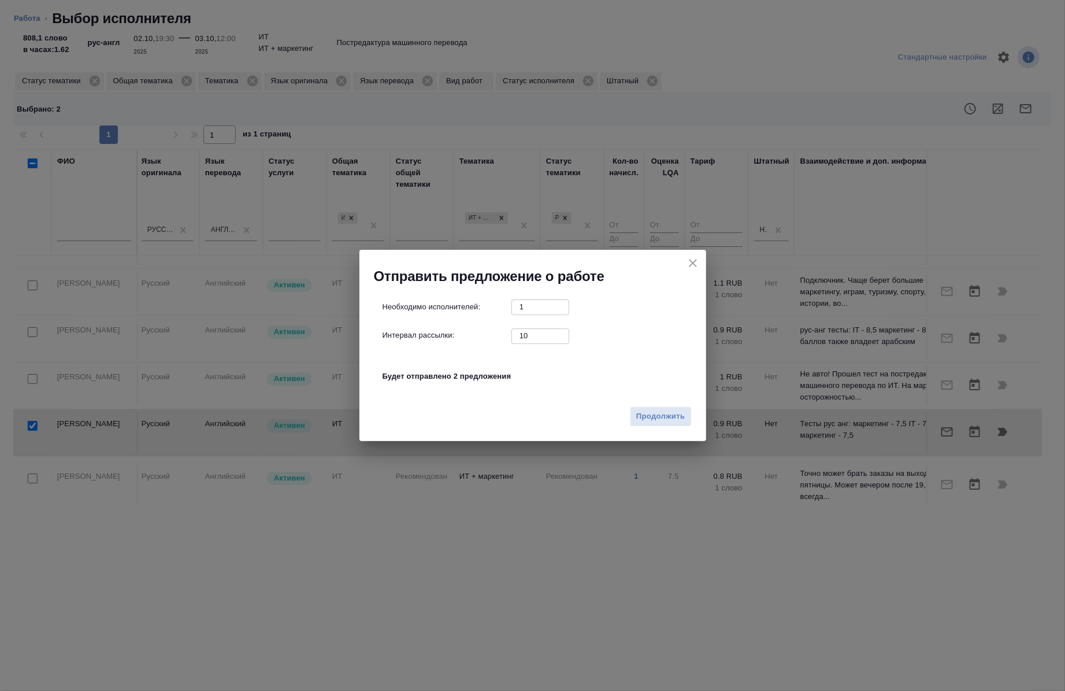
click at [539, 344] on div "Необходимо исполнителей: 1 ​ Интервал рассылки: 10 ​ Будет отправлено 2 предлож…" at bounding box center [538, 347] width 310 height 97
click at [525, 335] on input "10" at bounding box center [540, 335] width 58 height 14
type input "0"
click at [639, 423] on button "Продолжить" at bounding box center [660, 416] width 61 height 20
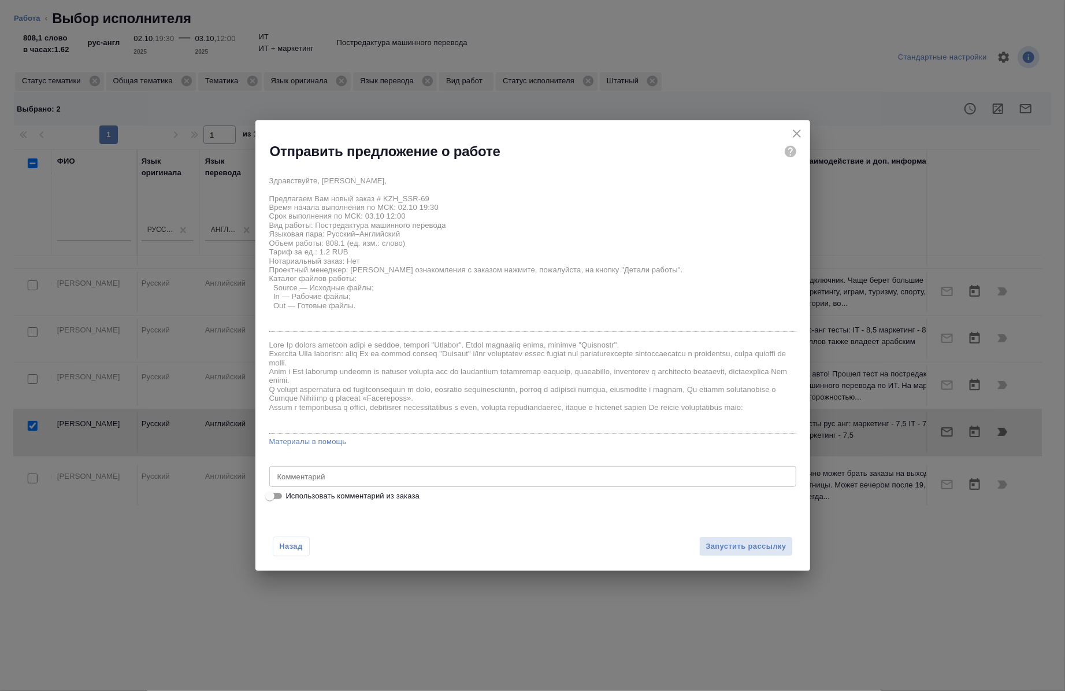
click at [351, 493] on span "Использовать комментарий из заказа" at bounding box center [352, 496] width 133 height 12
drag, startPoint x: 351, startPoint y: 493, endPoint x: 294, endPoint y: 498, distance: 57.4
click at [294, 498] on span "Использовать комментарий из заказа" at bounding box center [352, 496] width 133 height 12
click at [291, 498] on input "Использовать комментарий из заказа" at bounding box center [270, 496] width 42 height 14
checkbox input "true"
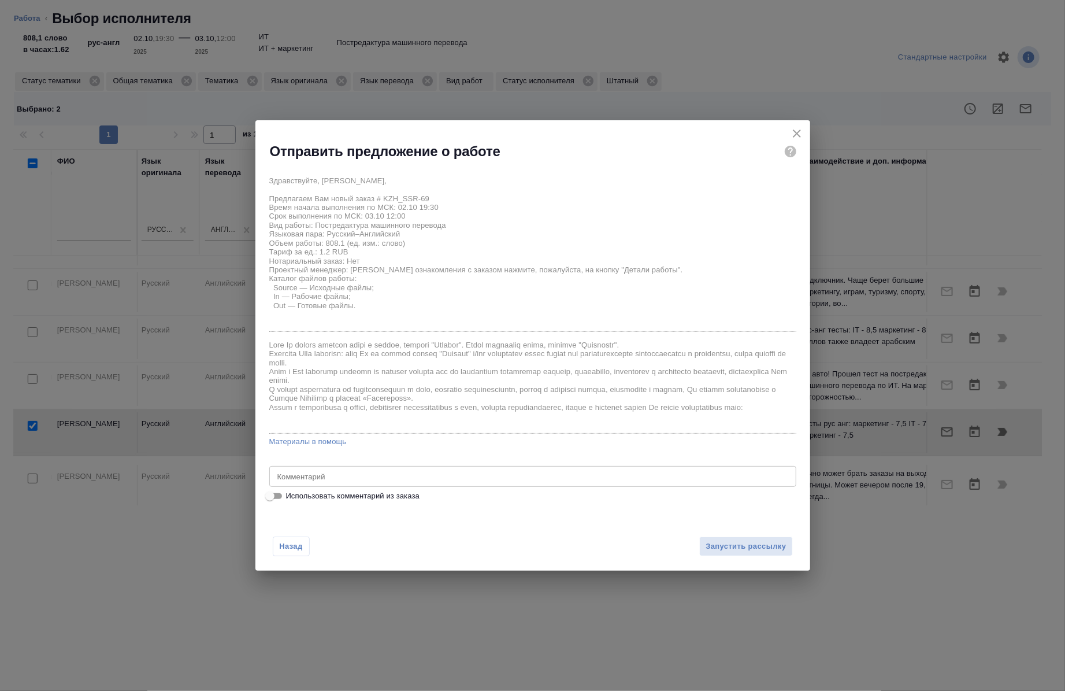
type textarea "loremip dolors am consectetu adip. Elitseddoe, temporin utlabor etdol m aliquae…"
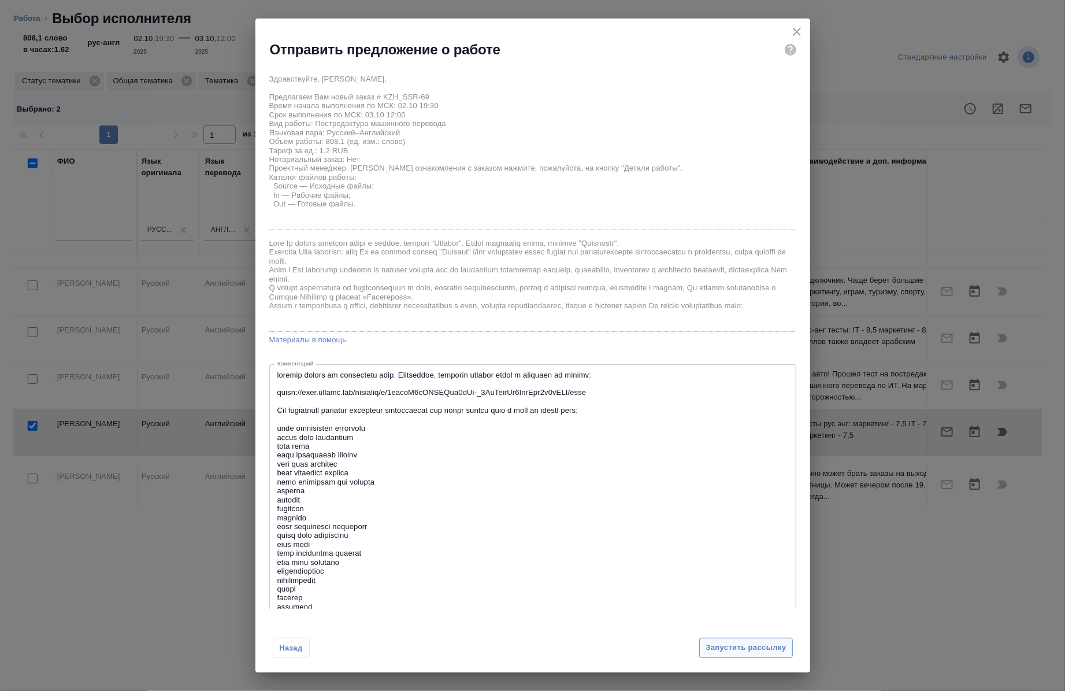
click at [738, 645] on span "Запустить рассылку" at bounding box center [746, 647] width 80 height 13
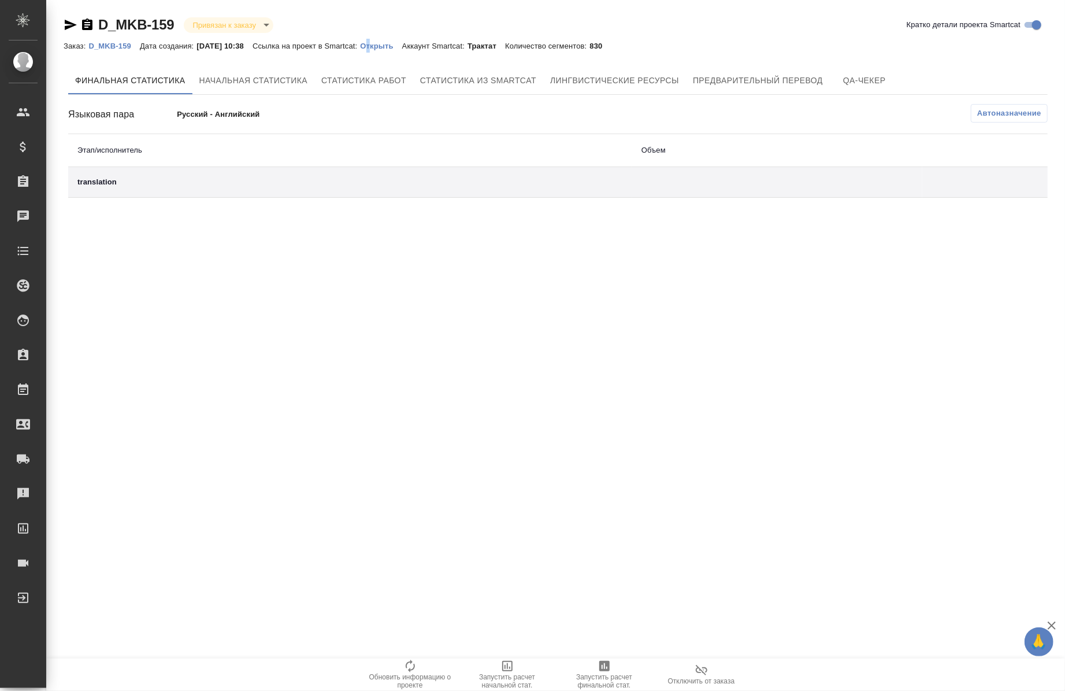
click at [384, 39] on div "Заказ: D_MKB-159 Дата создания: 02.10.2025, 10:38 Ссылка на проект в Smartcat: …" at bounding box center [338, 46] width 548 height 14
drag, startPoint x: 384, startPoint y: 39, endPoint x: 386, endPoint y: 47, distance: 8.4
click at [386, 47] on p "Открыть" at bounding box center [381, 46] width 42 height 9
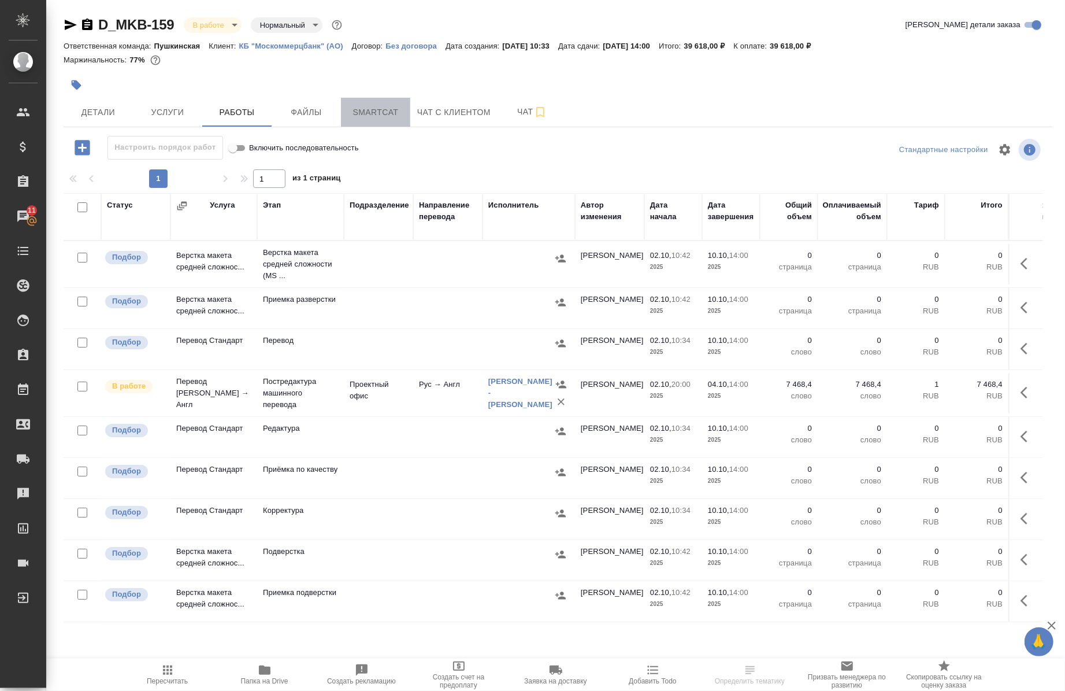
click at [365, 118] on span "Smartcat" at bounding box center [375, 112] width 55 height 14
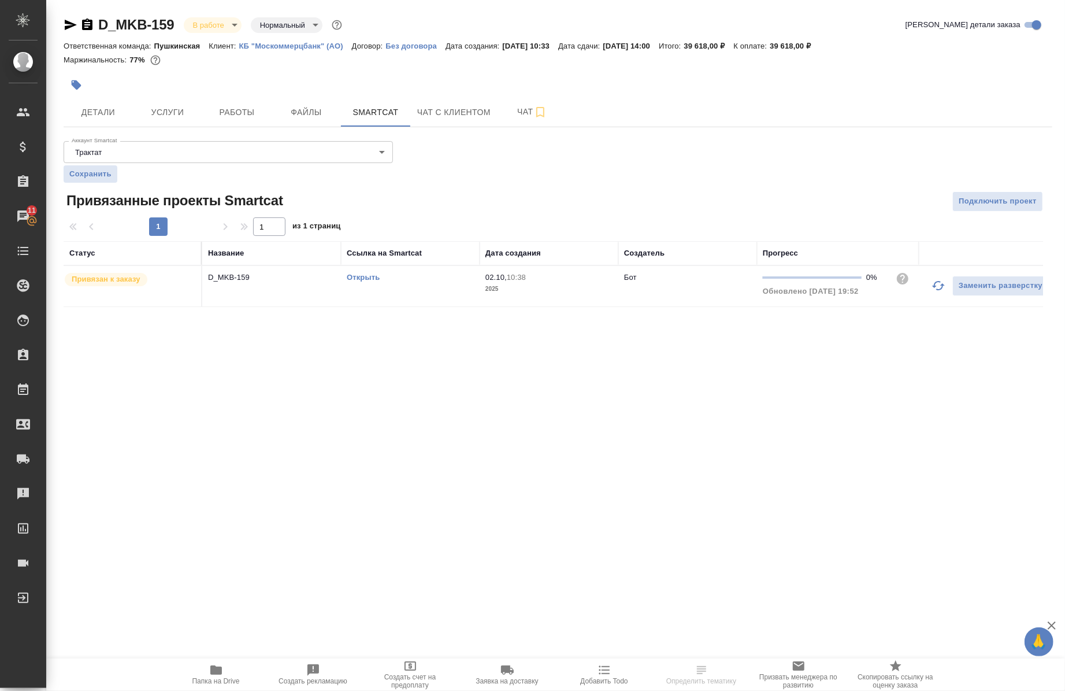
click at [362, 273] on link "Открыть" at bounding box center [363, 277] width 33 height 9
click at [263, 116] on span "Работы" at bounding box center [236, 112] width 55 height 14
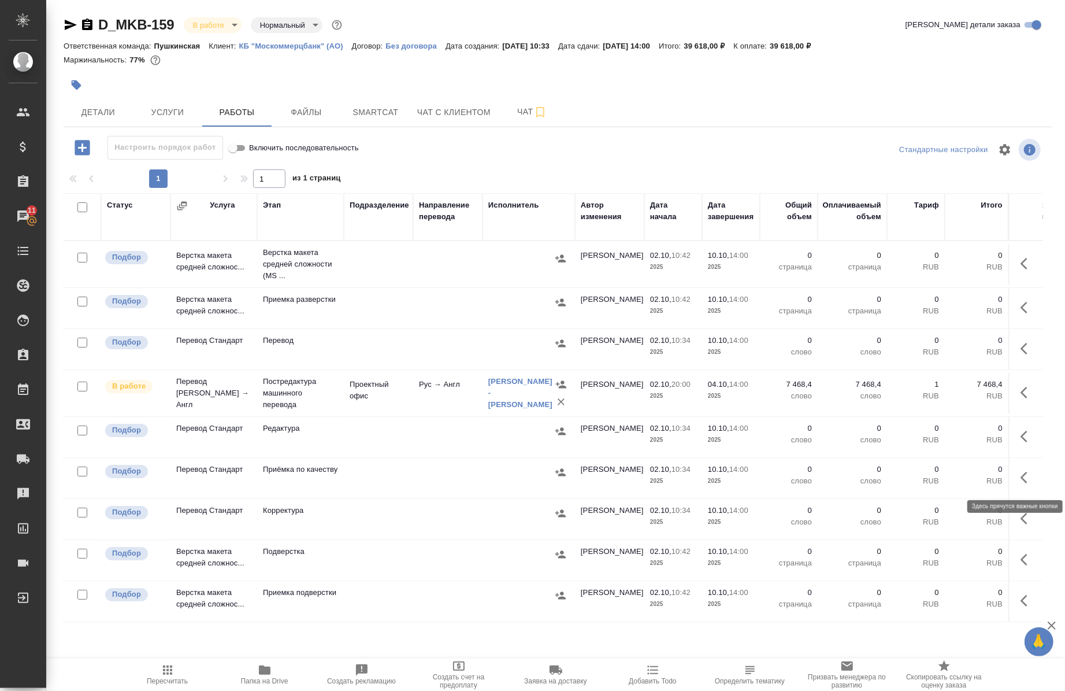
click at [1025, 477] on button "button" at bounding box center [1028, 477] width 28 height 28
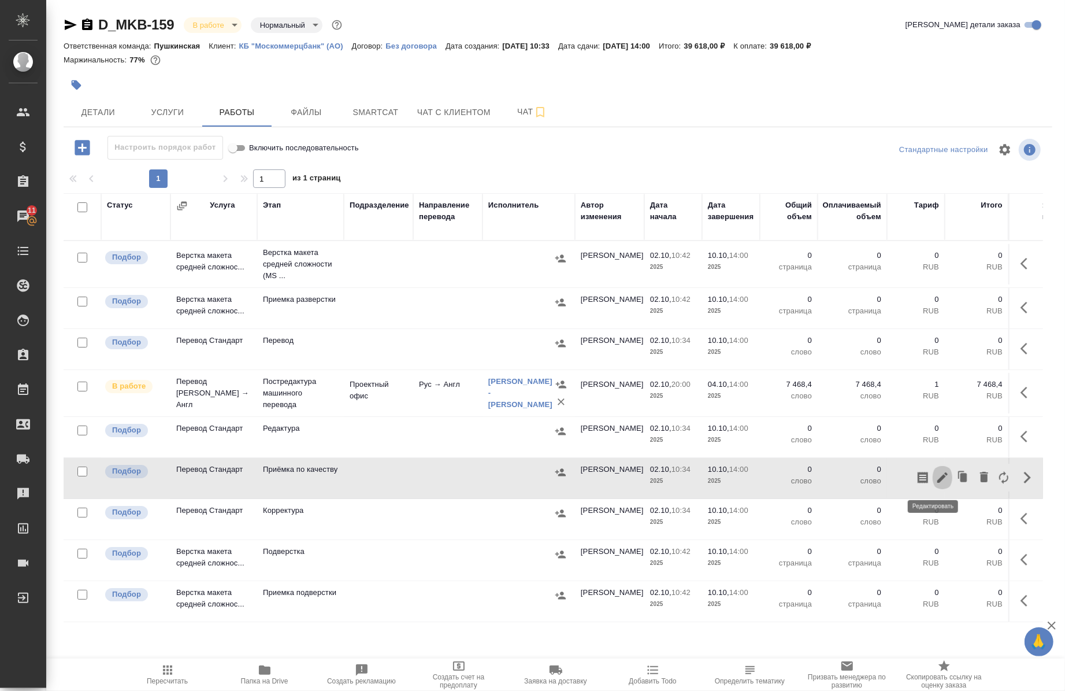
click at [936, 470] on icon "button" at bounding box center [943, 477] width 14 height 14
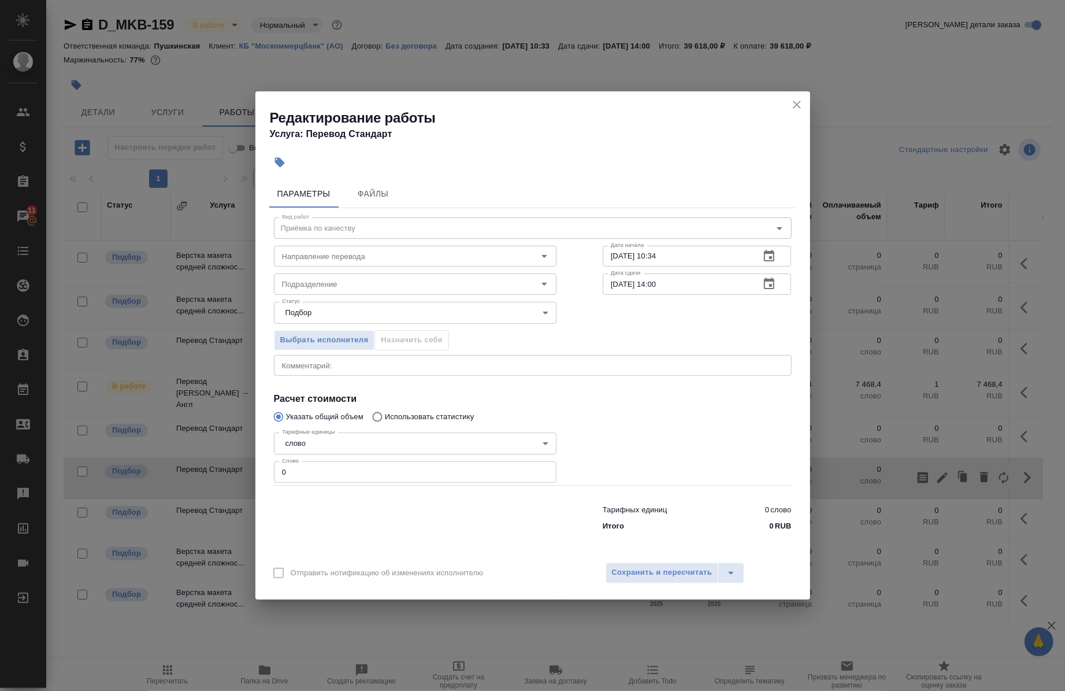
click at [619, 258] on input "02.10.2025 10:34" at bounding box center [677, 256] width 149 height 21
click at [700, 249] on input "04.10.2025 10:34" at bounding box center [677, 256] width 149 height 21
type input "04.10.2025 14:00"
click at [617, 285] on input "10.10.2025 14:00" at bounding box center [677, 283] width 149 height 21
click at [659, 281] on input "05.10.2025 14:00" at bounding box center [677, 283] width 149 height 21
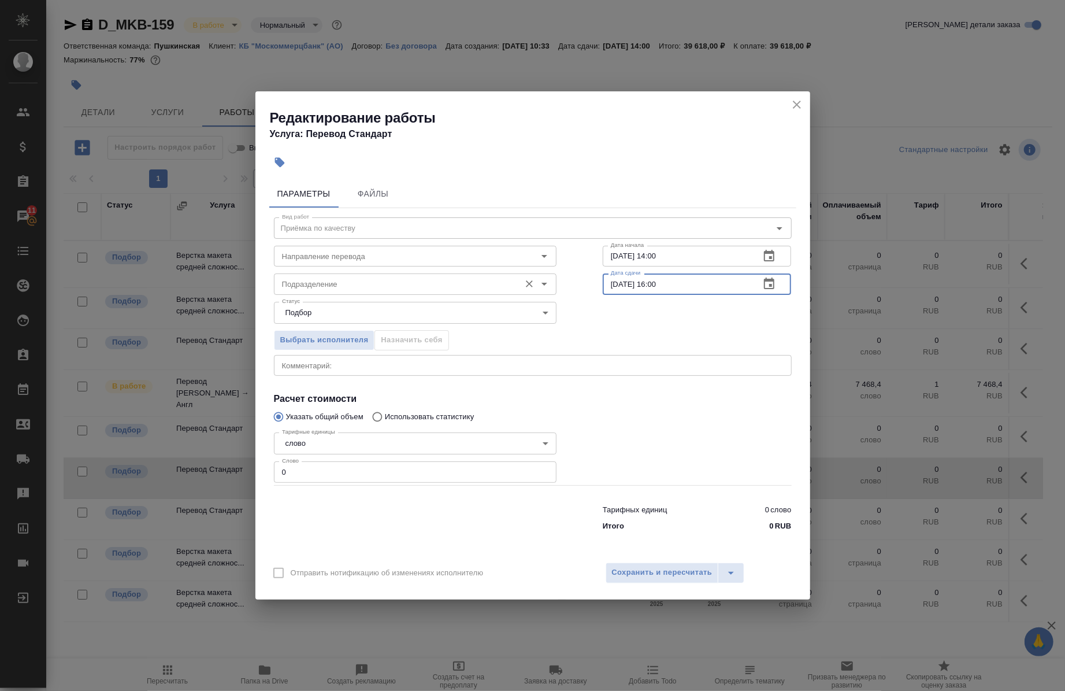
type input "05.10.2025 16:00"
click at [298, 288] on input "Подразделение" at bounding box center [395, 284] width 237 height 14
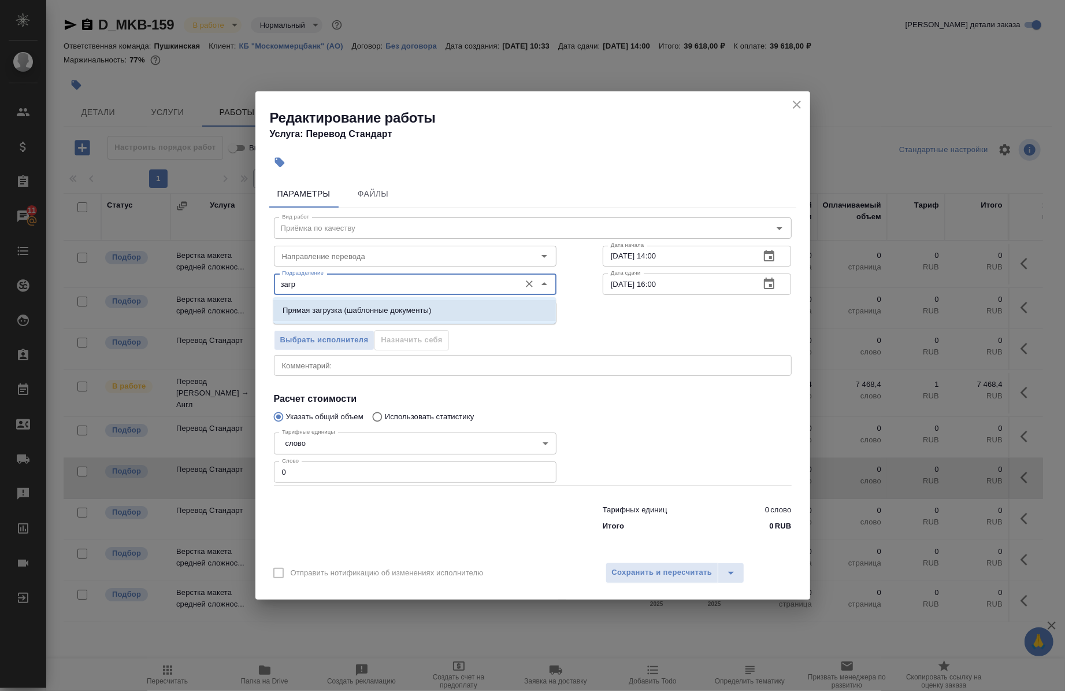
click at [336, 309] on p "Прямая загрузка (шаблонные документы)" at bounding box center [357, 311] width 149 height 12
type input "Прямая загрузка (шаблонные документы)"
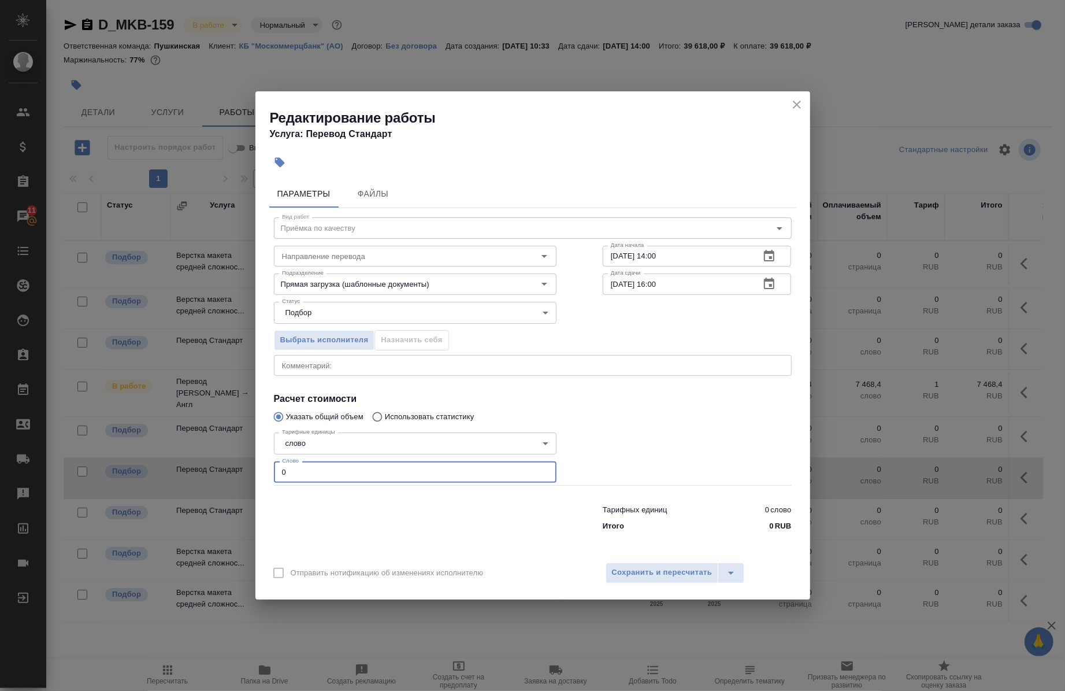
click at [328, 465] on input "0" at bounding box center [415, 471] width 283 height 21
type input "1"
click at [638, 563] on button "Сохранить и пересчитать" at bounding box center [662, 572] width 113 height 21
